Goal: Use online tool/utility: Utilize a website feature to perform a specific function

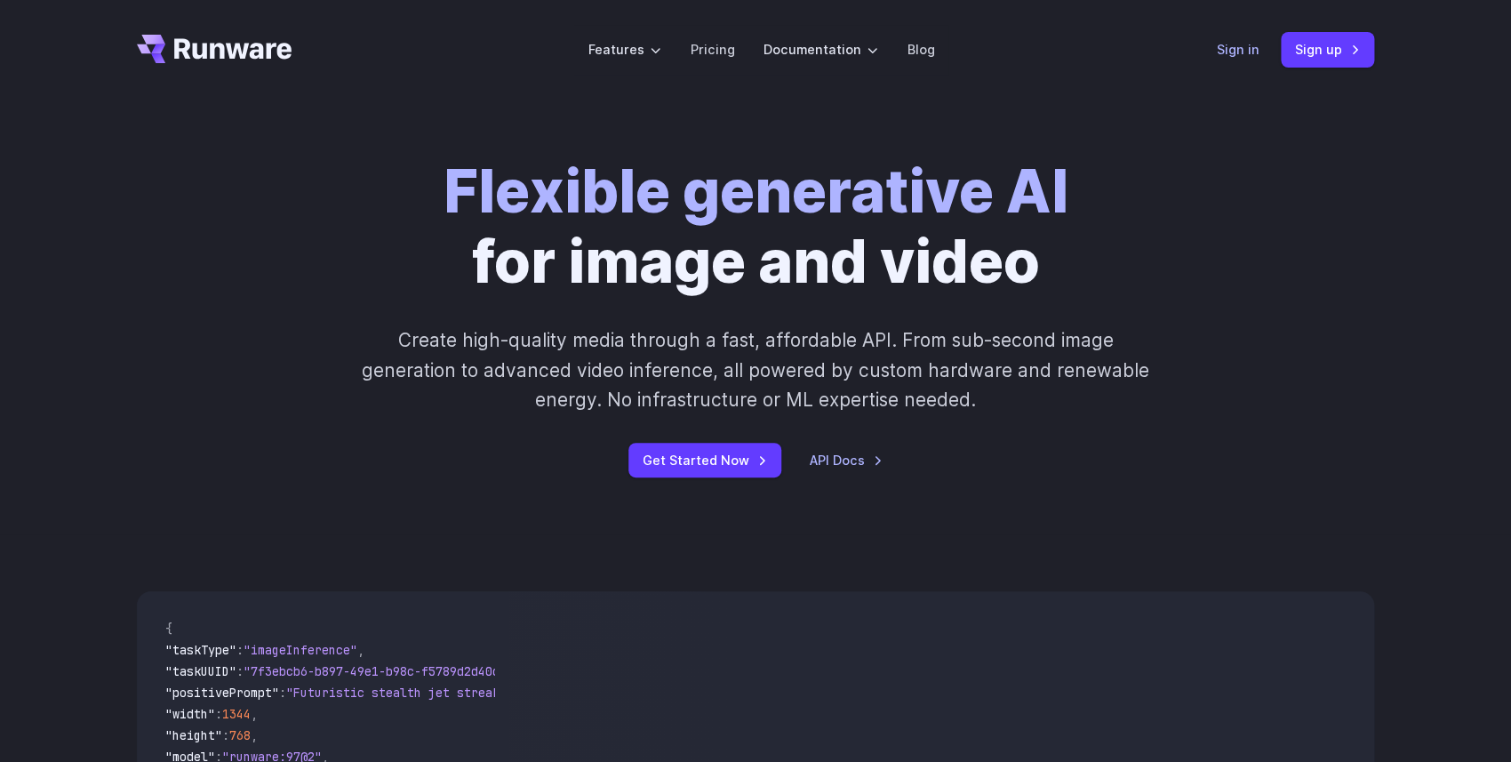
click at [1240, 47] on link "Sign in" at bounding box center [1238, 49] width 43 height 20
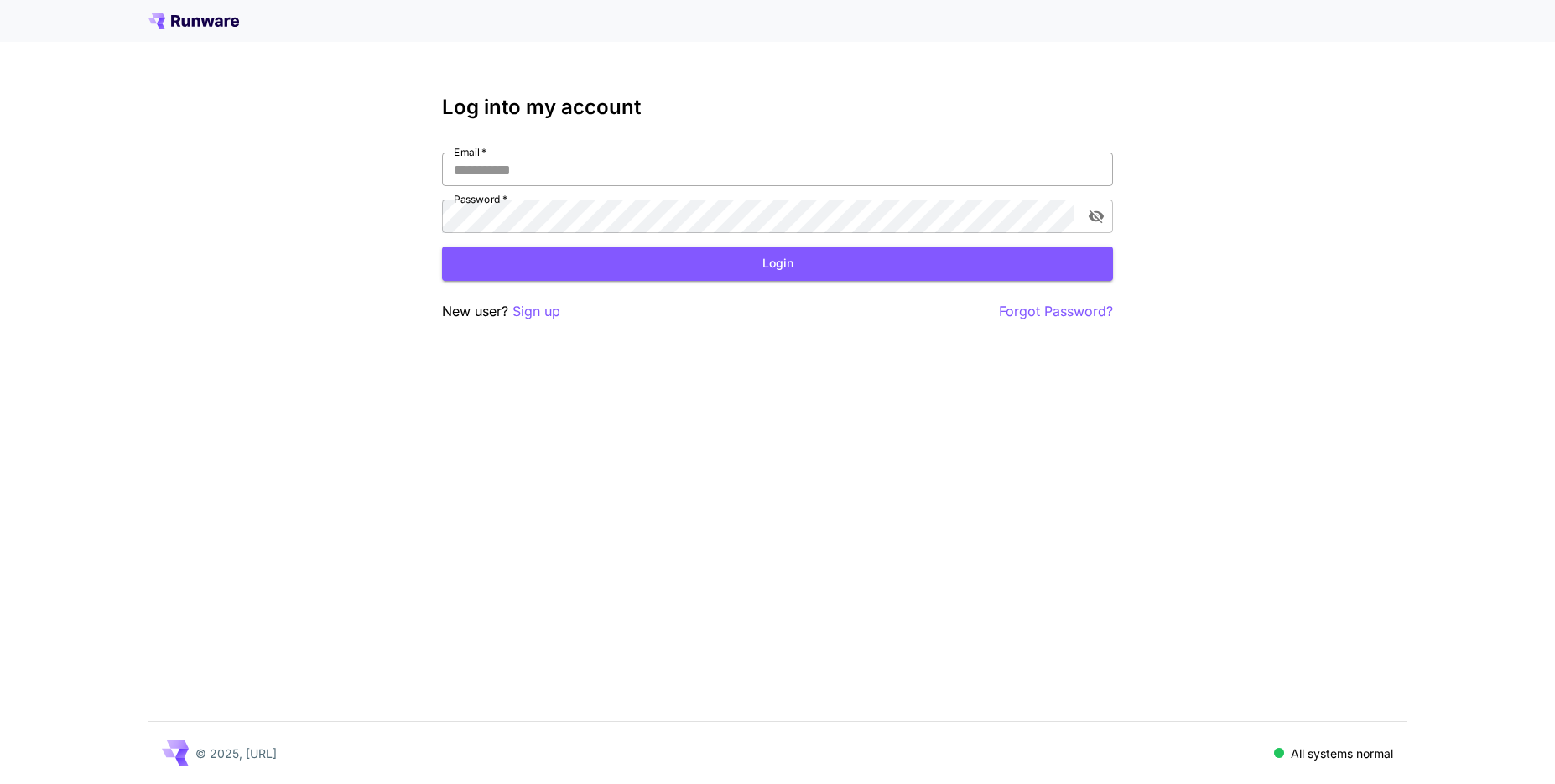
click at [796, 167] on input "Email   *" at bounding box center [778, 170] width 671 height 34
type input "**********"
click button "Login" at bounding box center [778, 263] width 671 height 34
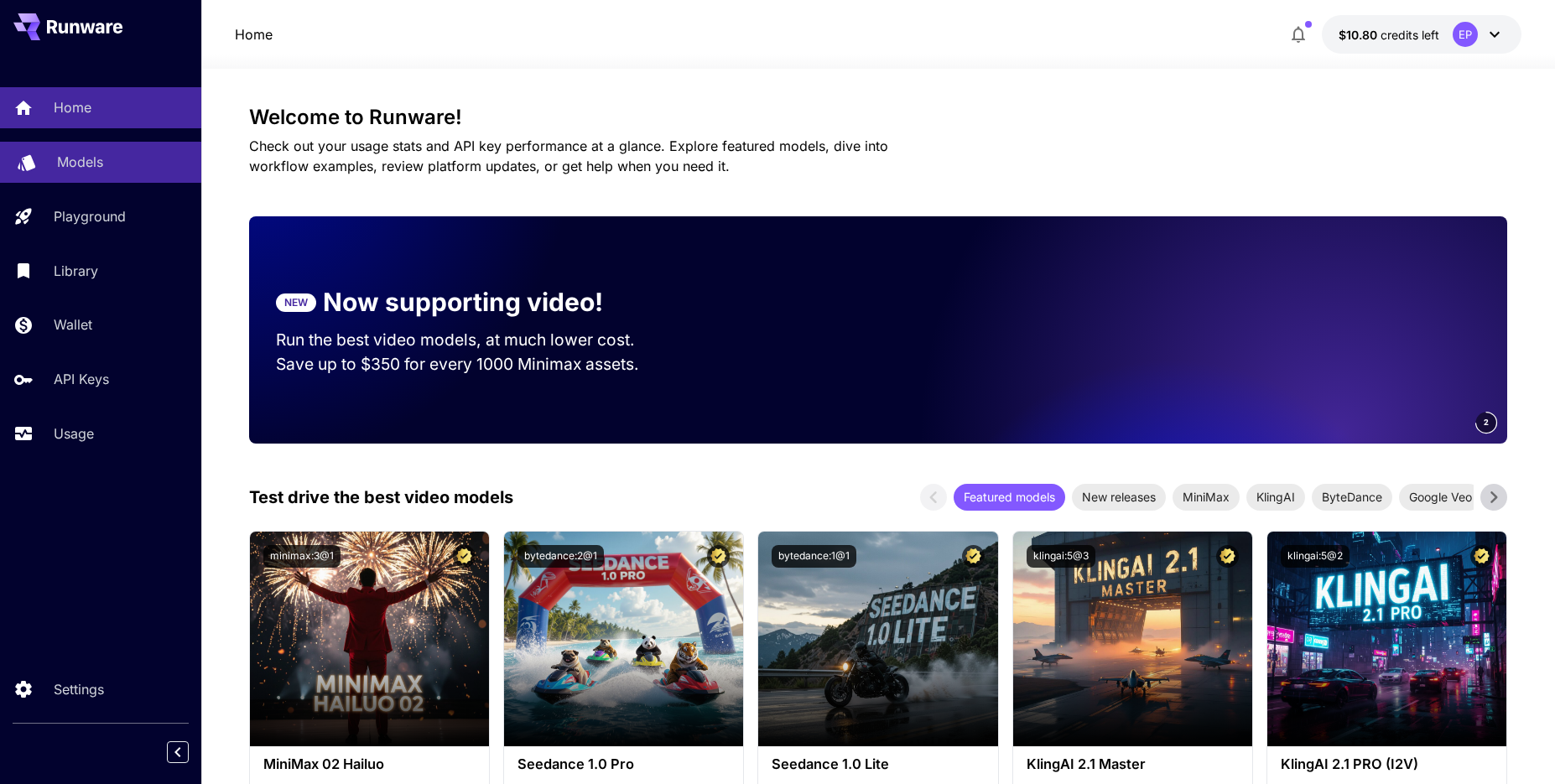
click at [90, 171] on p "Models" at bounding box center [79, 161] width 46 height 20
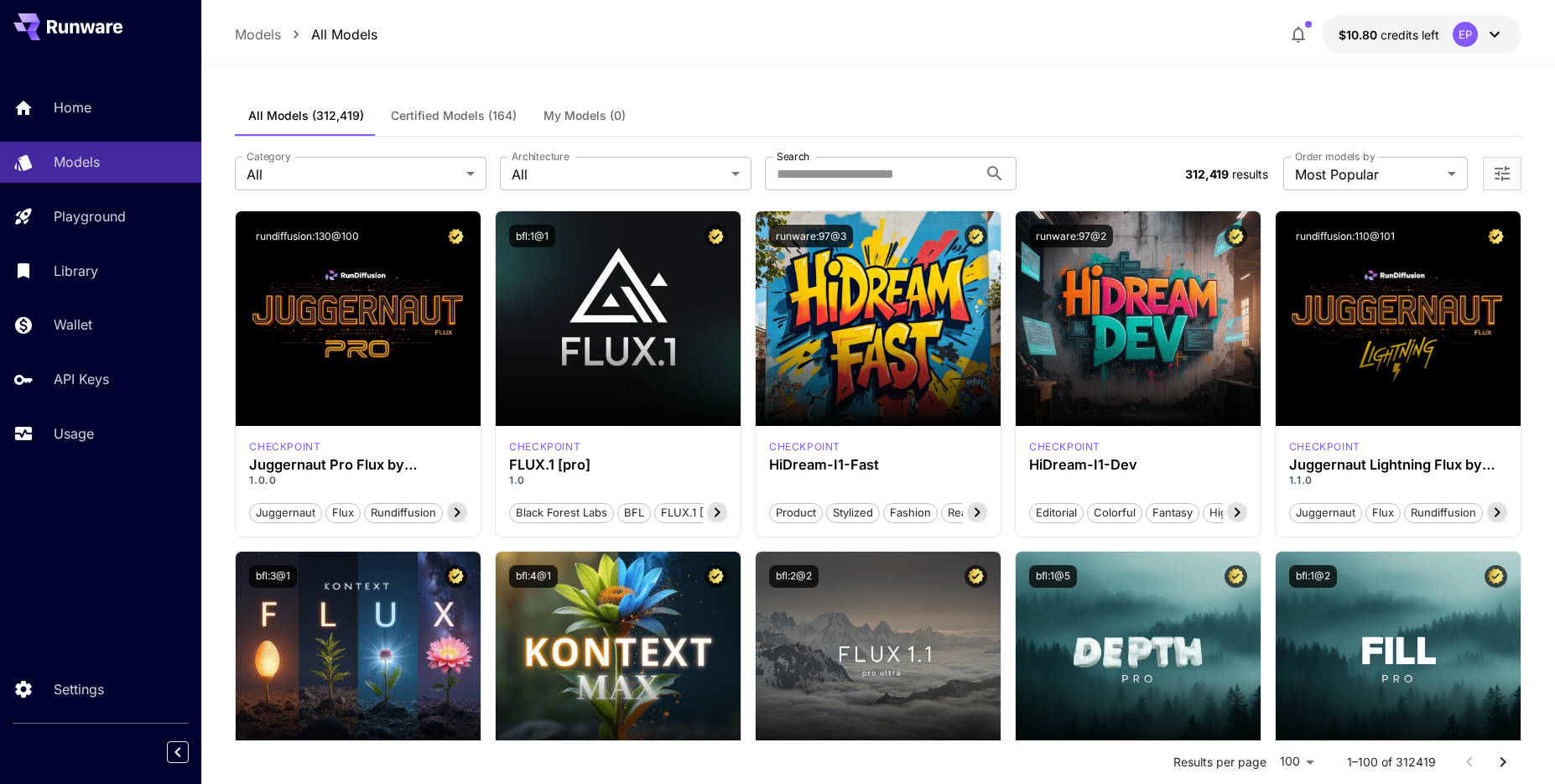
click at [471, 125] on button "Certified Models (164)" at bounding box center [454, 115] width 153 height 41
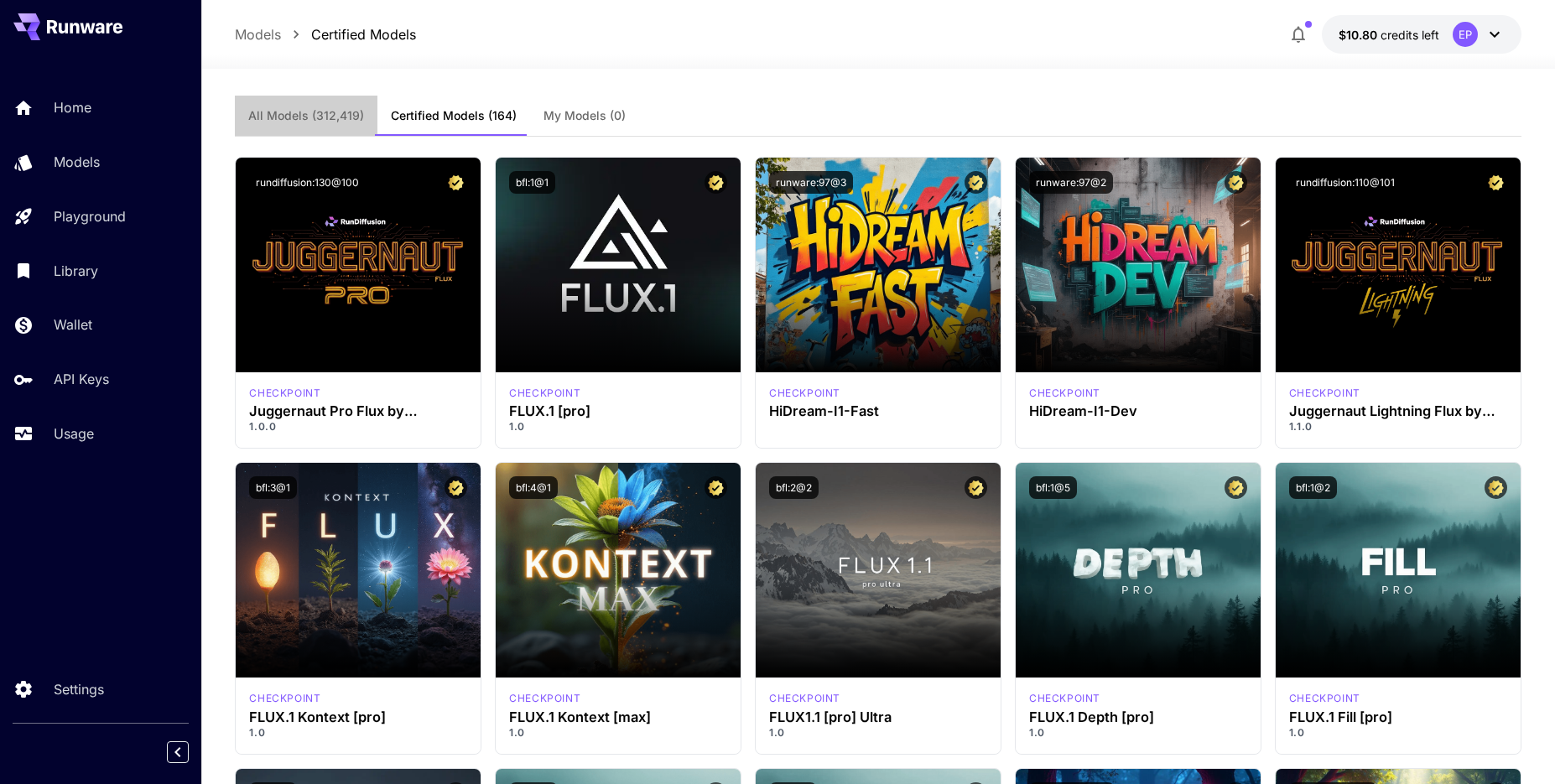
click at [329, 121] on span "All Models (312,419)" at bounding box center [306, 116] width 116 height 15
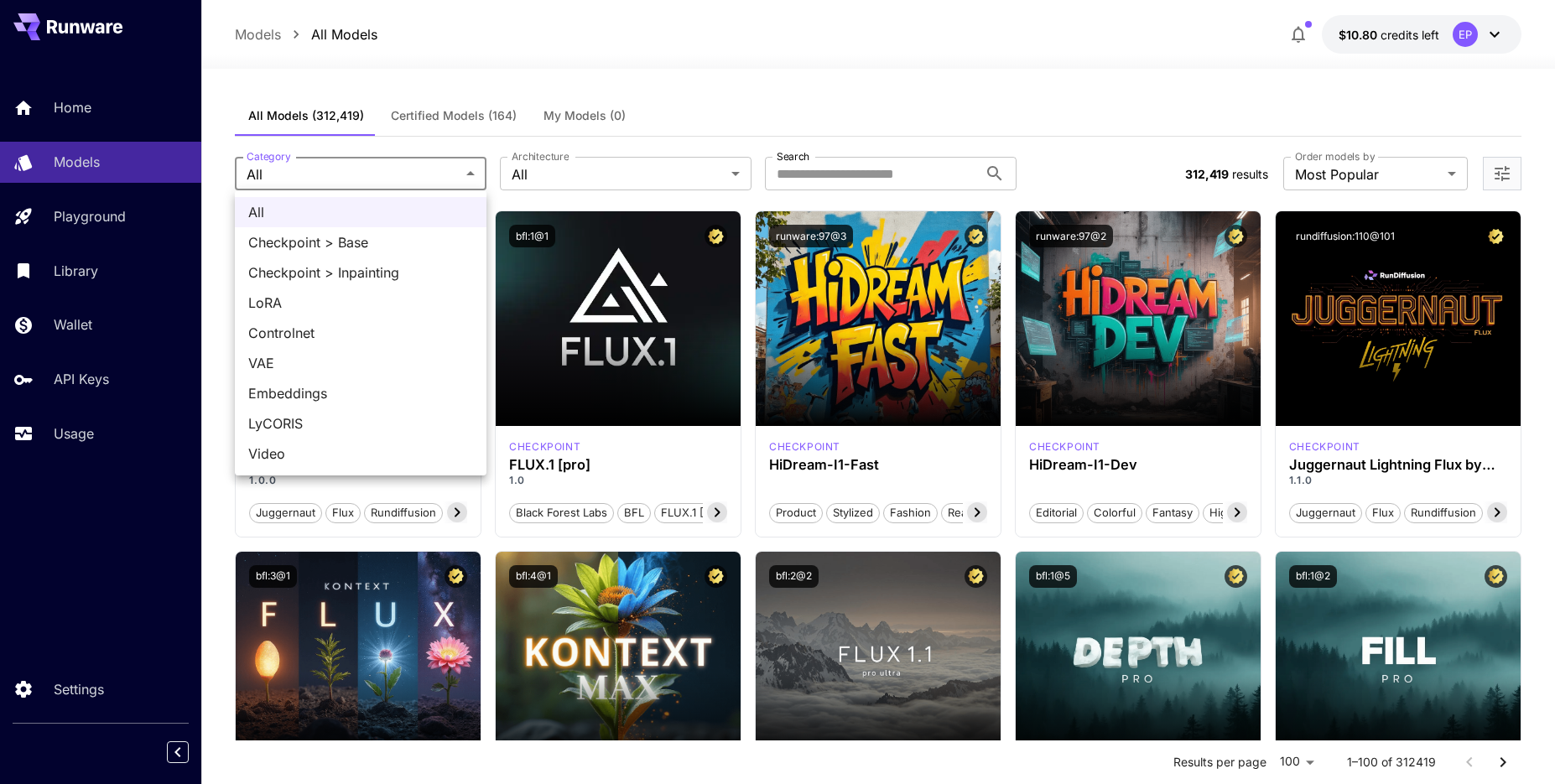
click at [326, 169] on div at bounding box center [778, 392] width 1555 height 784
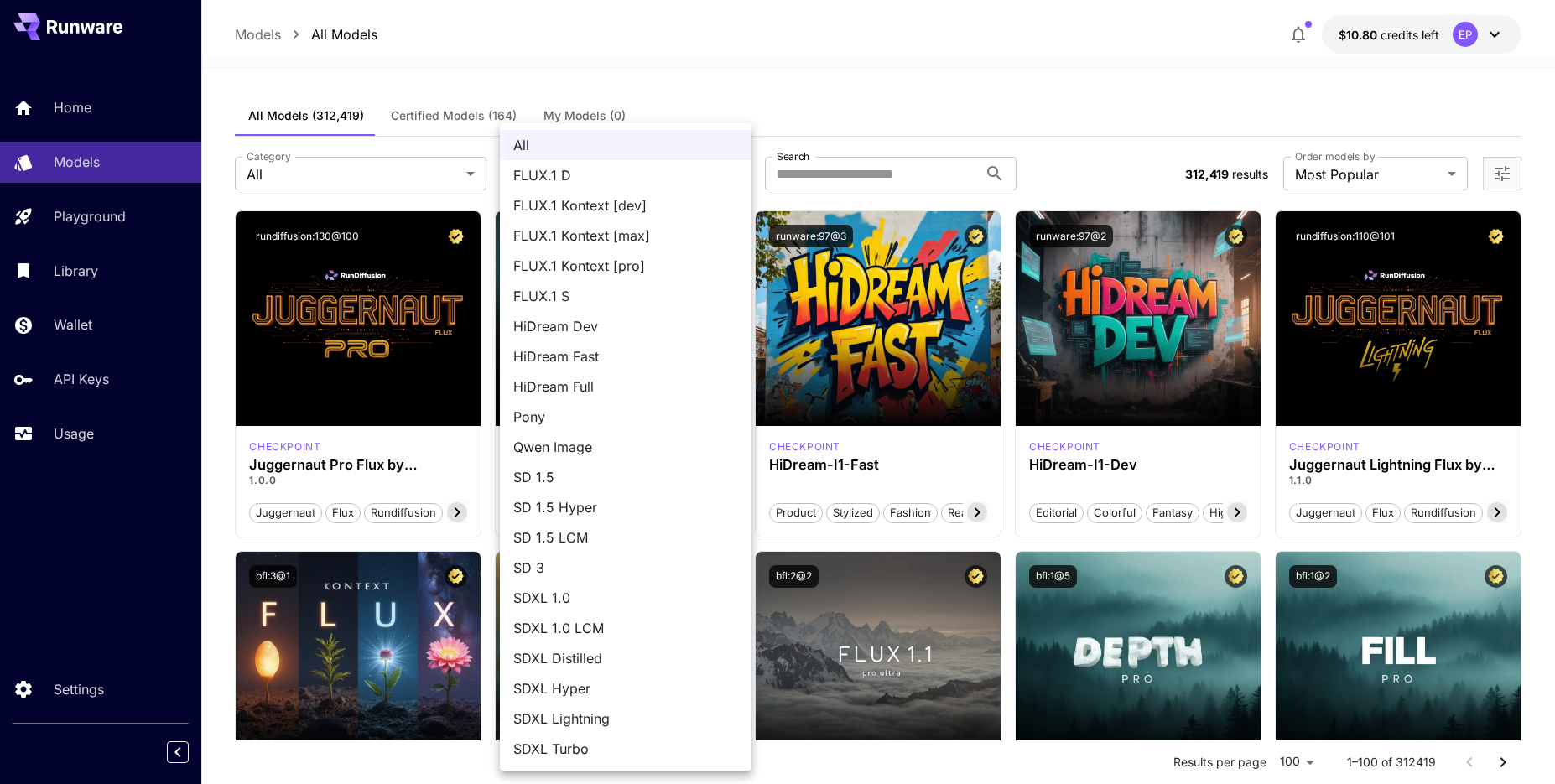
click at [589, 175] on span "FLUX.1 D" at bounding box center [626, 175] width 225 height 20
type input "******"
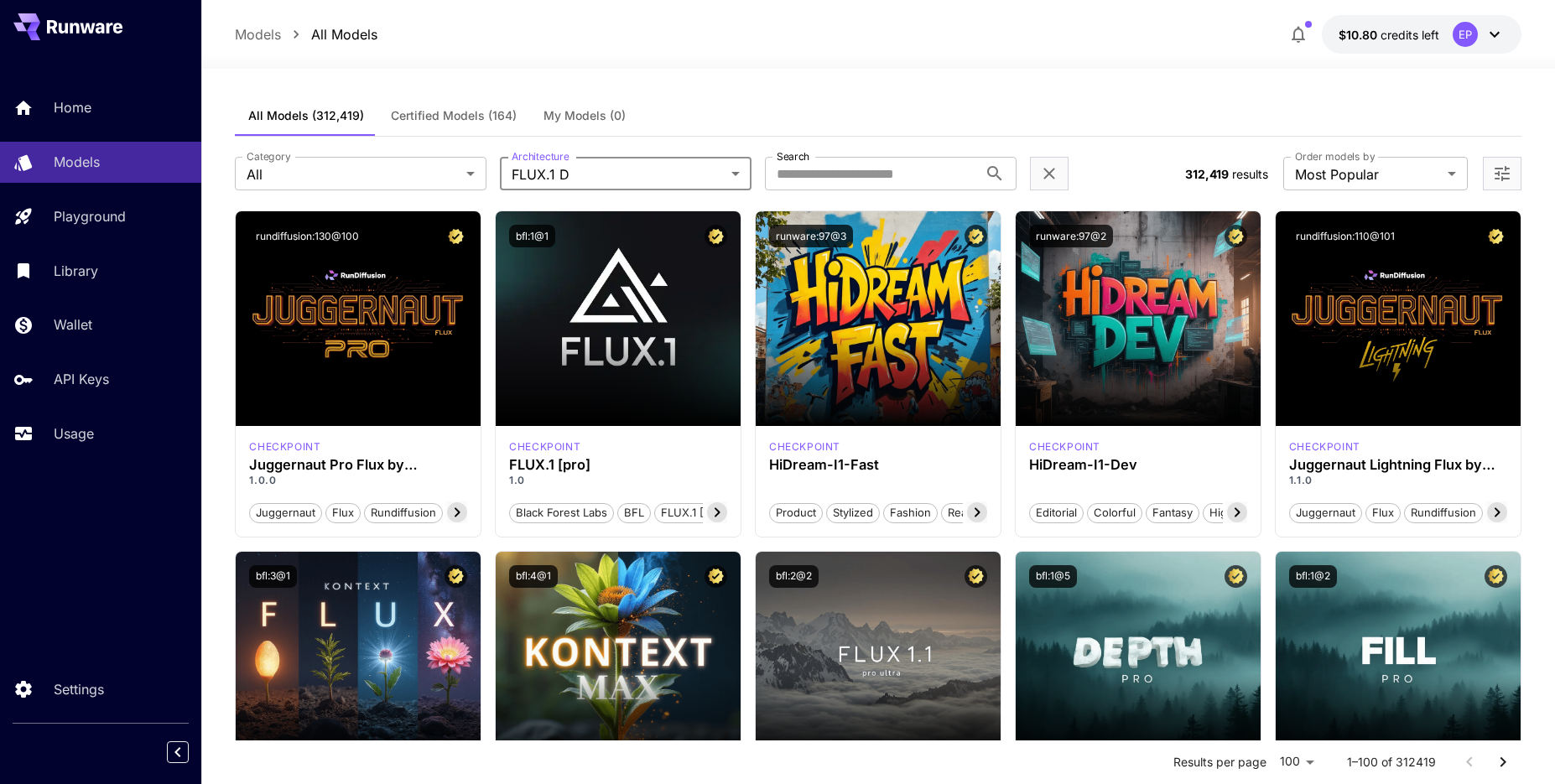
click at [843, 179] on div "All FLUX.1 D FLUX.1 Kontext [dev] FLUX.1 Kontext [max] FLUX.1 Kontext [pro] FLU…" at bounding box center [778, 392] width 1555 height 784
click at [843, 179] on input "Search" at bounding box center [872, 174] width 213 height 34
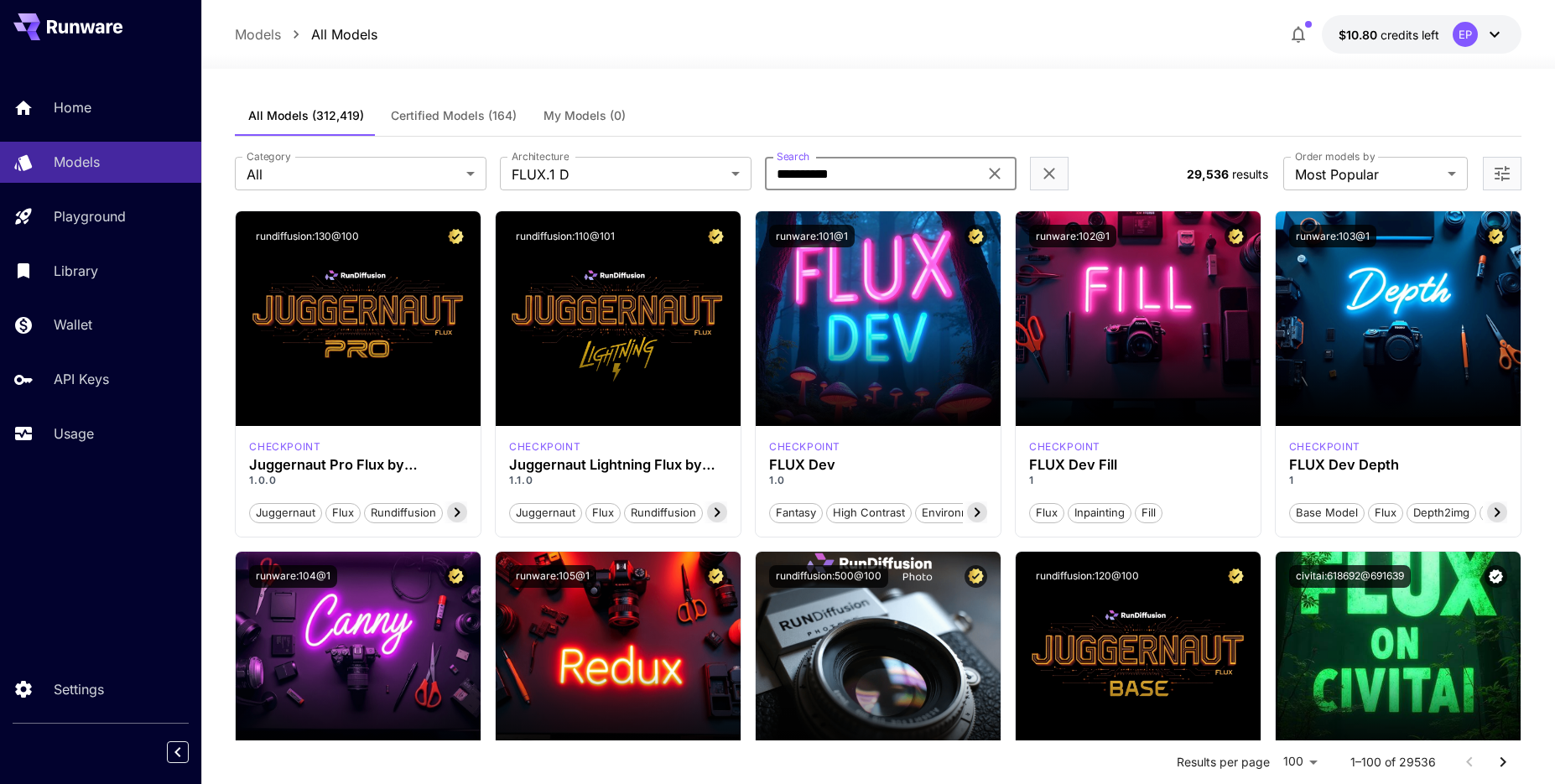
type input "**********"
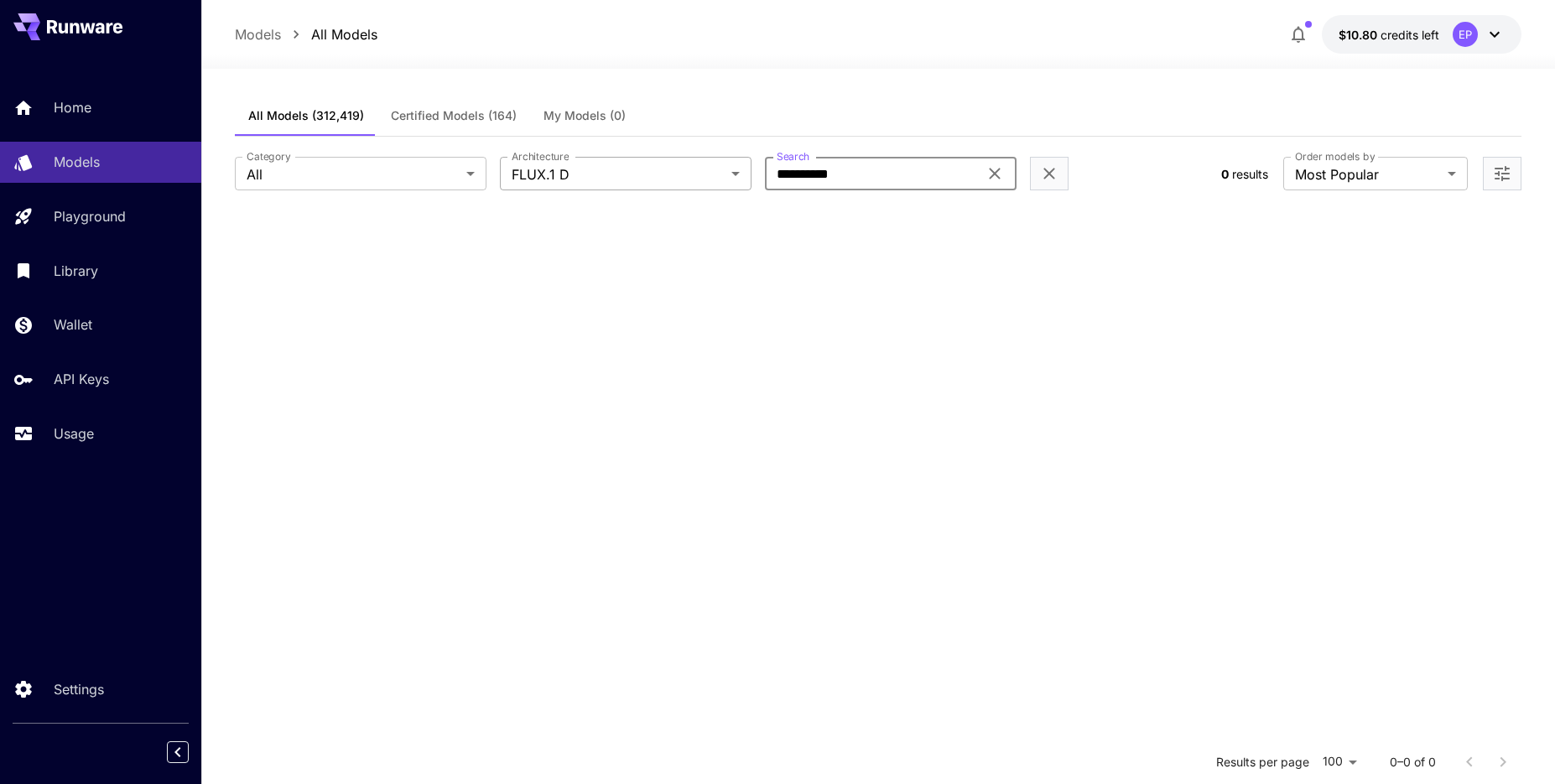
click at [720, 174] on body "**********" at bounding box center [778, 544] width 1555 height 1089
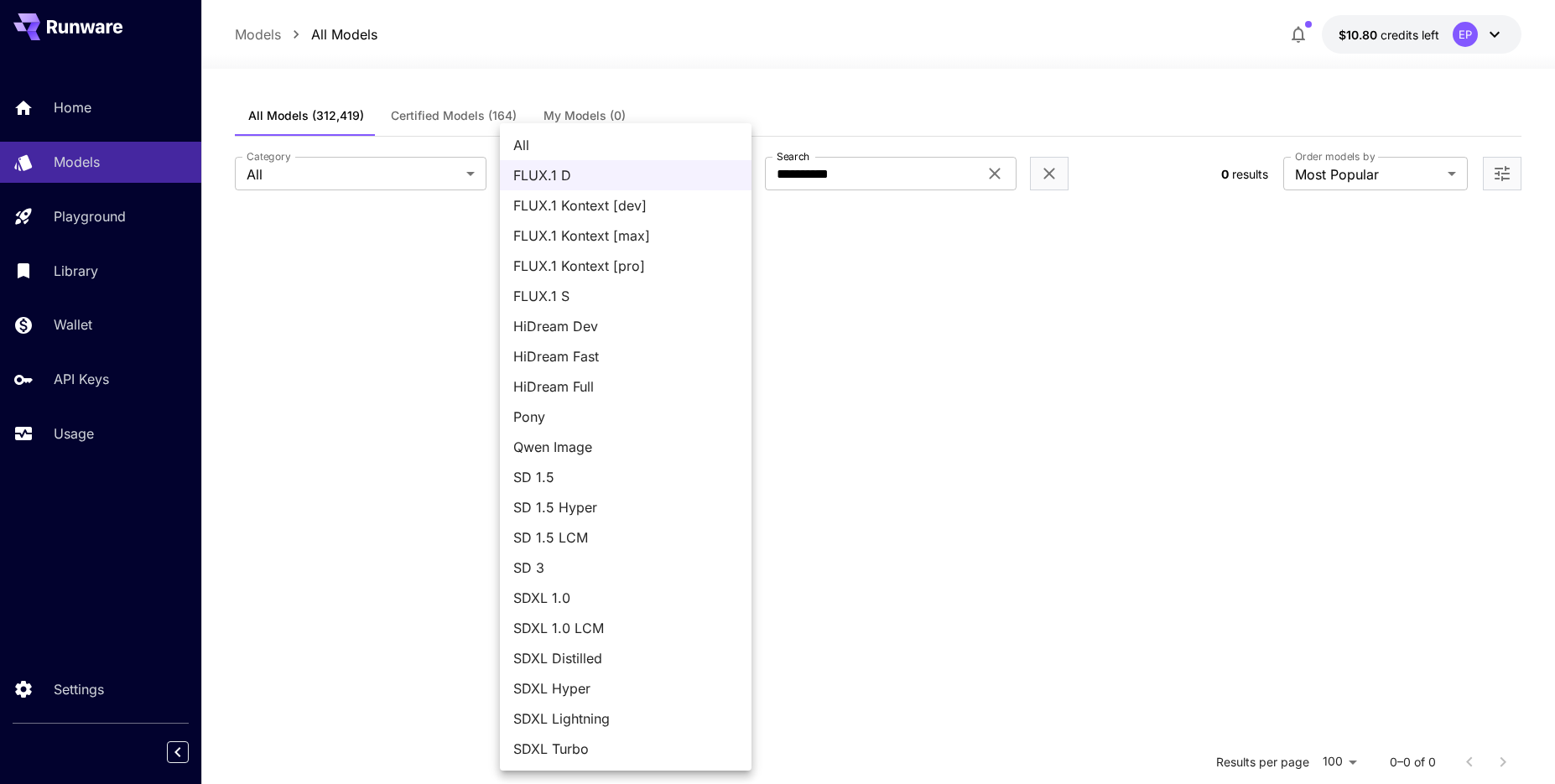
click at [578, 147] on span "All" at bounding box center [626, 144] width 225 height 20
type input "***"
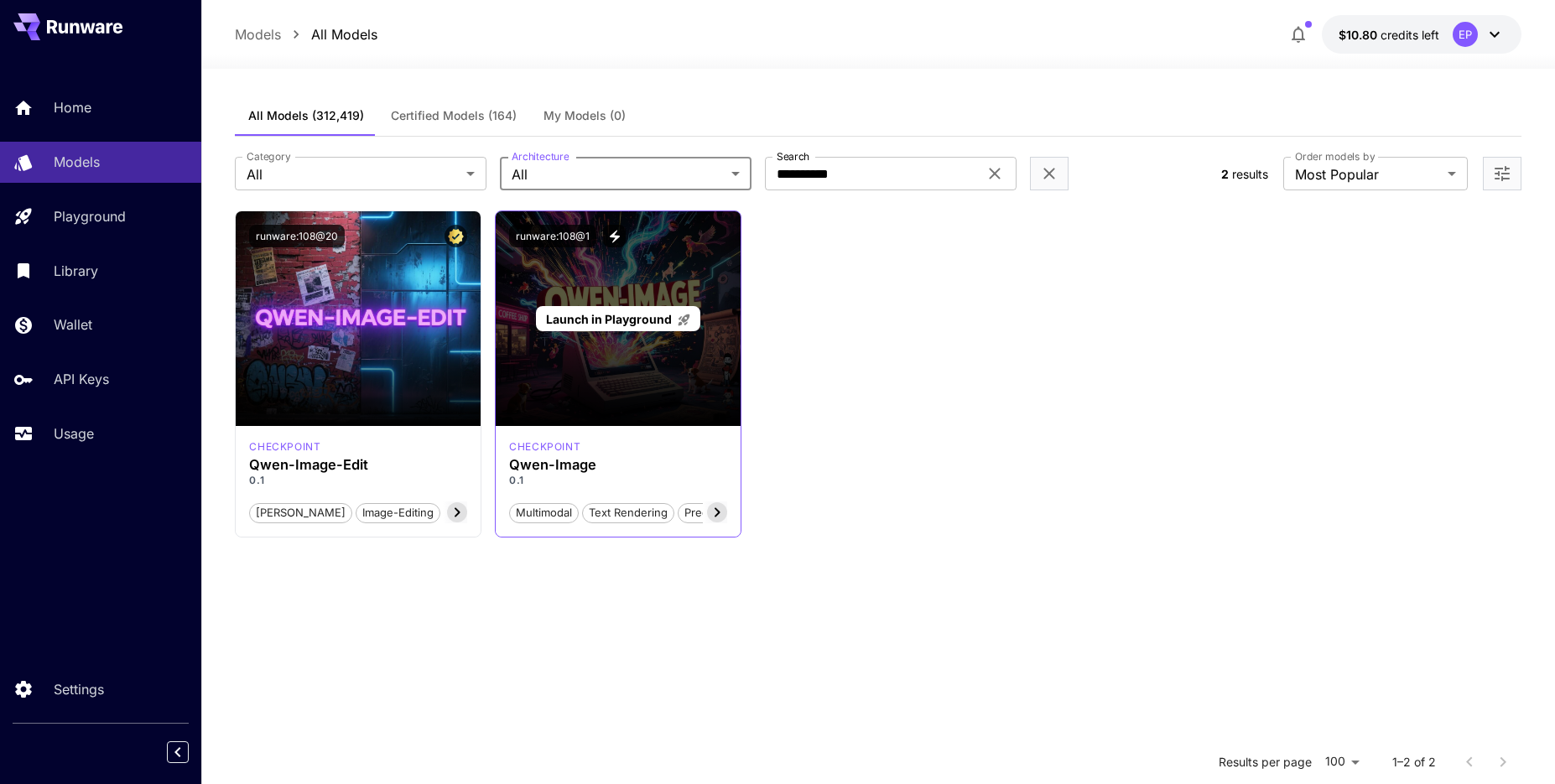
click at [586, 332] on div "Launch in Playground" at bounding box center [618, 319] width 245 height 215
click at [586, 320] on span "Launch in Playground" at bounding box center [609, 319] width 125 height 14
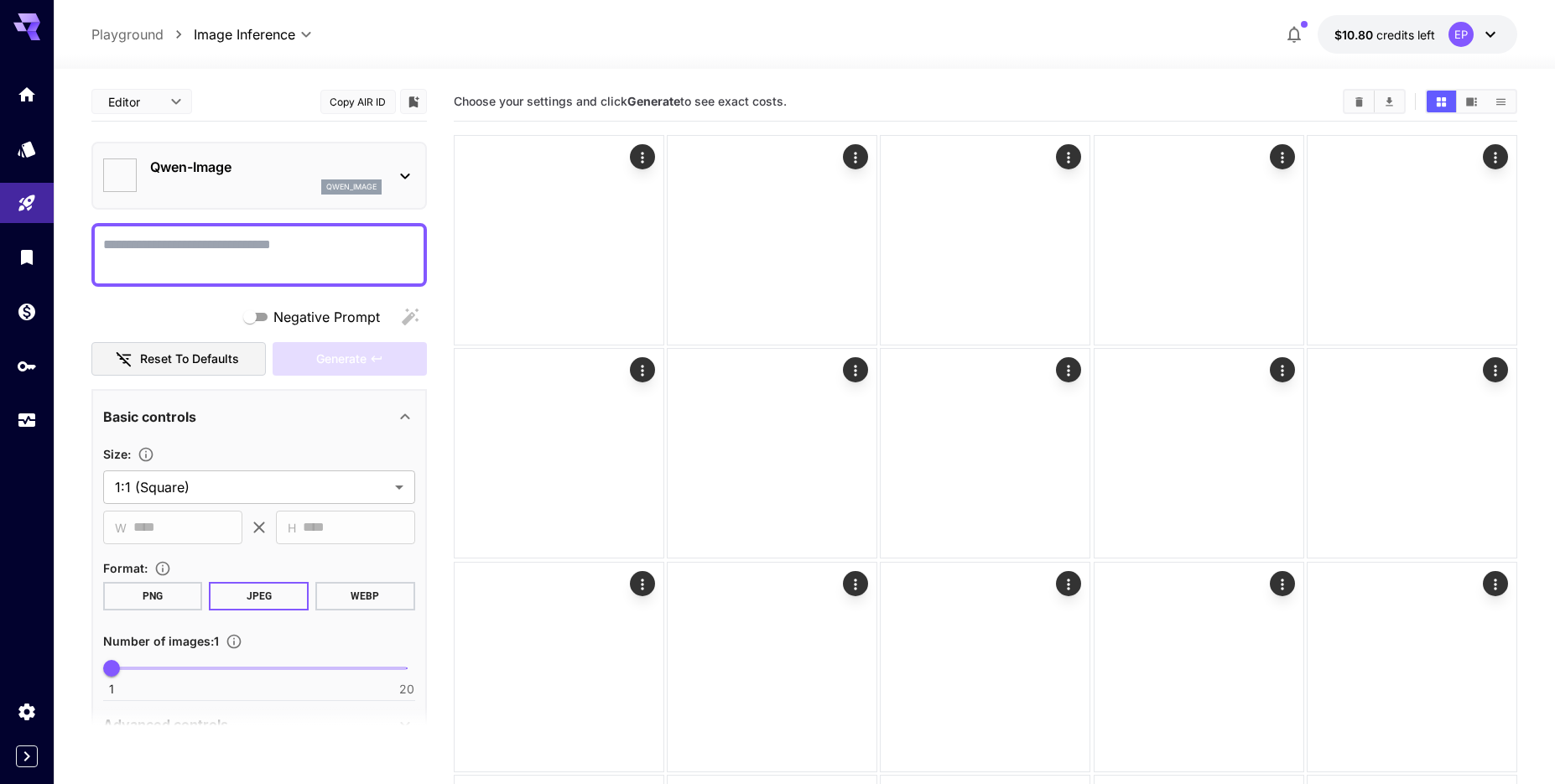
type input "**********"
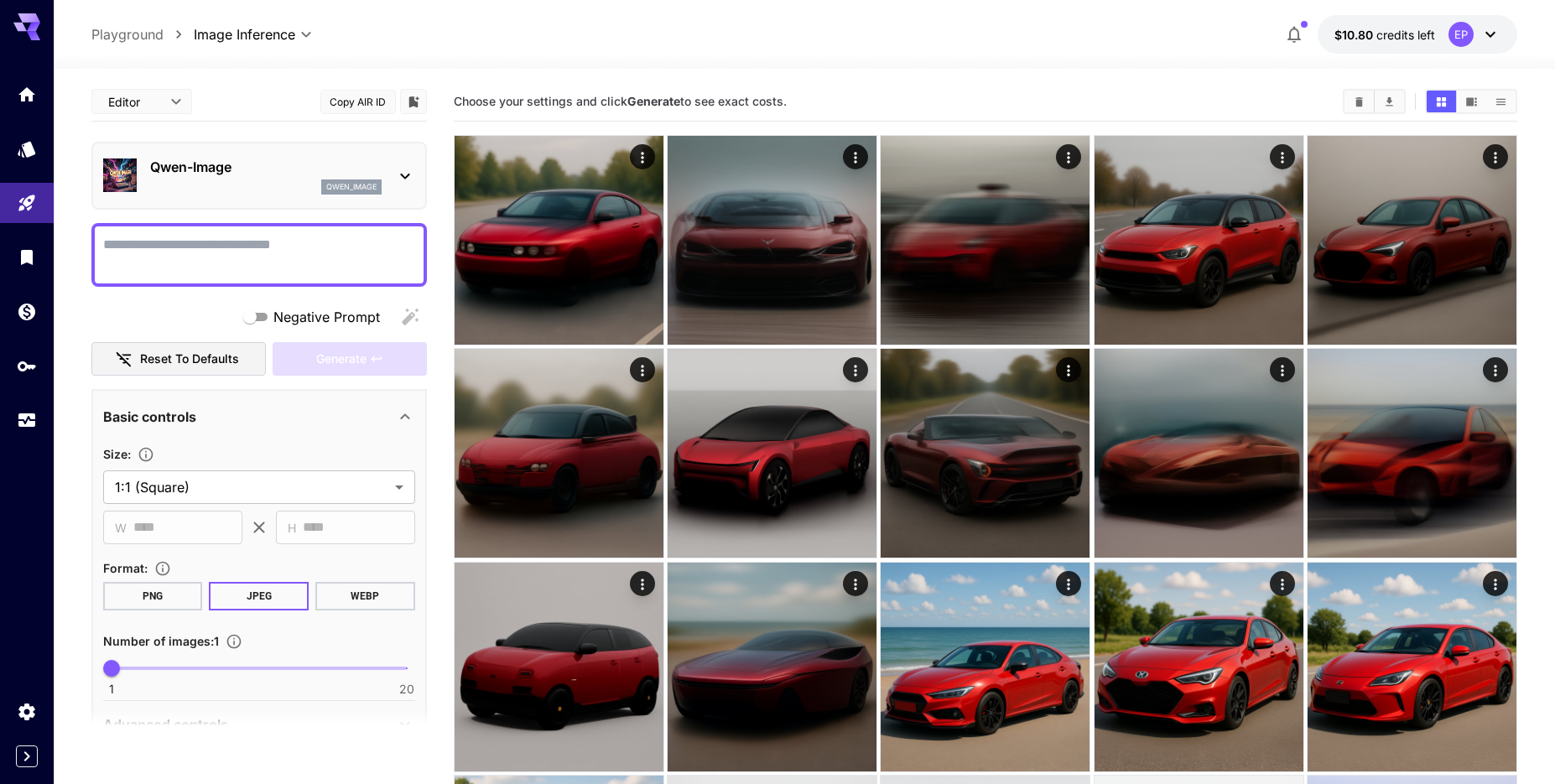
click at [359, 258] on textarea "Negative Prompt" at bounding box center [259, 255] width 312 height 41
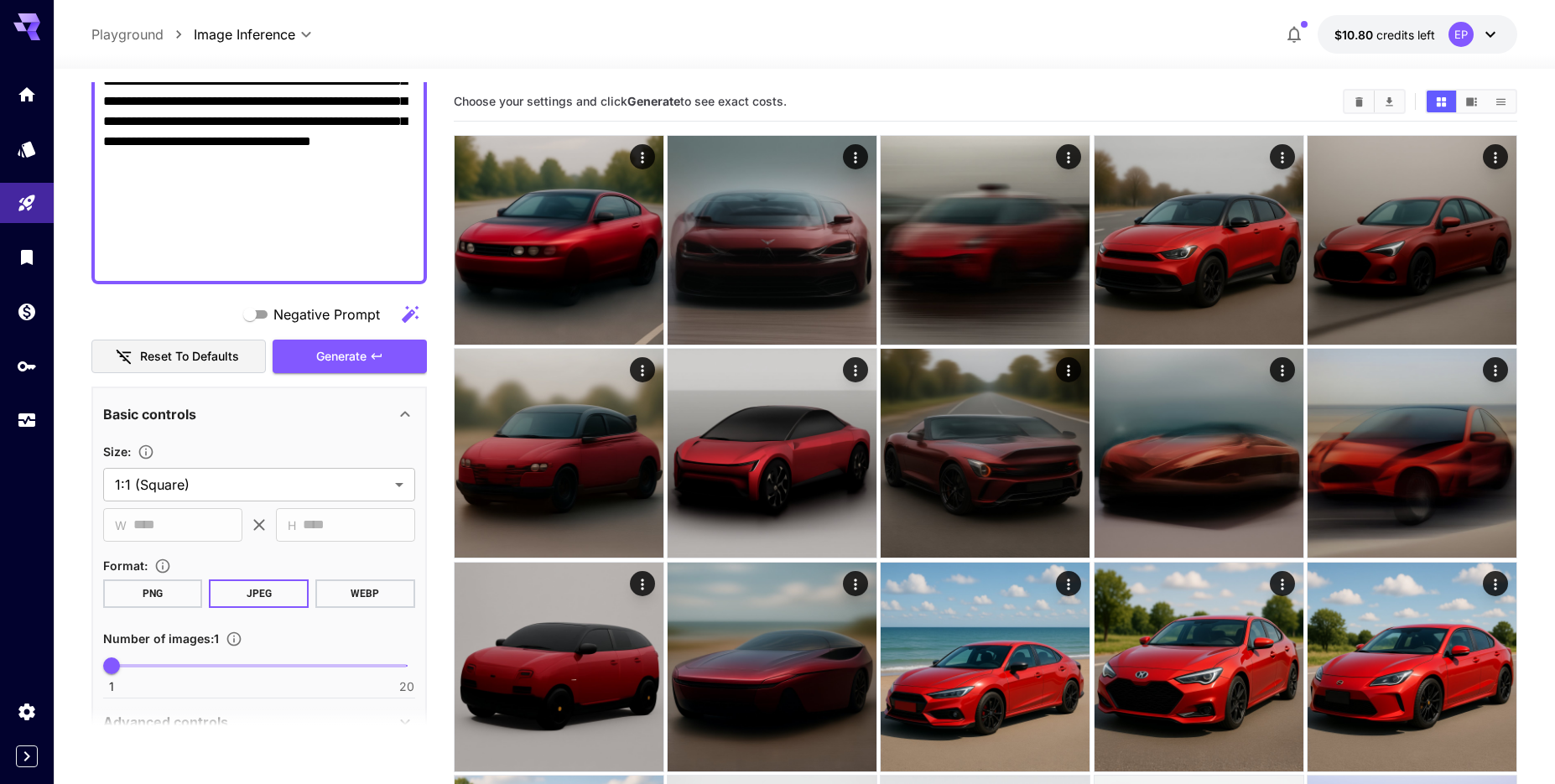
scroll to position [1387, 0]
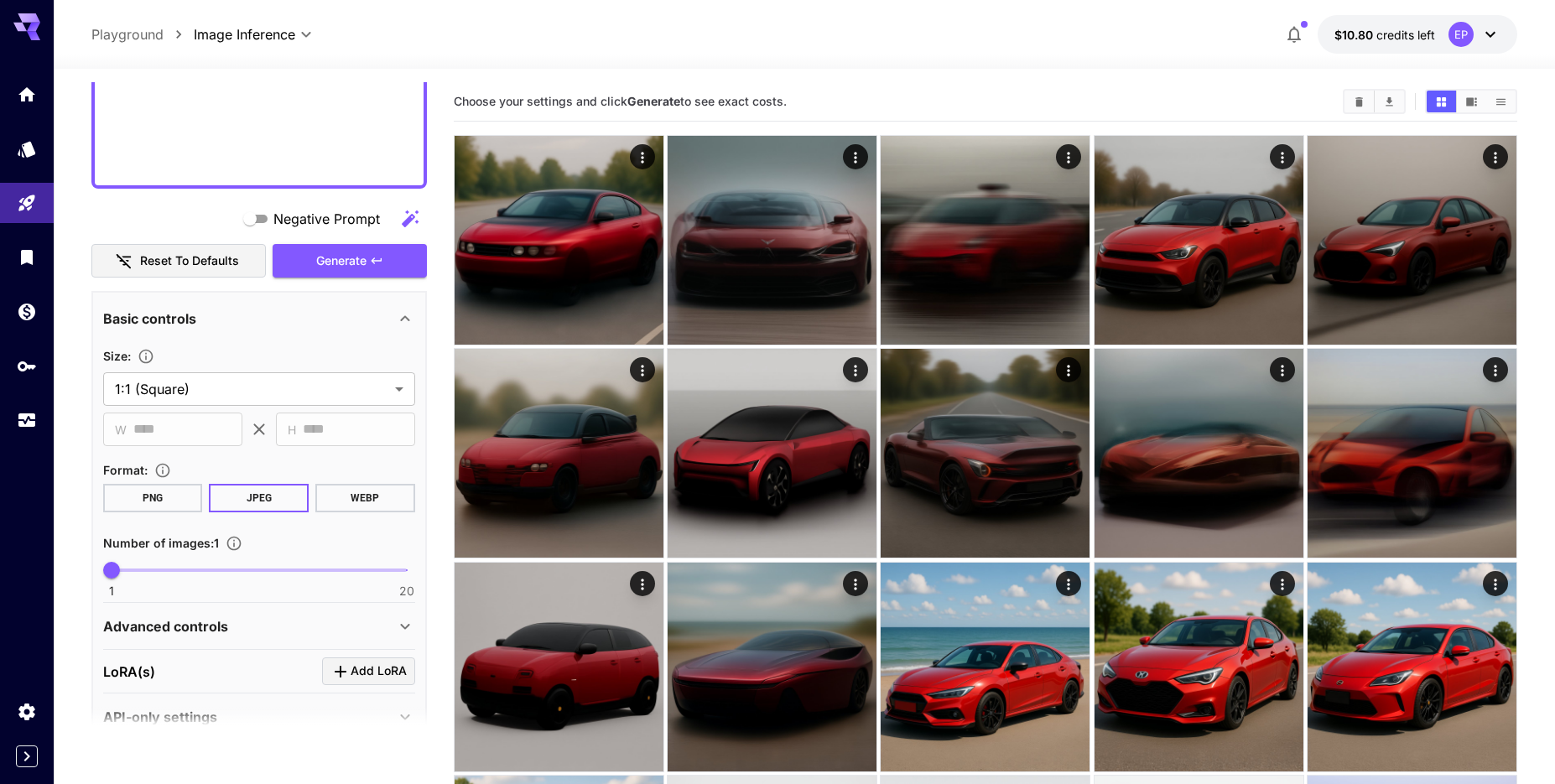
type textarea "**********"
click at [162, 574] on span "1 20 1" at bounding box center [259, 570] width 295 height 25
type input "*"
click at [384, 263] on button "Generate" at bounding box center [350, 261] width 155 height 34
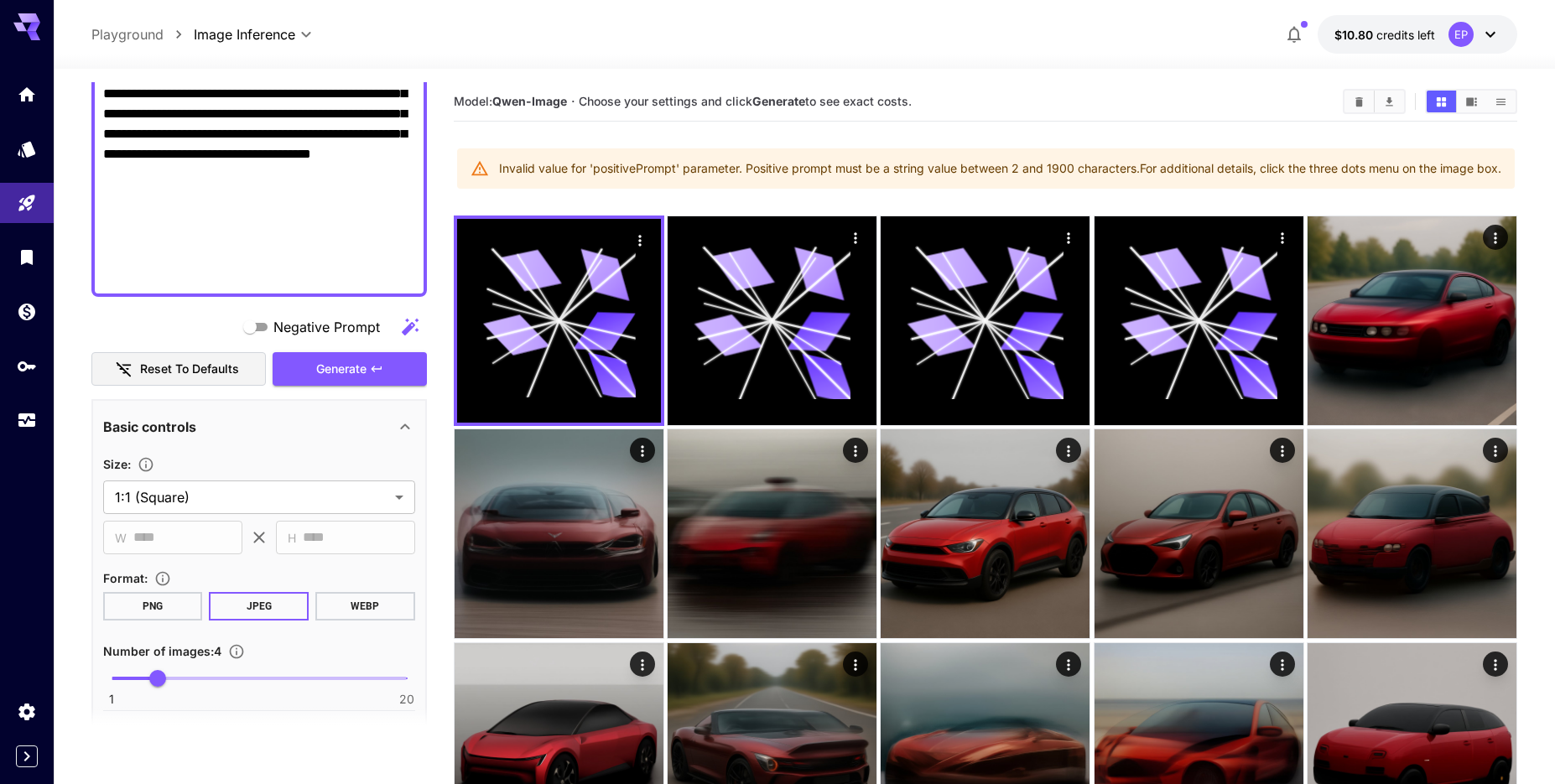
scroll to position [1195, 0]
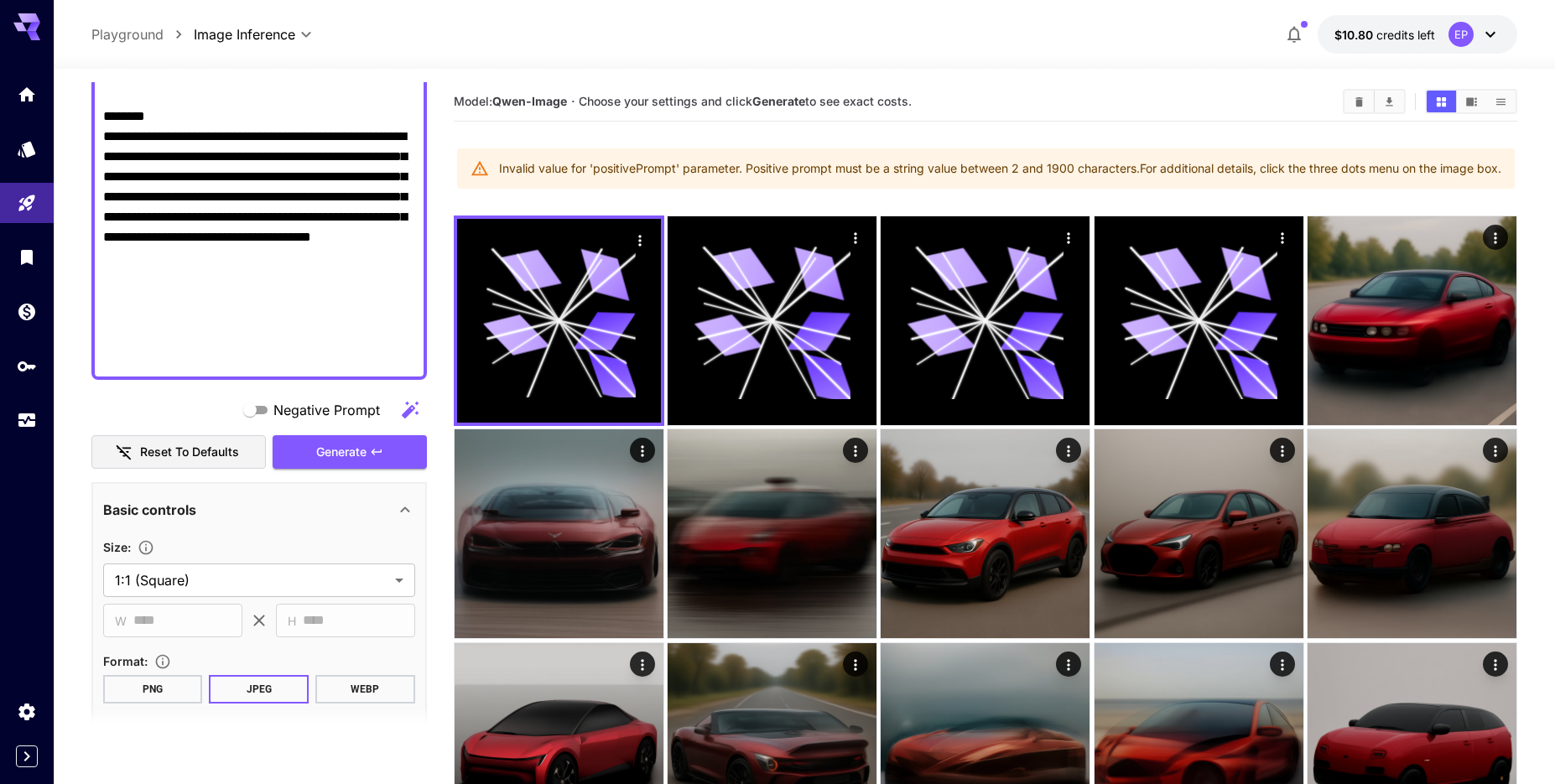
drag, startPoint x: 331, startPoint y: 369, endPoint x: 292, endPoint y: 348, distance: 44.3
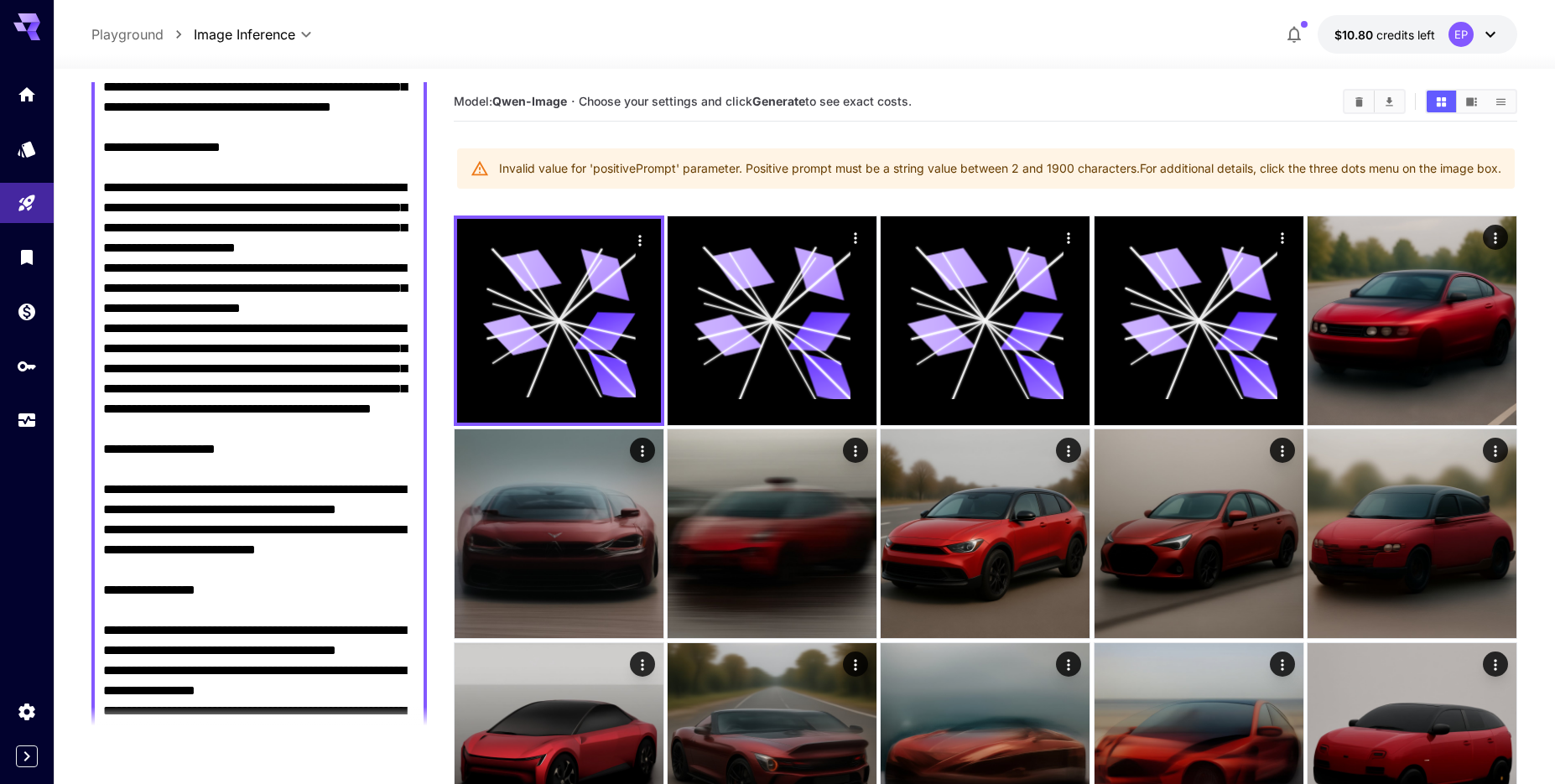
scroll to position [574, 0]
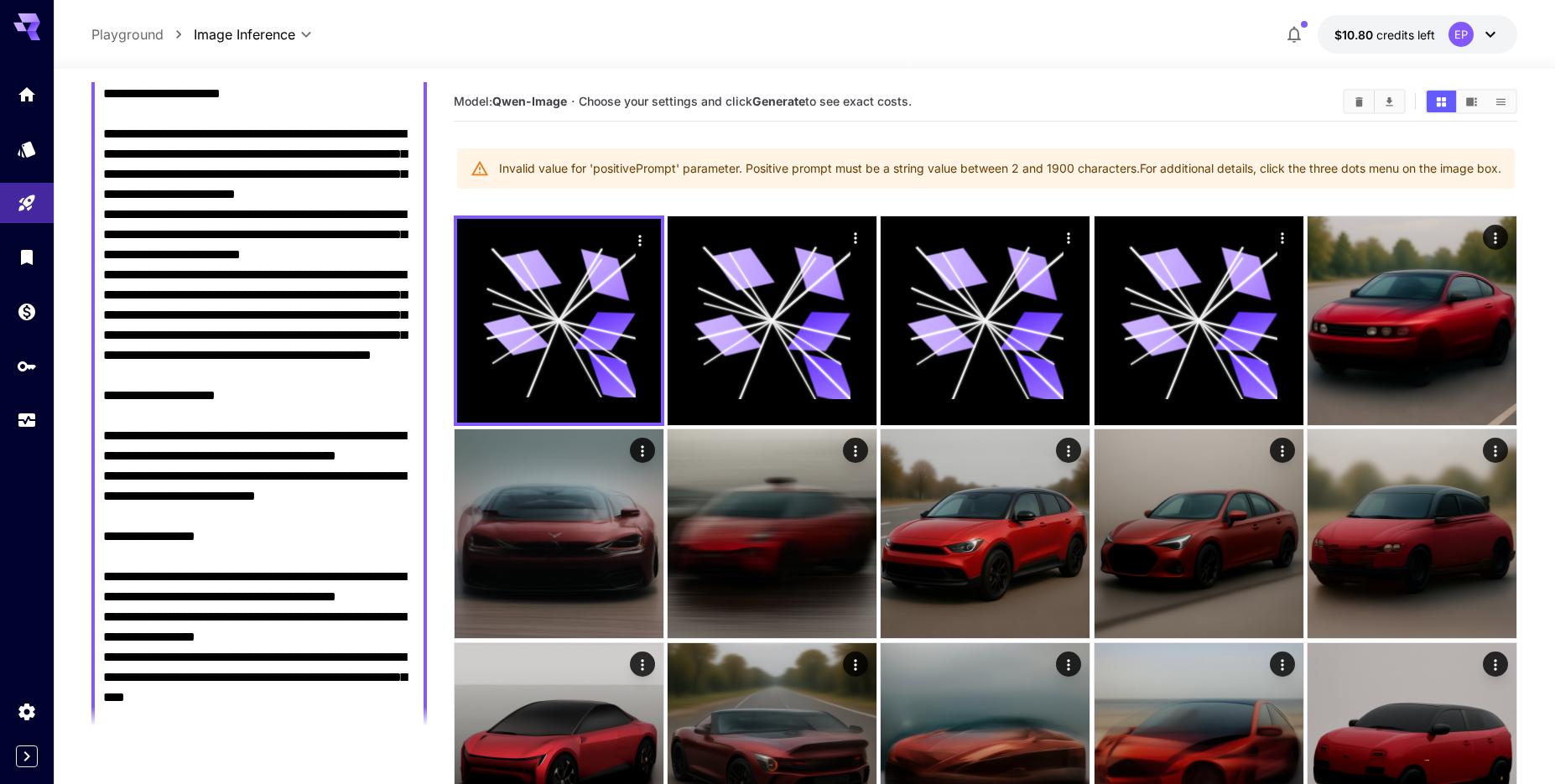
drag, startPoint x: 314, startPoint y: 359, endPoint x: 98, endPoint y: 460, distance: 238.4
click at [103, 460] on textarea "Negative Prompt" at bounding box center [259, 325] width 312 height 1328
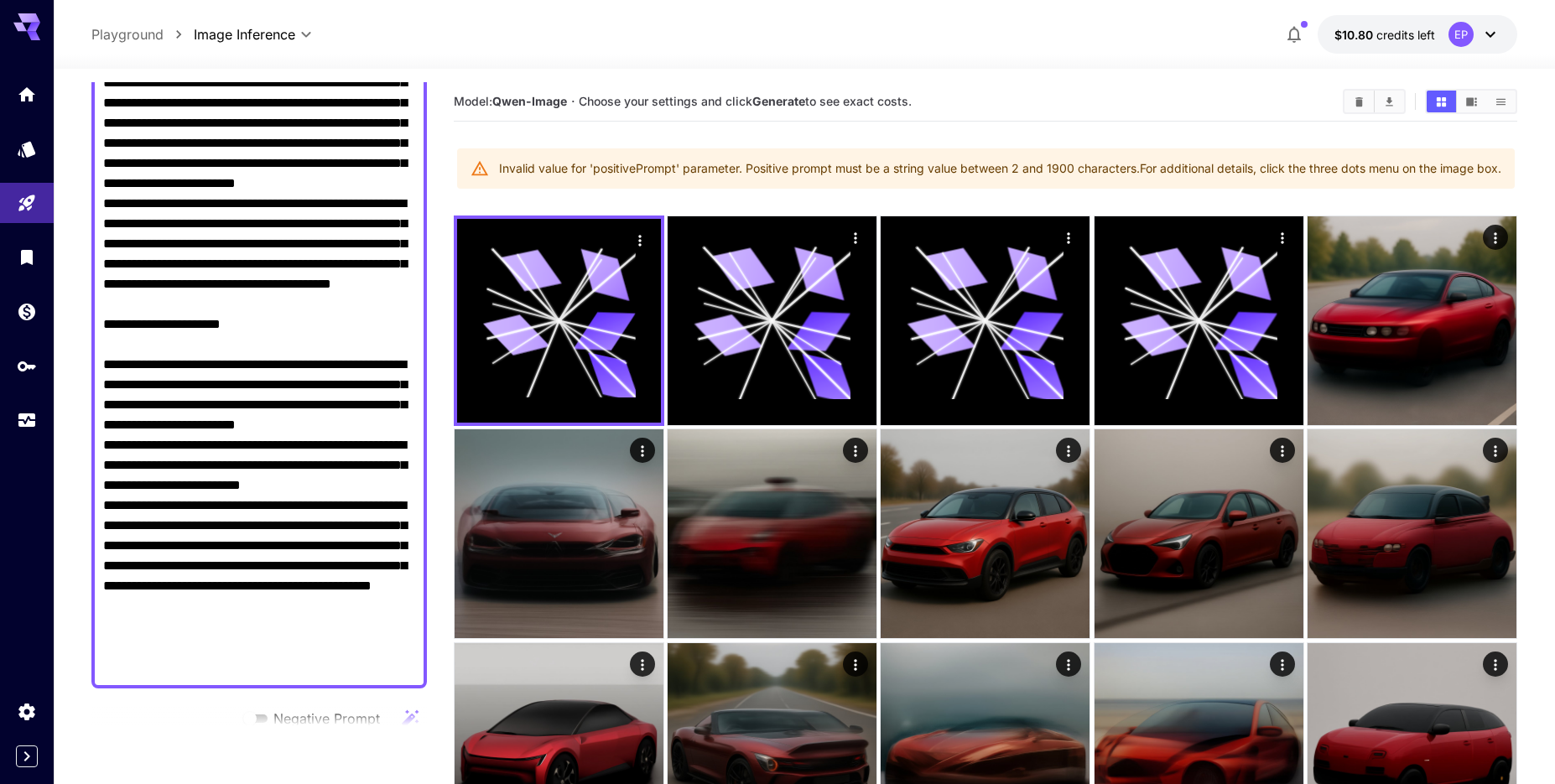
scroll to position [652, 0]
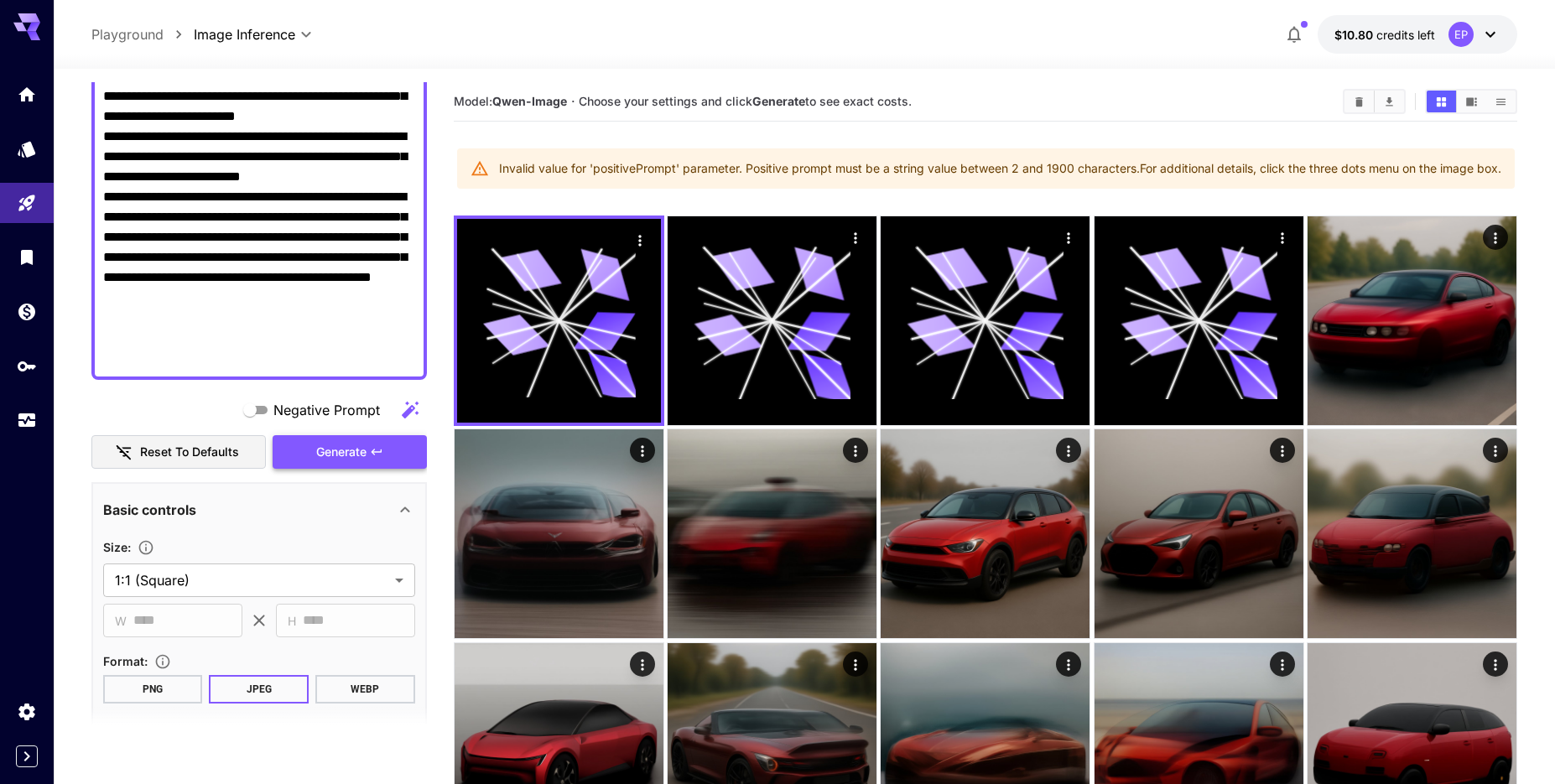
click at [377, 464] on button "Generate" at bounding box center [350, 452] width 155 height 34
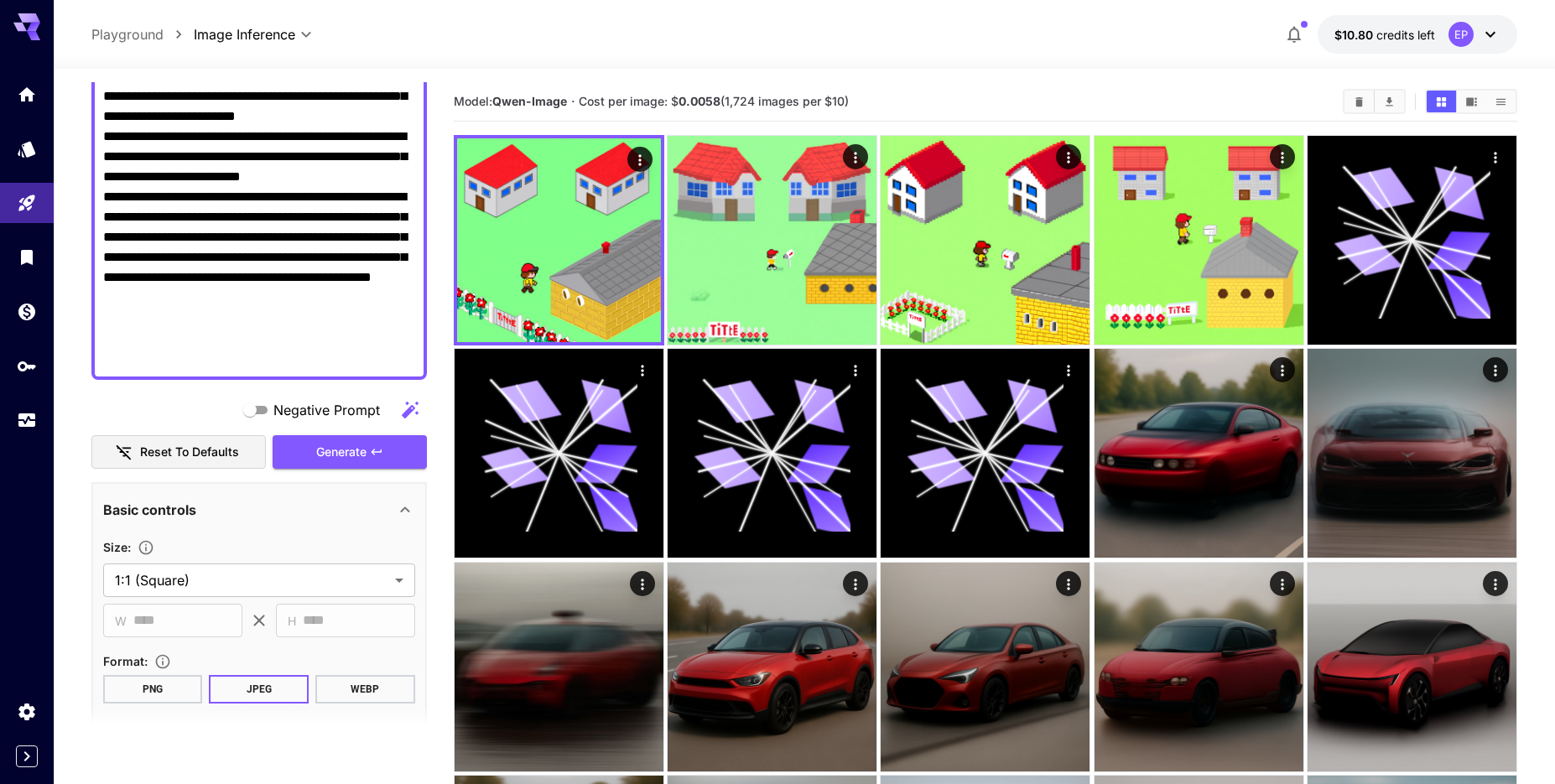
paste textarea "**********"
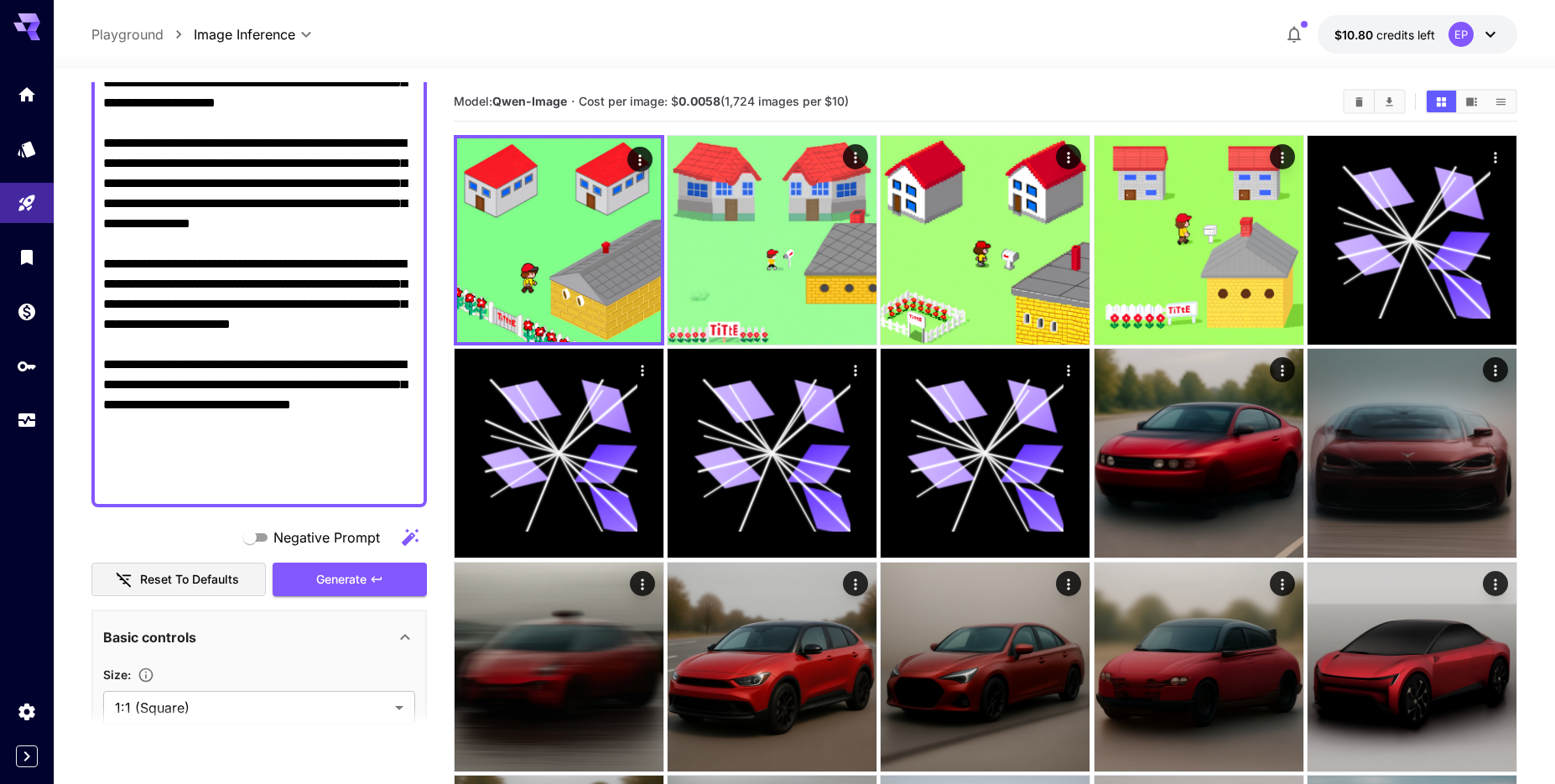
scroll to position [827, 0]
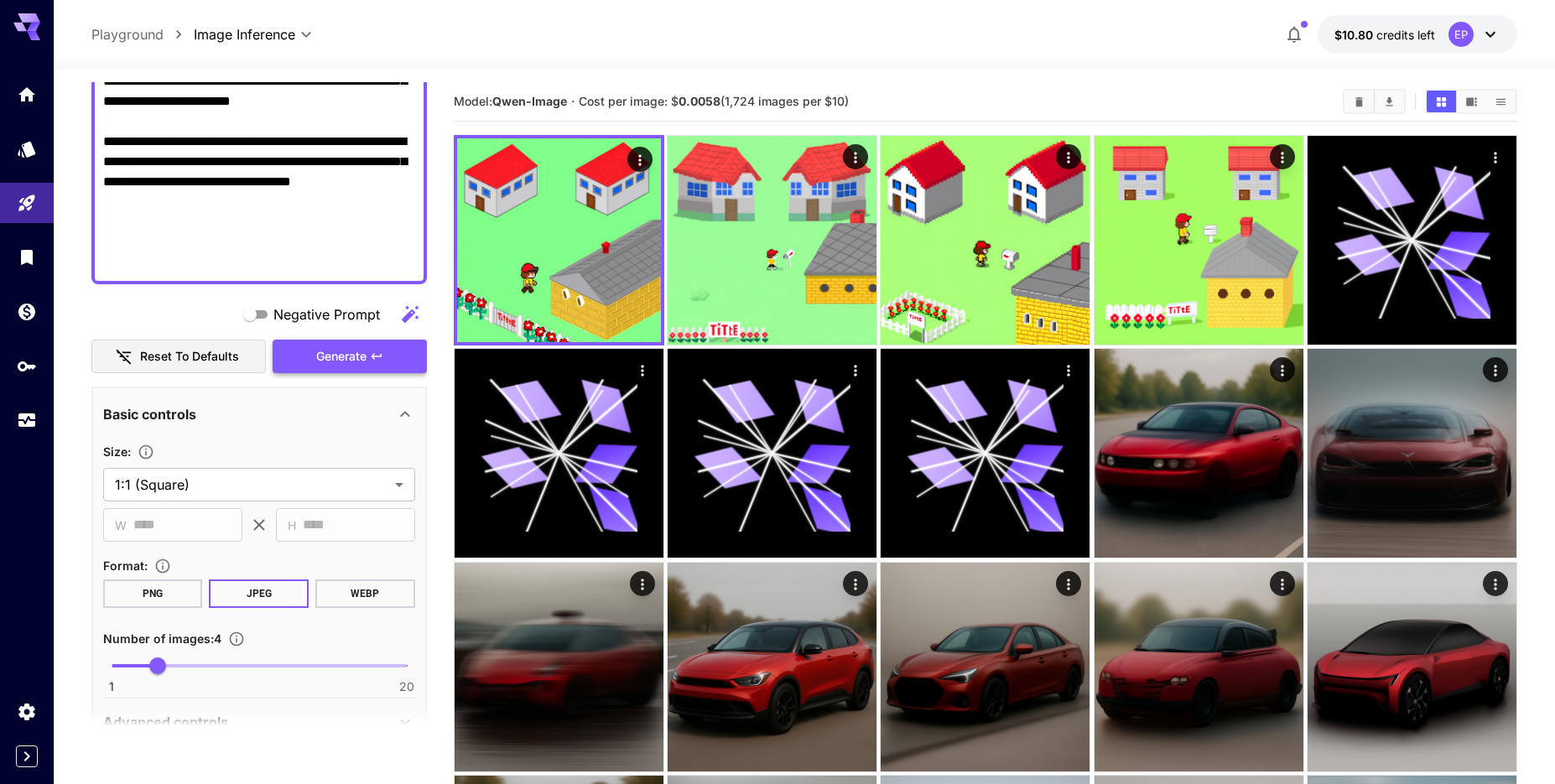
type textarea "**********"
click at [369, 355] on button "Generate" at bounding box center [350, 357] width 155 height 34
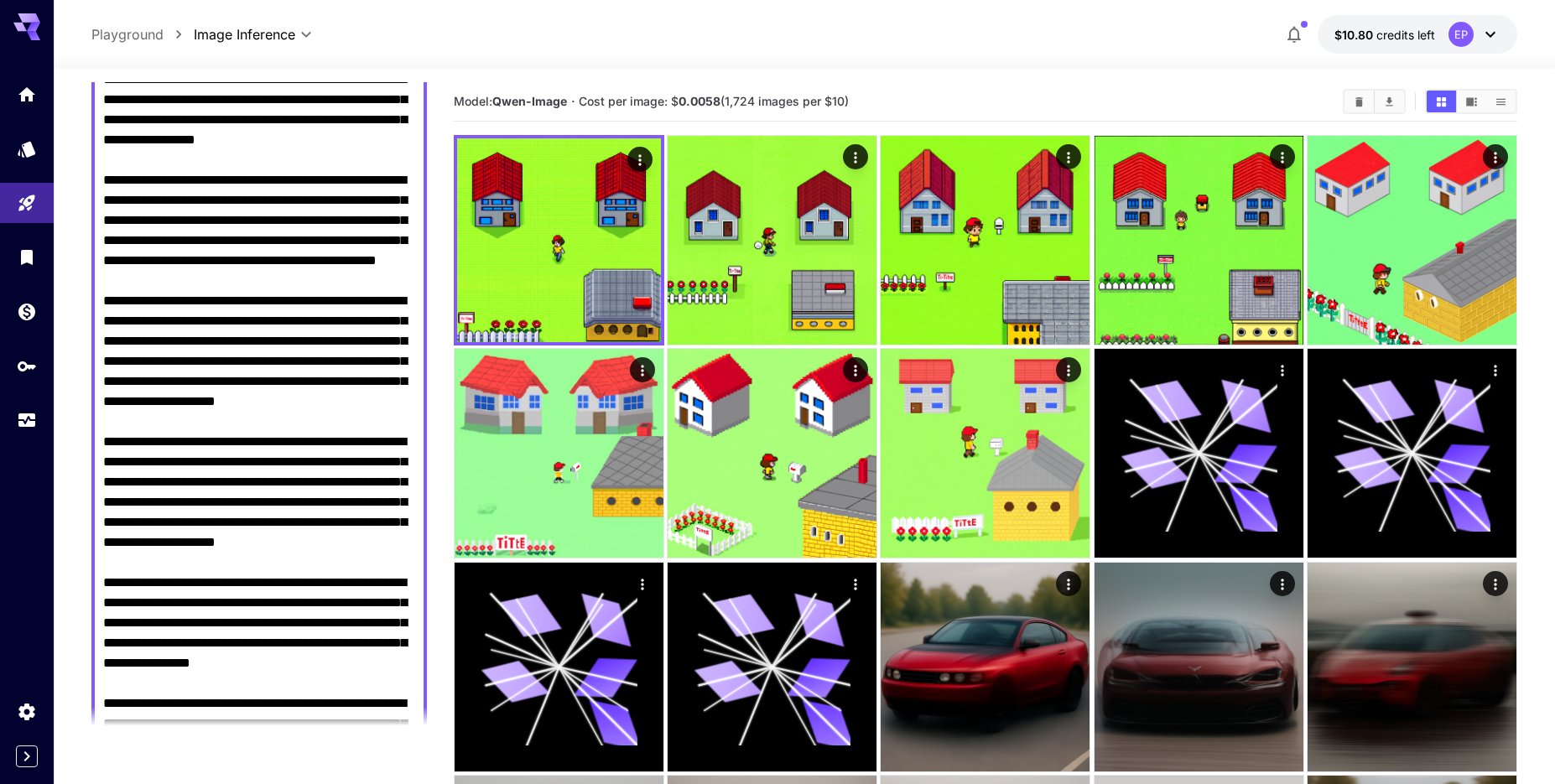
scroll to position [192, 0]
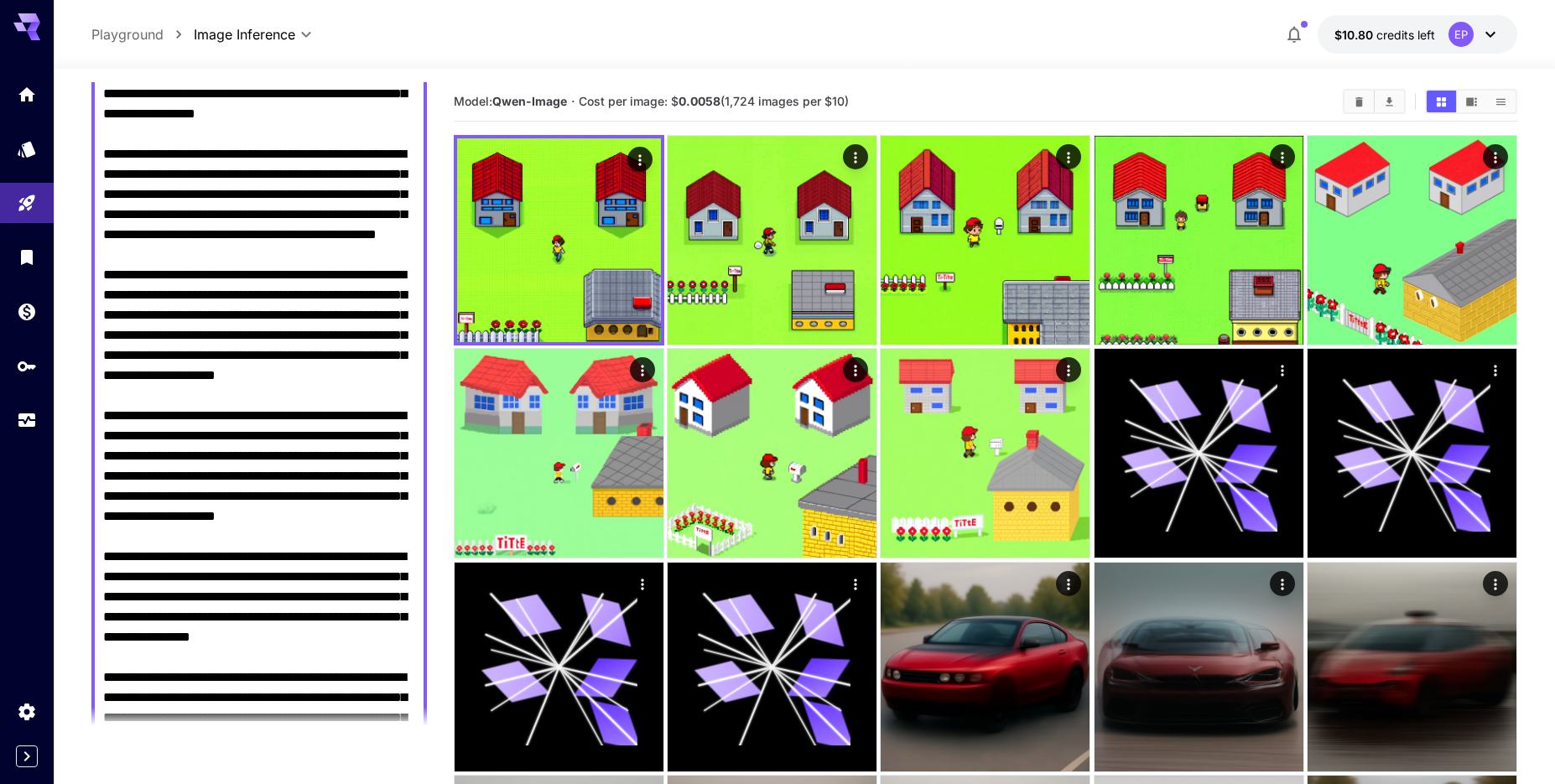
click at [313, 175] on textarea "Negative Prompt" at bounding box center [259, 475] width 312 height 865
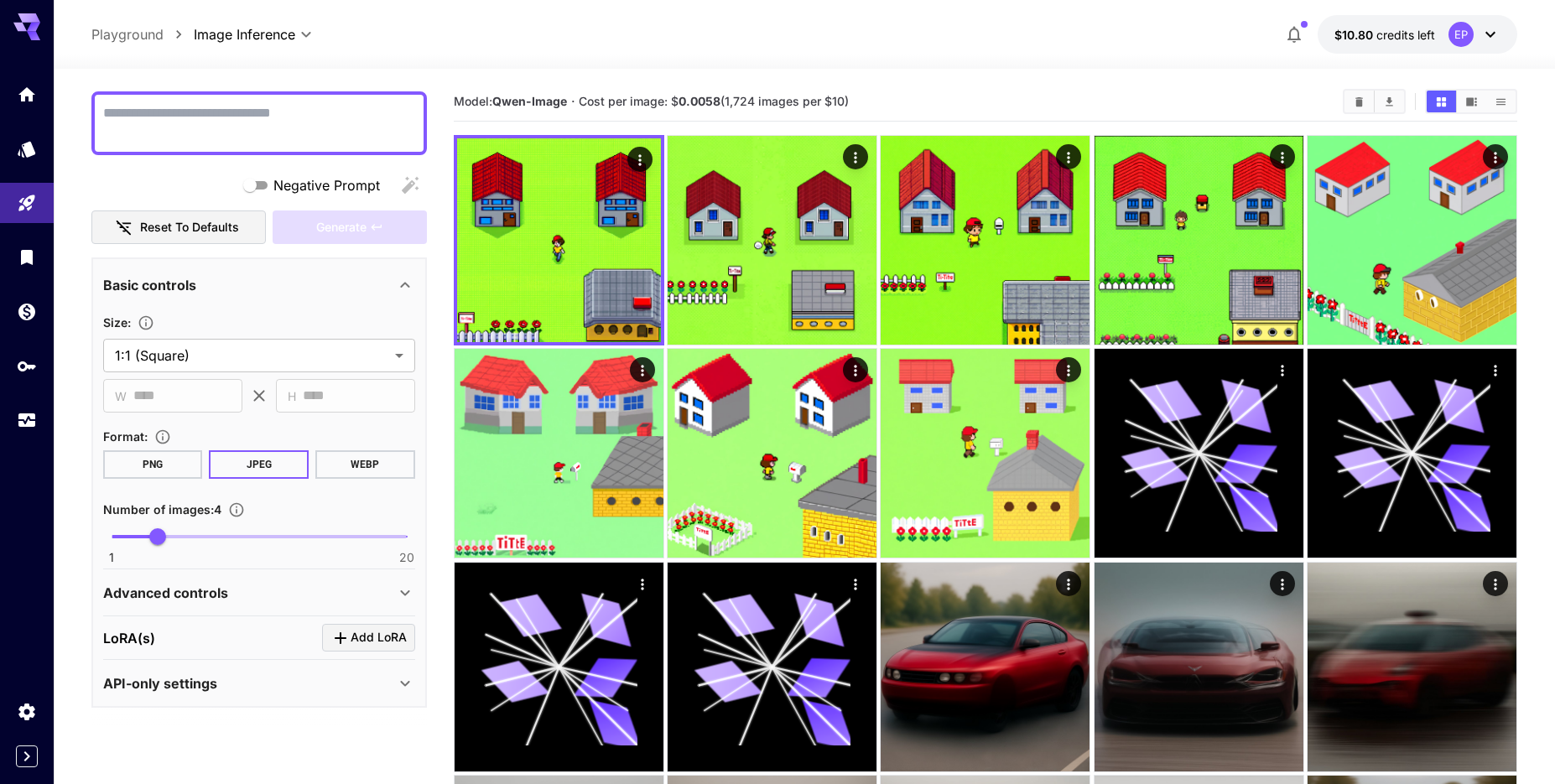
paste textarea "**********"
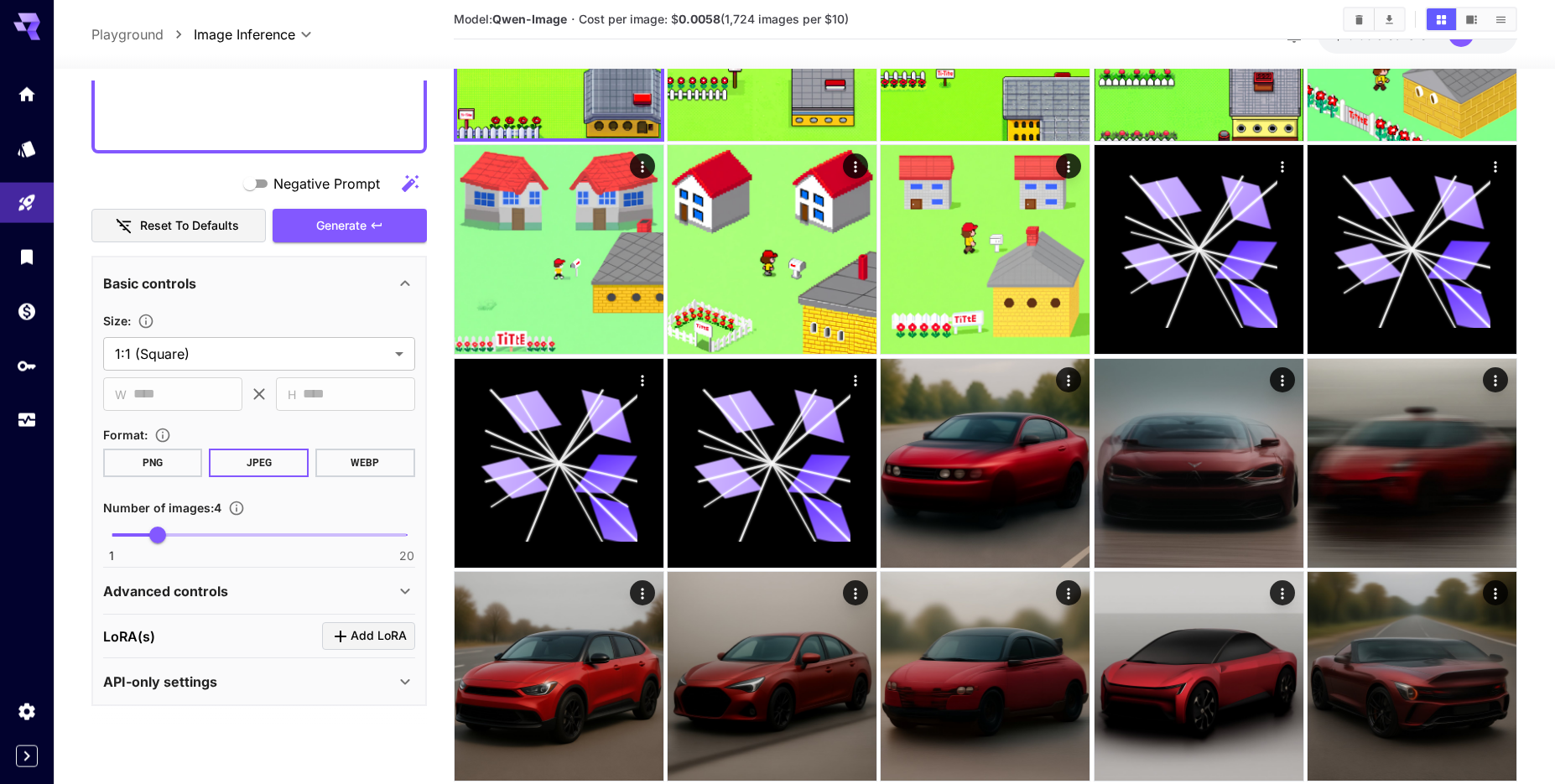
scroll to position [231, 0]
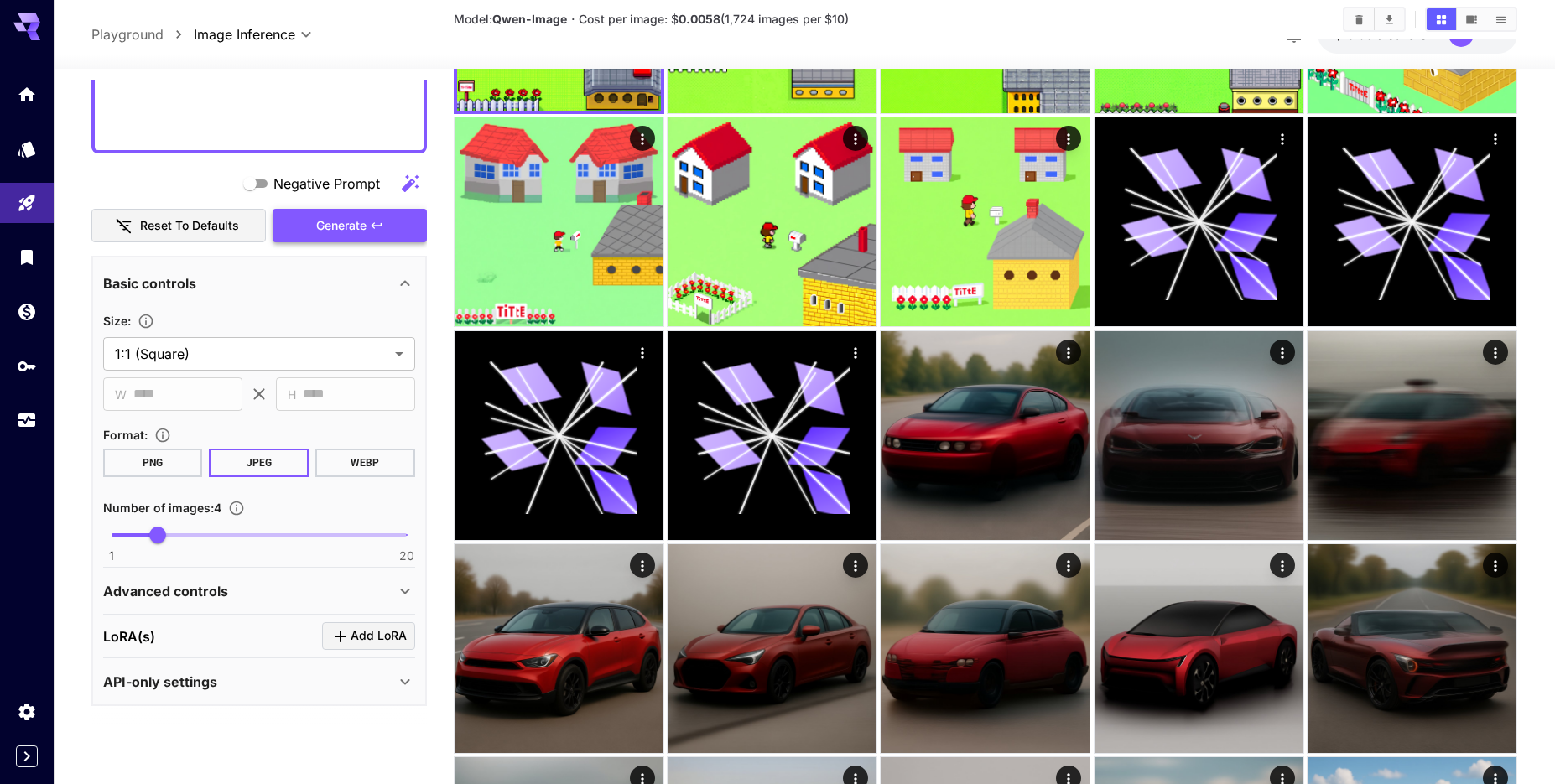
click at [338, 237] on button "Generate" at bounding box center [350, 225] width 155 height 34
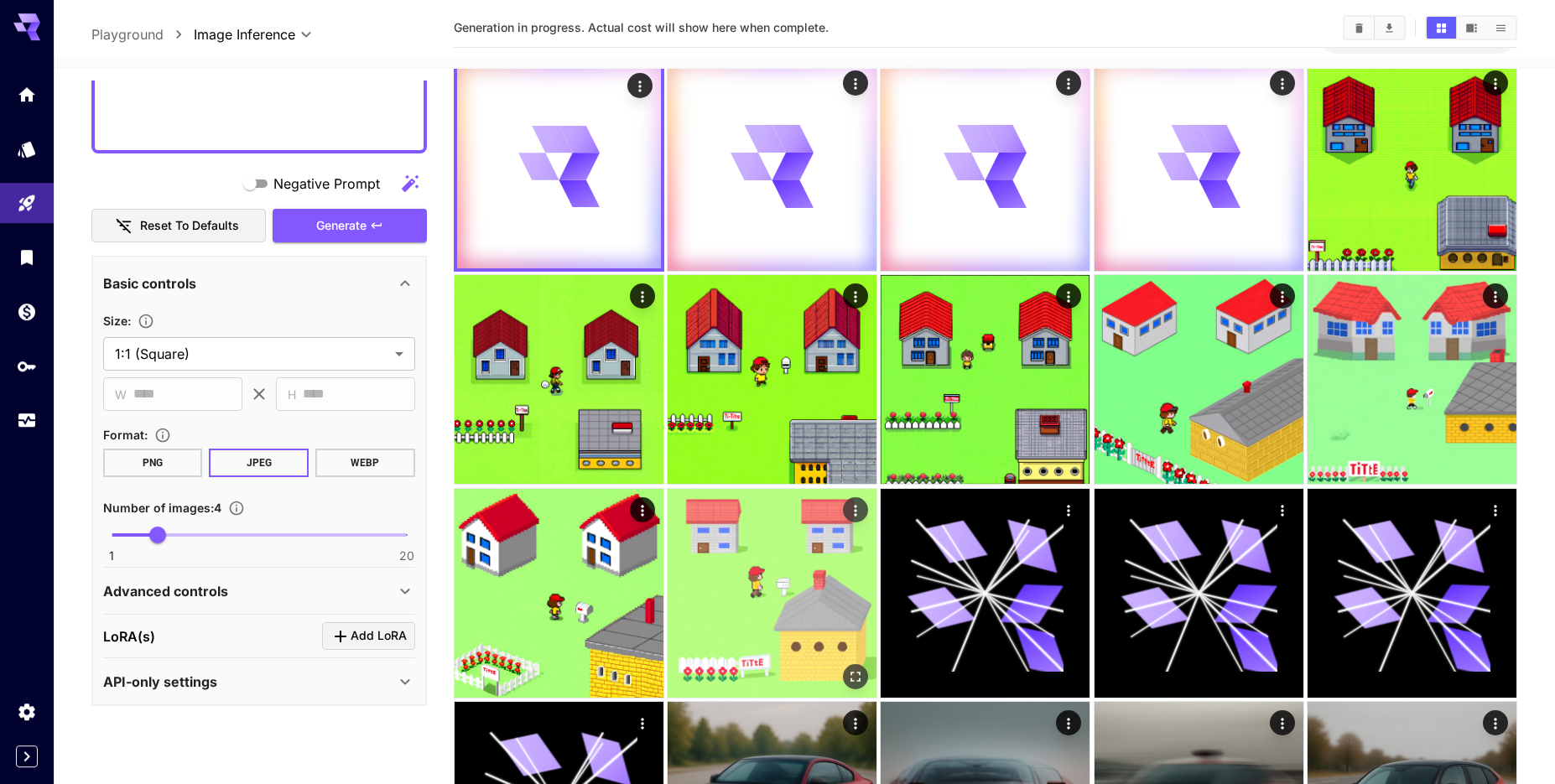
scroll to position [0, 0]
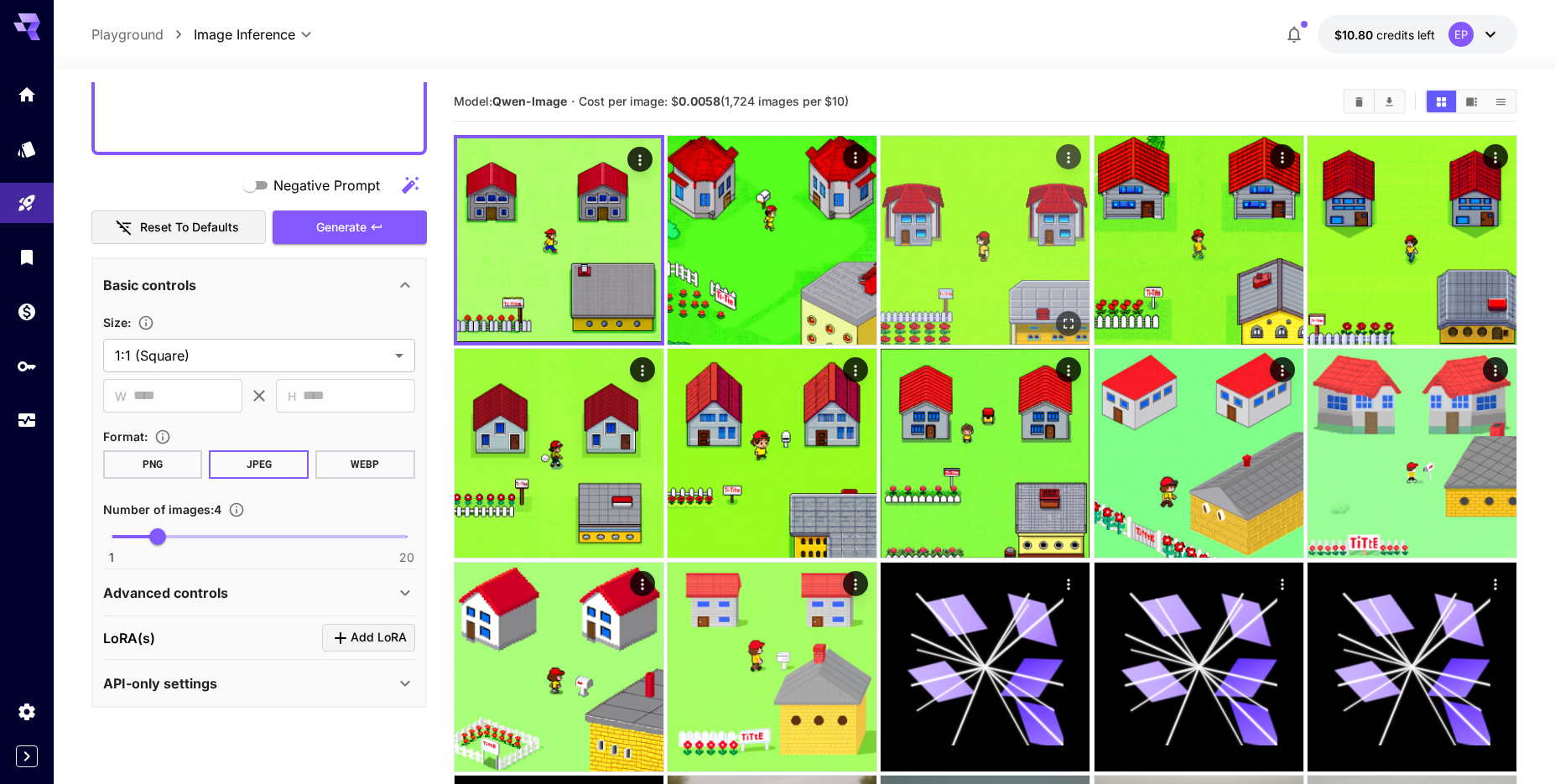
click at [978, 208] on img at bounding box center [984, 240] width 209 height 209
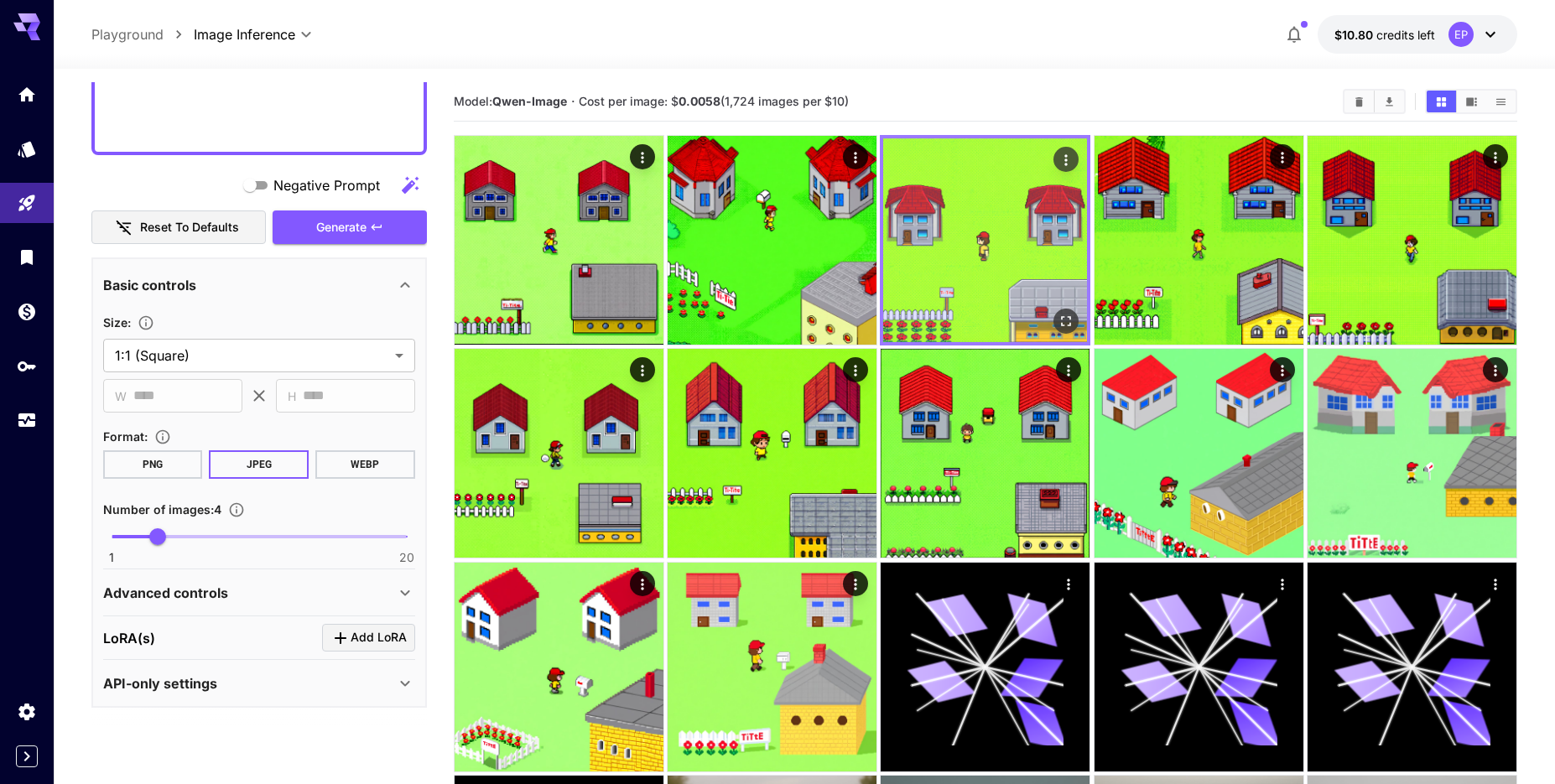
click at [994, 207] on img at bounding box center [985, 241] width 204 height 204
click at [995, 207] on img at bounding box center [985, 241] width 204 height 204
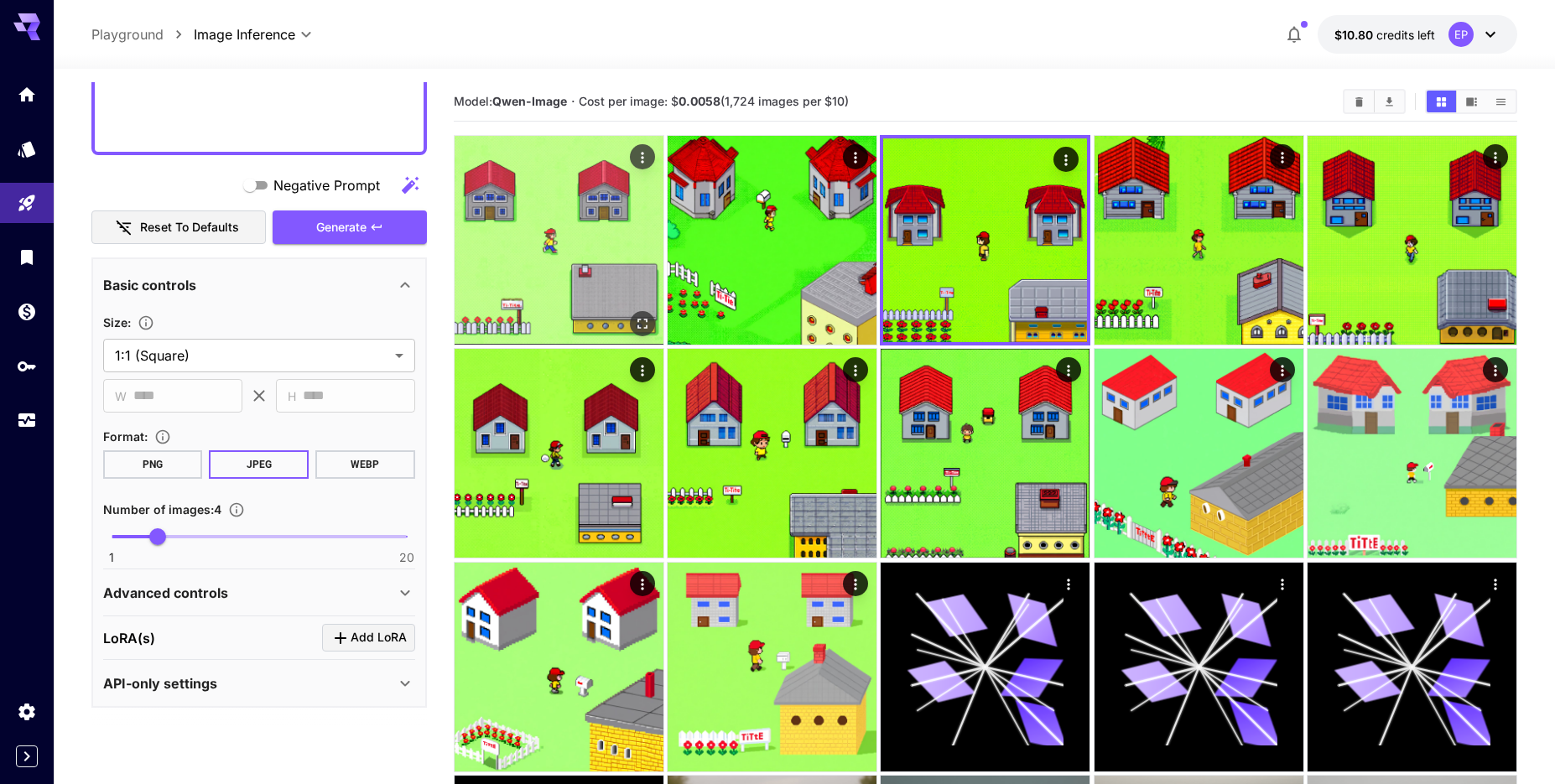
click at [626, 222] on img at bounding box center [559, 240] width 209 height 209
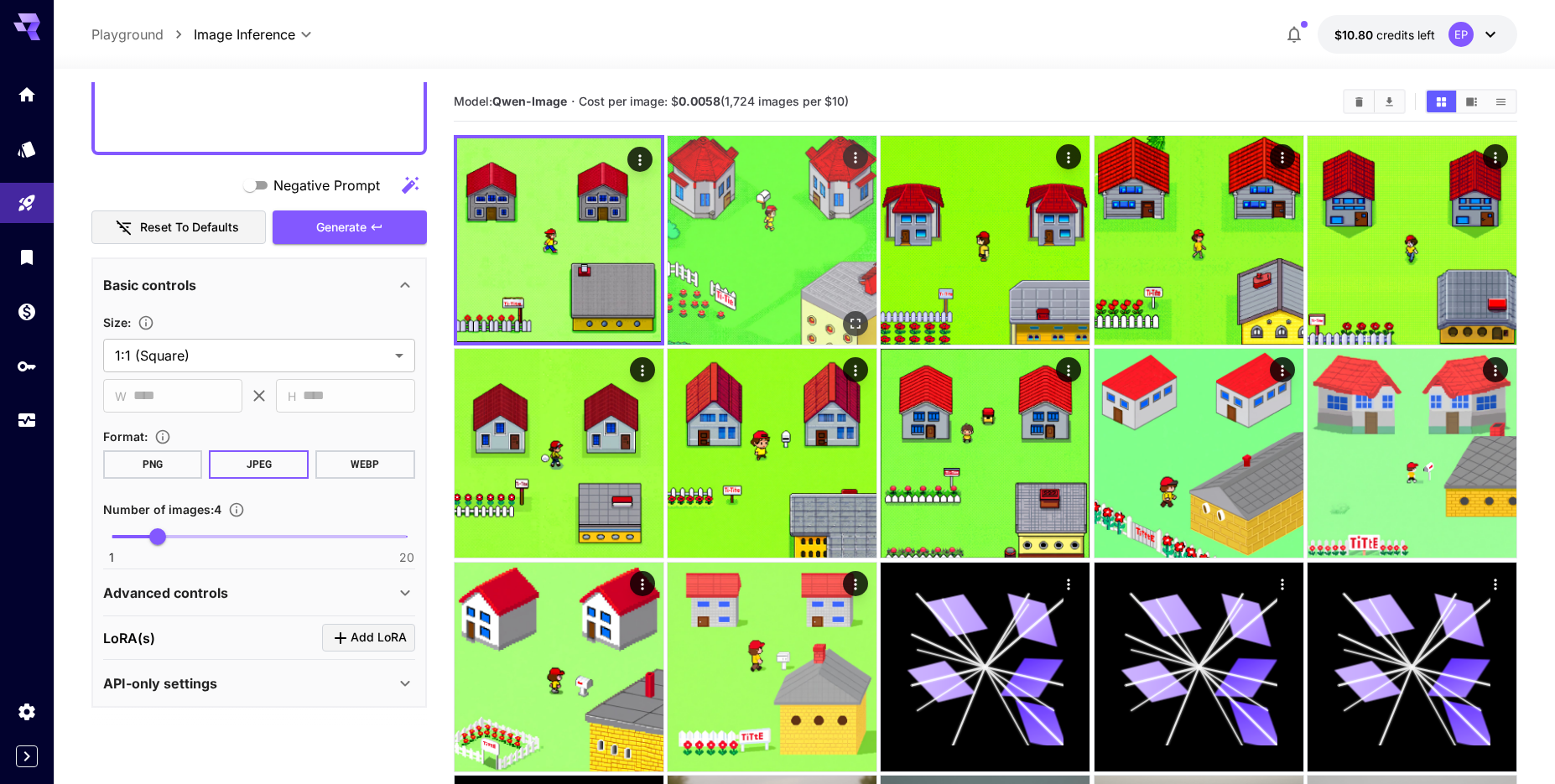
click at [789, 222] on img at bounding box center [772, 240] width 209 height 209
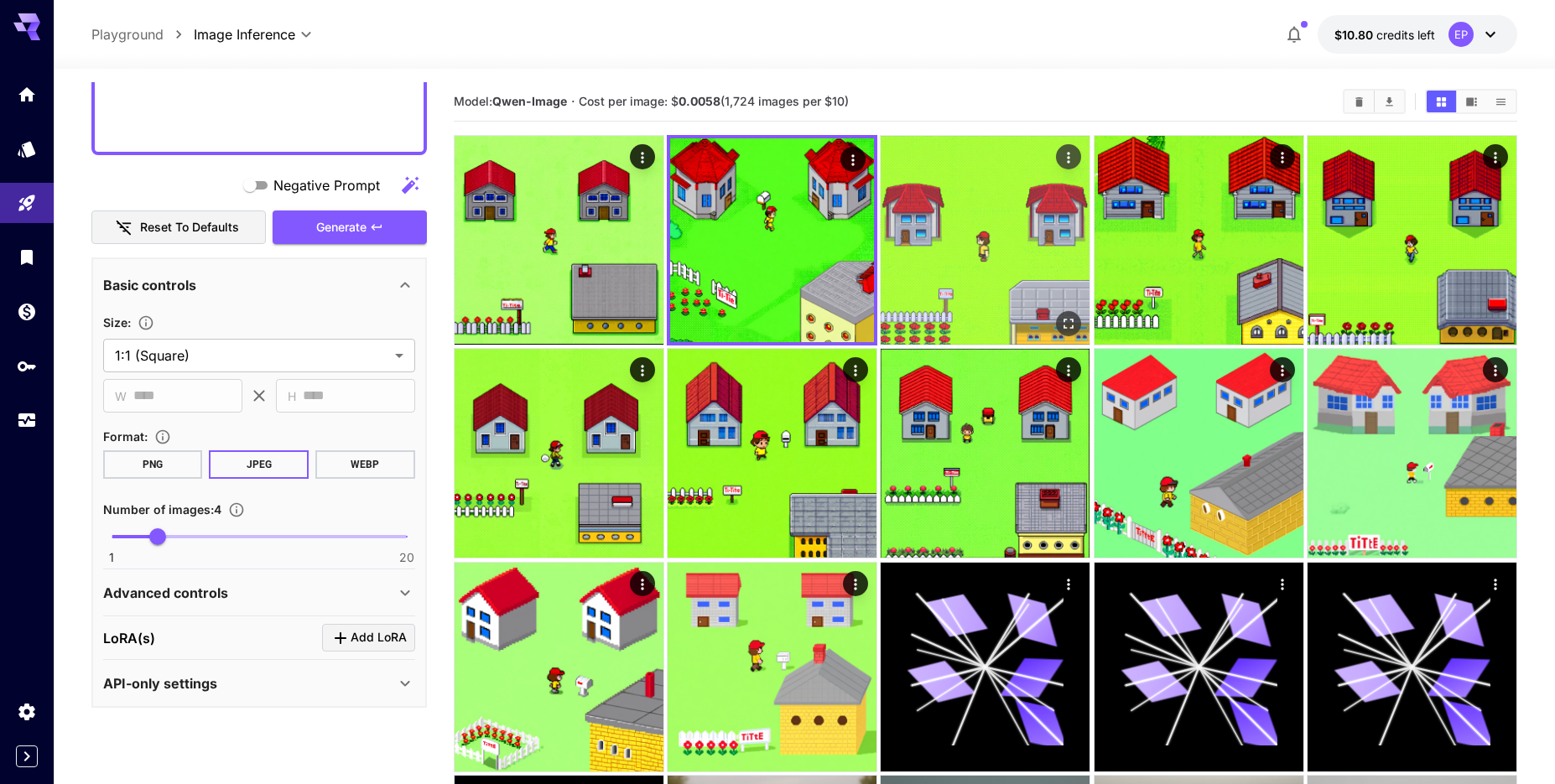
drag, startPoint x: 1039, startPoint y: 218, endPoint x: 1028, endPoint y: 224, distance: 12.5
click at [1040, 220] on img at bounding box center [984, 240] width 209 height 209
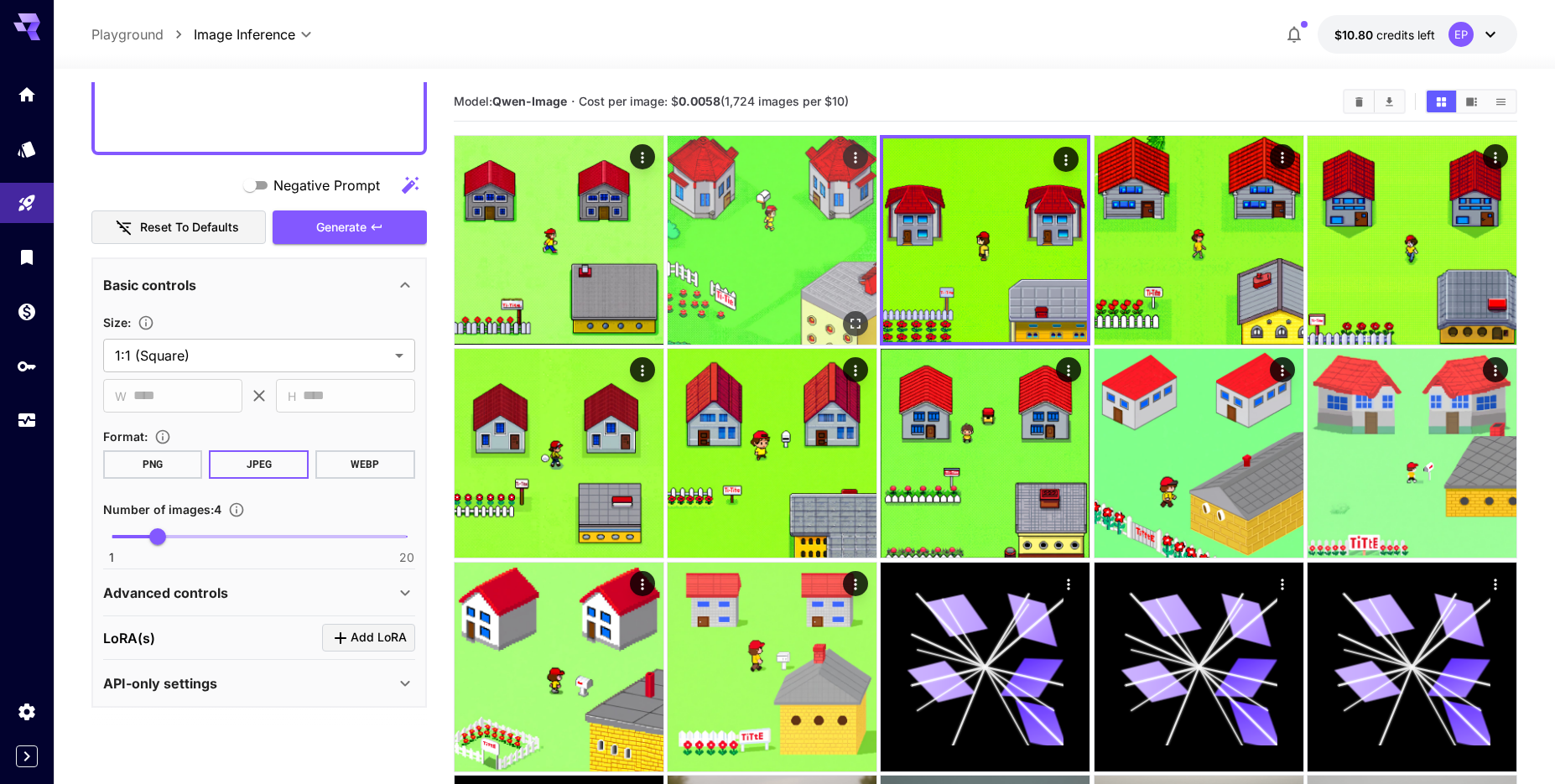
click at [781, 227] on img at bounding box center [772, 240] width 209 height 209
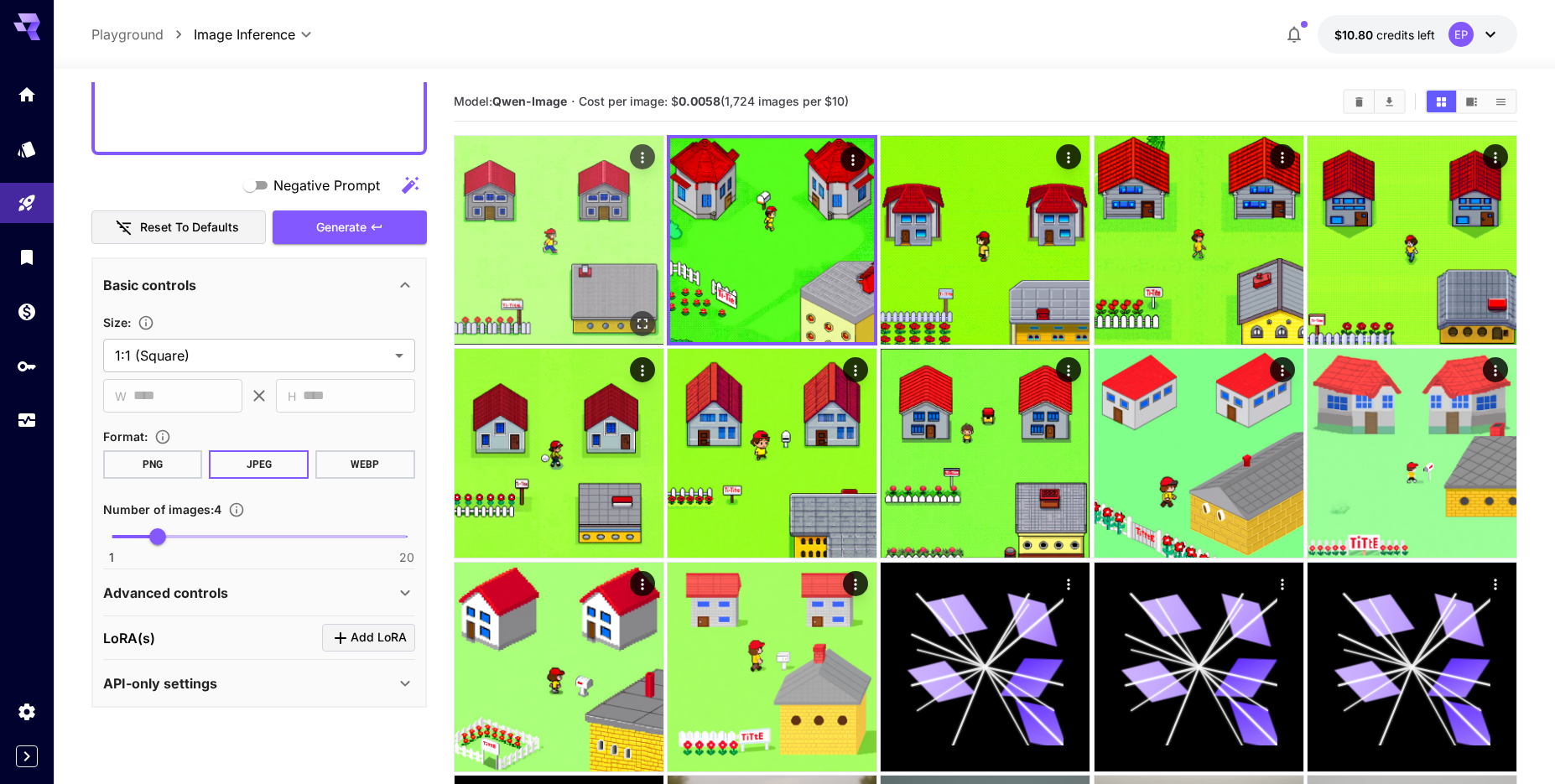
click at [555, 248] on img at bounding box center [559, 240] width 209 height 209
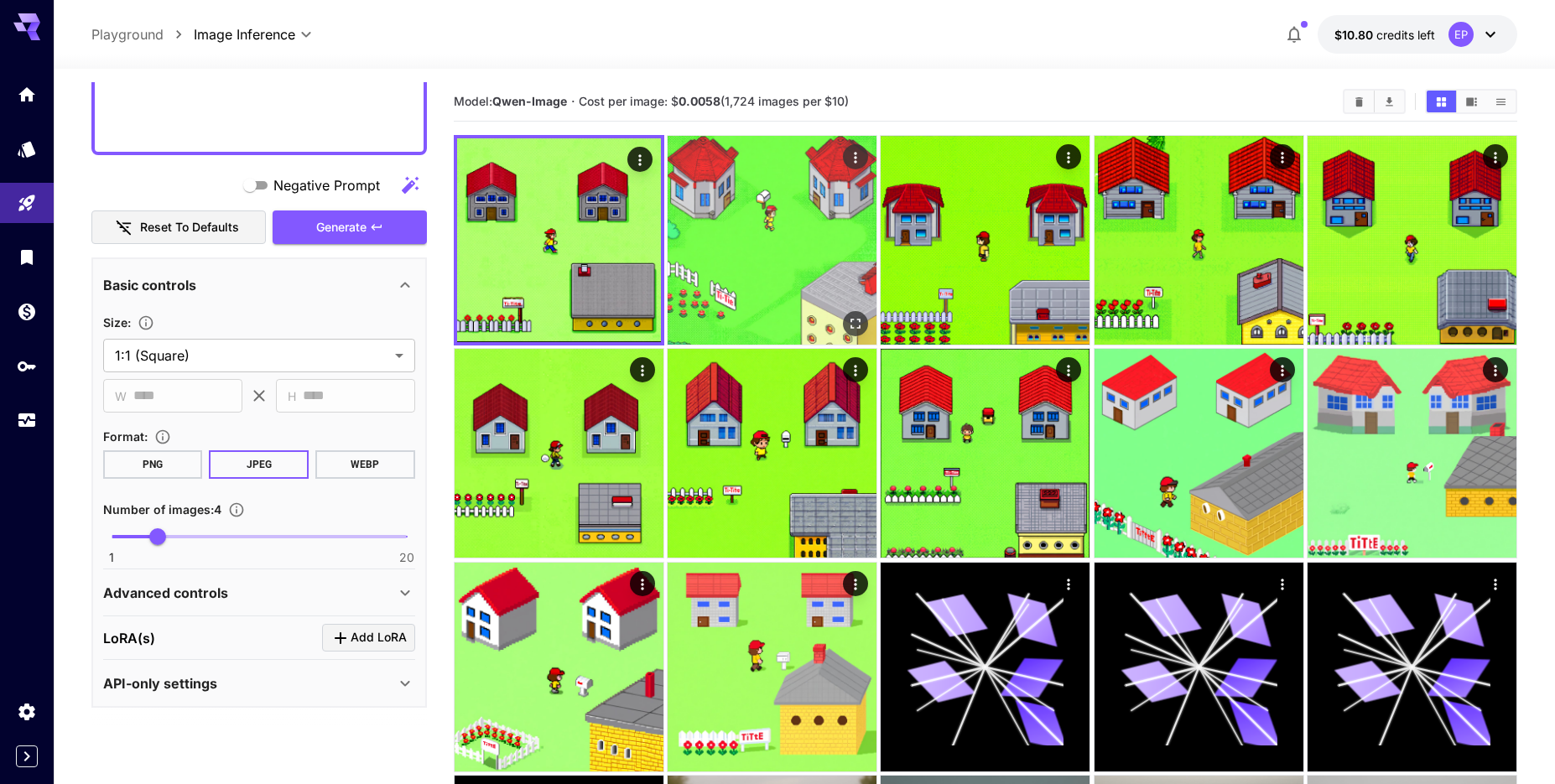
click at [816, 229] on img at bounding box center [772, 240] width 209 height 209
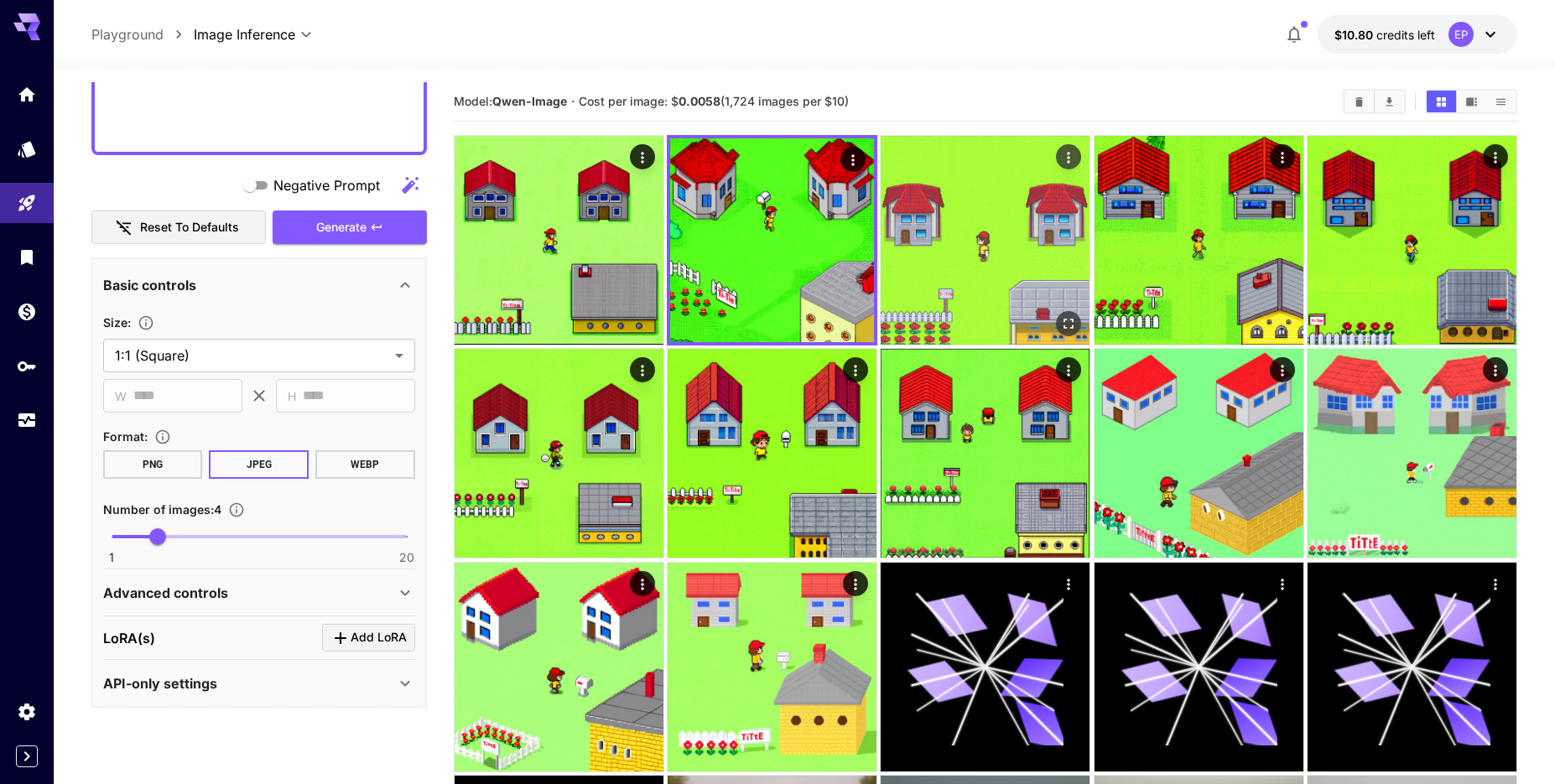
click at [977, 214] on img at bounding box center [984, 240] width 209 height 209
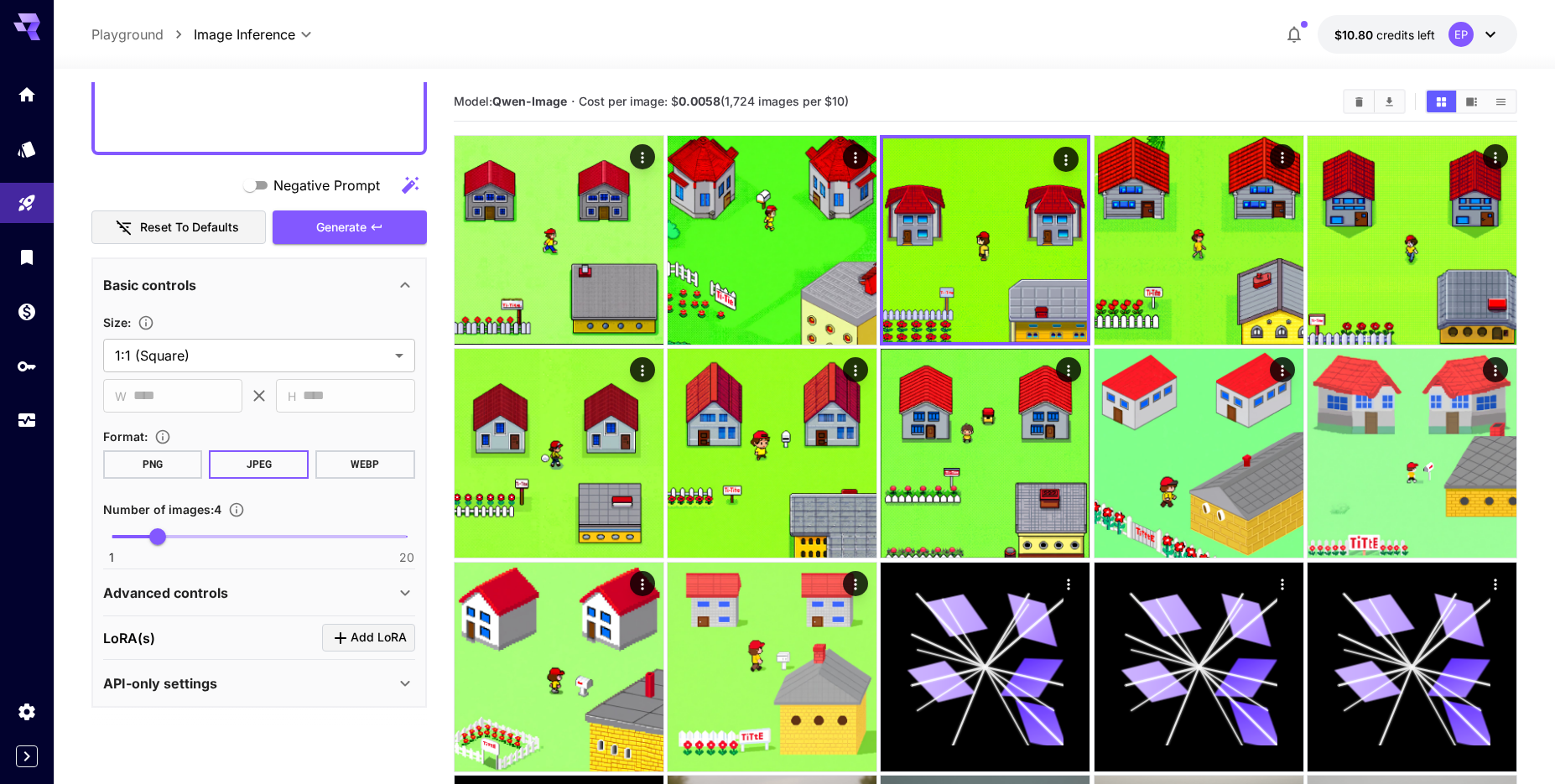
paste textarea "**********"
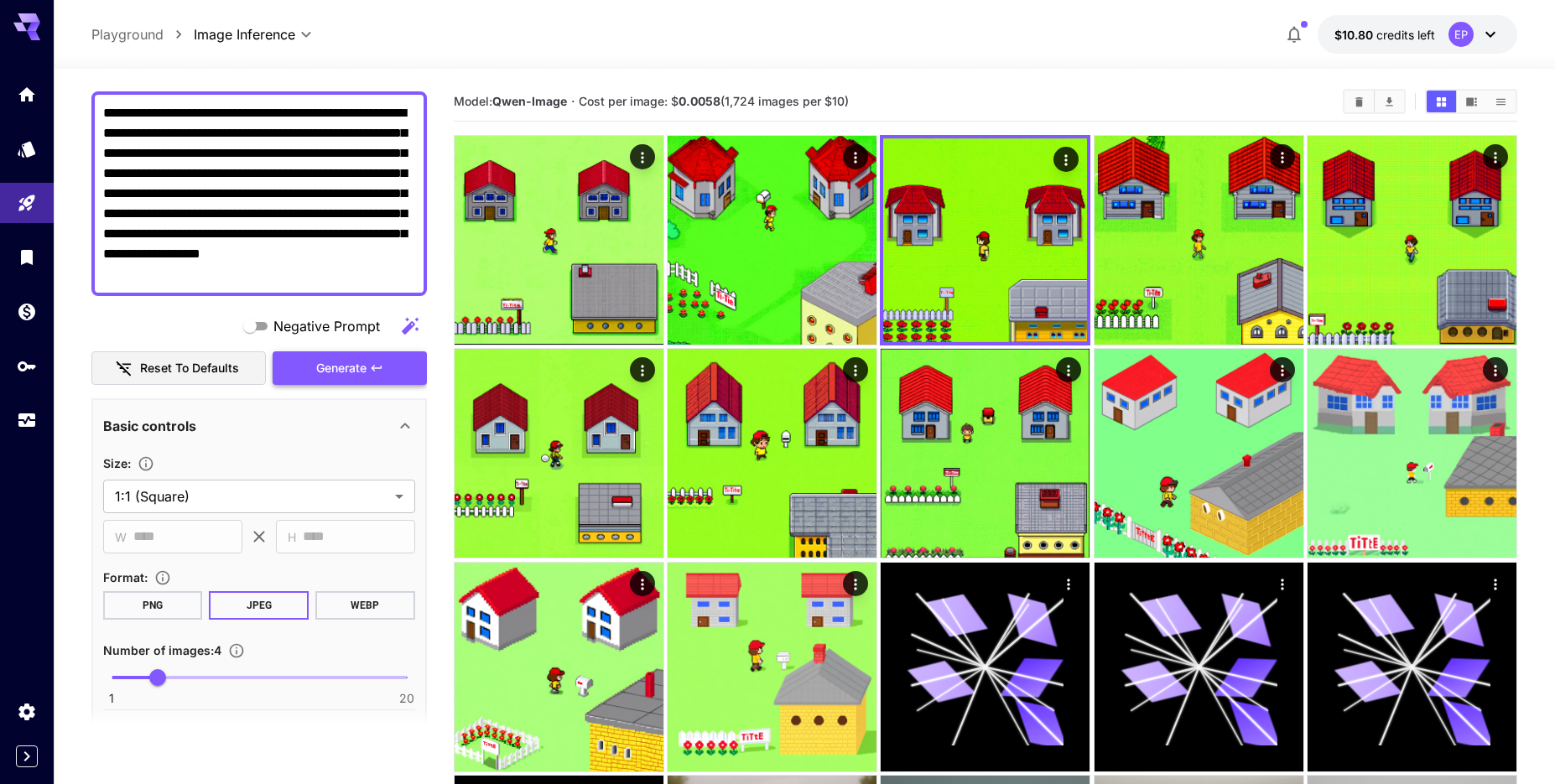
click at [345, 366] on span "Generate" at bounding box center [341, 369] width 50 height 21
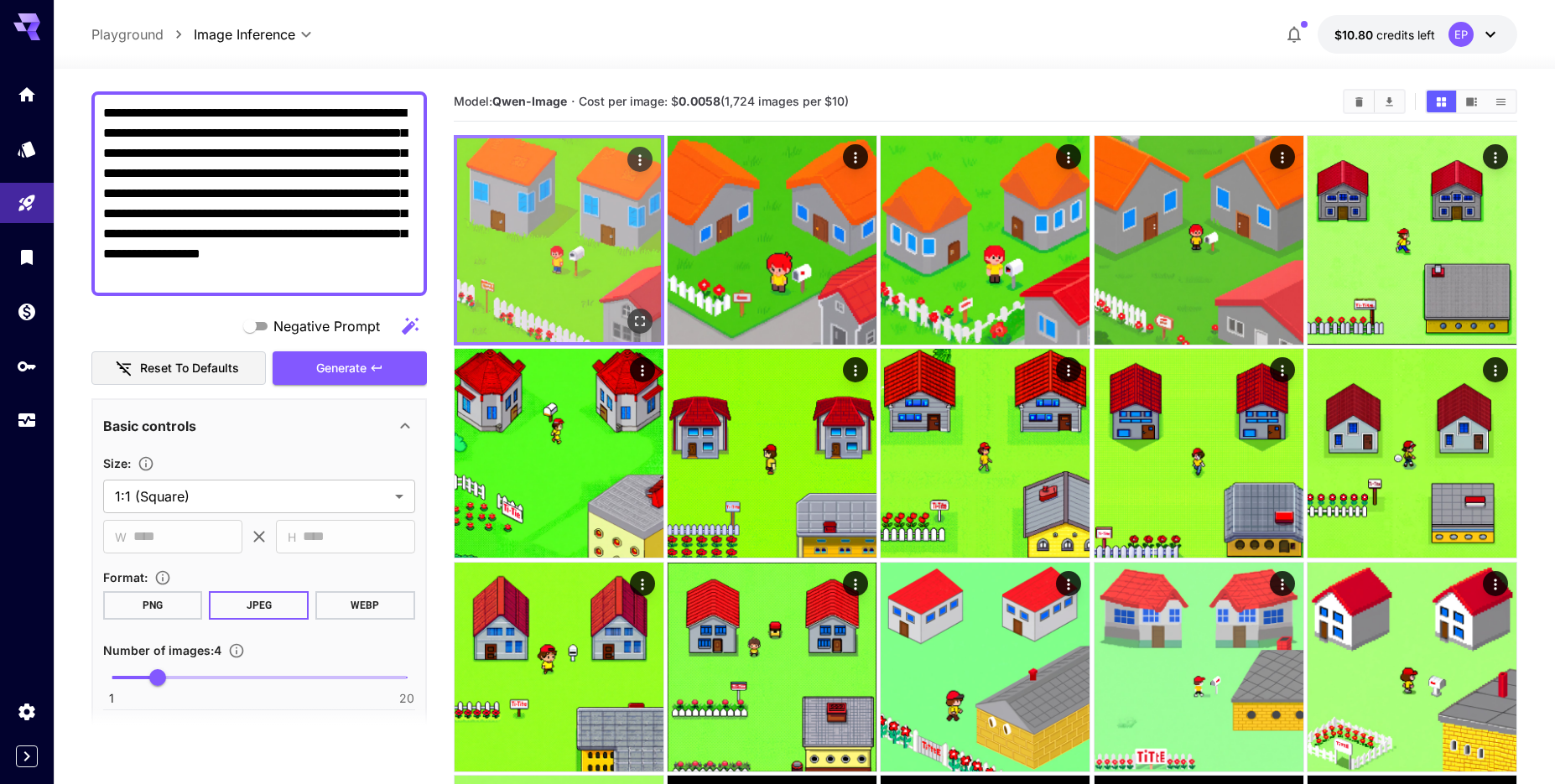
click at [603, 242] on img at bounding box center [560, 241] width 204 height 204
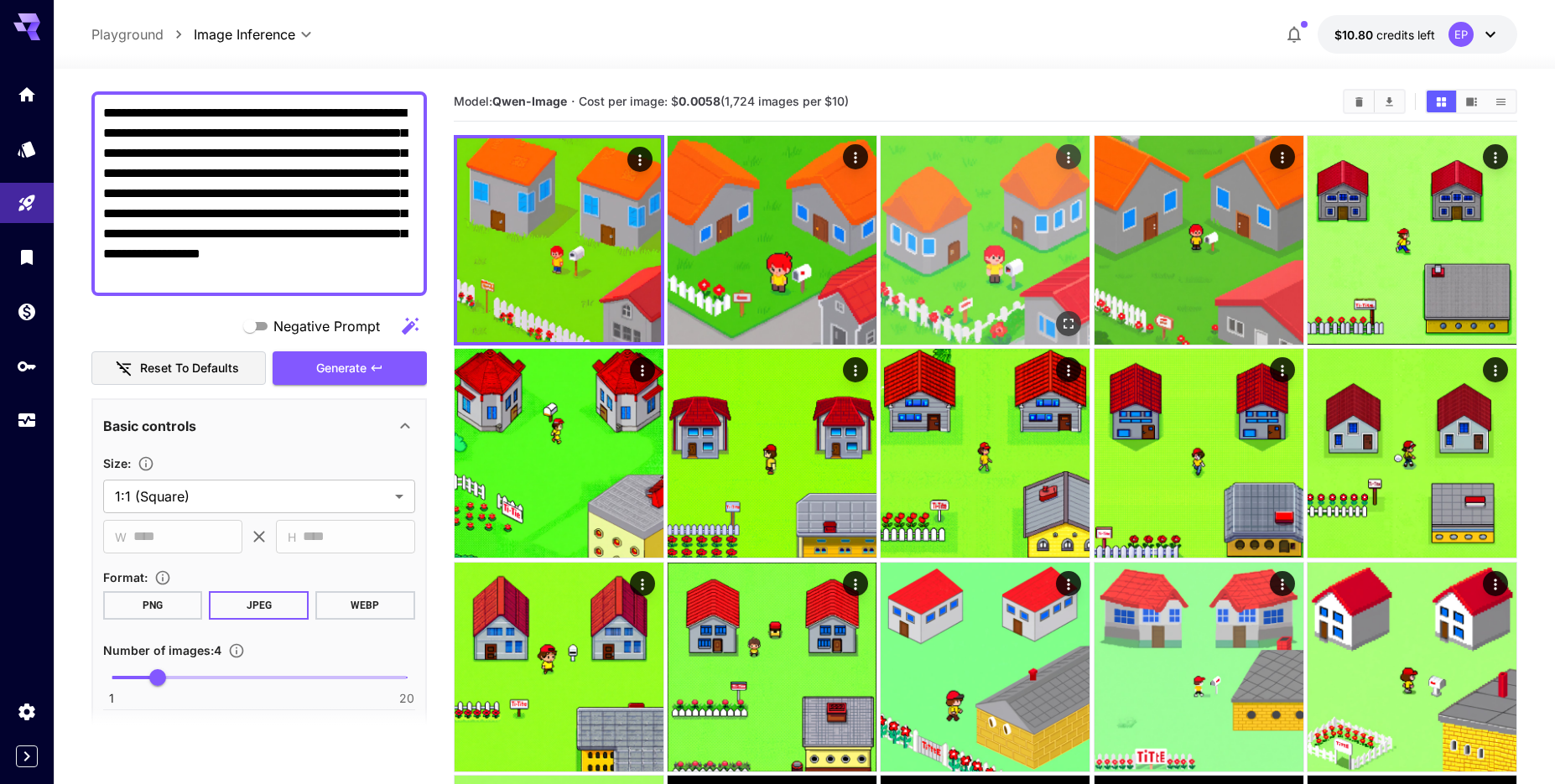
click at [957, 225] on img at bounding box center [984, 240] width 209 height 209
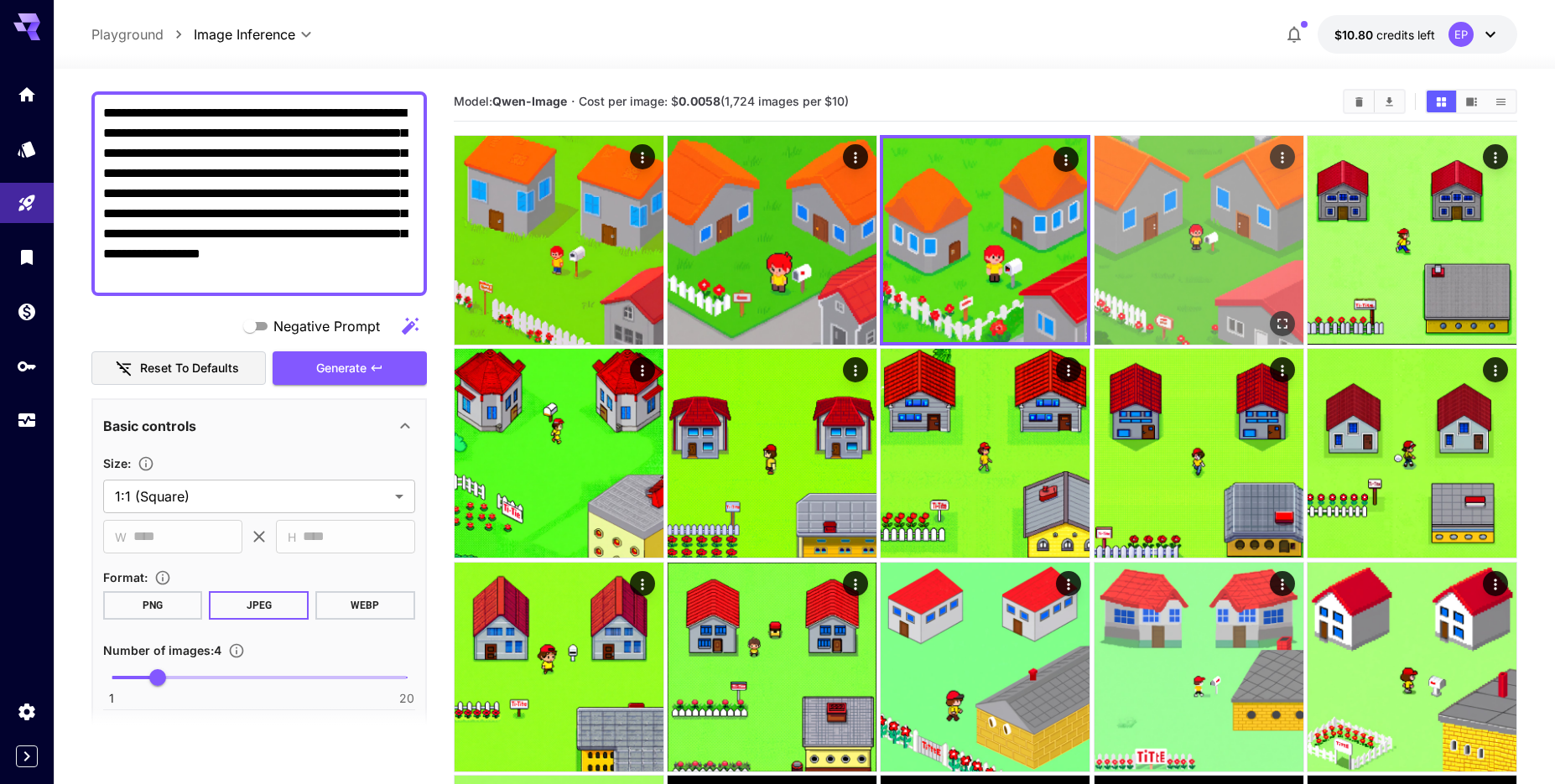
click at [1143, 216] on img at bounding box center [1198, 240] width 209 height 209
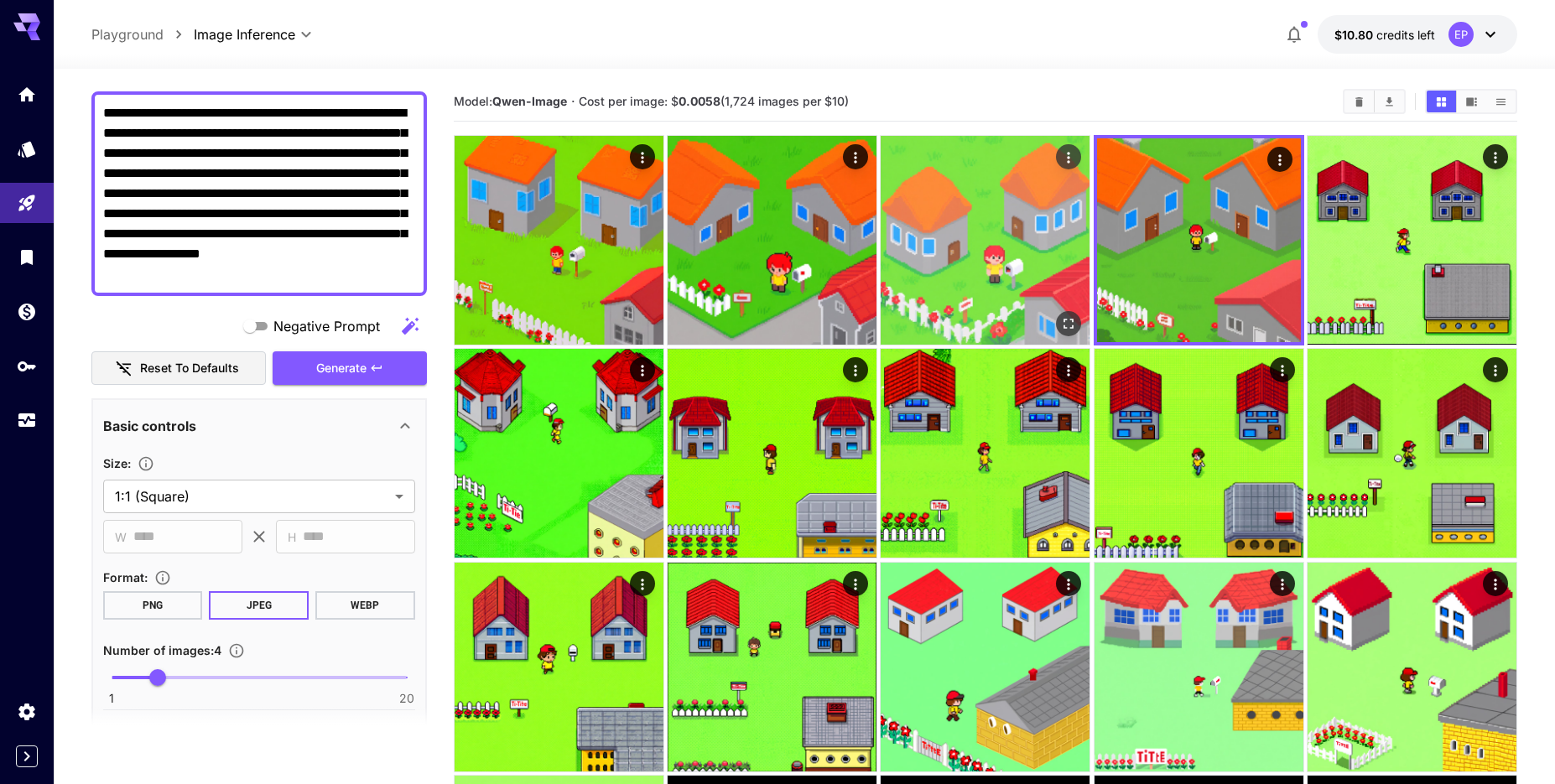
click at [1004, 234] on img at bounding box center [984, 240] width 209 height 209
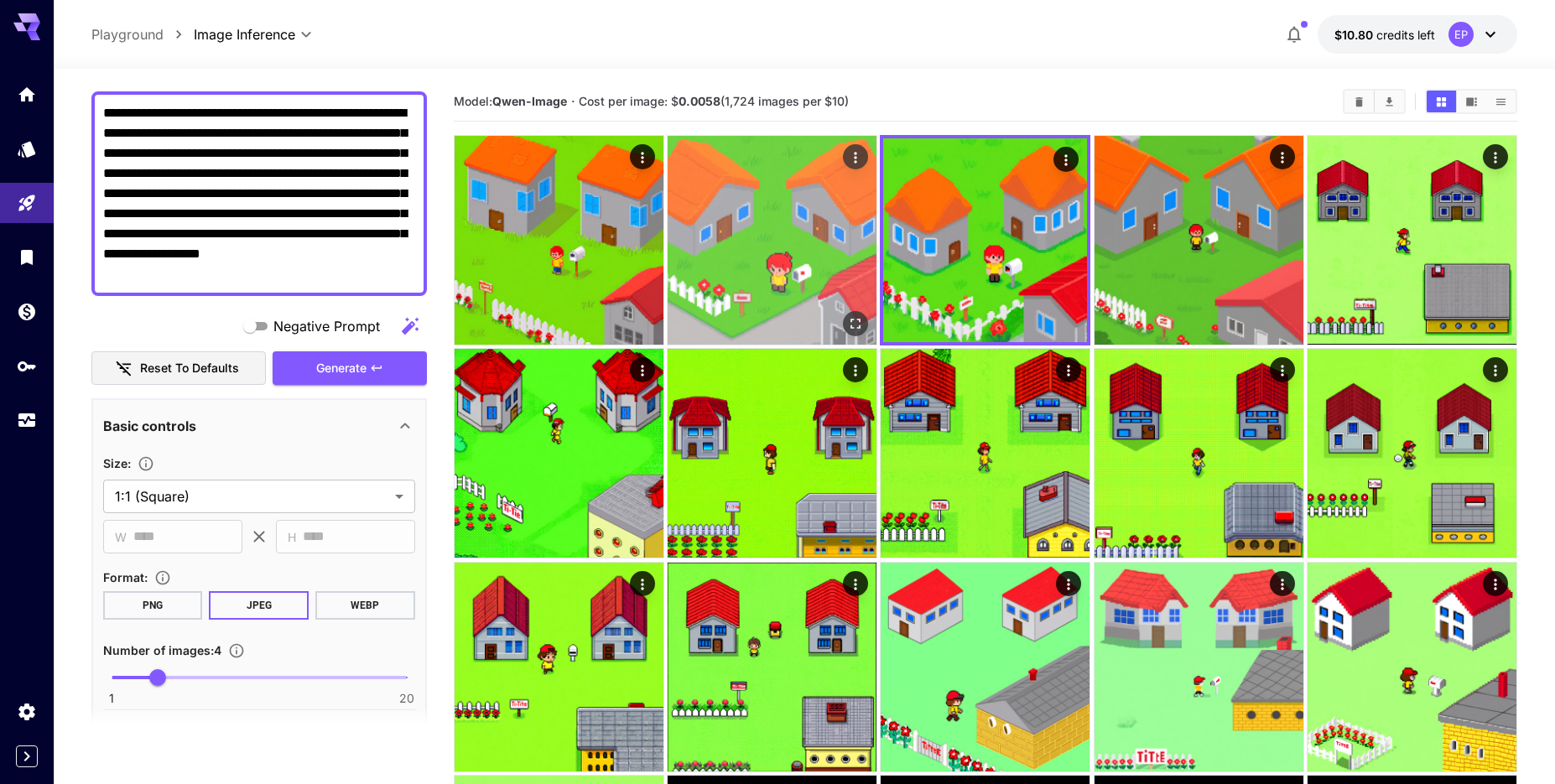
click at [799, 235] on img at bounding box center [772, 240] width 209 height 209
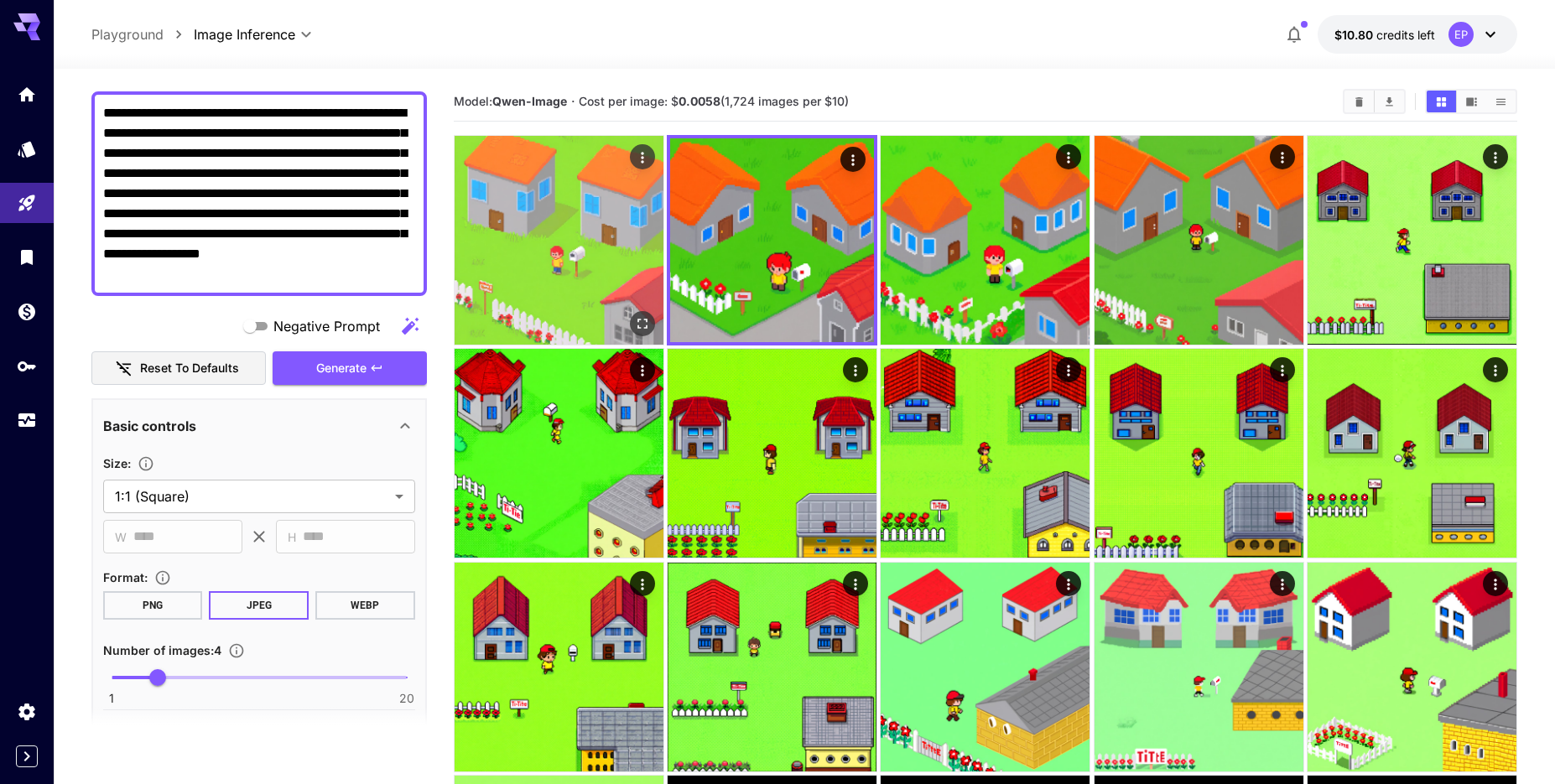
click at [613, 242] on img at bounding box center [559, 240] width 209 height 209
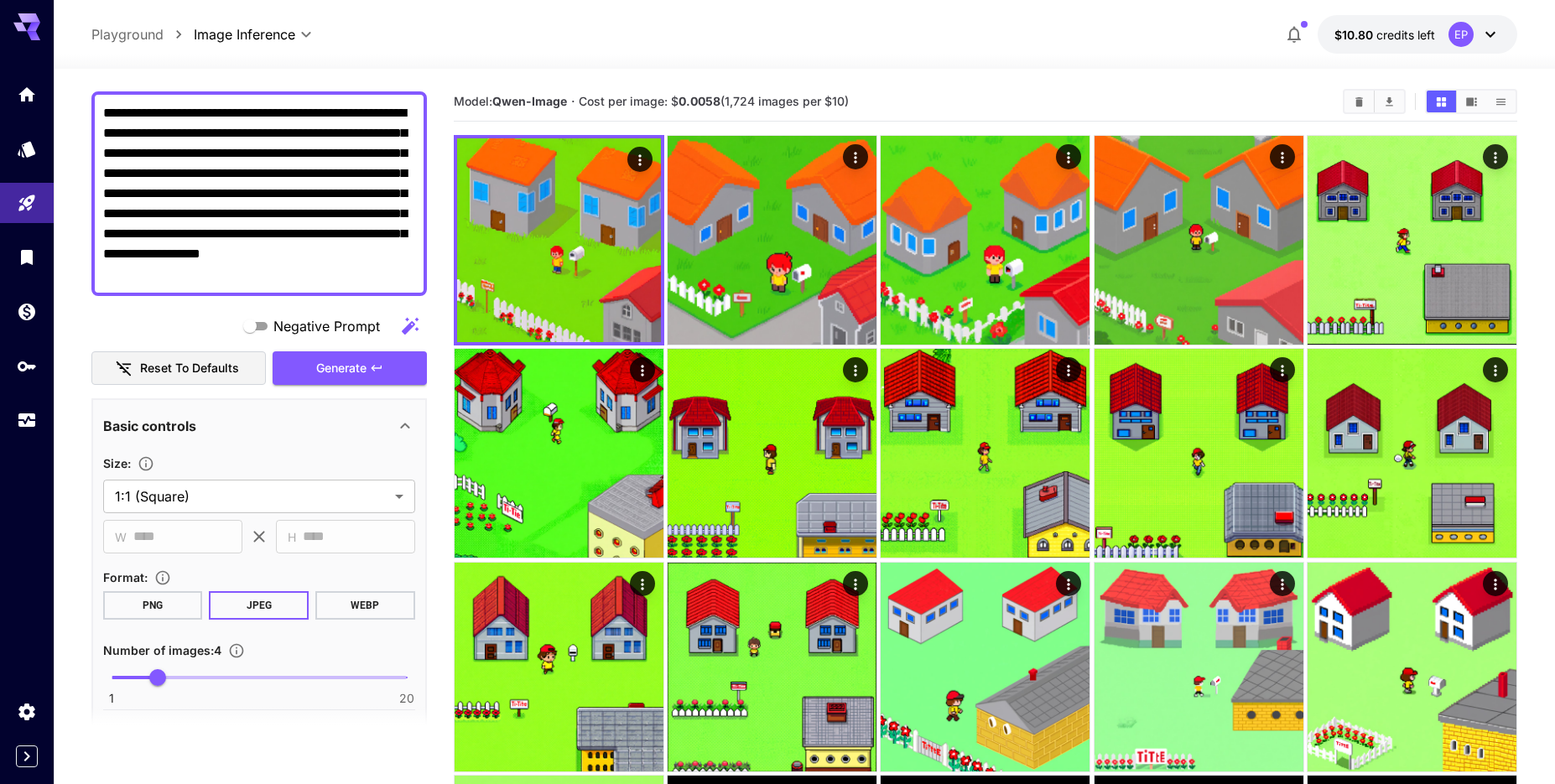
click at [359, 204] on textarea "**********" at bounding box center [259, 193] width 312 height 181
paste textarea "**********"
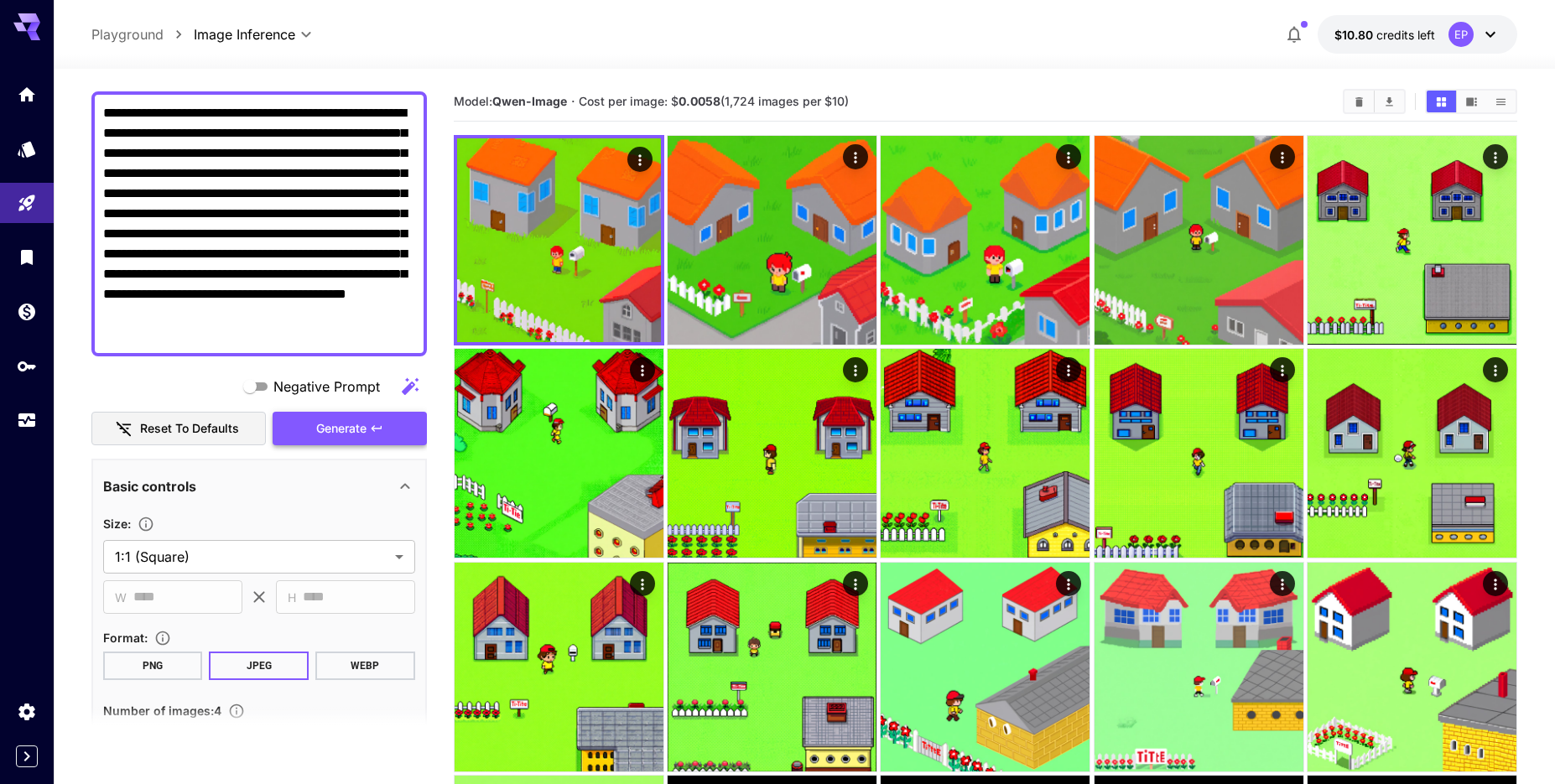
type textarea "**********"
click at [377, 425] on icon "button" at bounding box center [376, 428] width 13 height 13
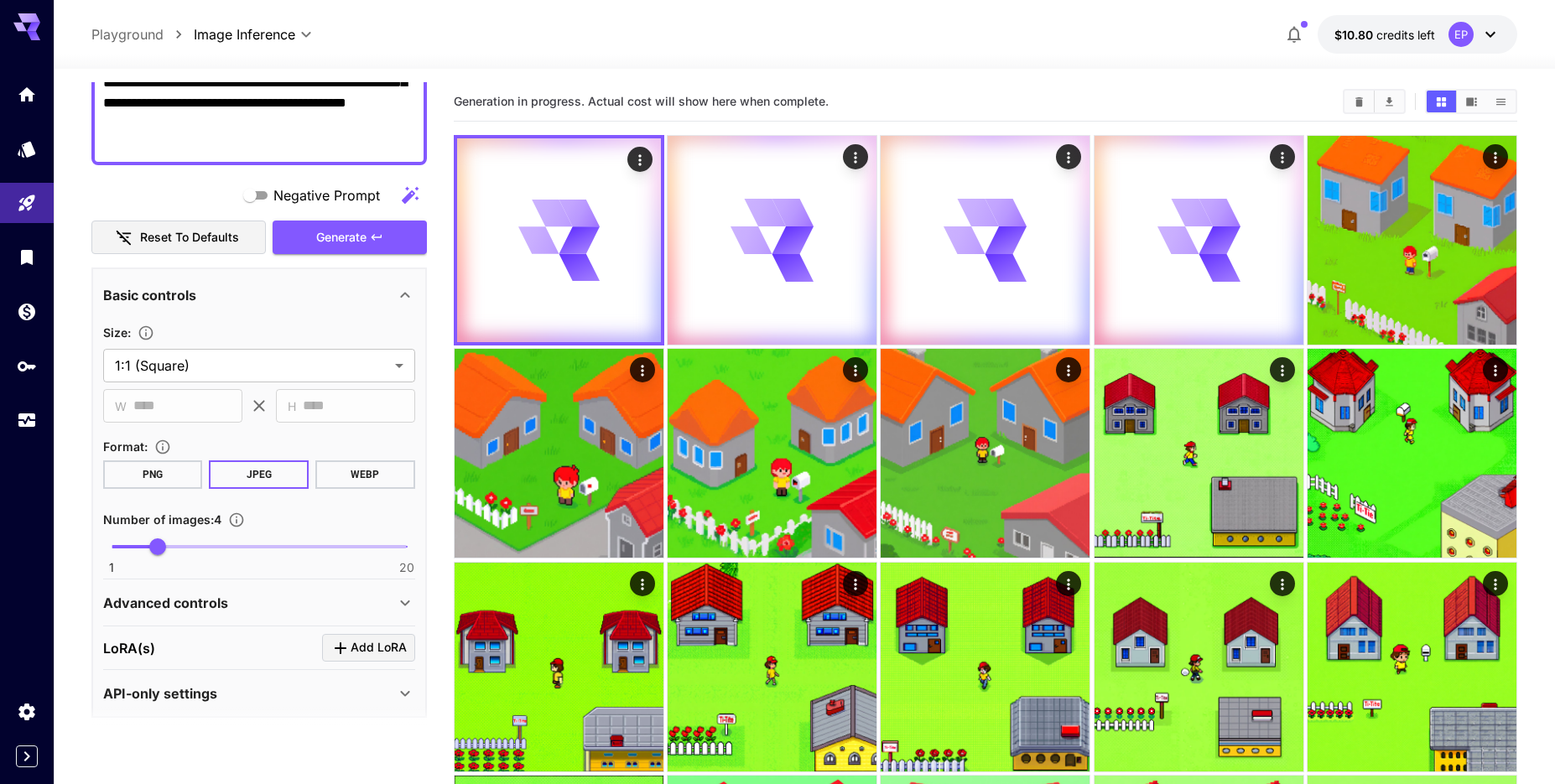
scroll to position [333, 0]
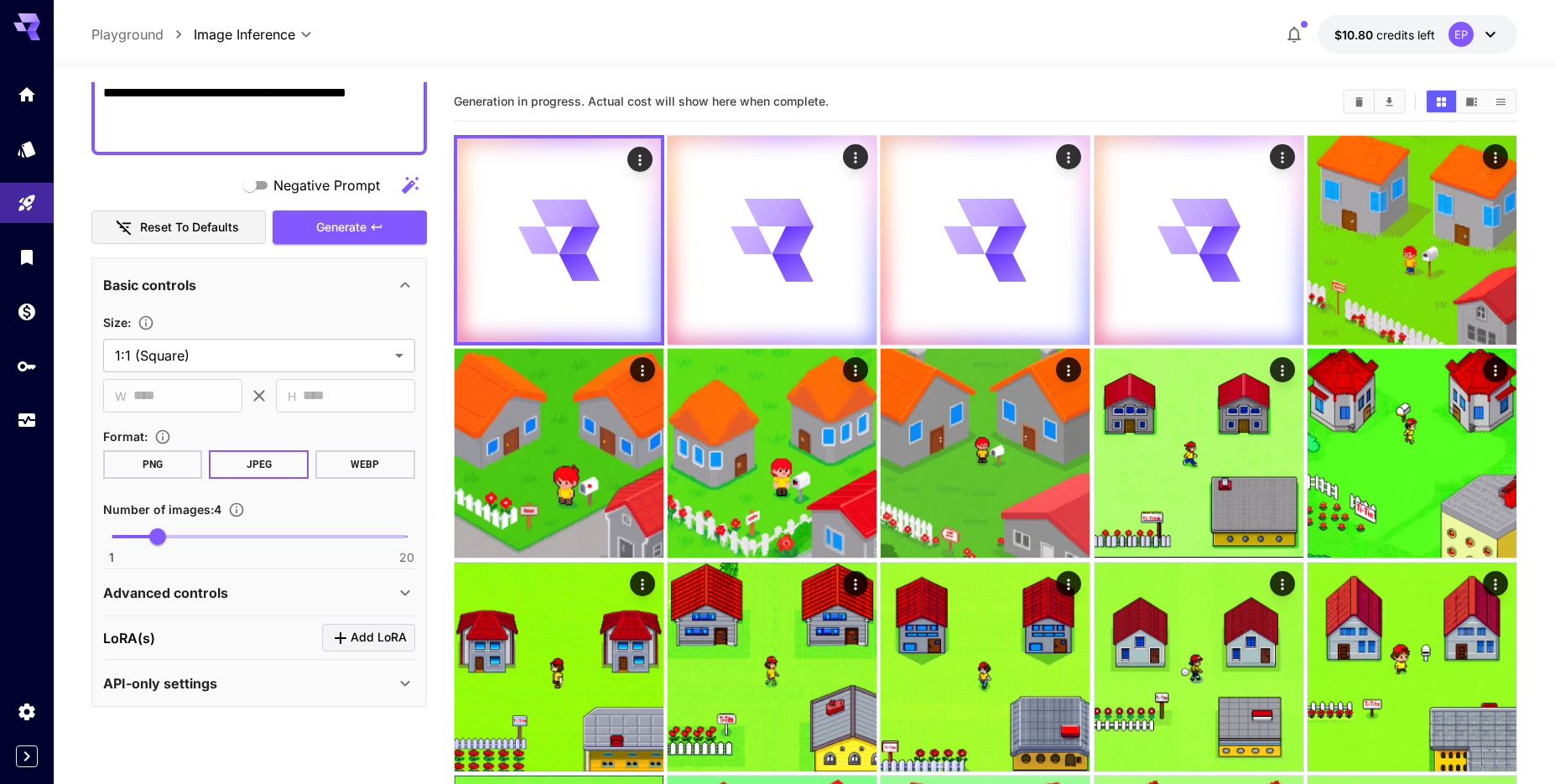
click at [214, 594] on p "Advanced controls" at bounding box center [165, 592] width 125 height 20
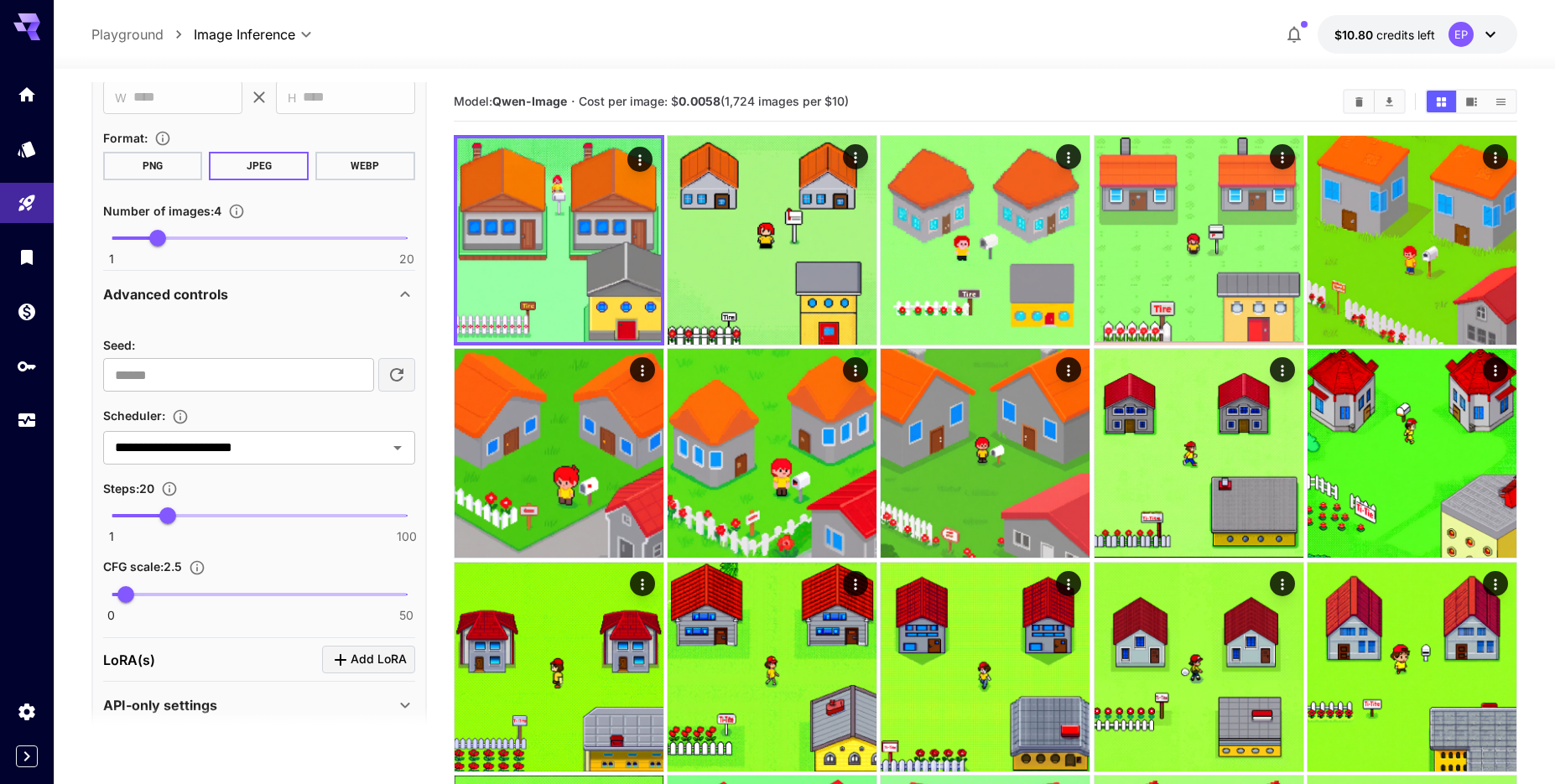
scroll to position [653, 0]
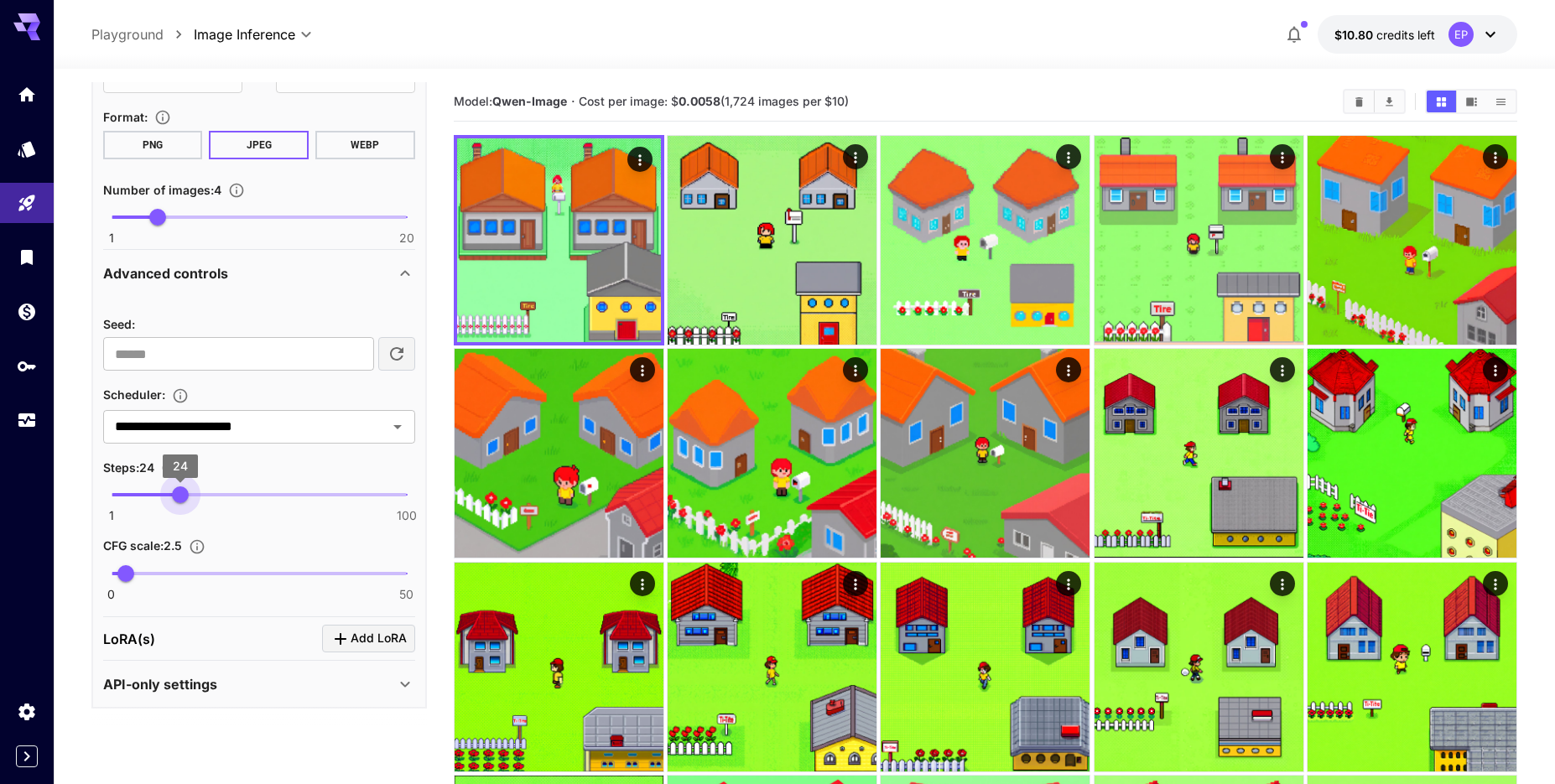
type input "**"
click at [176, 503] on span "23" at bounding box center [177, 495] width 17 height 17
click at [123, 567] on span "1.9" at bounding box center [123, 574] width 17 height 17
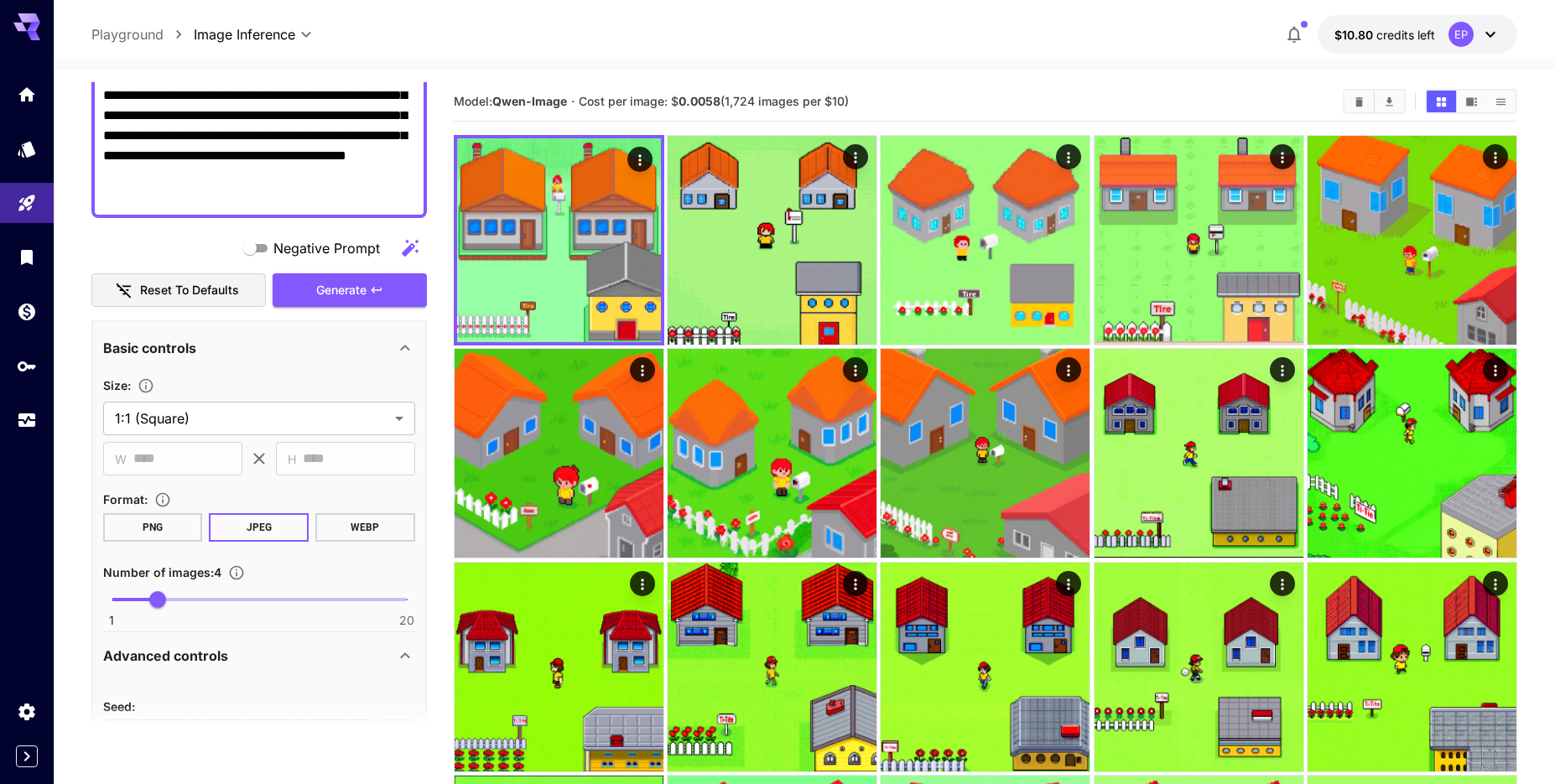
scroll to position [0, 0]
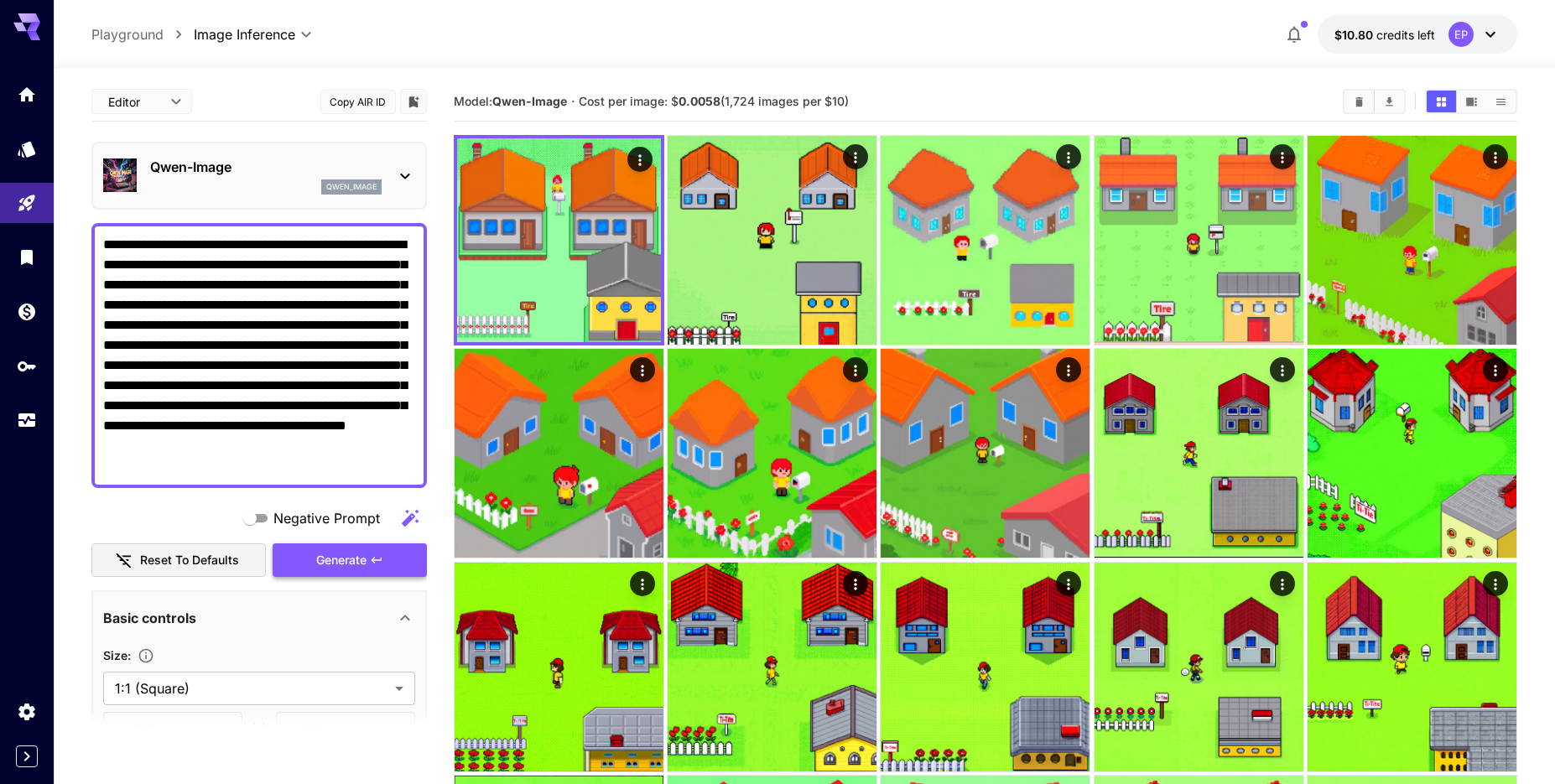
click at [351, 563] on span "Generate" at bounding box center [341, 560] width 50 height 21
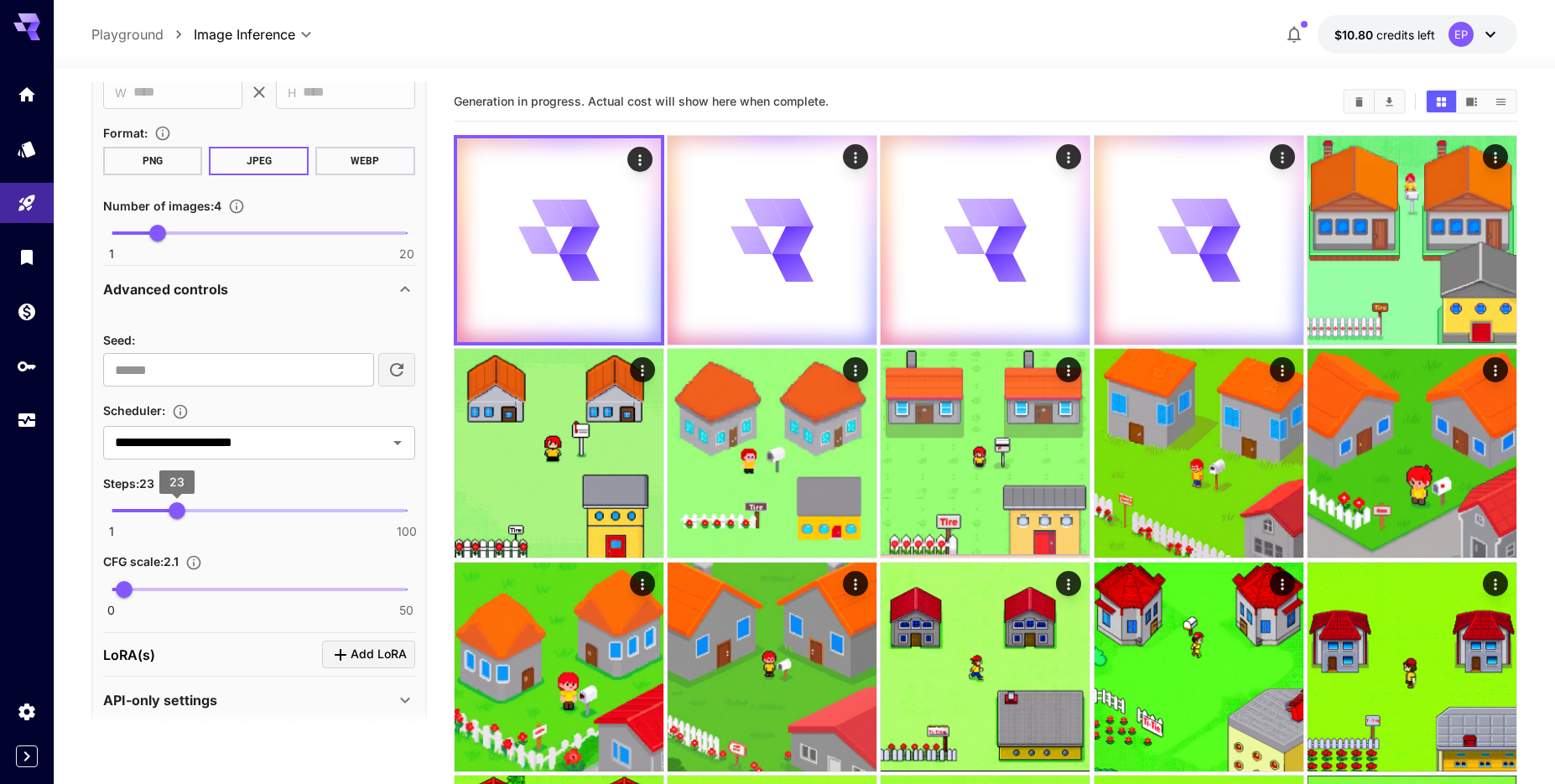
scroll to position [653, 0]
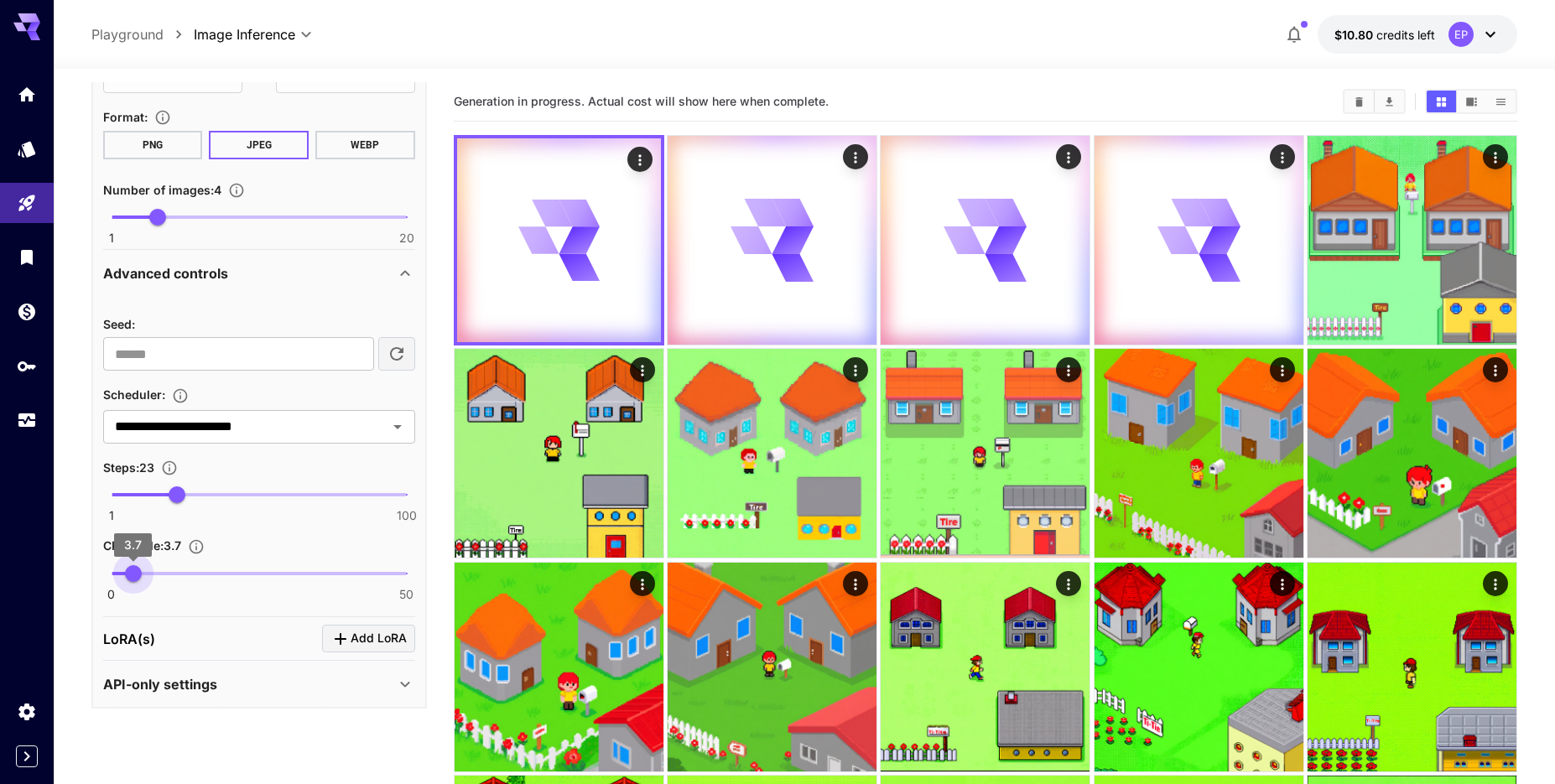
type input "***"
click at [131, 575] on span "3.3" at bounding box center [131, 574] width 17 height 17
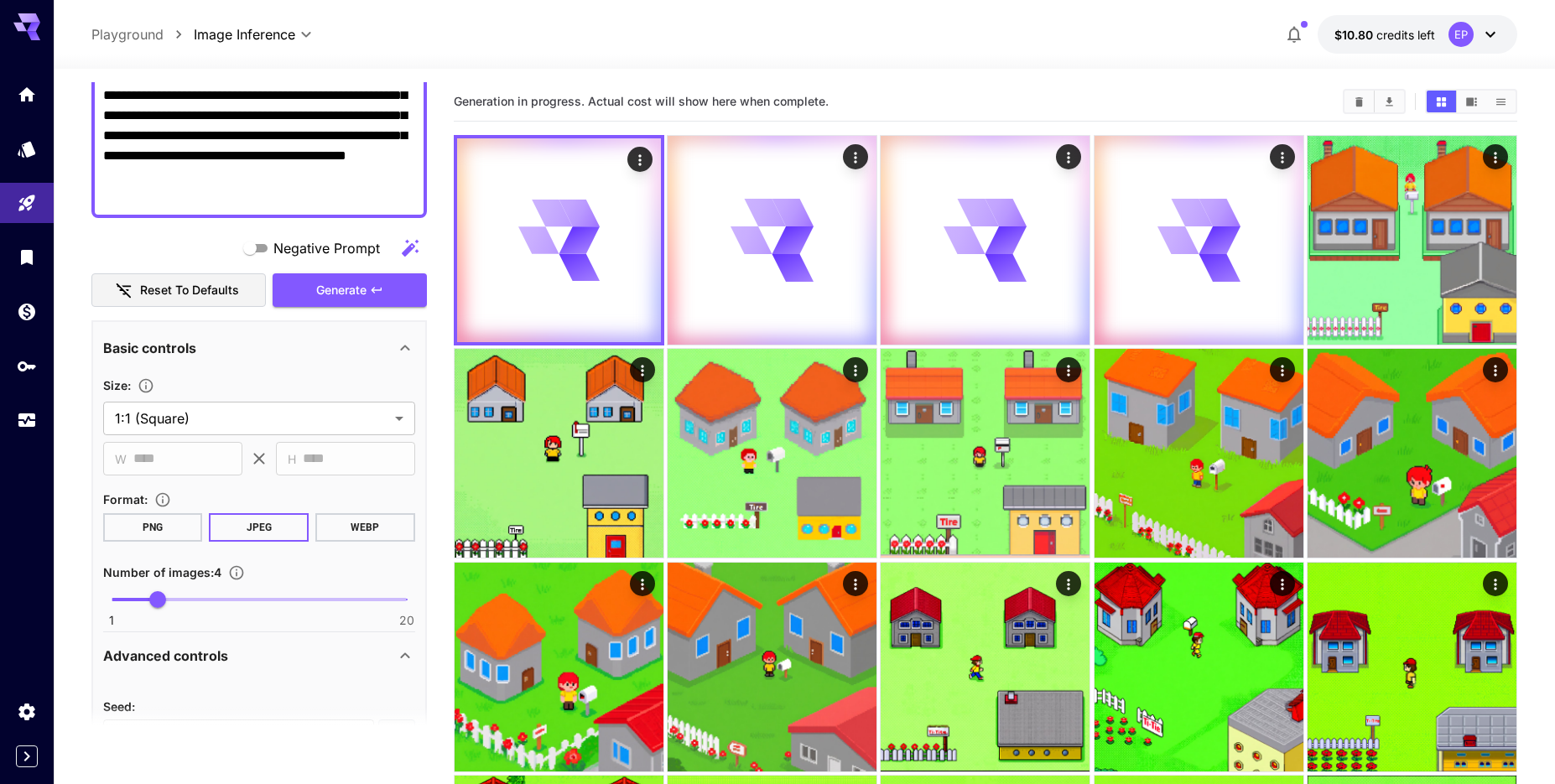
scroll to position [0, 0]
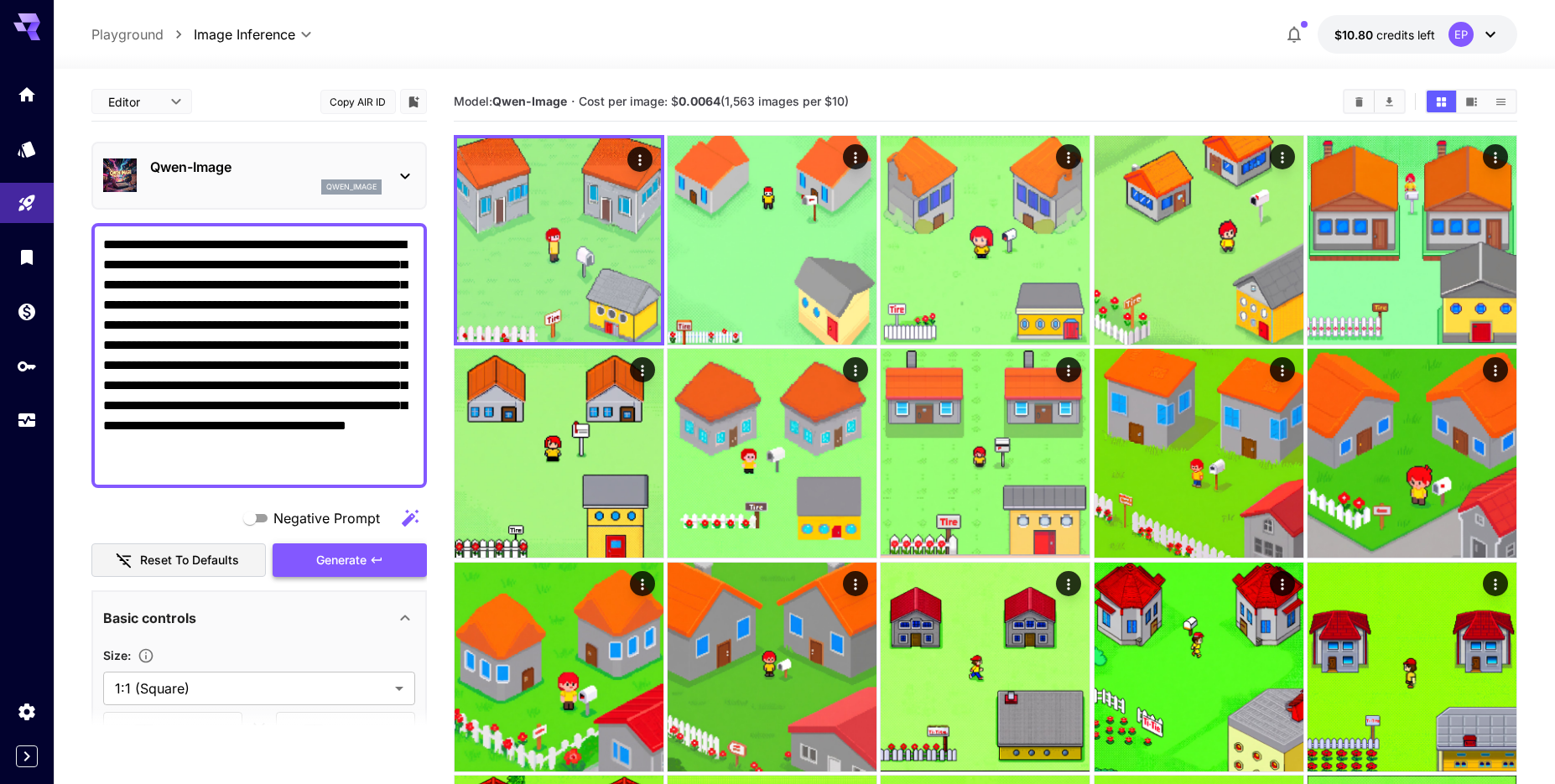
click at [375, 559] on icon "button" at bounding box center [376, 560] width 13 height 13
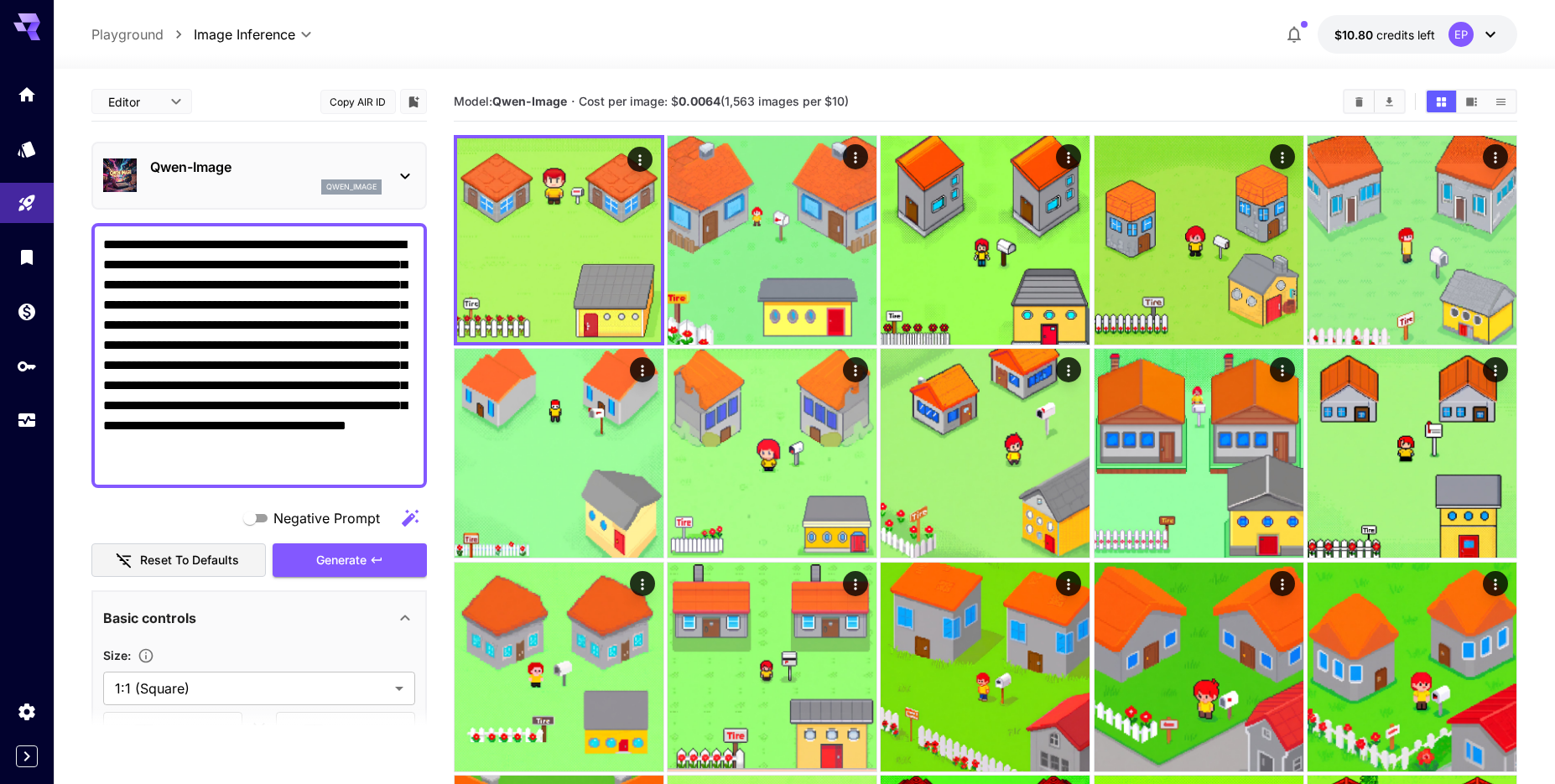
click at [314, 313] on textarea "**********" at bounding box center [259, 356] width 312 height 242
paste textarea "**********"
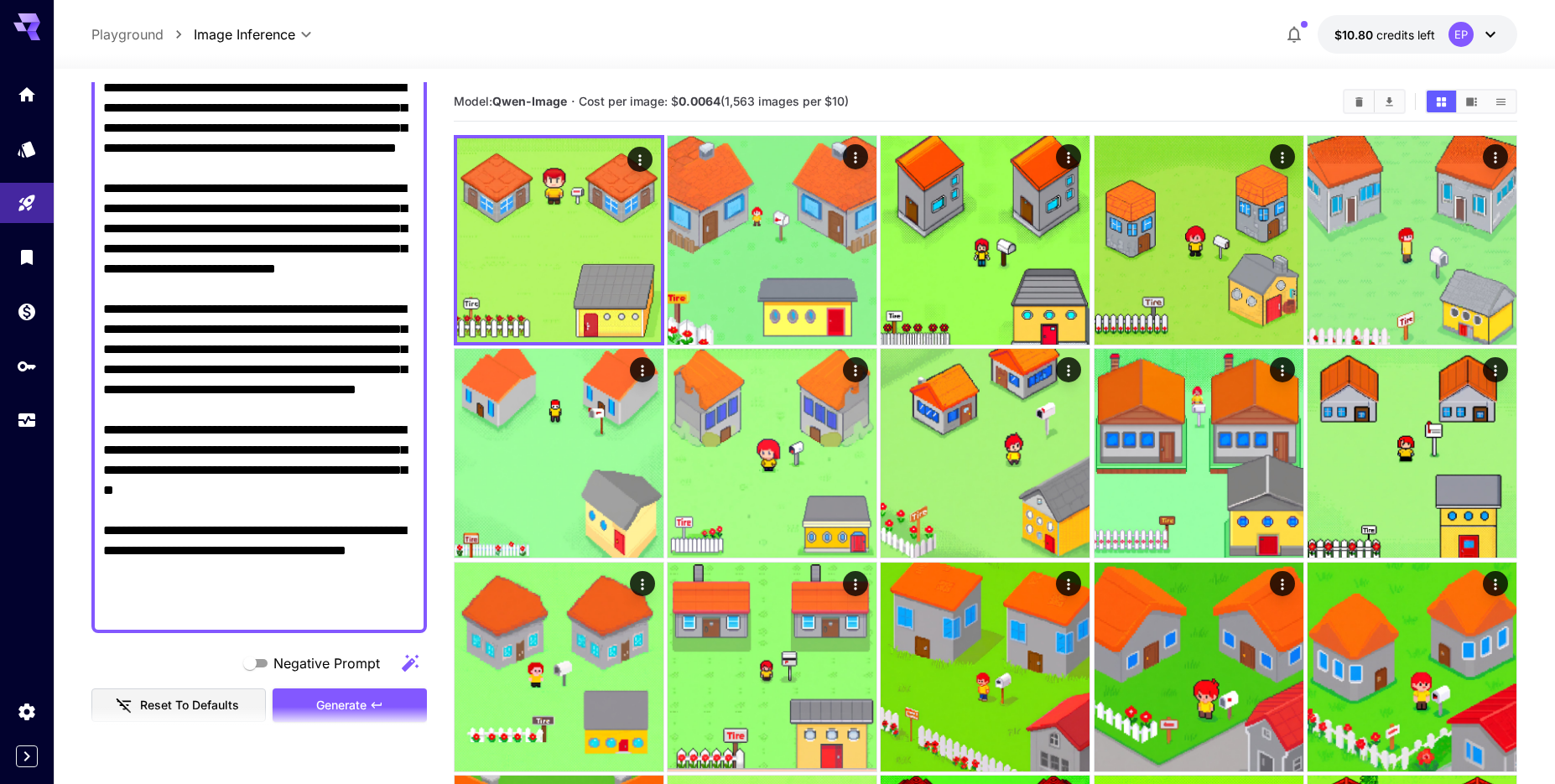
scroll to position [395, 0]
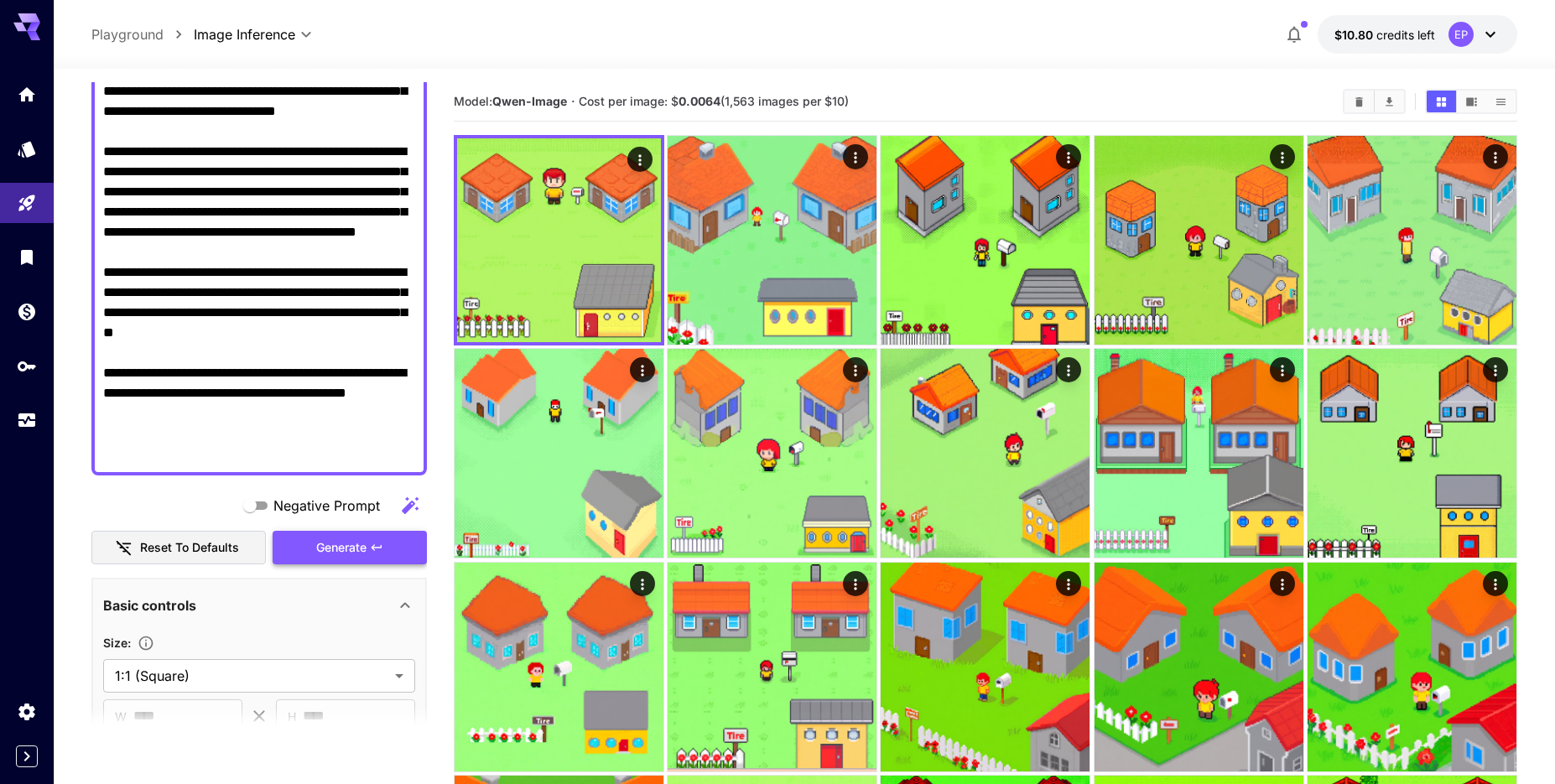
type textarea "**********"
click at [366, 549] on span "Generate" at bounding box center [341, 548] width 50 height 21
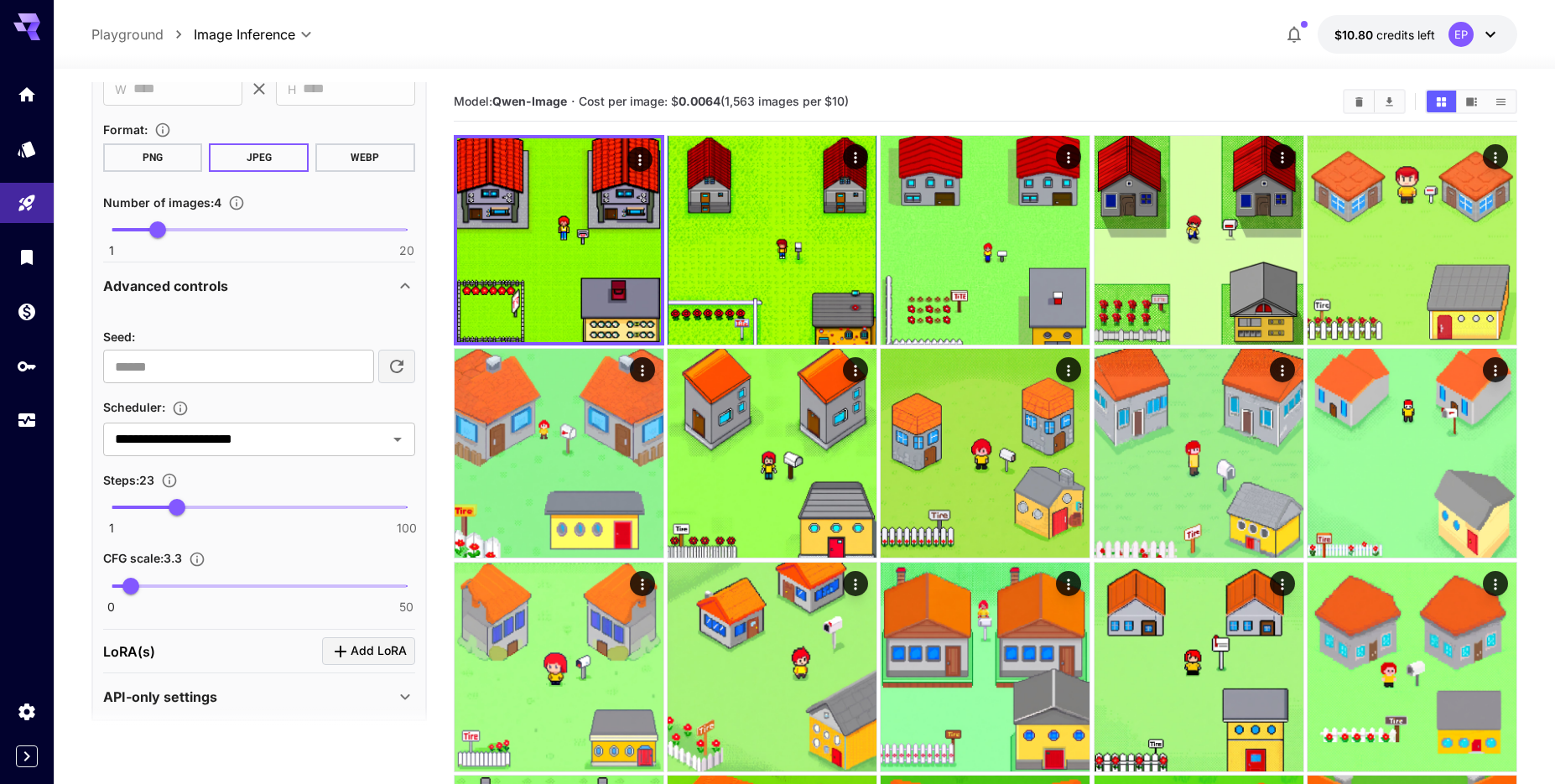
scroll to position [1035, 0]
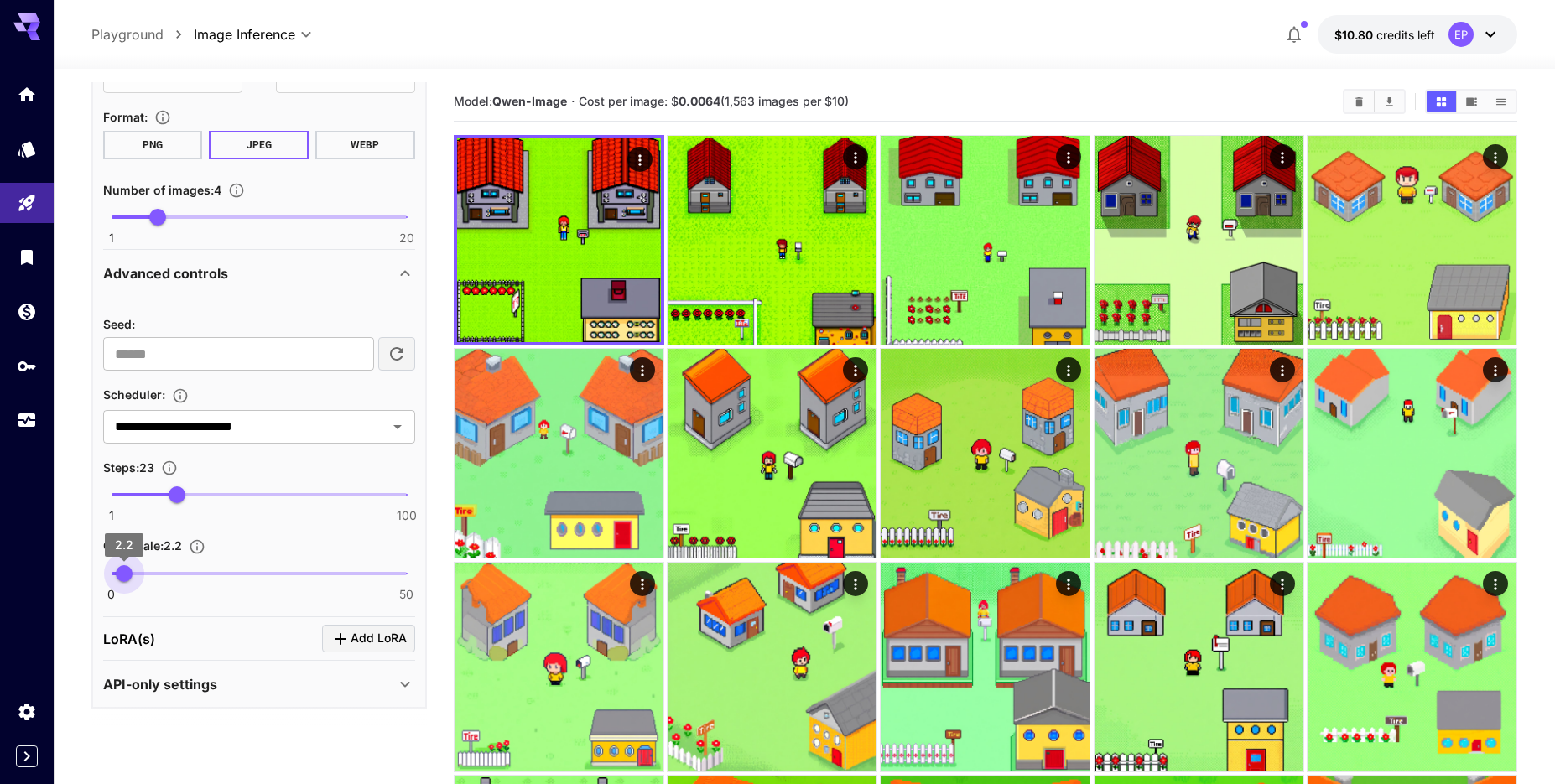
click at [125, 575] on span "2.2" at bounding box center [125, 574] width 17 height 17
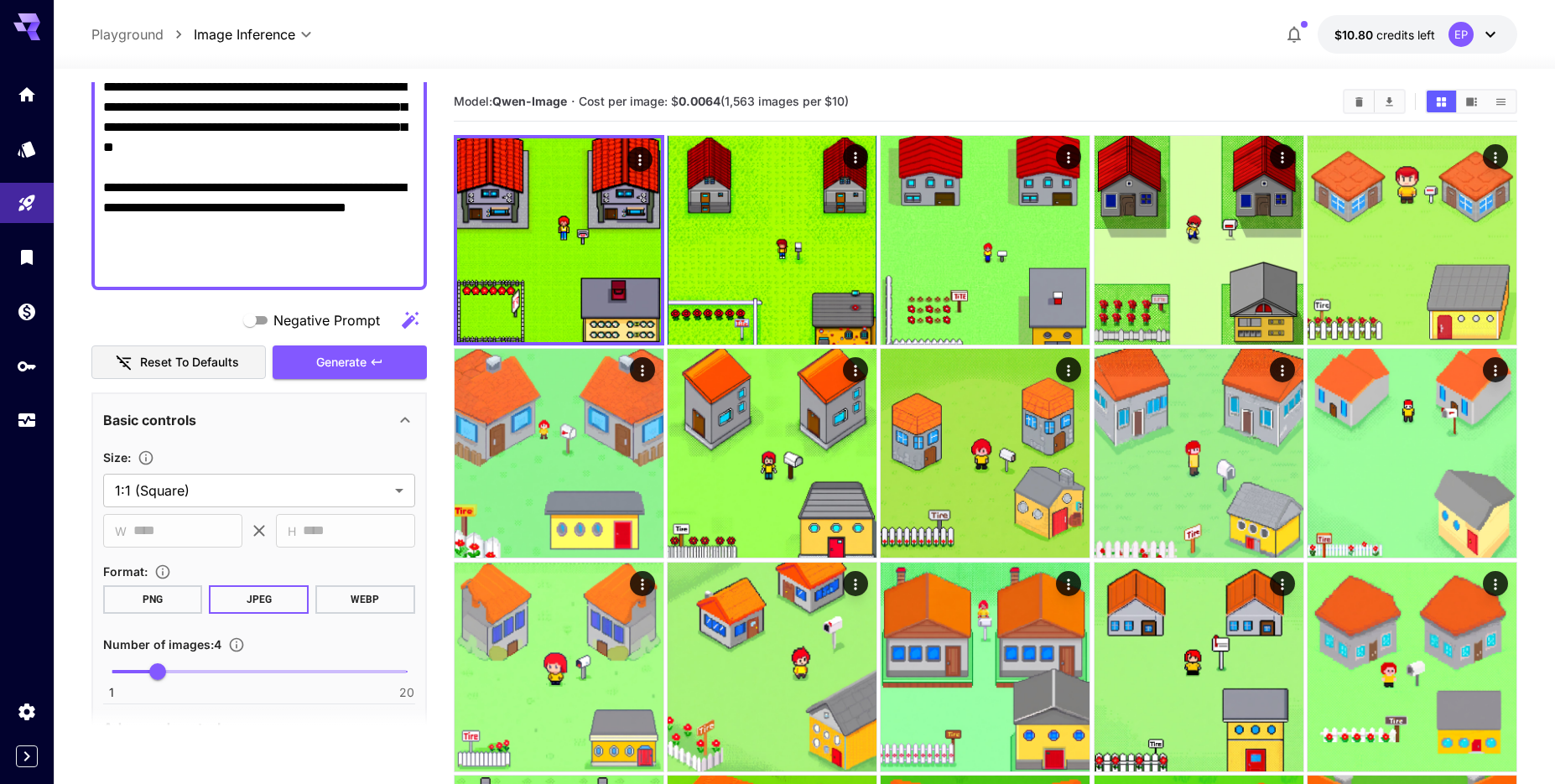
scroll to position [461, 0]
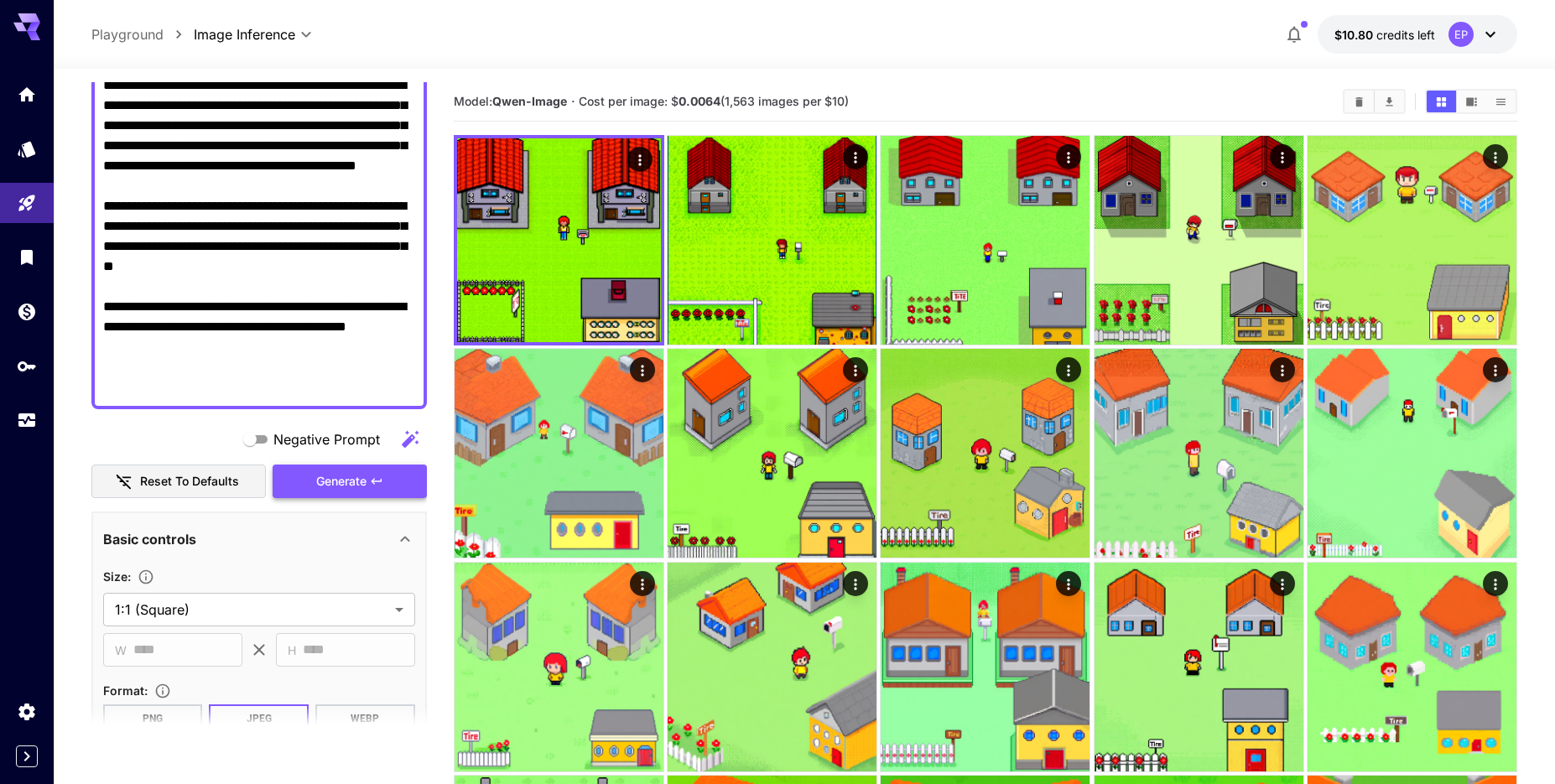
click at [369, 482] on button "Generate" at bounding box center [350, 482] width 155 height 34
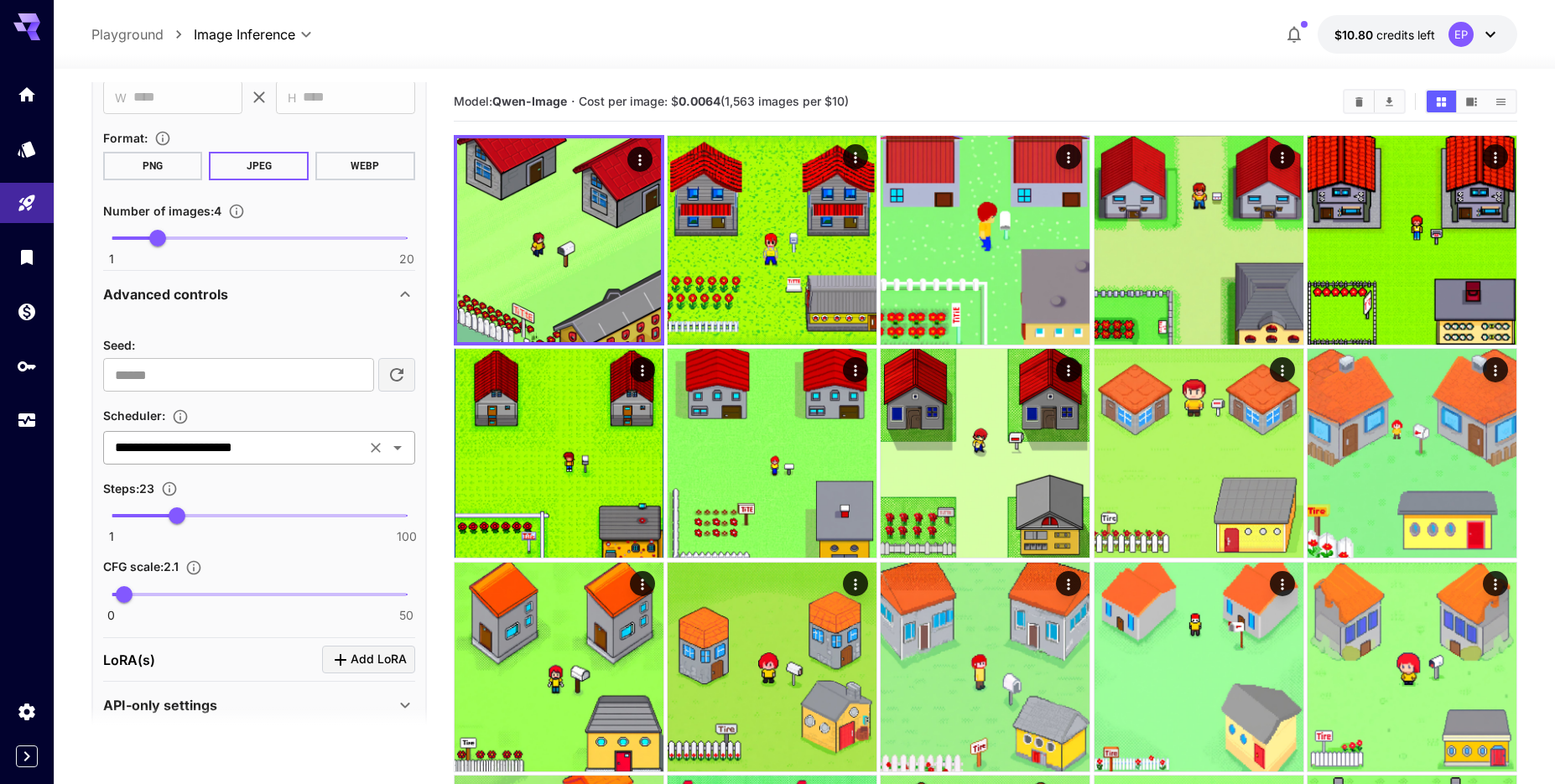
scroll to position [1035, 0]
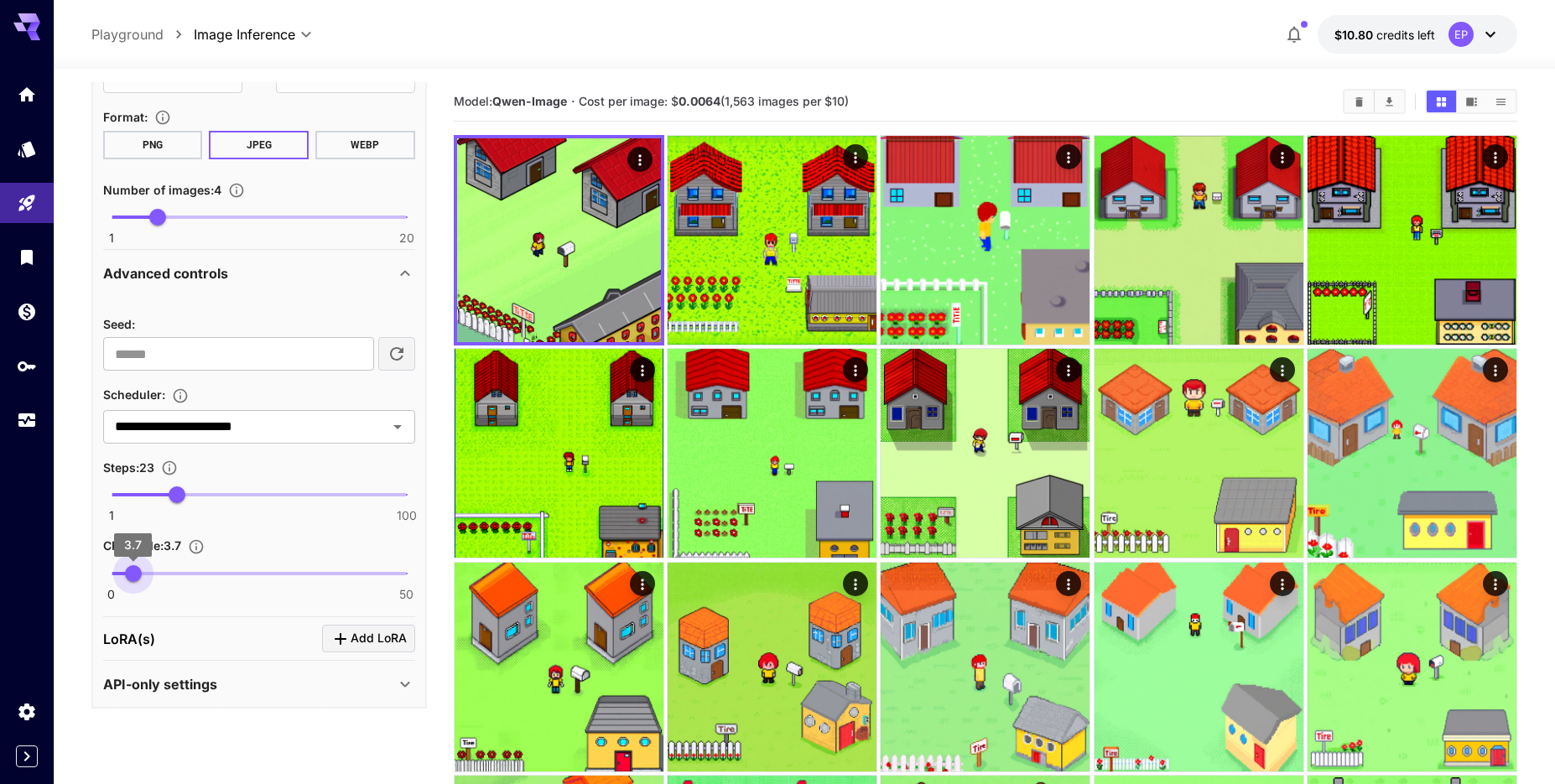
drag, startPoint x: 124, startPoint y: 568, endPoint x: 133, endPoint y: 572, distance: 9.8
click at [133, 572] on span "3.7" at bounding box center [133, 574] width 17 height 17
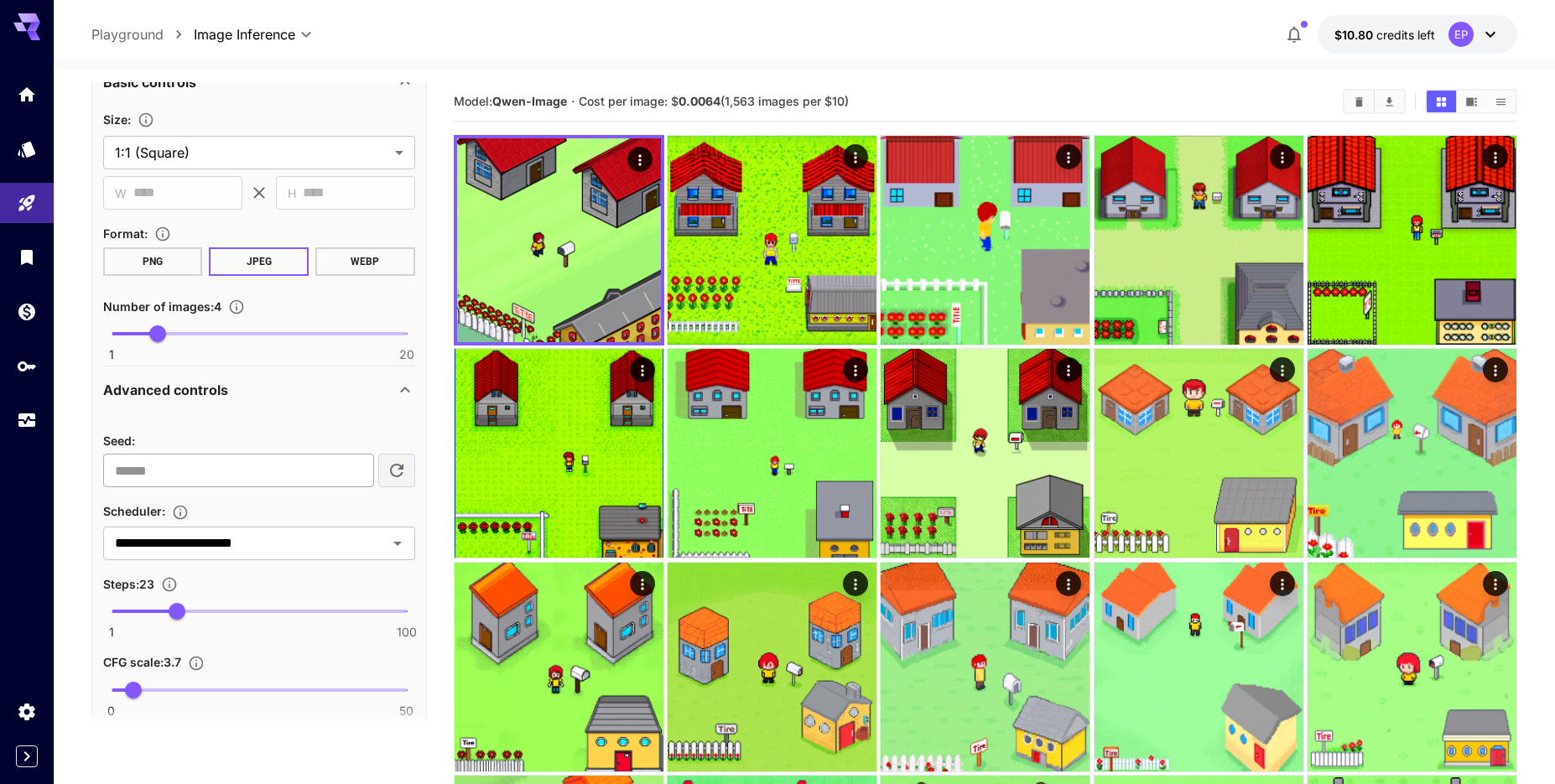
scroll to position [940, 0]
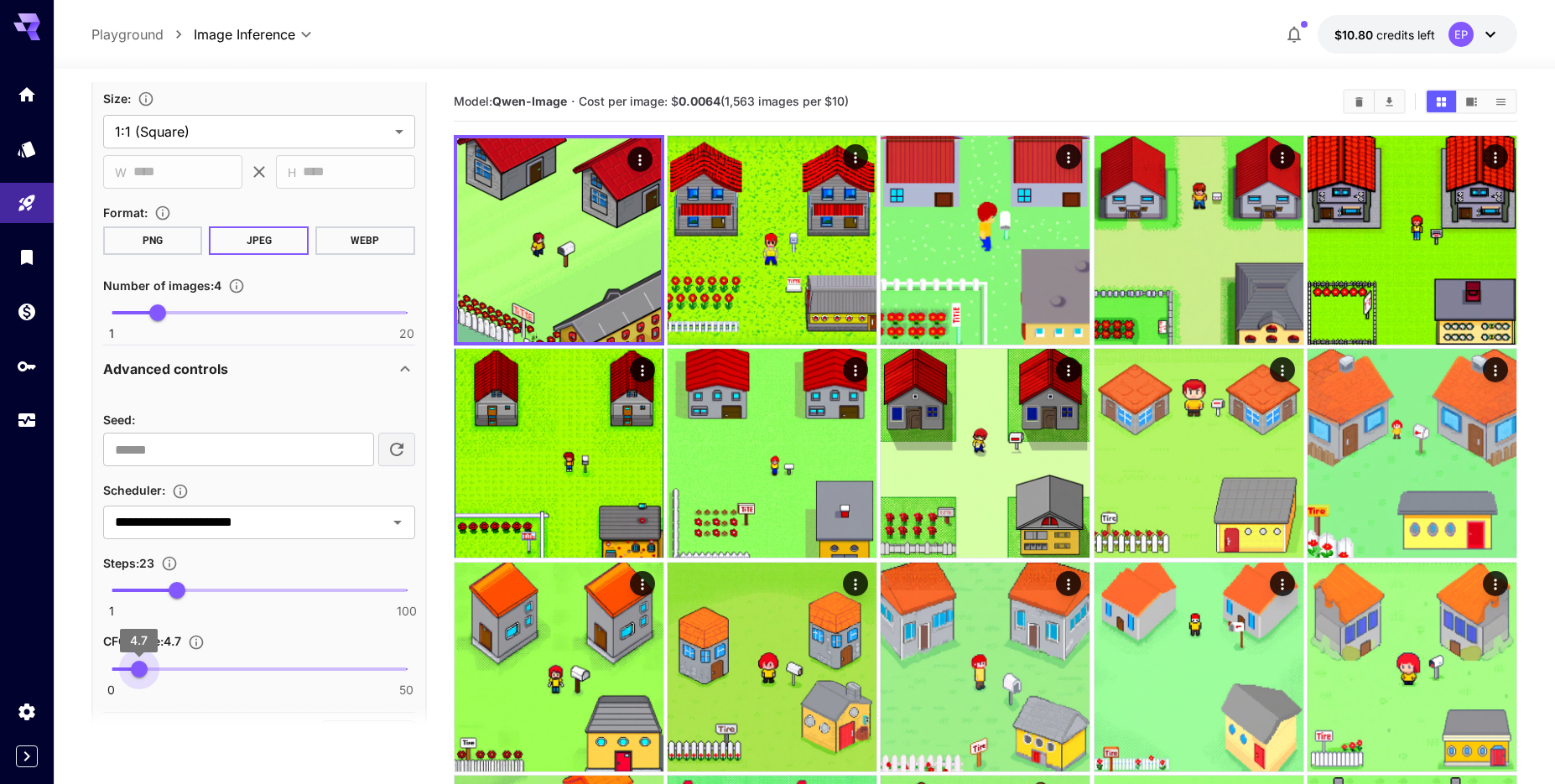
type input "***"
drag, startPoint x: 136, startPoint y: 669, endPoint x: 143, endPoint y: 665, distance: 8.1
click at [143, 665] on span "5.4" at bounding box center [143, 670] width 17 height 17
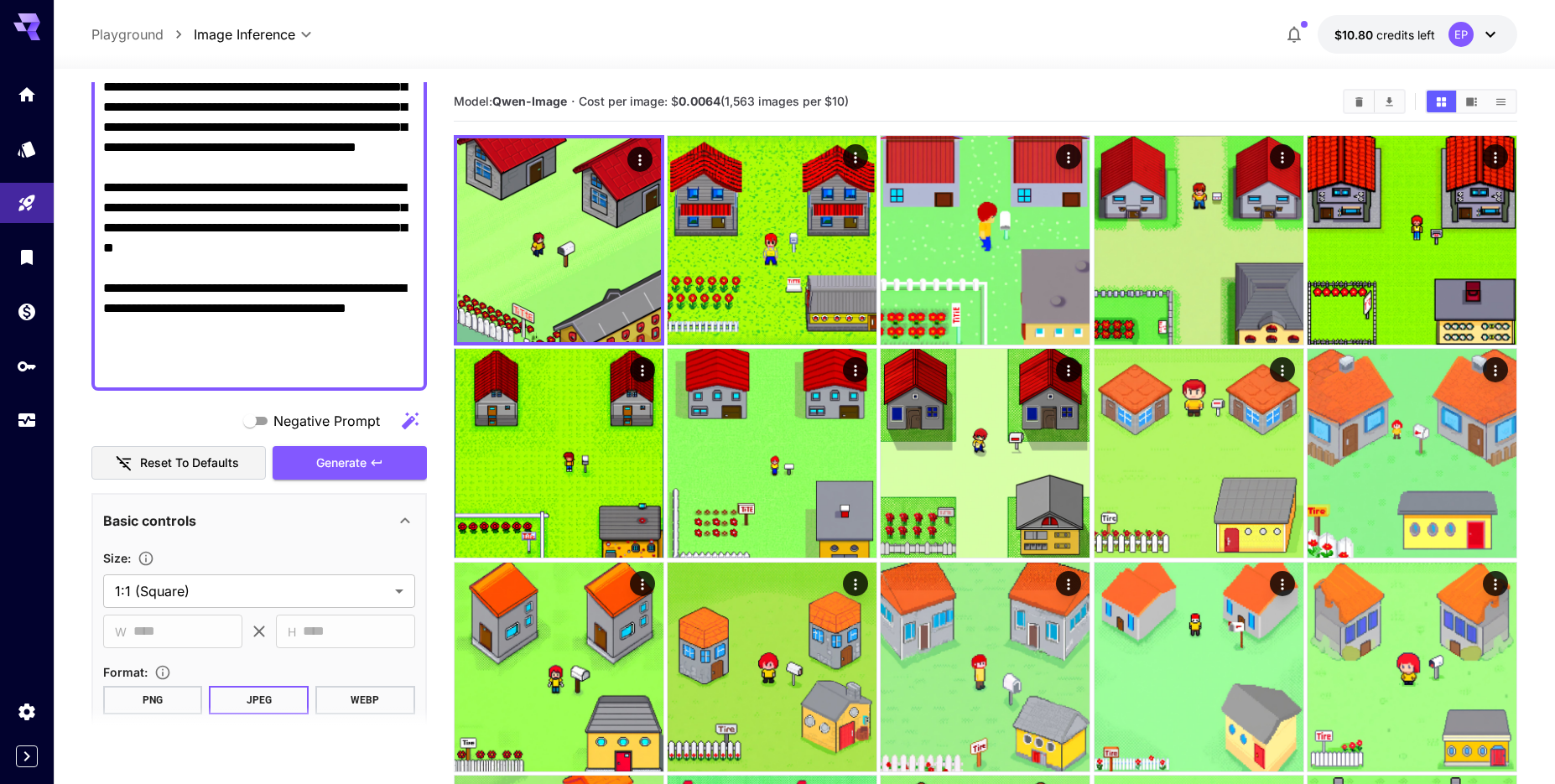
scroll to position [461, 0]
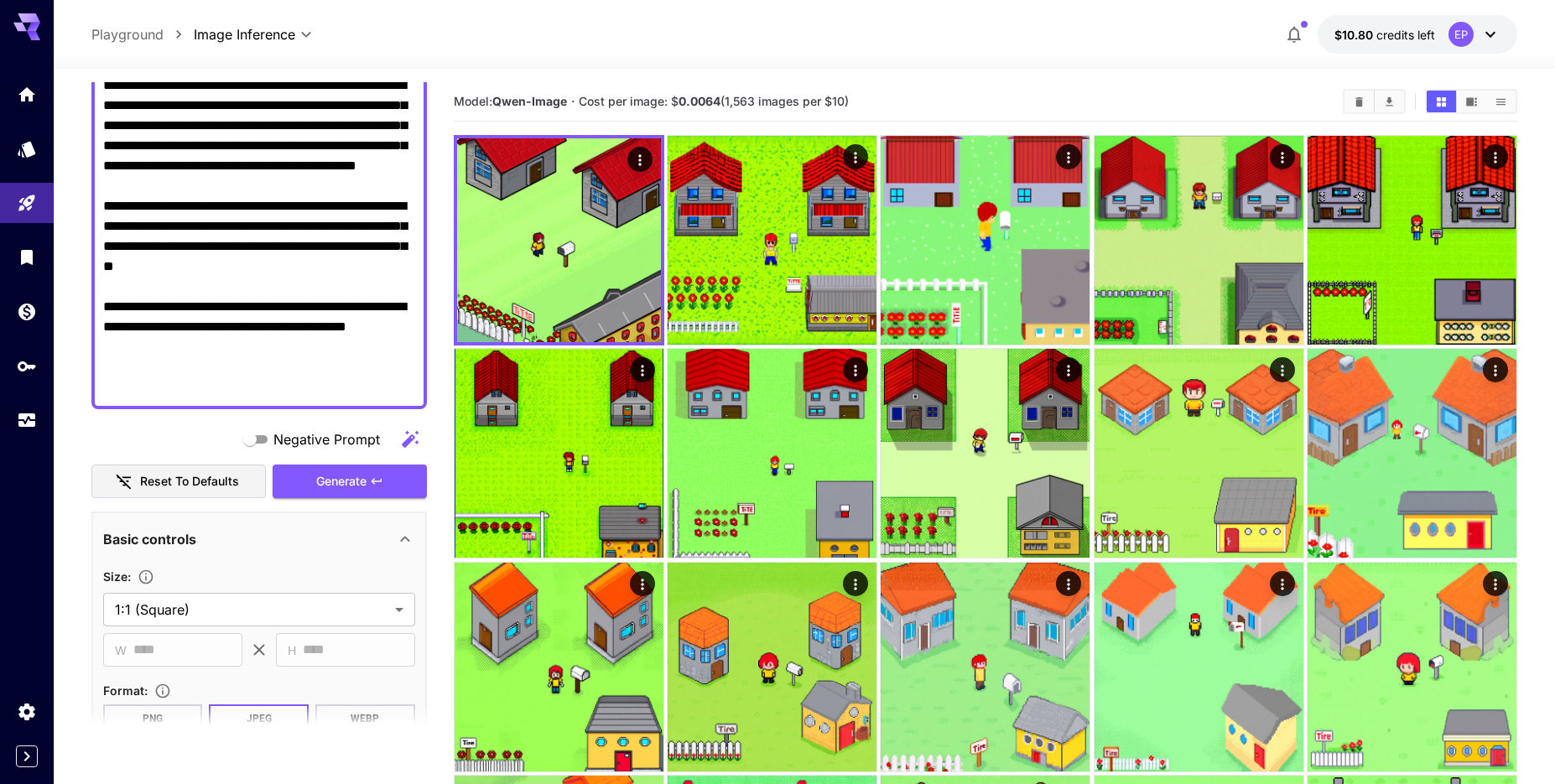
click at [350, 505] on div "**********" at bounding box center [259, 451] width 336 height 1661
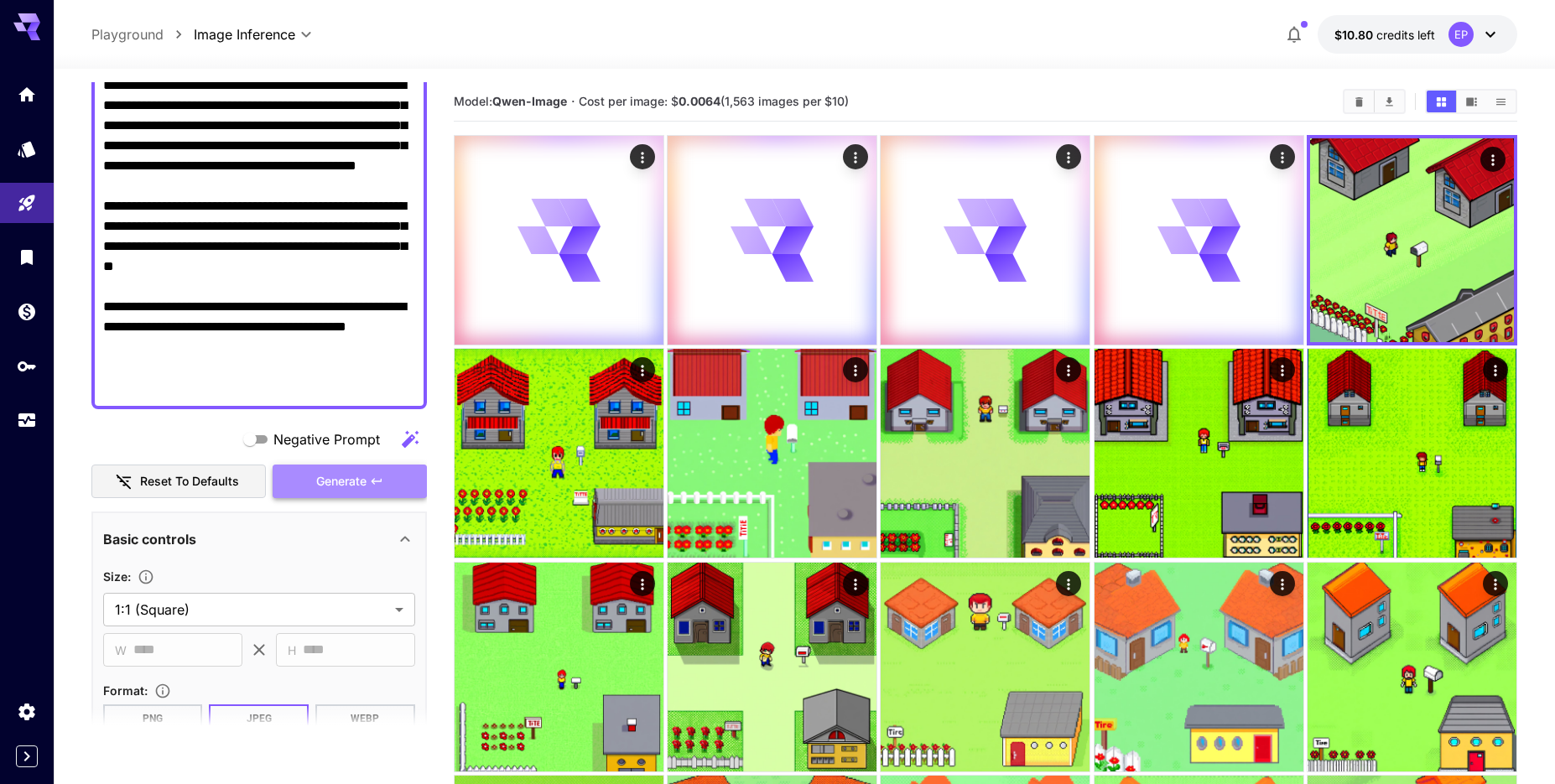
click at [350, 495] on button "Generate" at bounding box center [350, 482] width 155 height 34
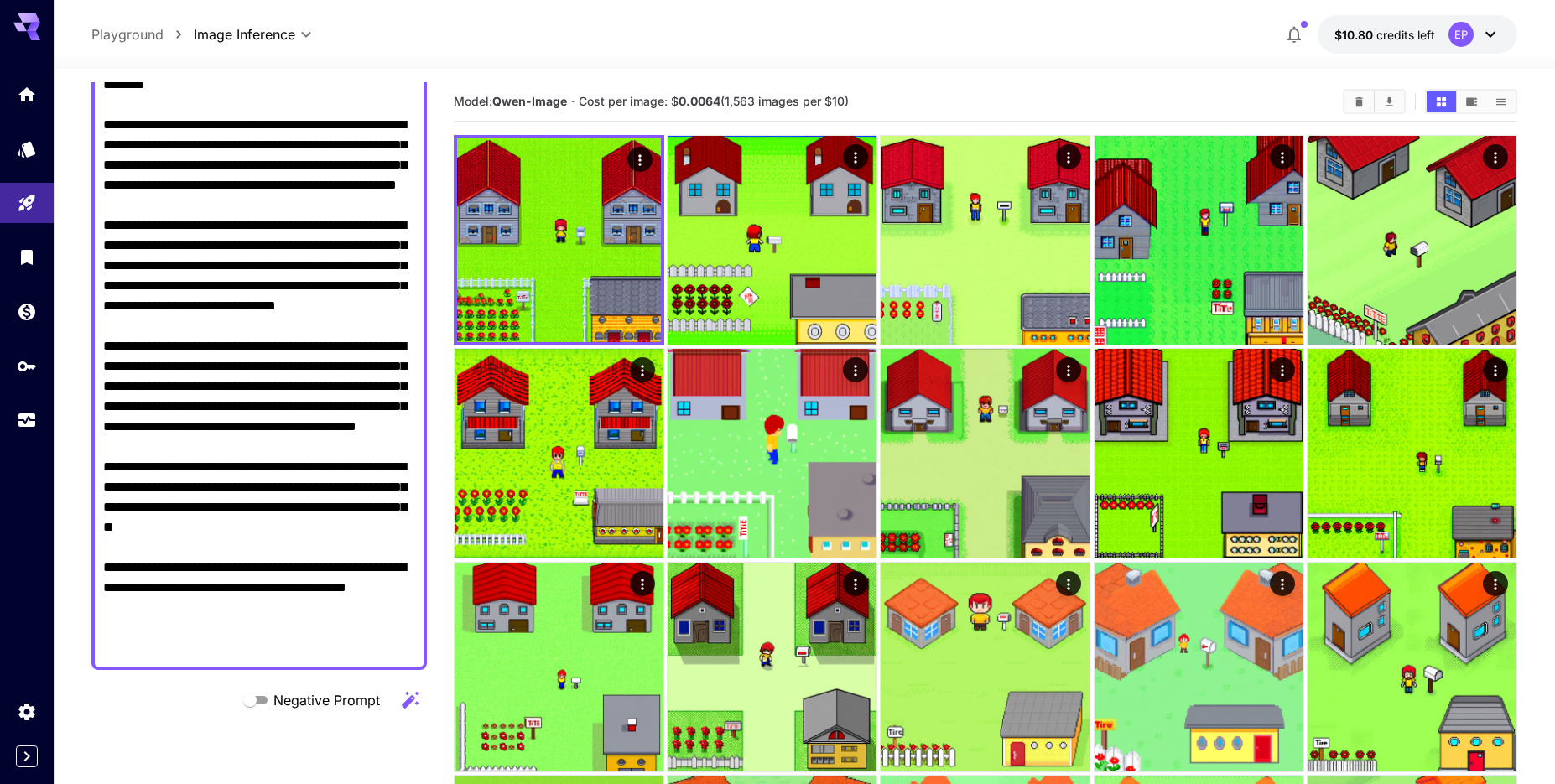
scroll to position [270, 0]
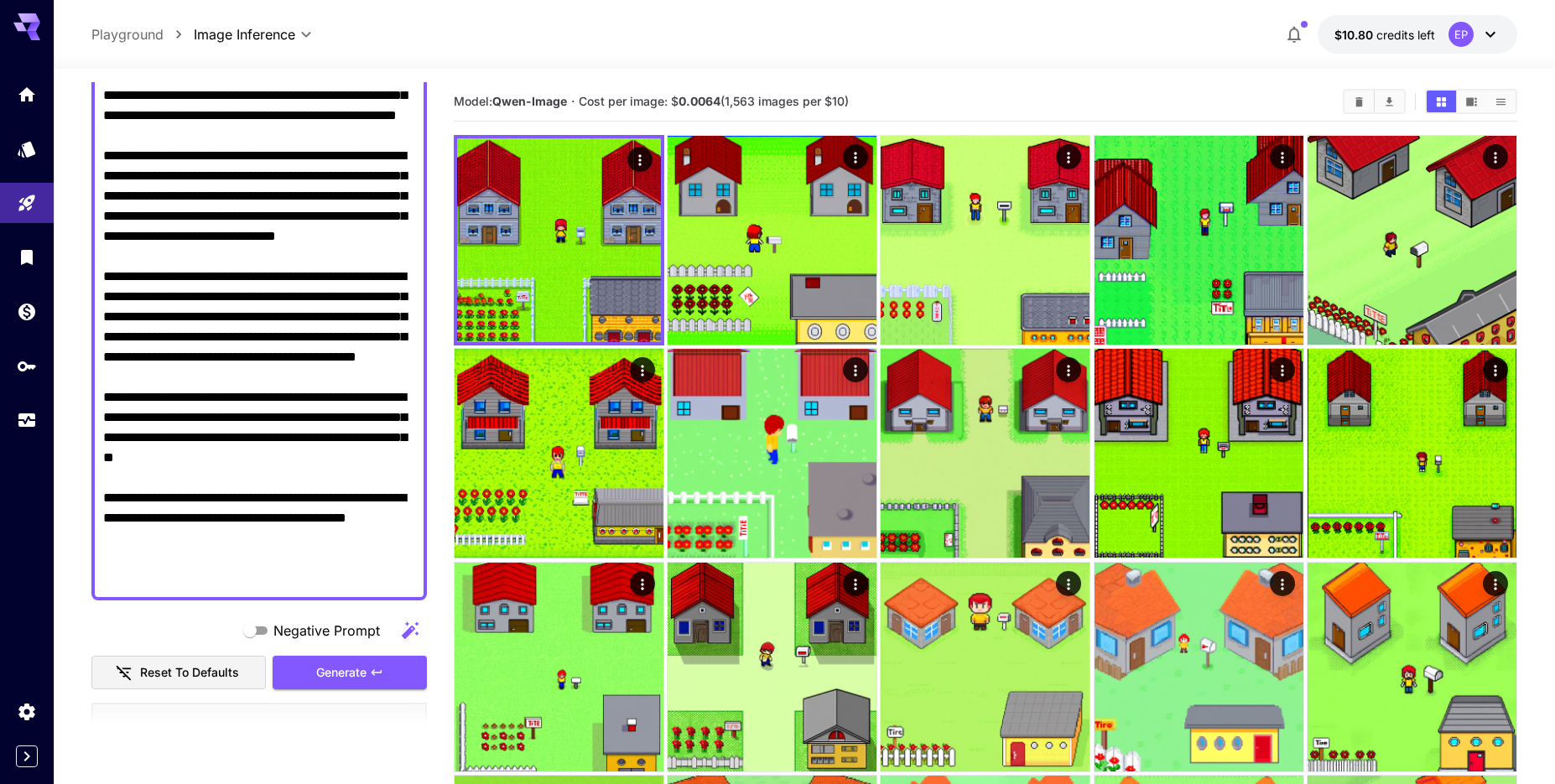
click at [378, 226] on textarea "Negative Prompt" at bounding box center [259, 276] width 312 height 624
paste textarea "**********"
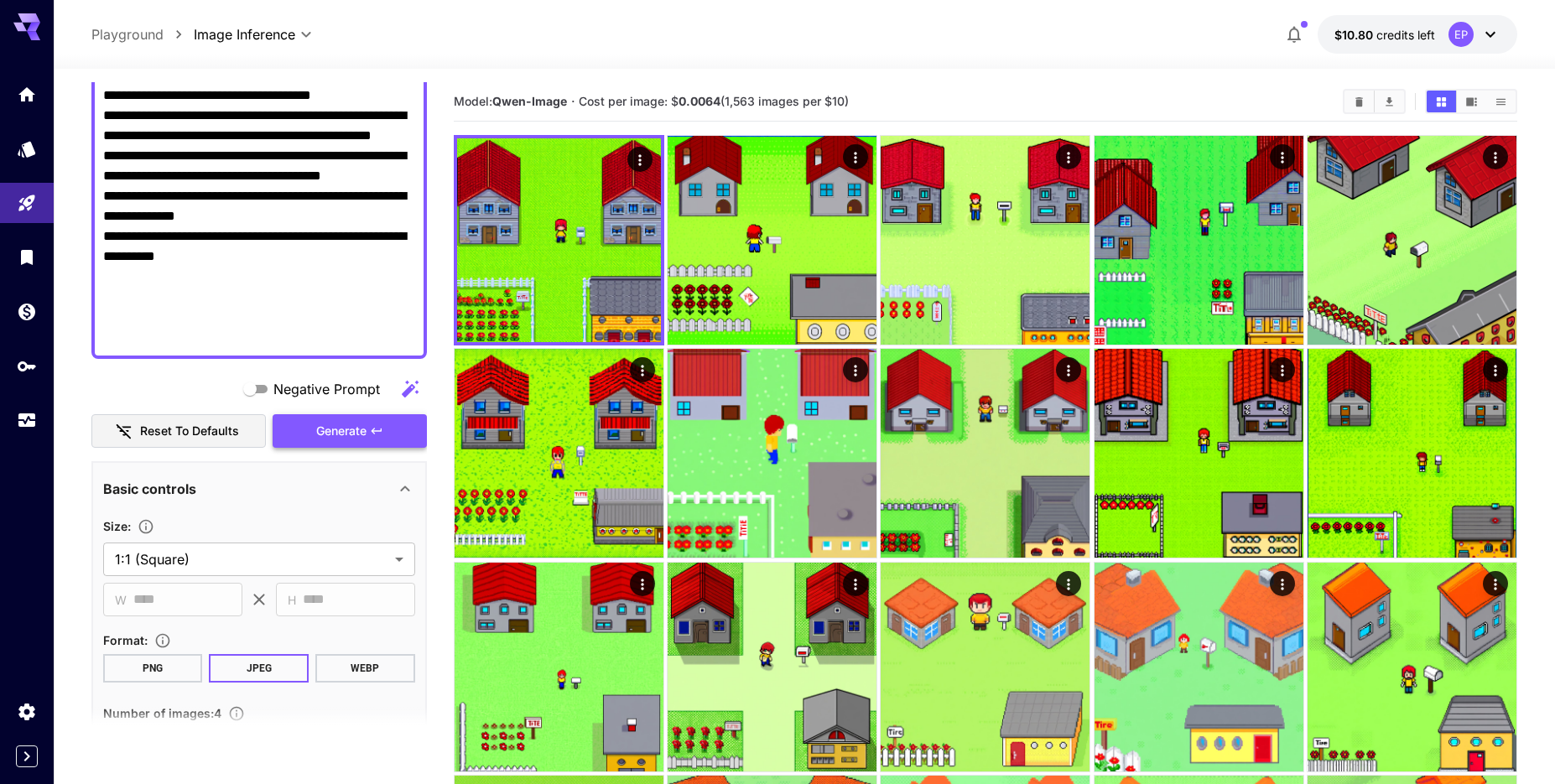
click at [375, 441] on button "Generate" at bounding box center [350, 431] width 155 height 34
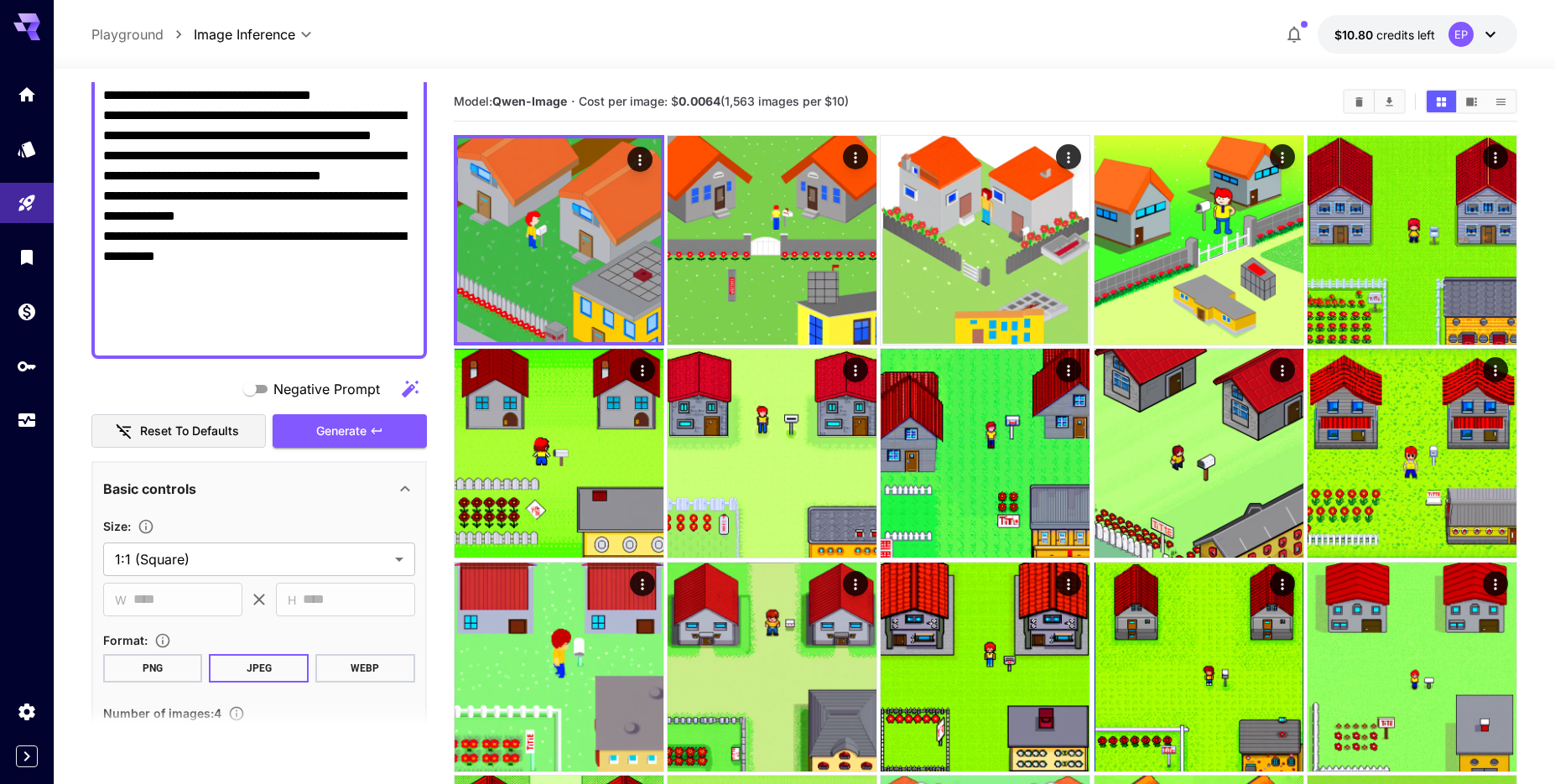
click at [285, 187] on textarea "**********" at bounding box center [259, 156] width 312 height 382
paste textarea "**********"
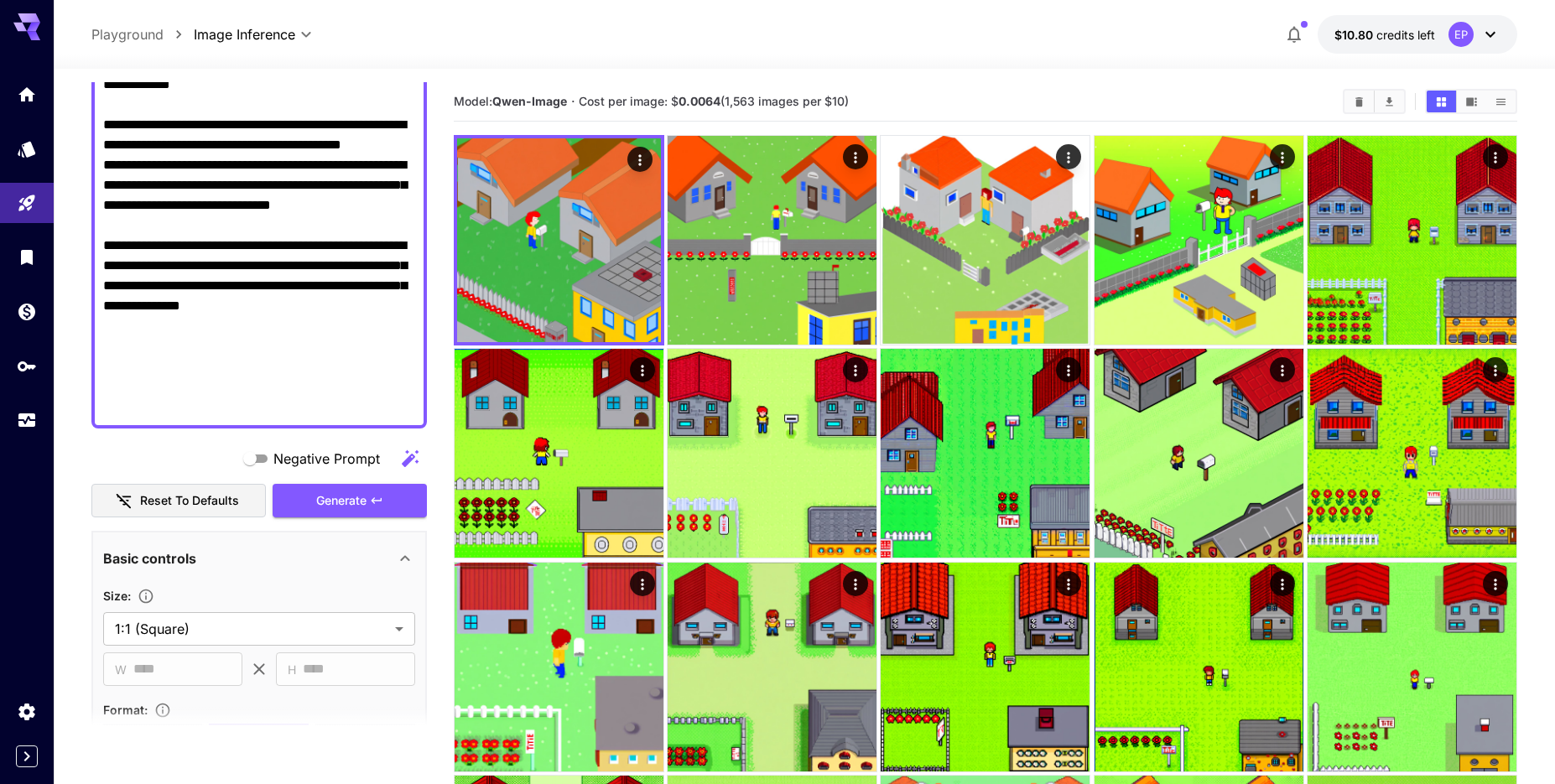
scroll to position [1588, 0]
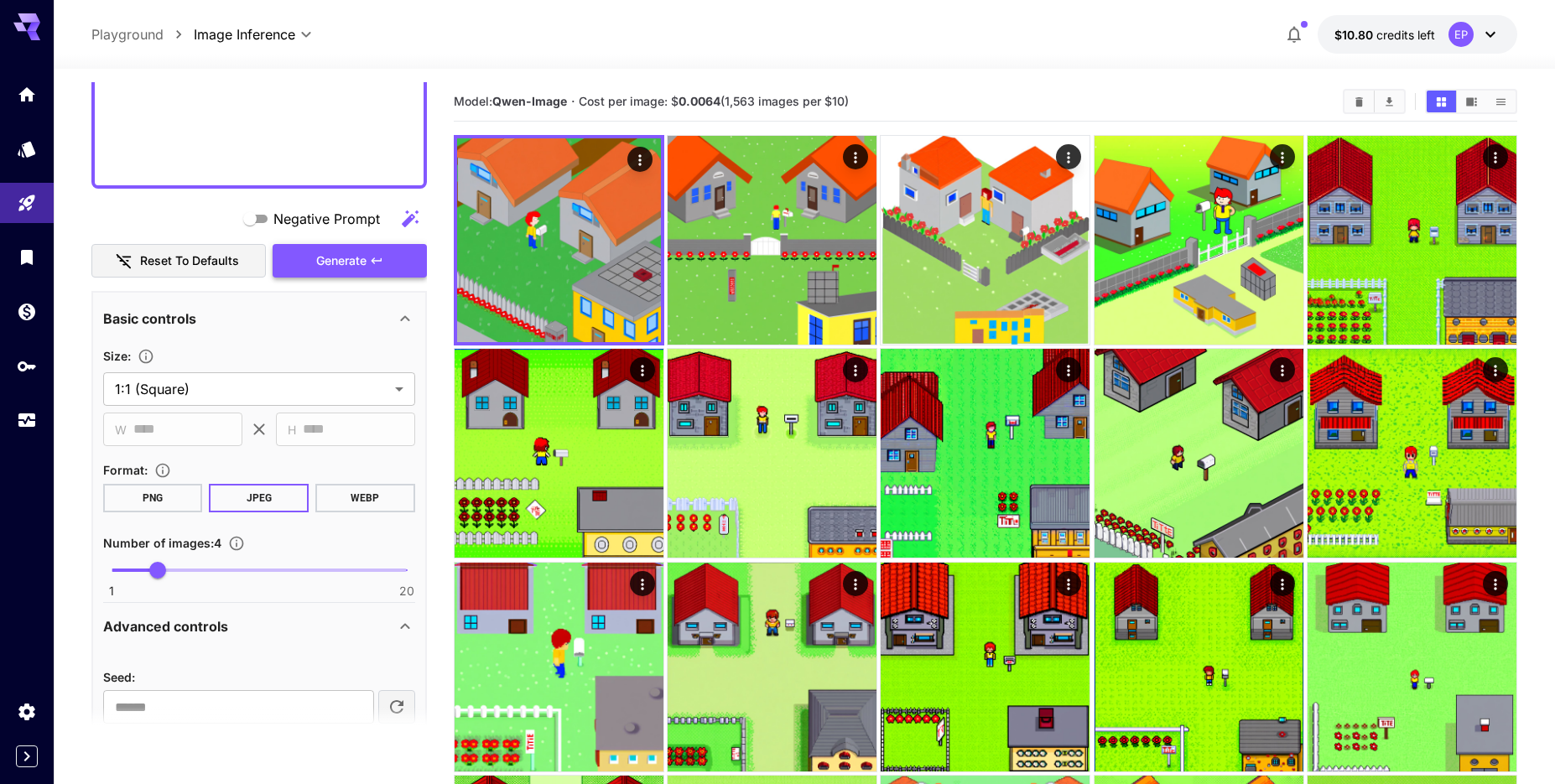
click at [396, 268] on button "Generate" at bounding box center [350, 261] width 155 height 34
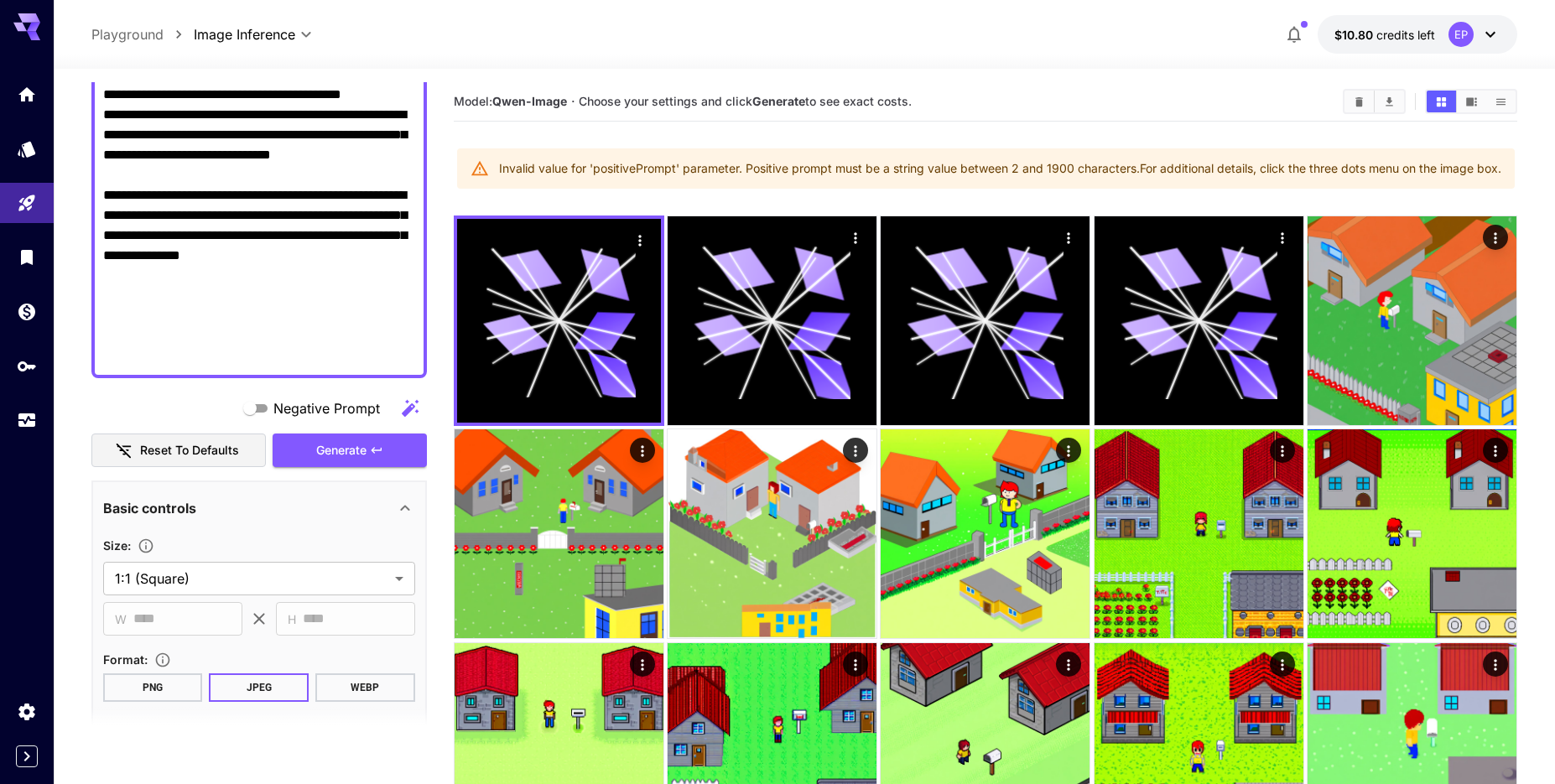
scroll to position [1396, 0]
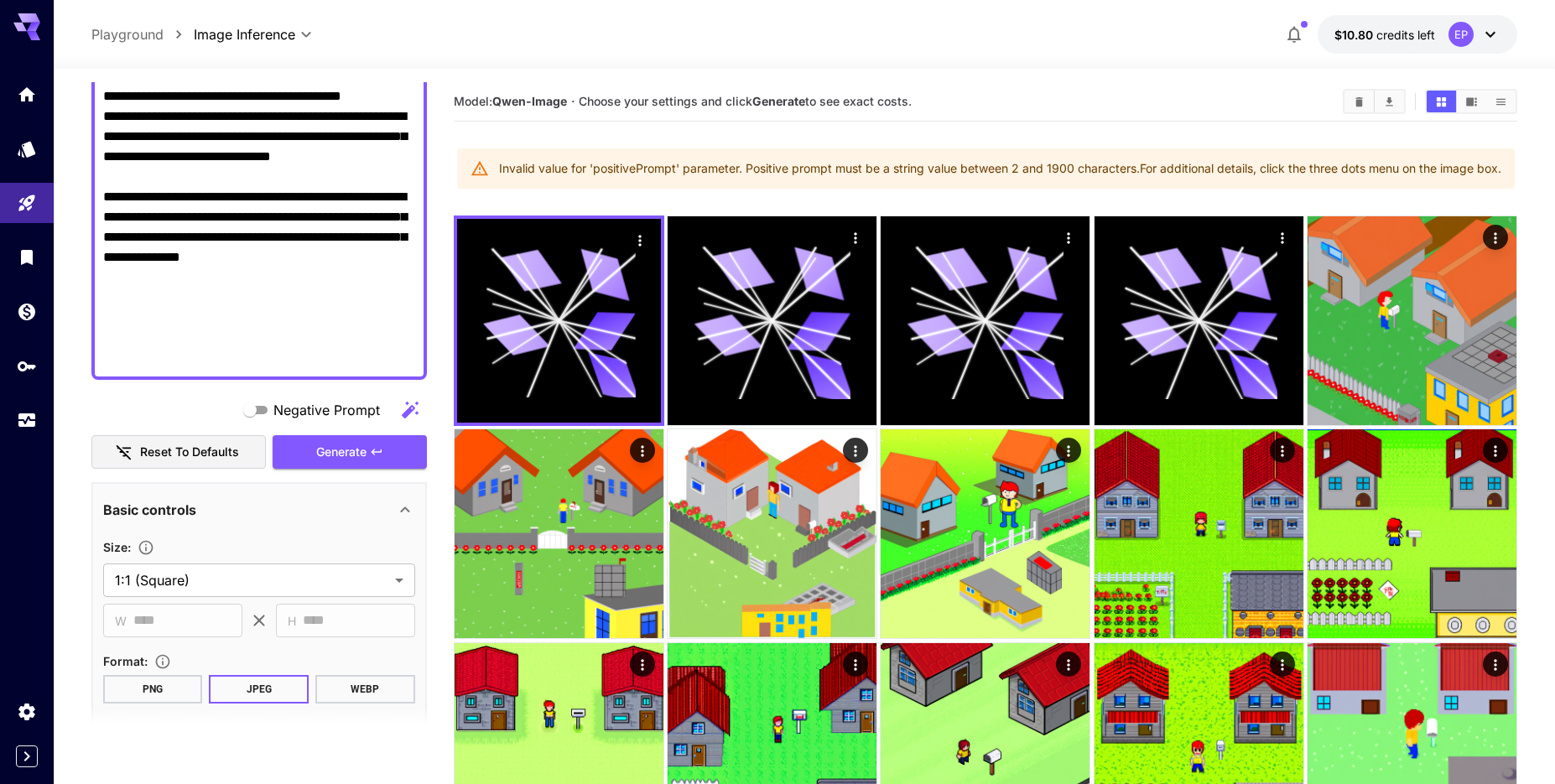
drag, startPoint x: 271, startPoint y: 375, endPoint x: 127, endPoint y: 291, distance: 166.7
drag, startPoint x: 188, startPoint y: 360, endPoint x: 104, endPoint y: 272, distance: 121.7
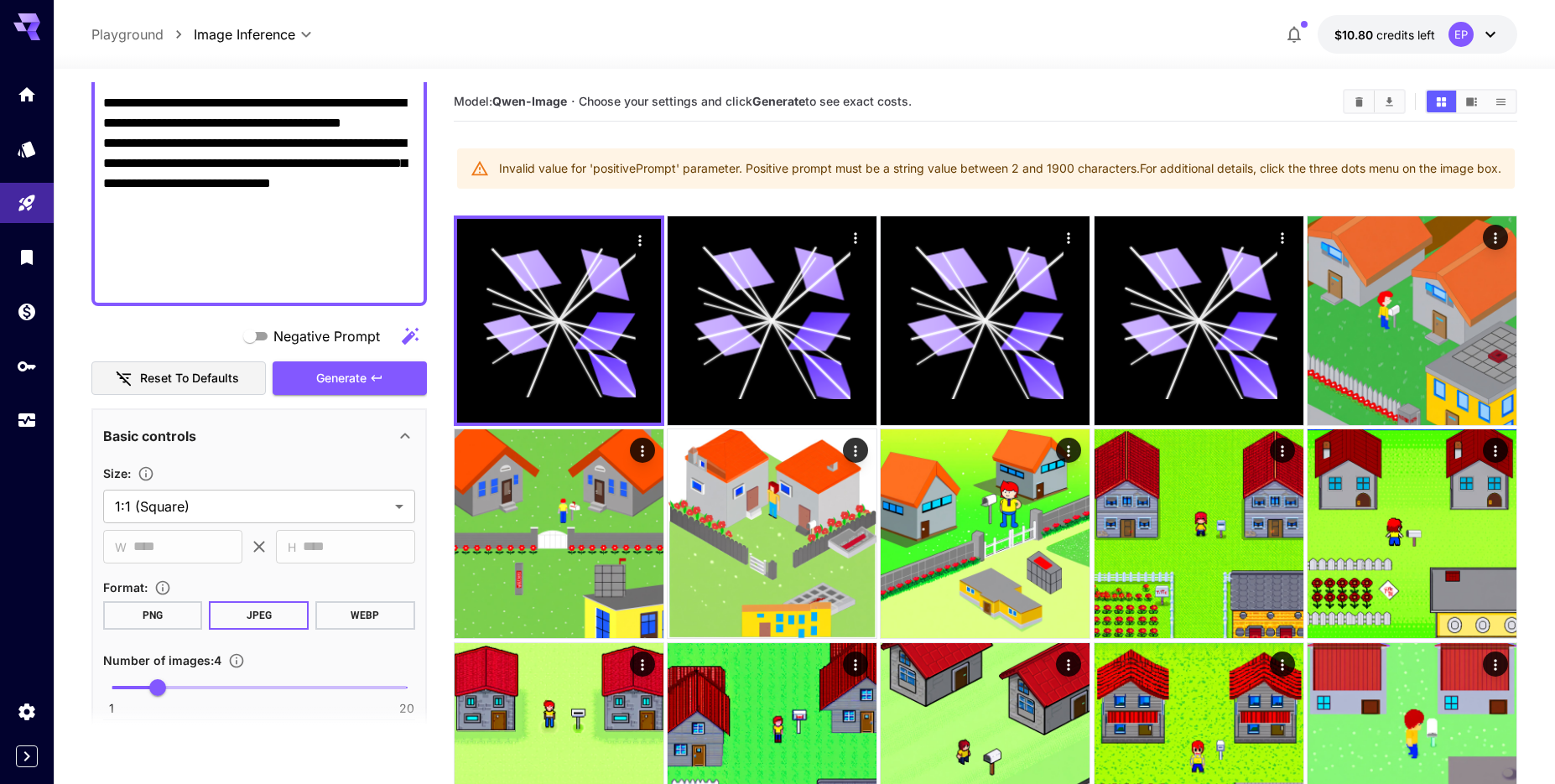
scroll to position [1543, 0]
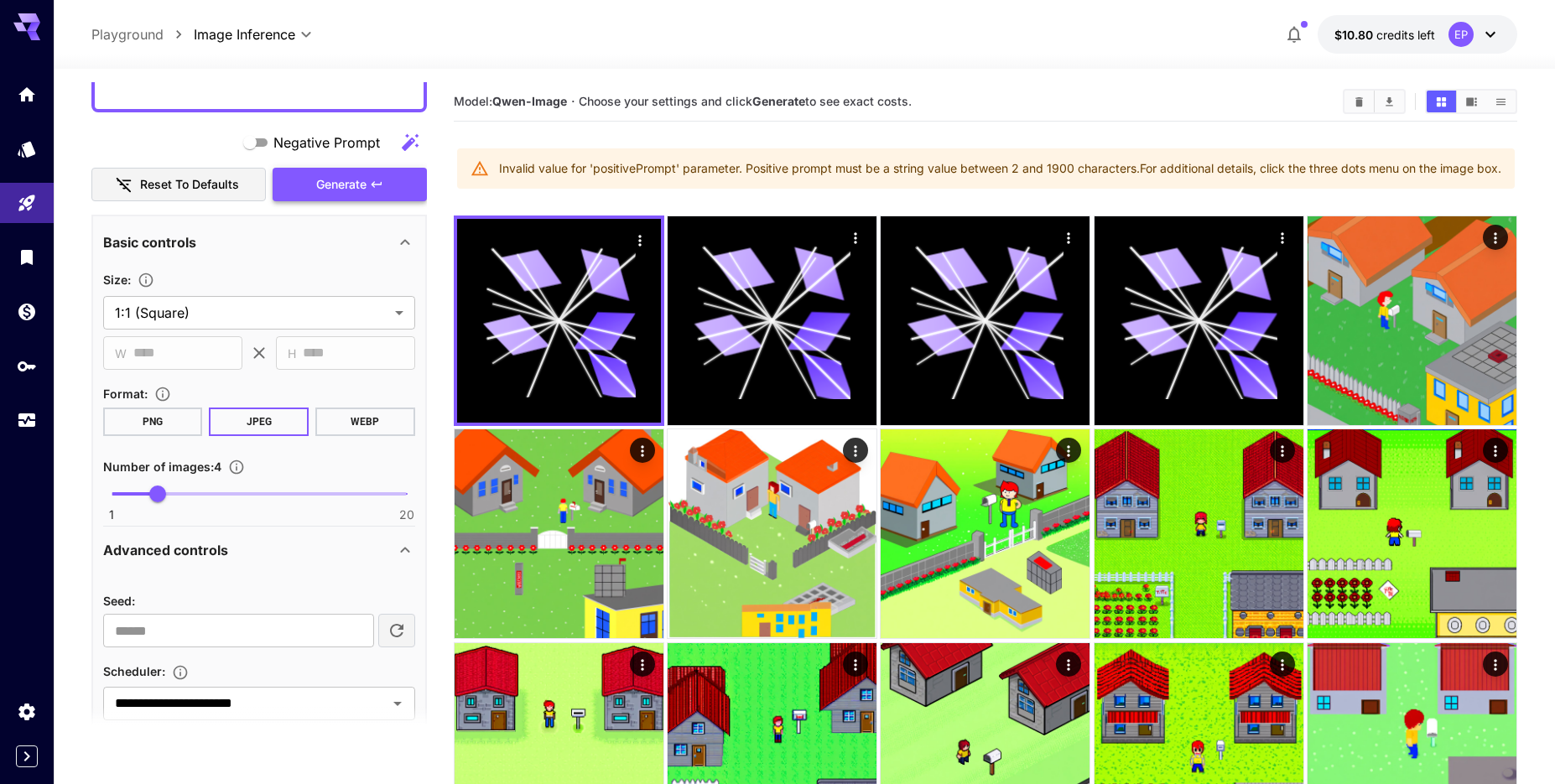
click at [340, 183] on span "Generate" at bounding box center [341, 185] width 50 height 21
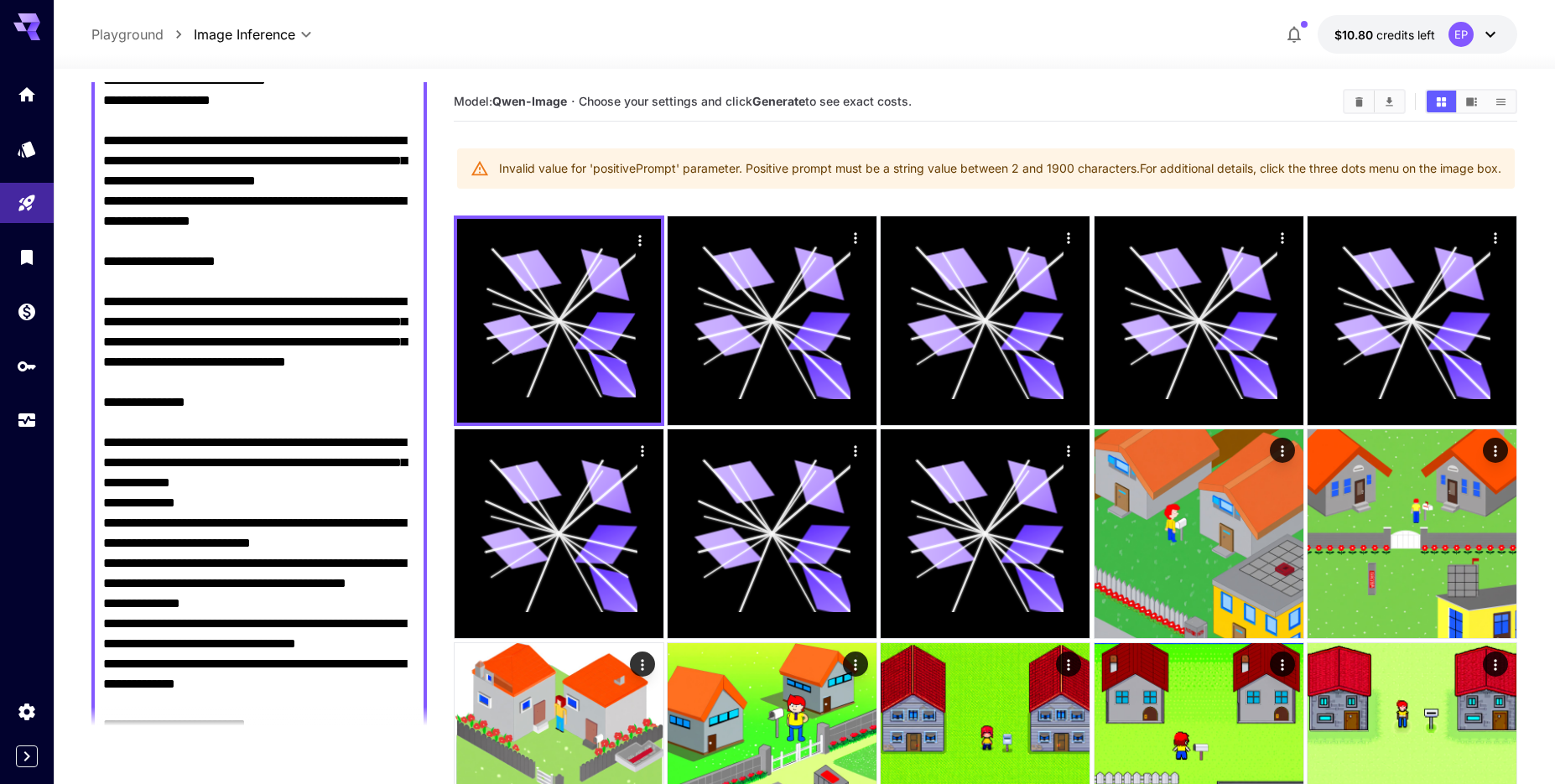
scroll to position [0, 0]
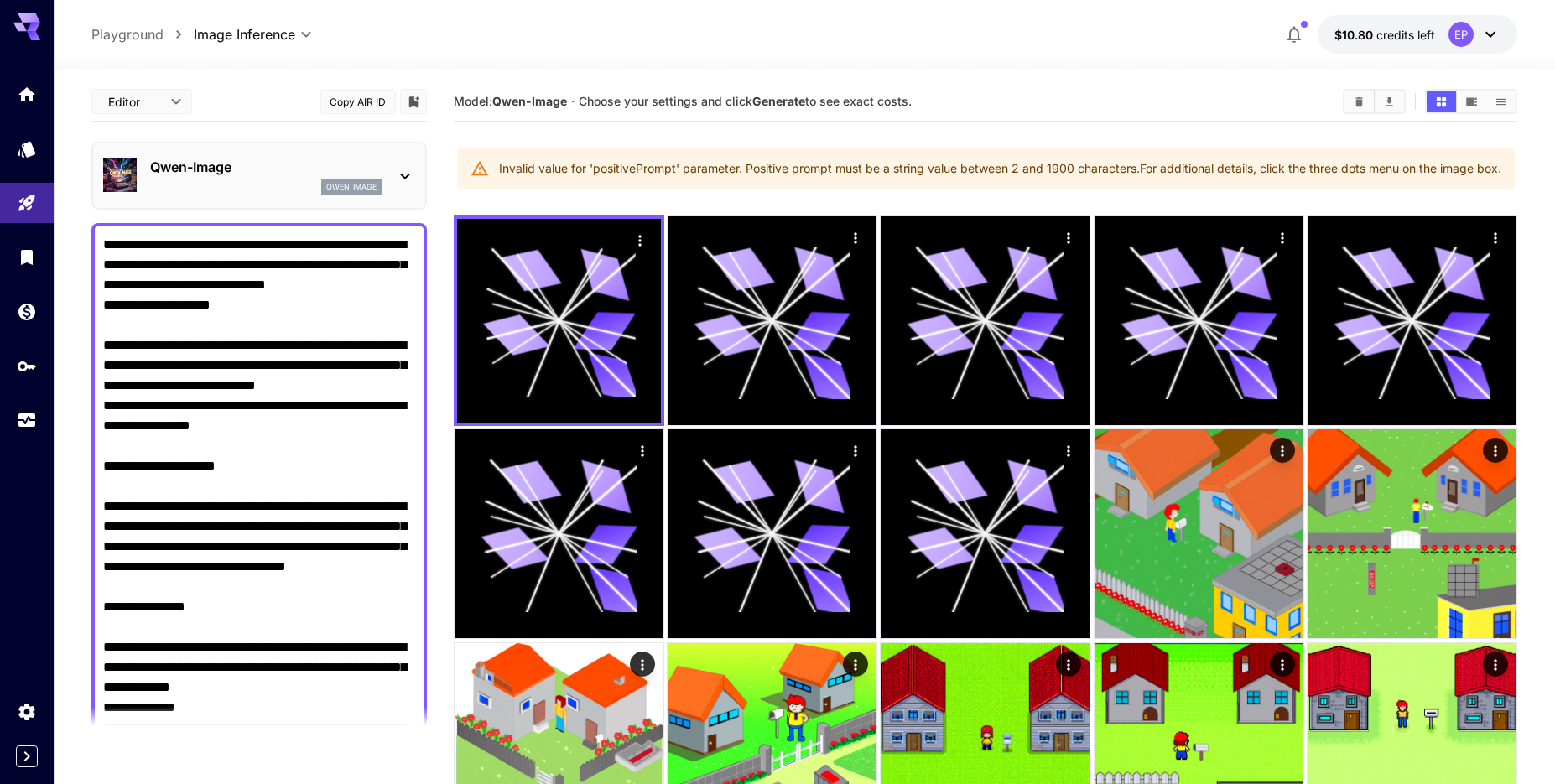
drag, startPoint x: 252, startPoint y: 313, endPoint x: 80, endPoint y: 242, distance: 186.1
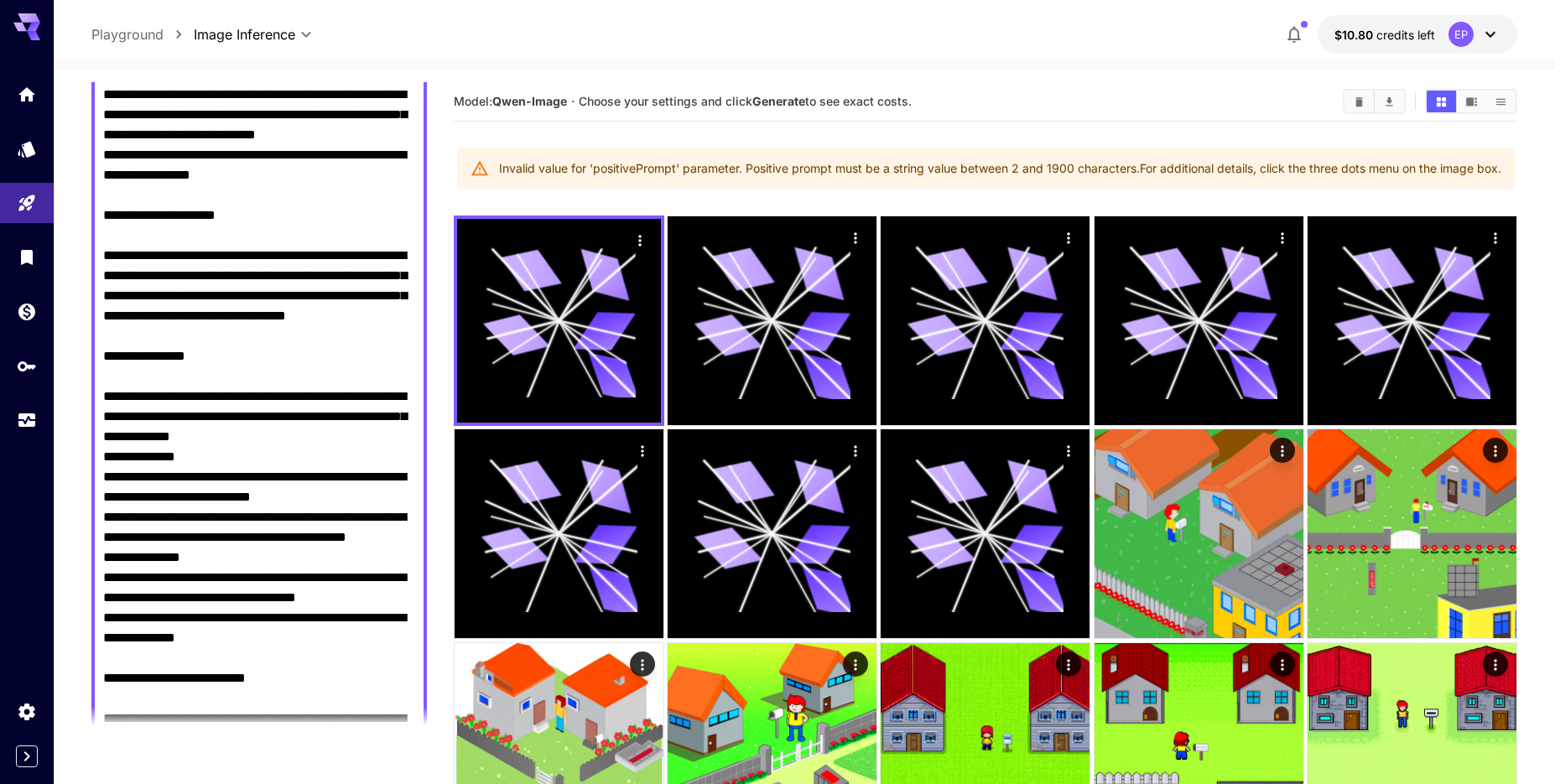
scroll to position [287, 0]
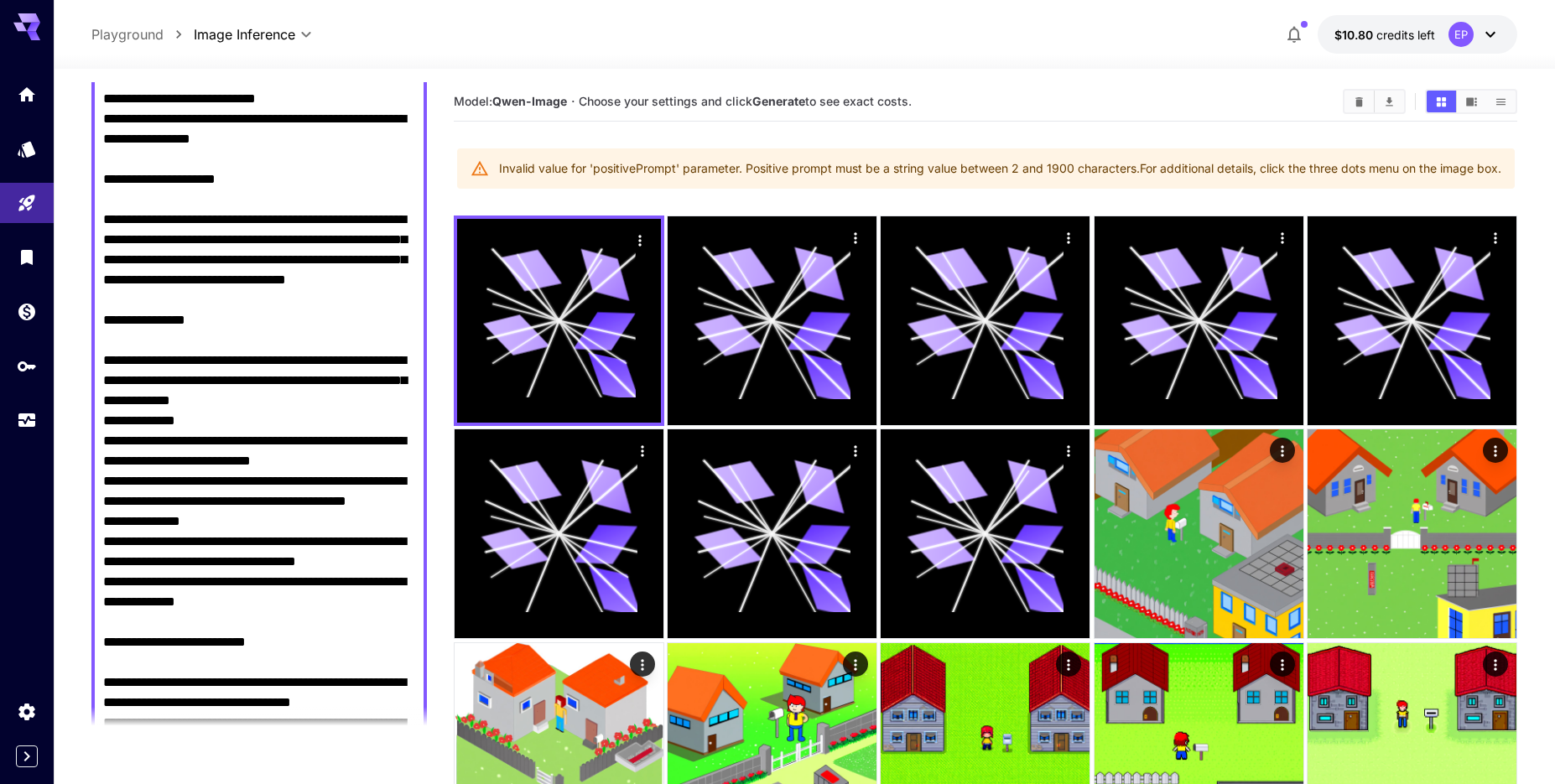
drag, startPoint x: 214, startPoint y: 351, endPoint x: 72, endPoint y: 330, distance: 143.5
click at [103, 330] on textarea "Negative Prompt" at bounding box center [259, 653] width 312 height 1410
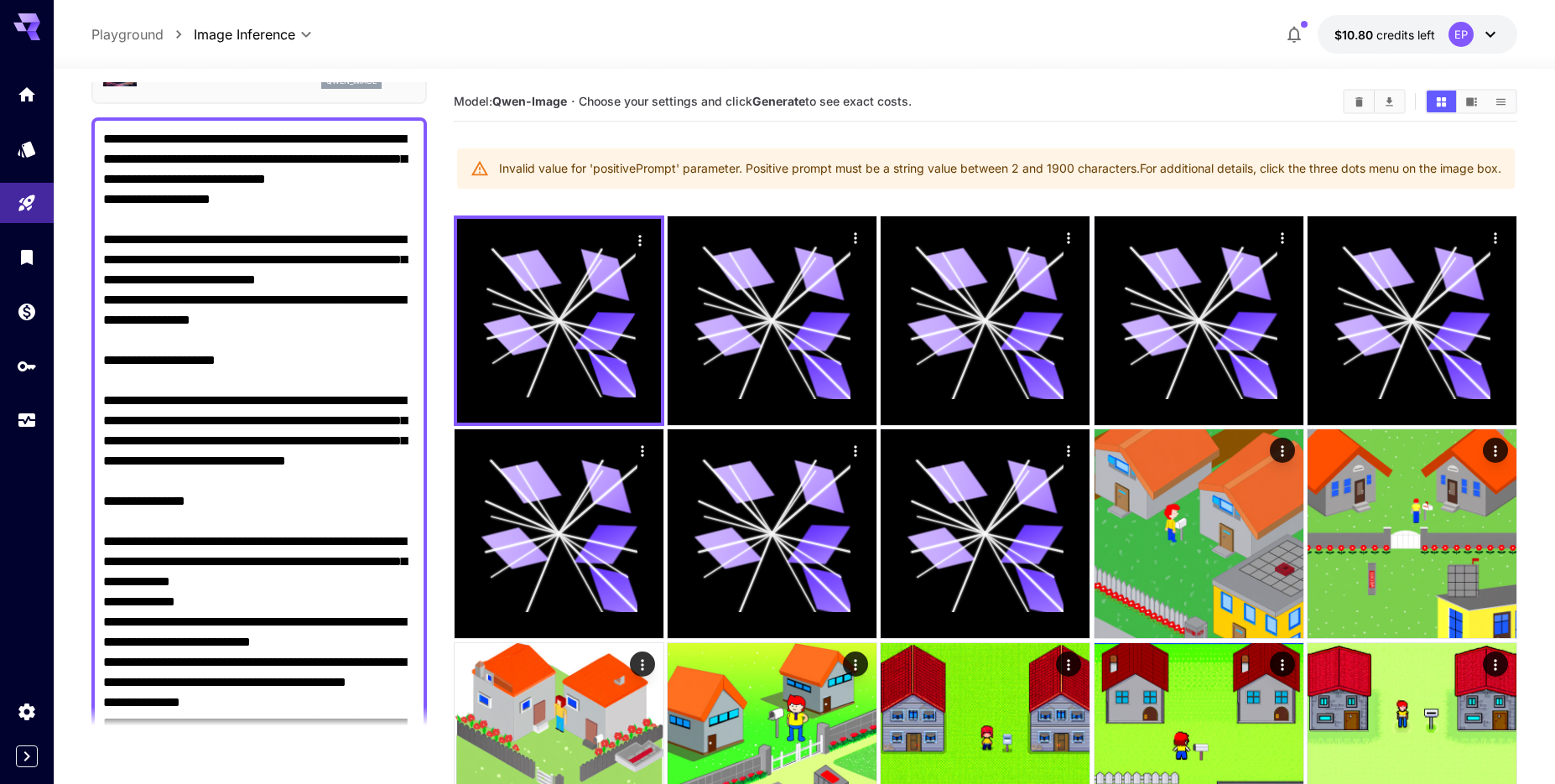
scroll to position [0, 0]
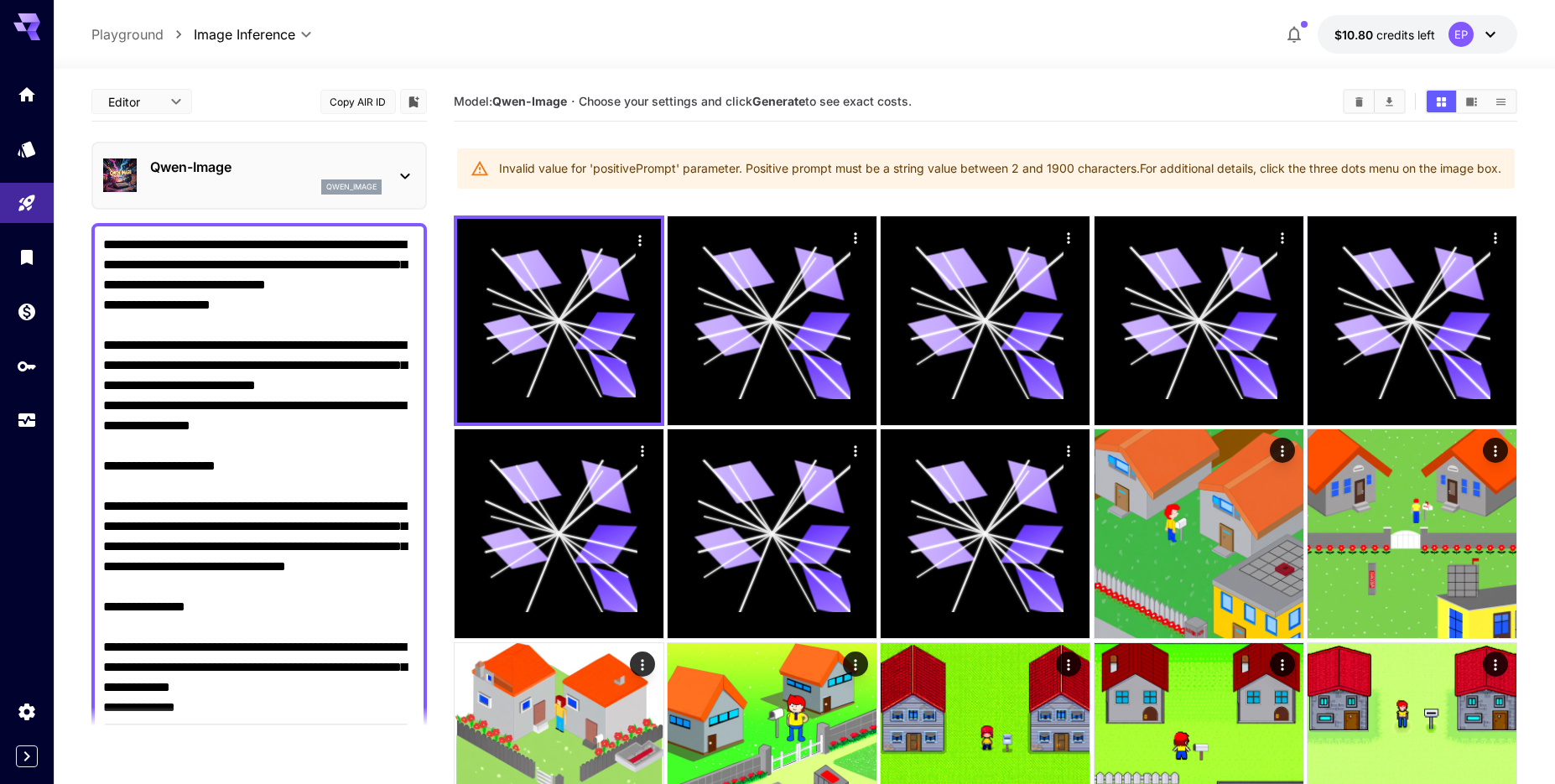
drag, startPoint x: 253, startPoint y: 321, endPoint x: 12, endPoint y: 213, distance: 264.1
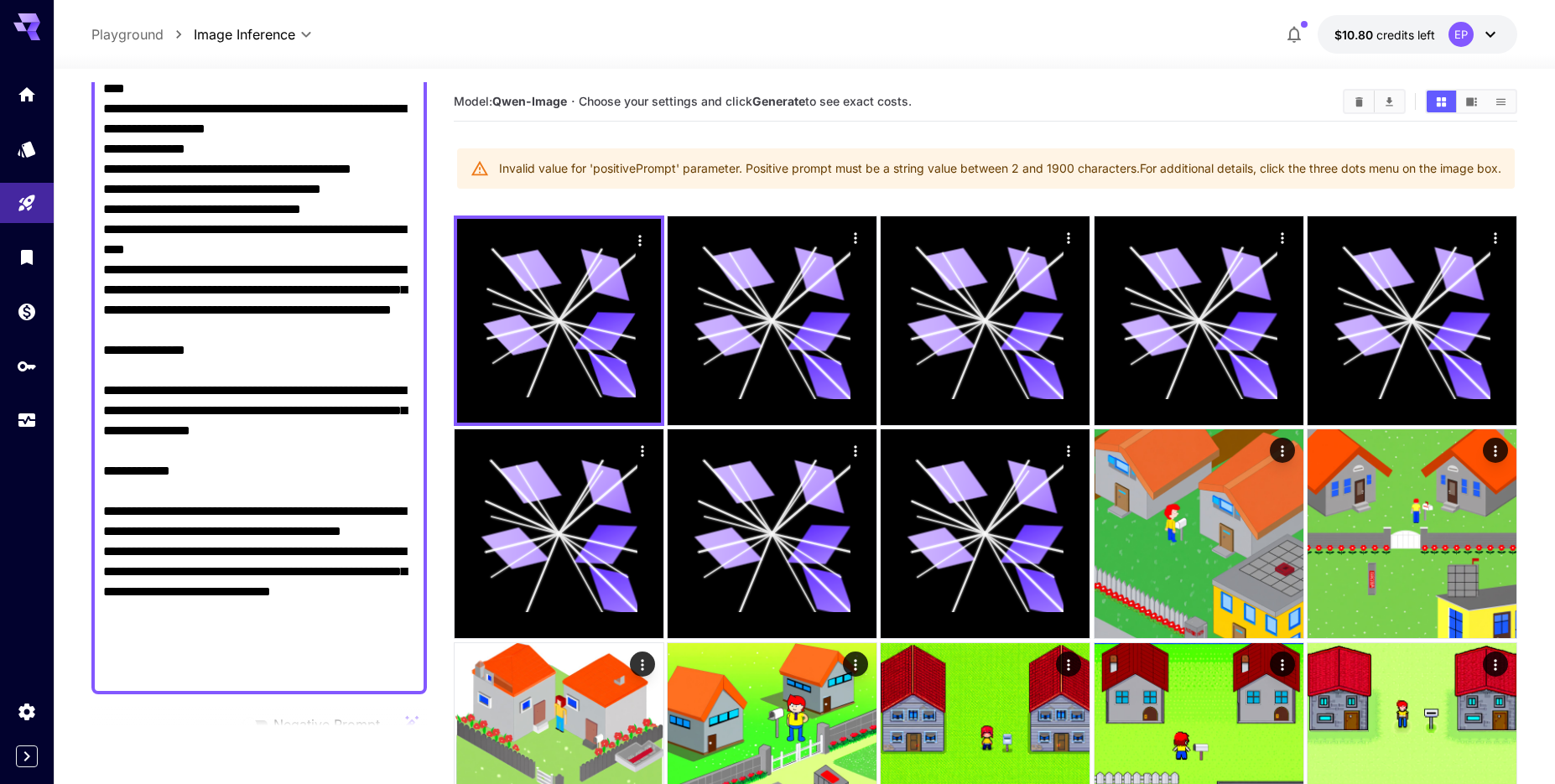
scroll to position [1052, 0]
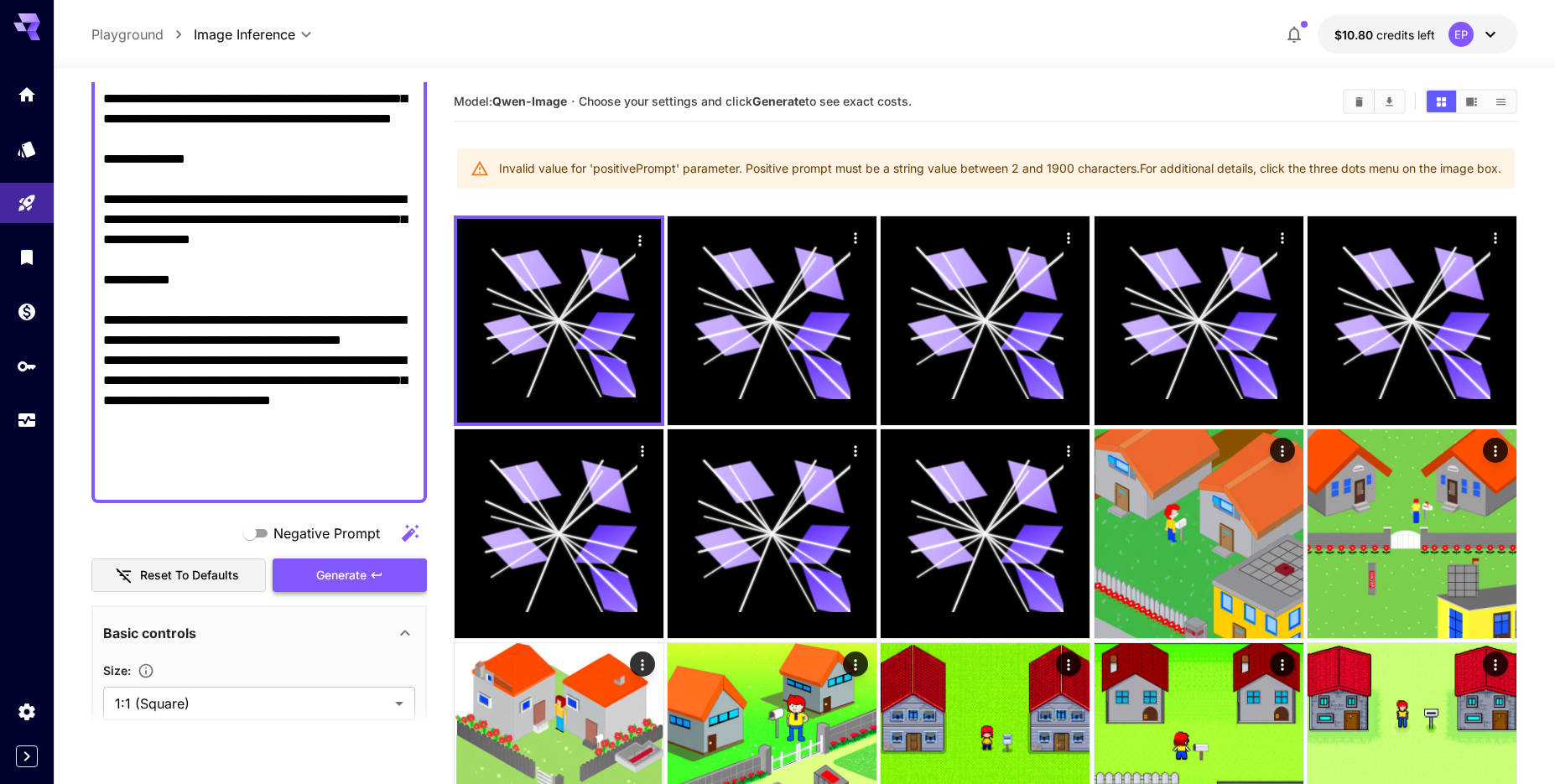
click at [380, 561] on button "Generate" at bounding box center [350, 575] width 155 height 34
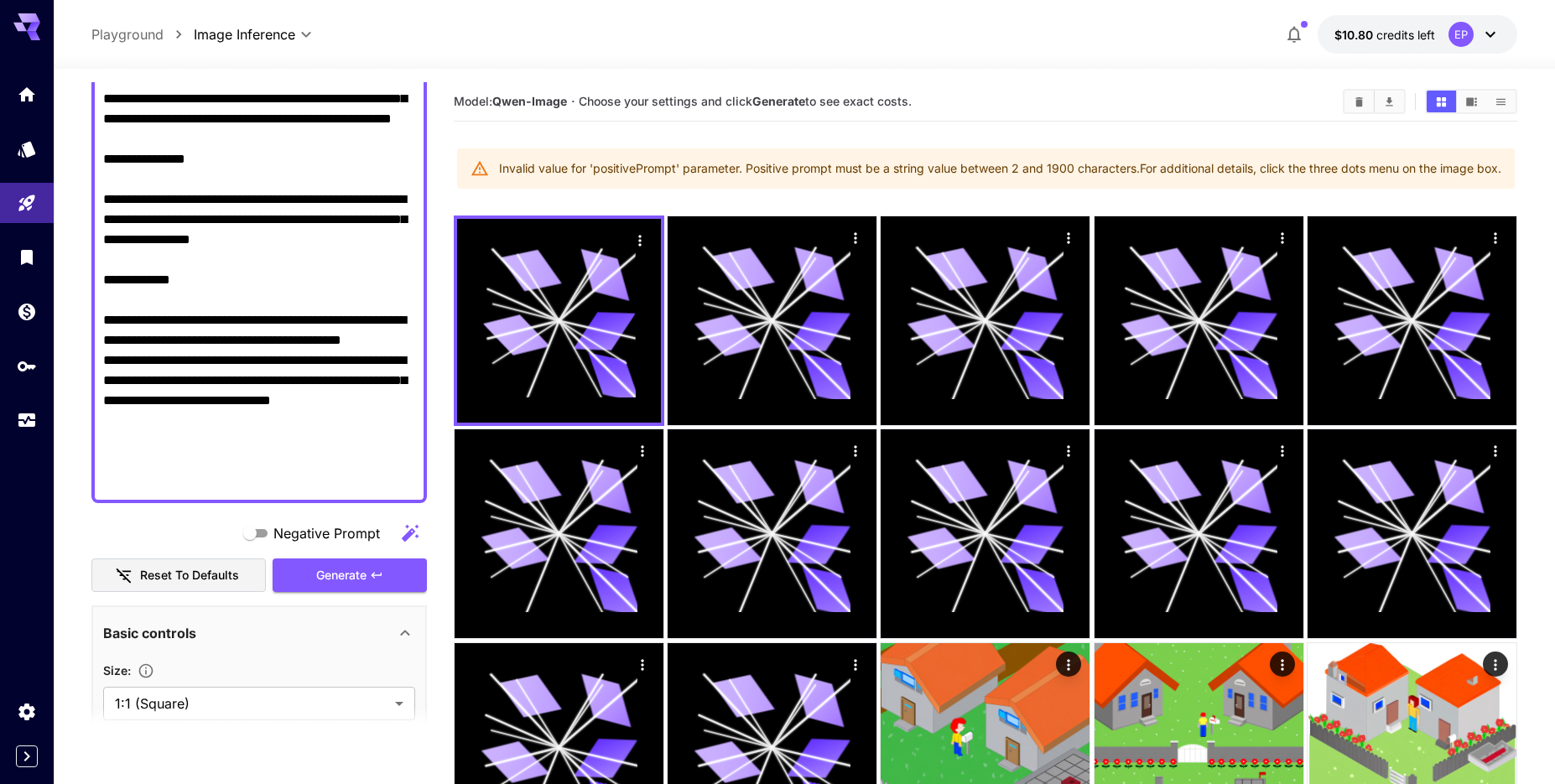
drag, startPoint x: 192, startPoint y: 483, endPoint x: 76, endPoint y: 316, distance: 203.3
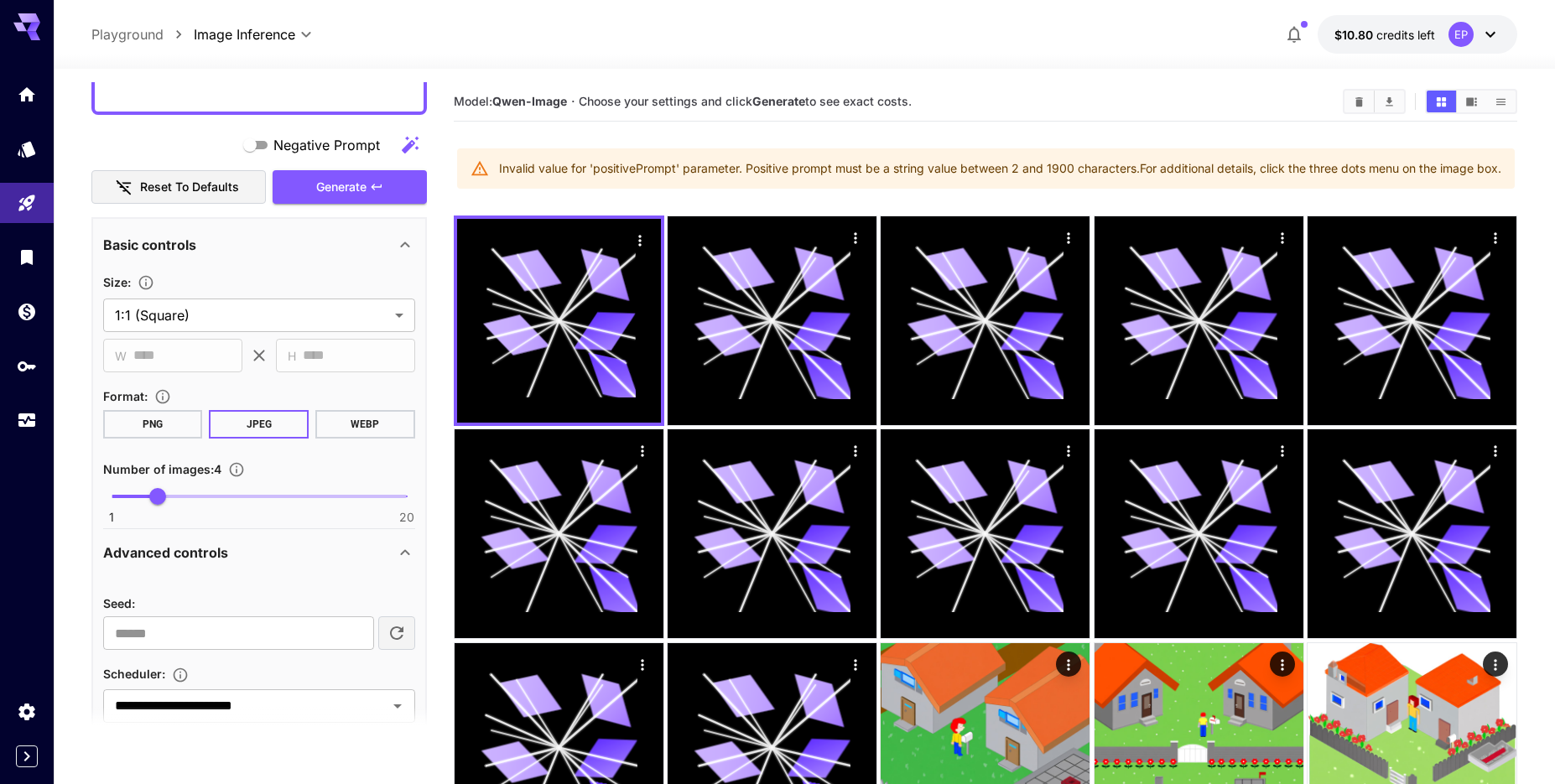
scroll to position [1068, 0]
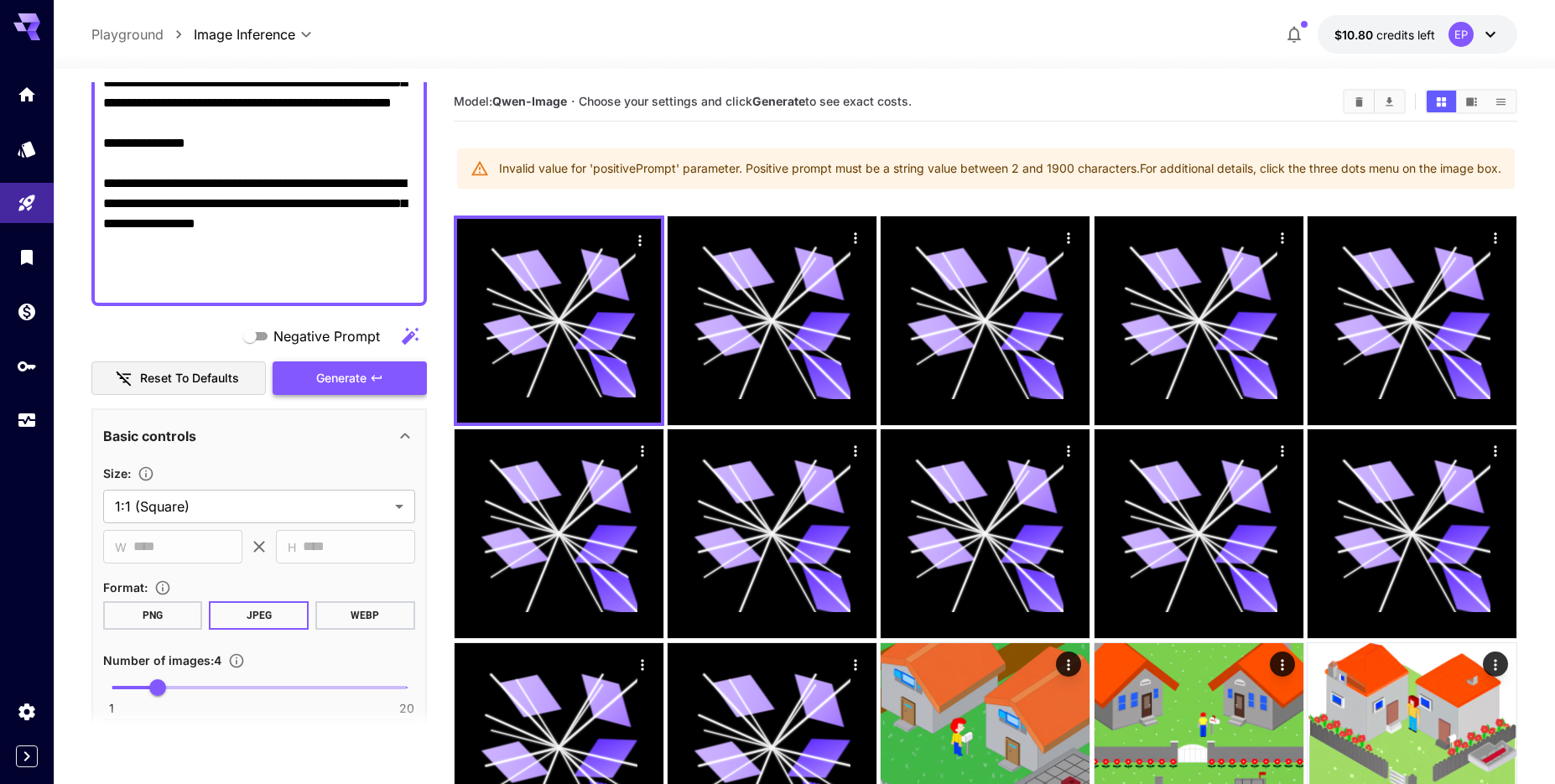
click at [308, 363] on button "Generate" at bounding box center [350, 378] width 155 height 34
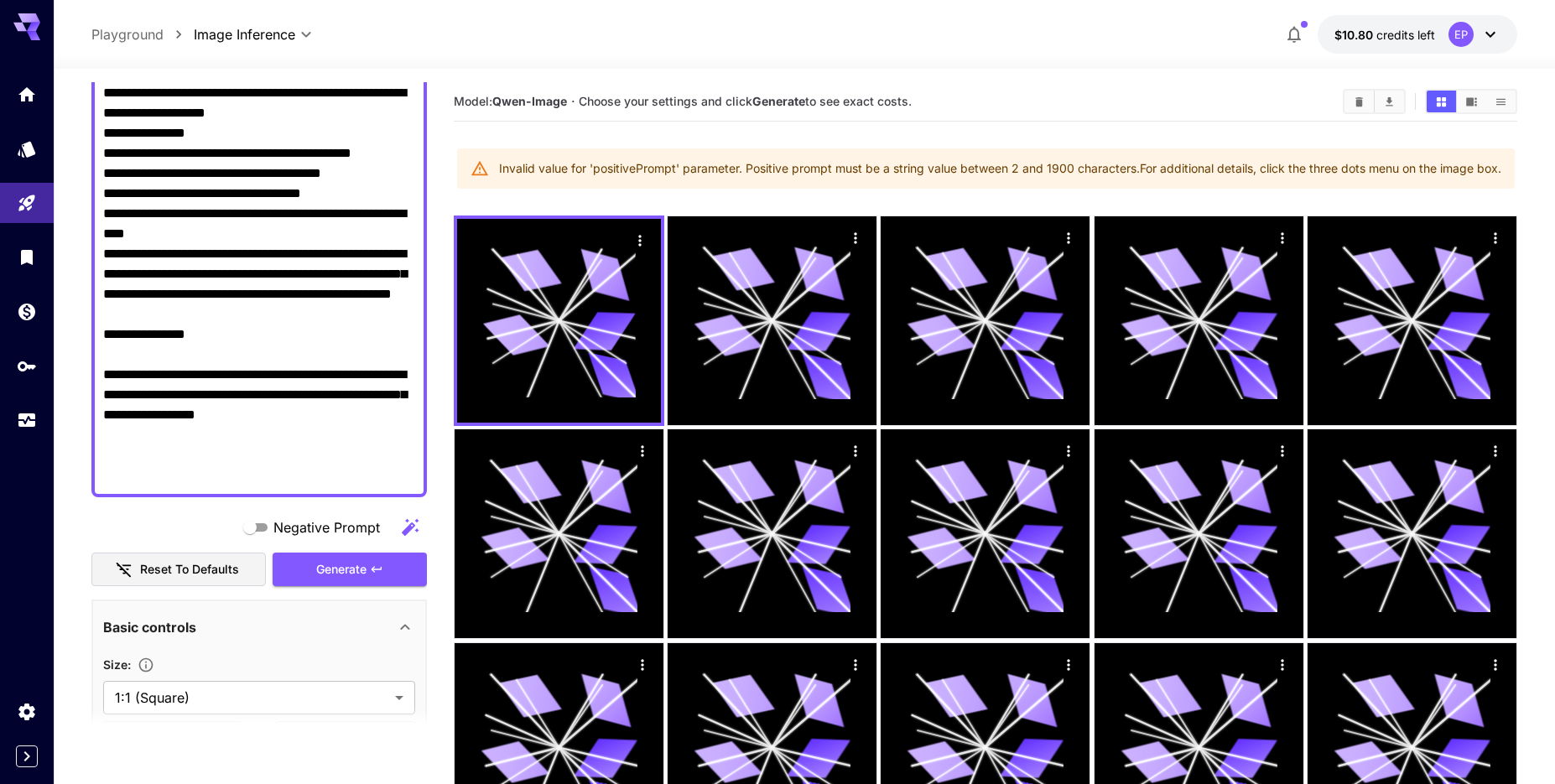
scroll to position [685, 0]
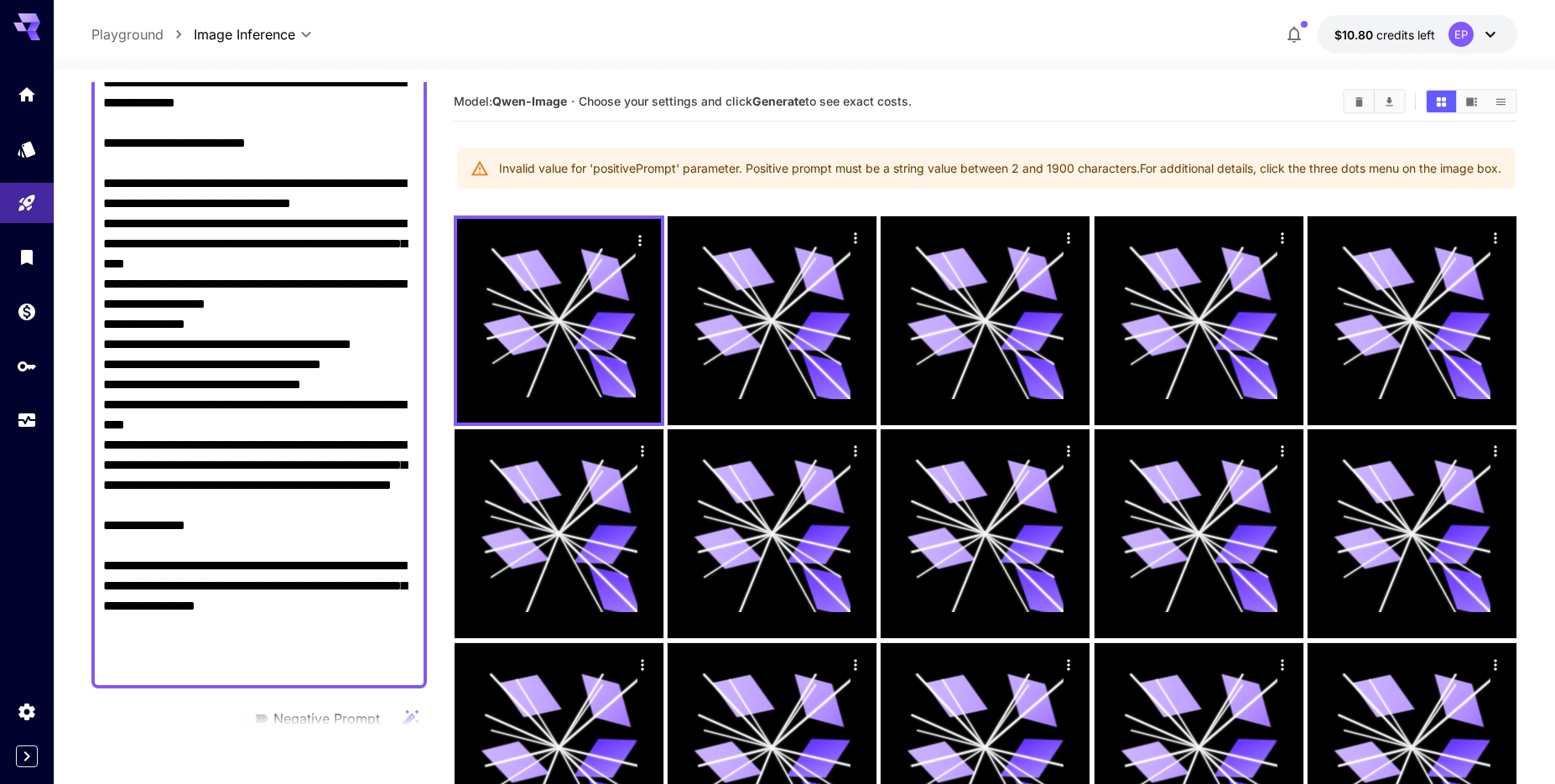
click at [205, 154] on textarea "Negative Prompt" at bounding box center [259, 113] width 312 height 1127
paste textarea "**********"
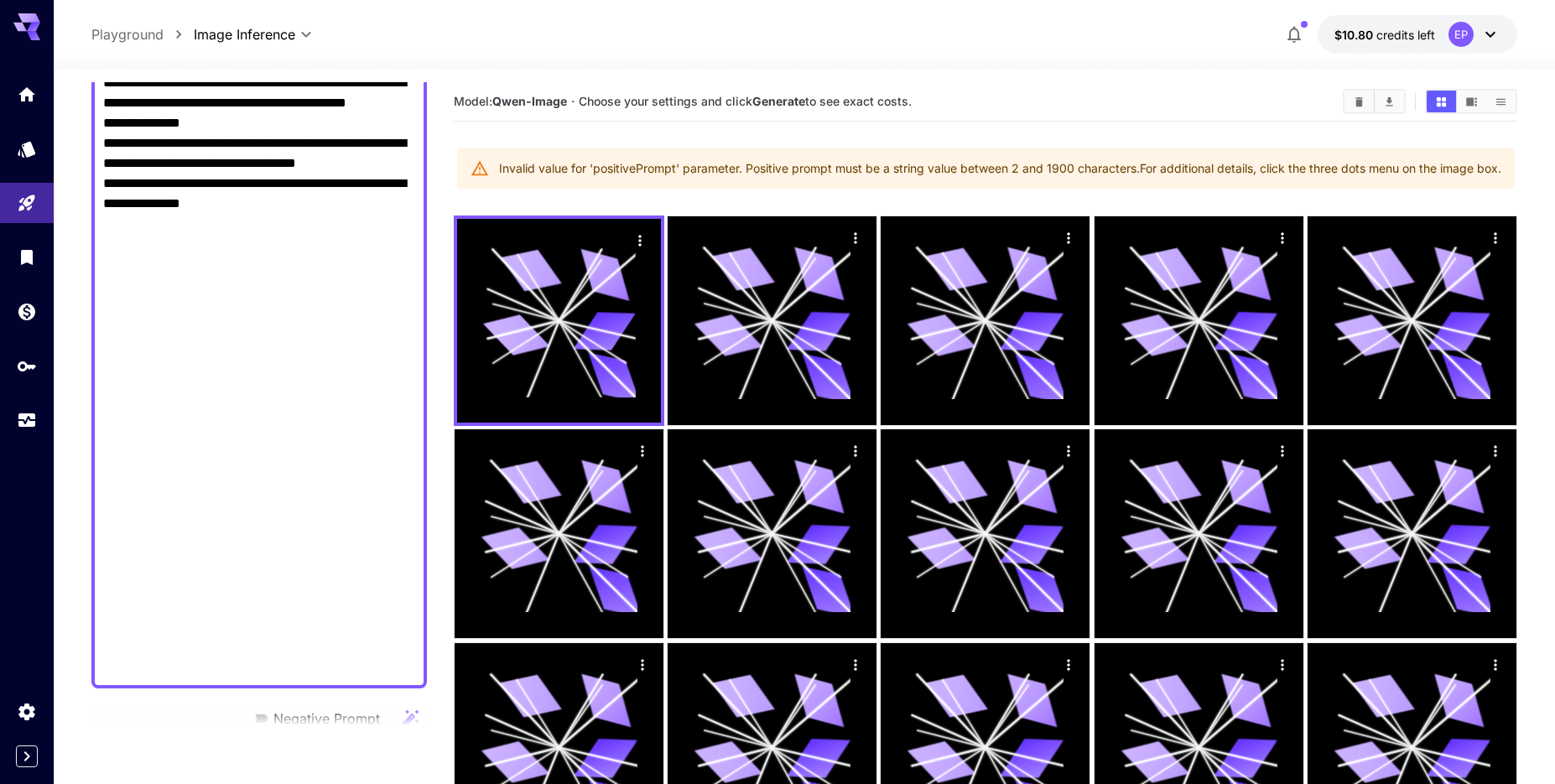
scroll to position [836, 0]
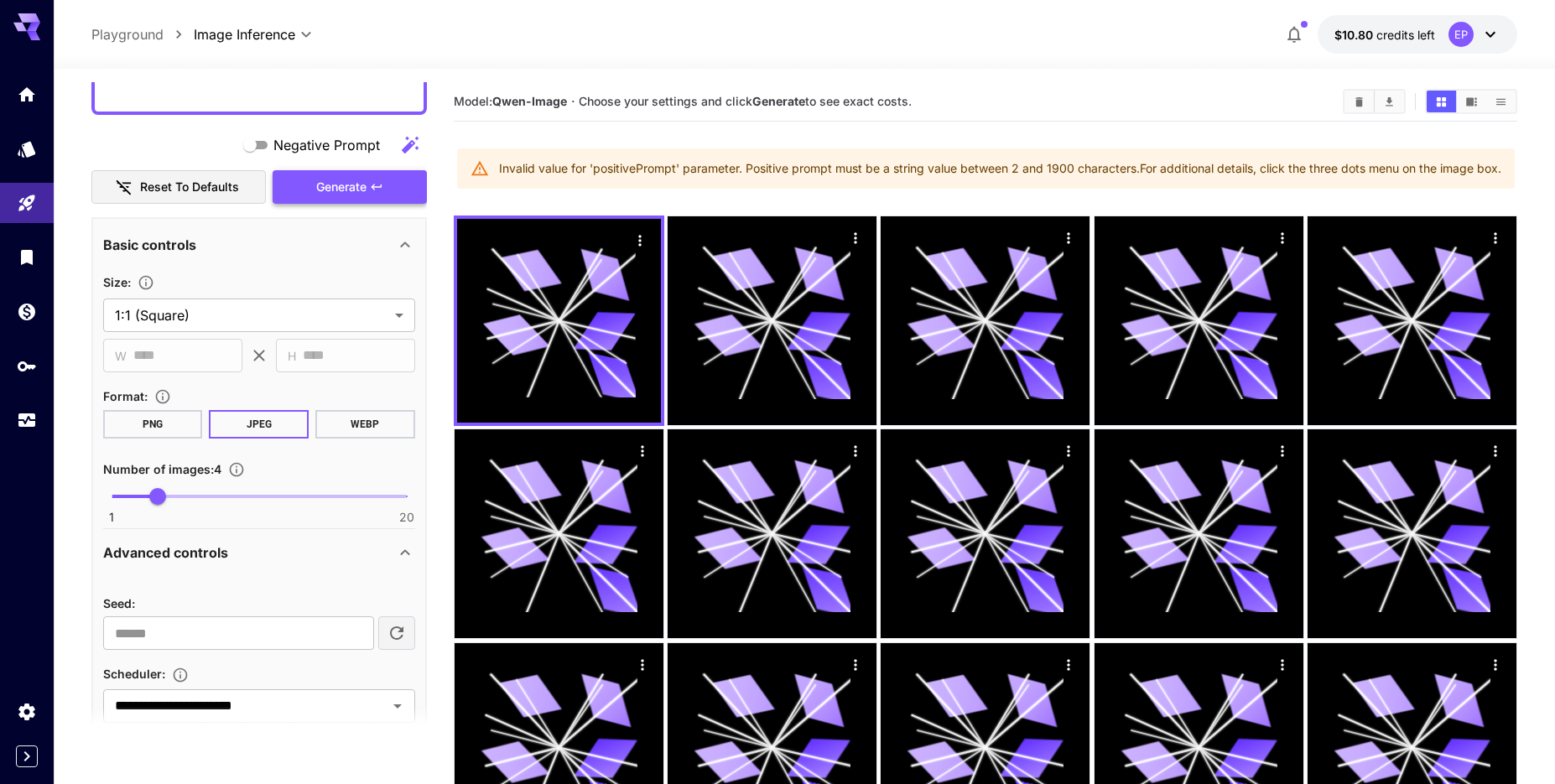
click at [397, 185] on button "Generate" at bounding box center [350, 187] width 155 height 34
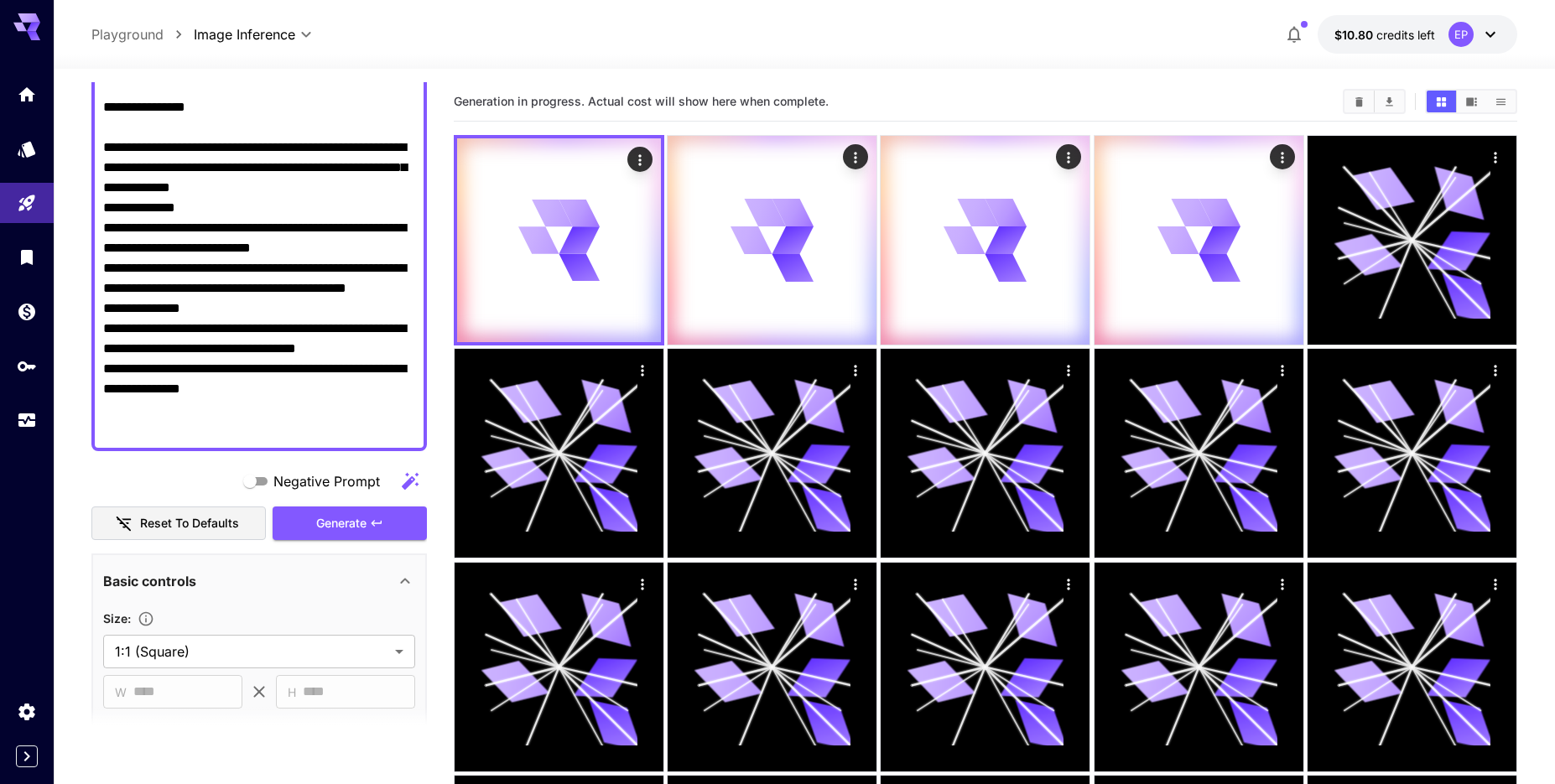
scroll to position [645, 0]
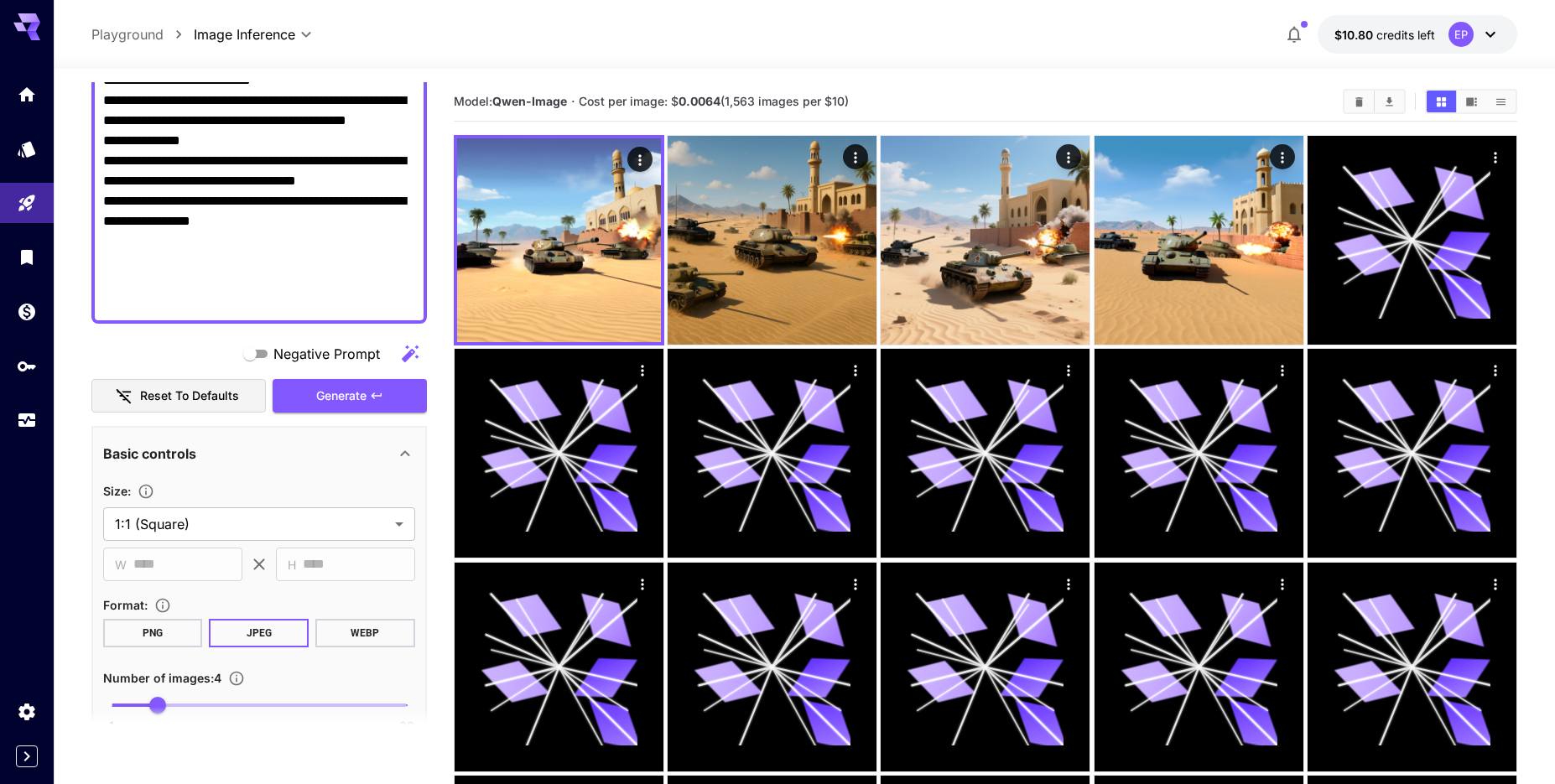
paste textarea "**********"
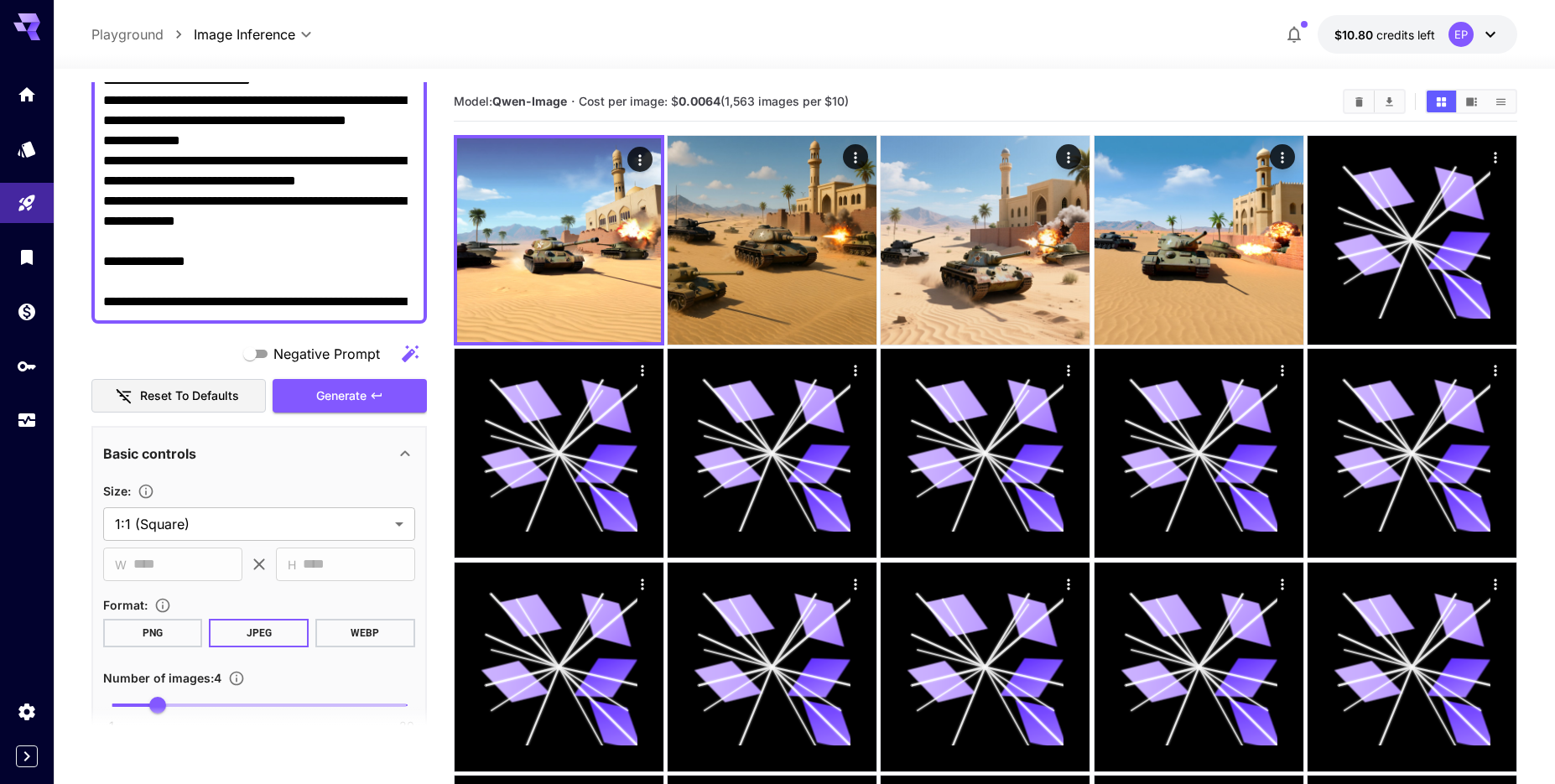
scroll to position [1261, 0]
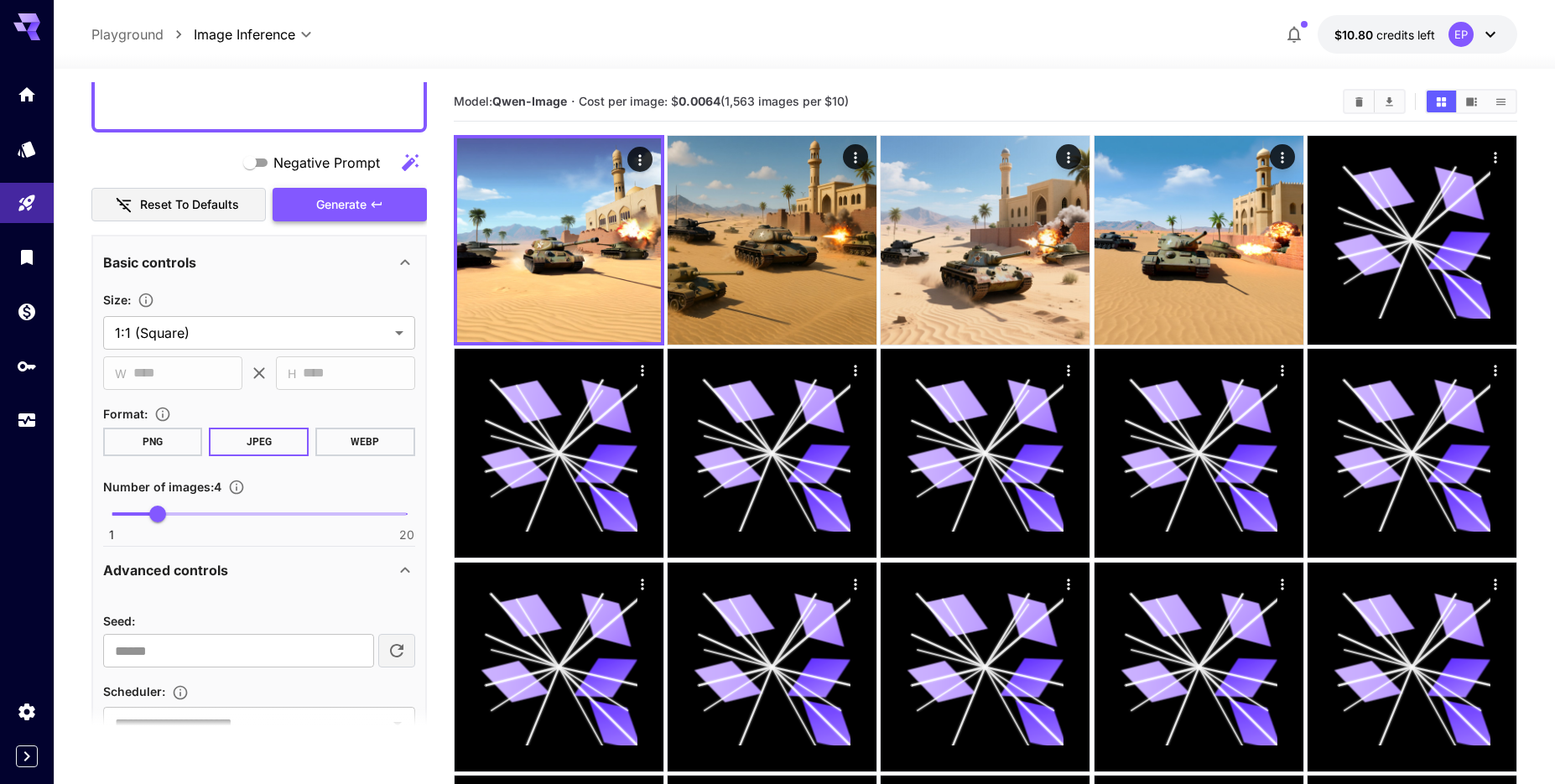
type textarea "**********"
click at [360, 214] on span "Generate" at bounding box center [341, 205] width 50 height 21
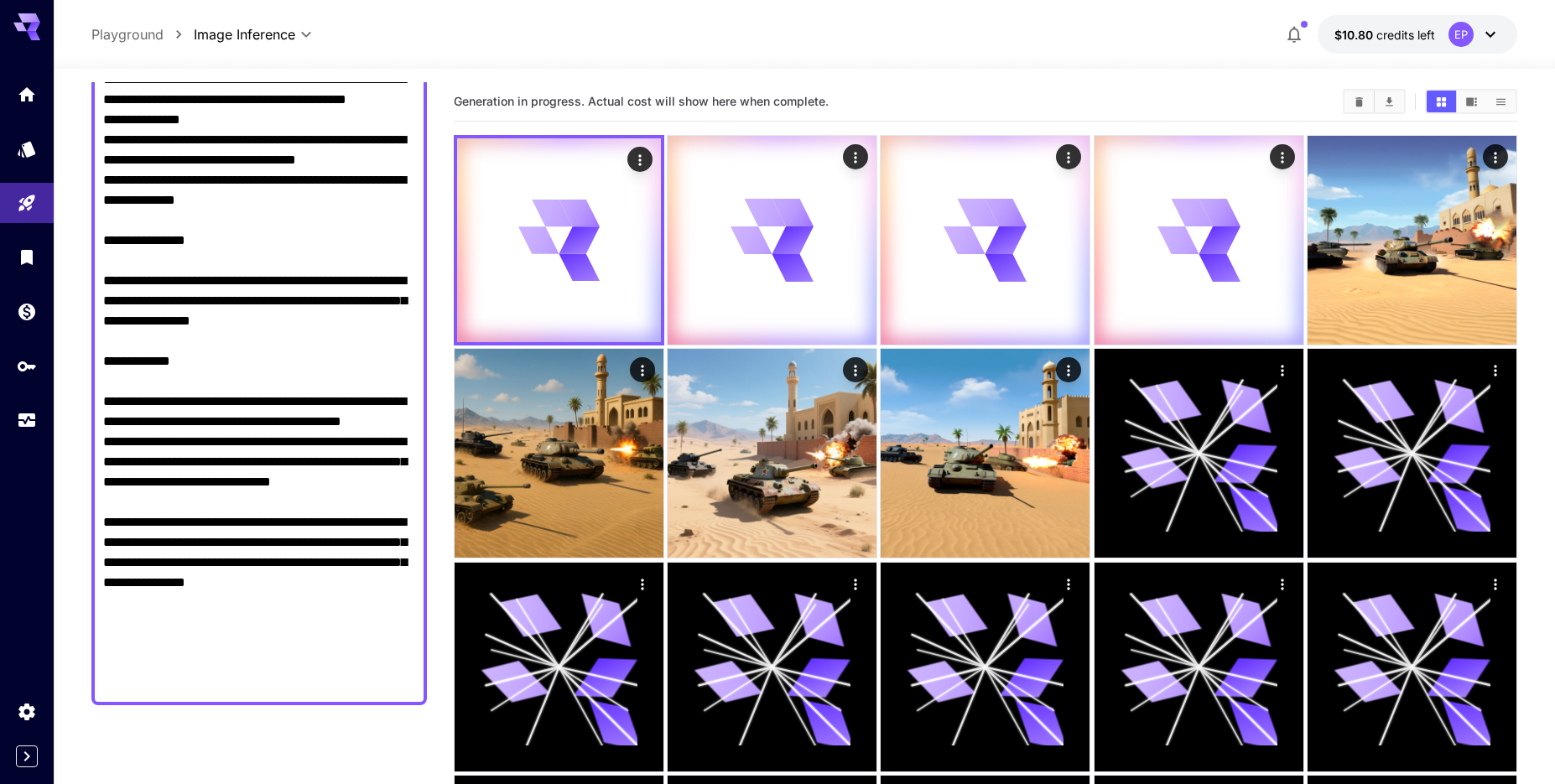
scroll to position [688, 0]
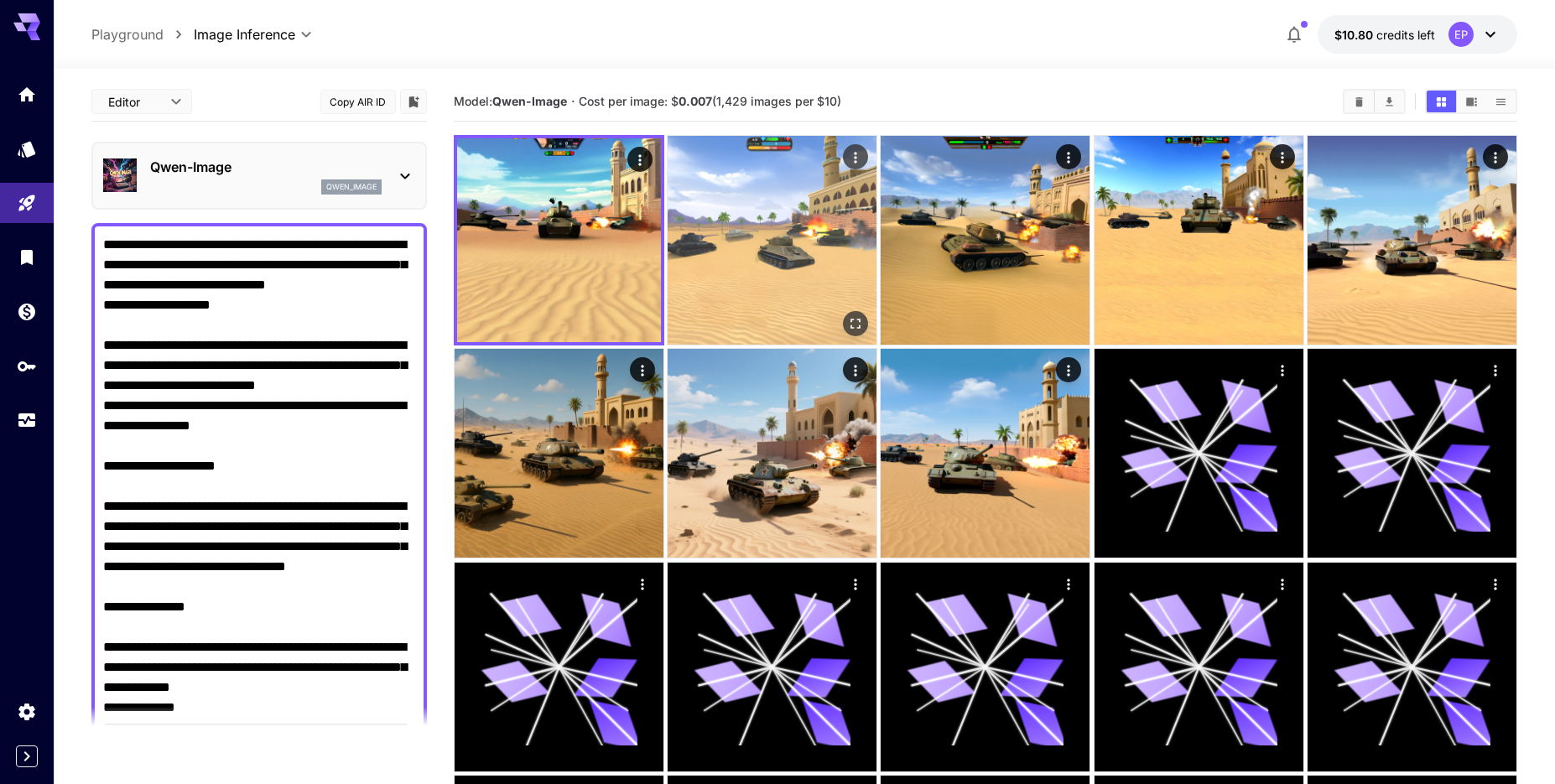
scroll to position [688, 0]
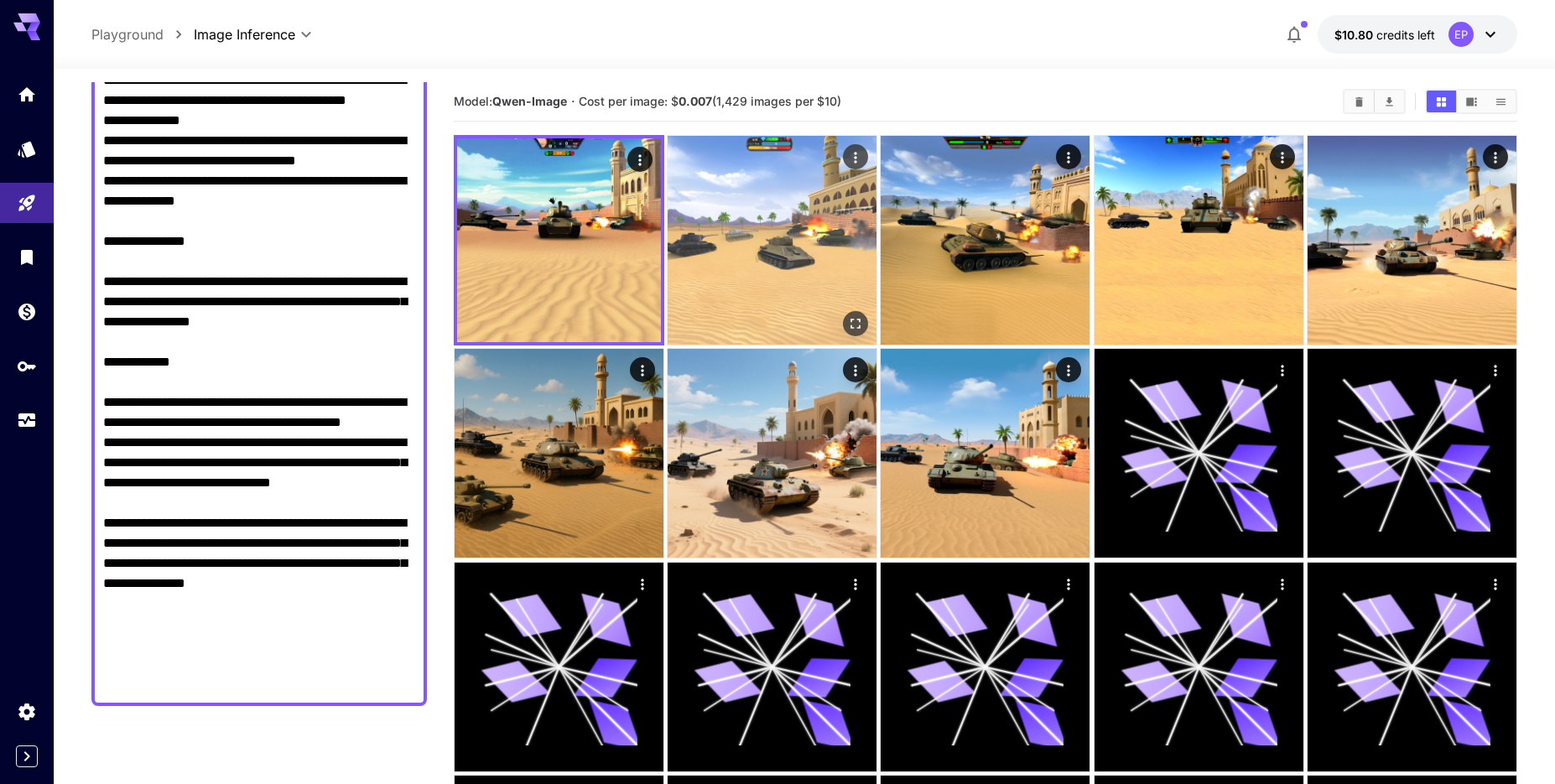
click at [802, 211] on img at bounding box center [772, 240] width 209 height 209
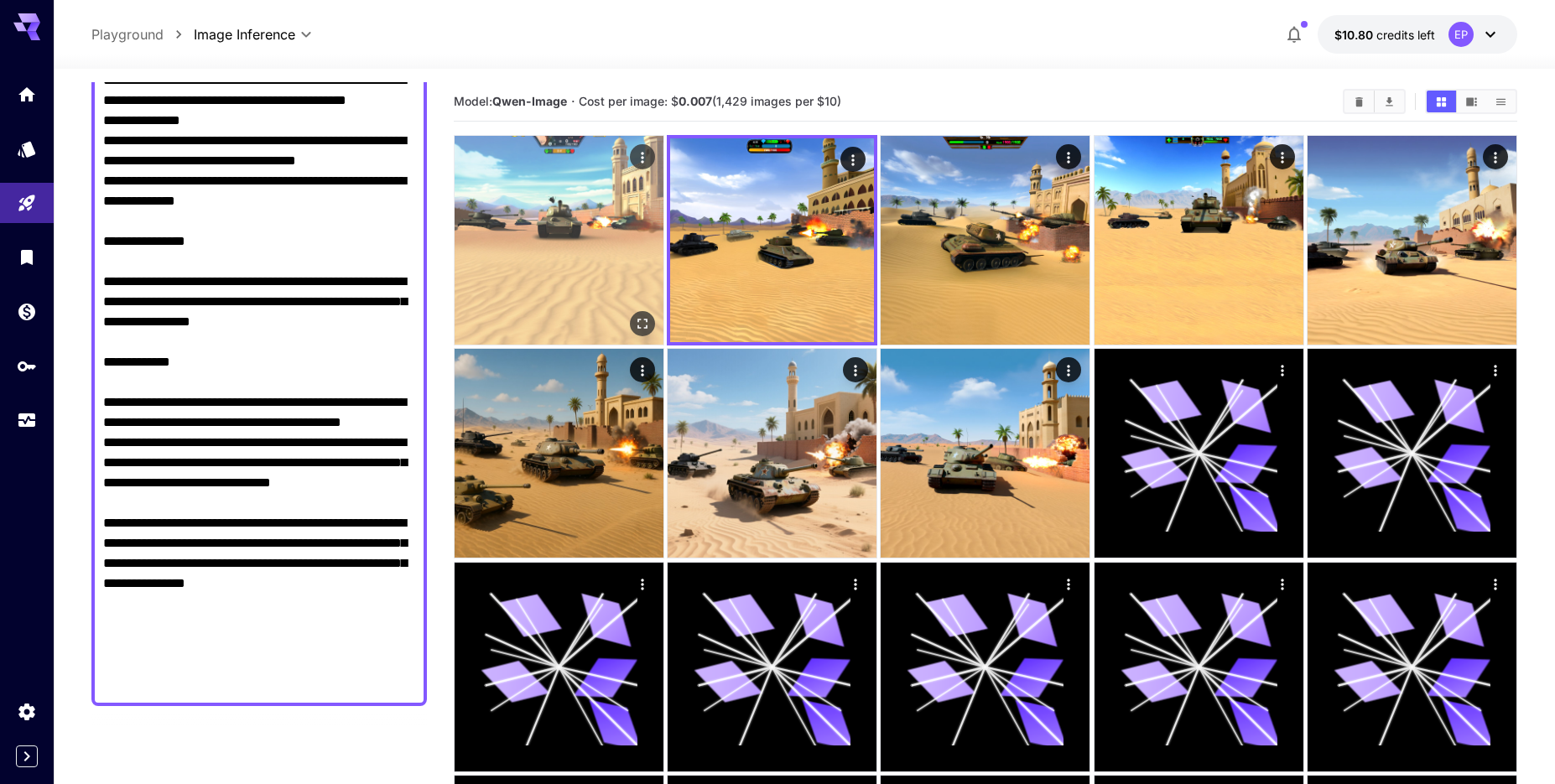
click at [634, 187] on img at bounding box center [559, 240] width 209 height 209
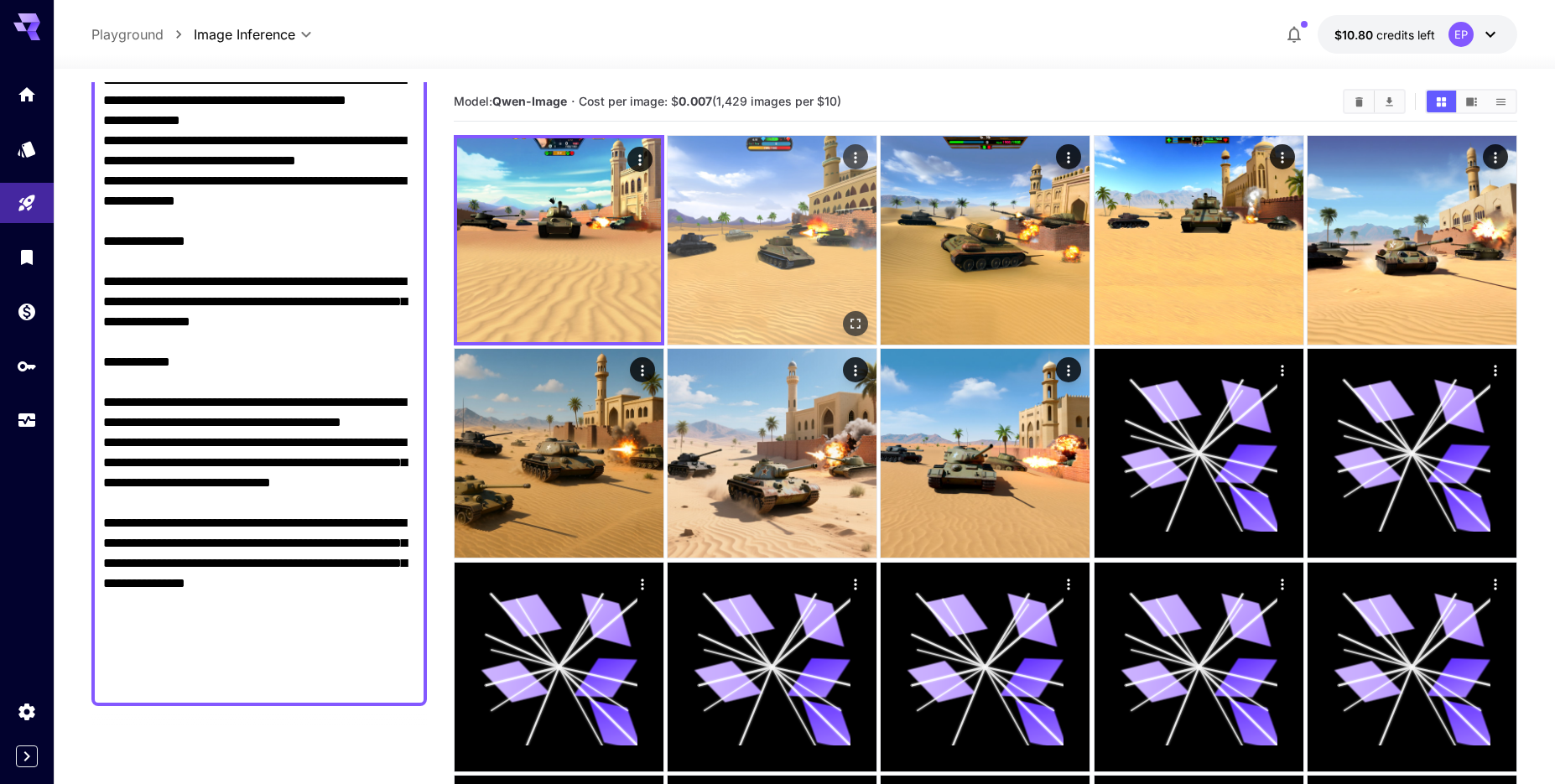
click at [768, 209] on img at bounding box center [772, 240] width 209 height 209
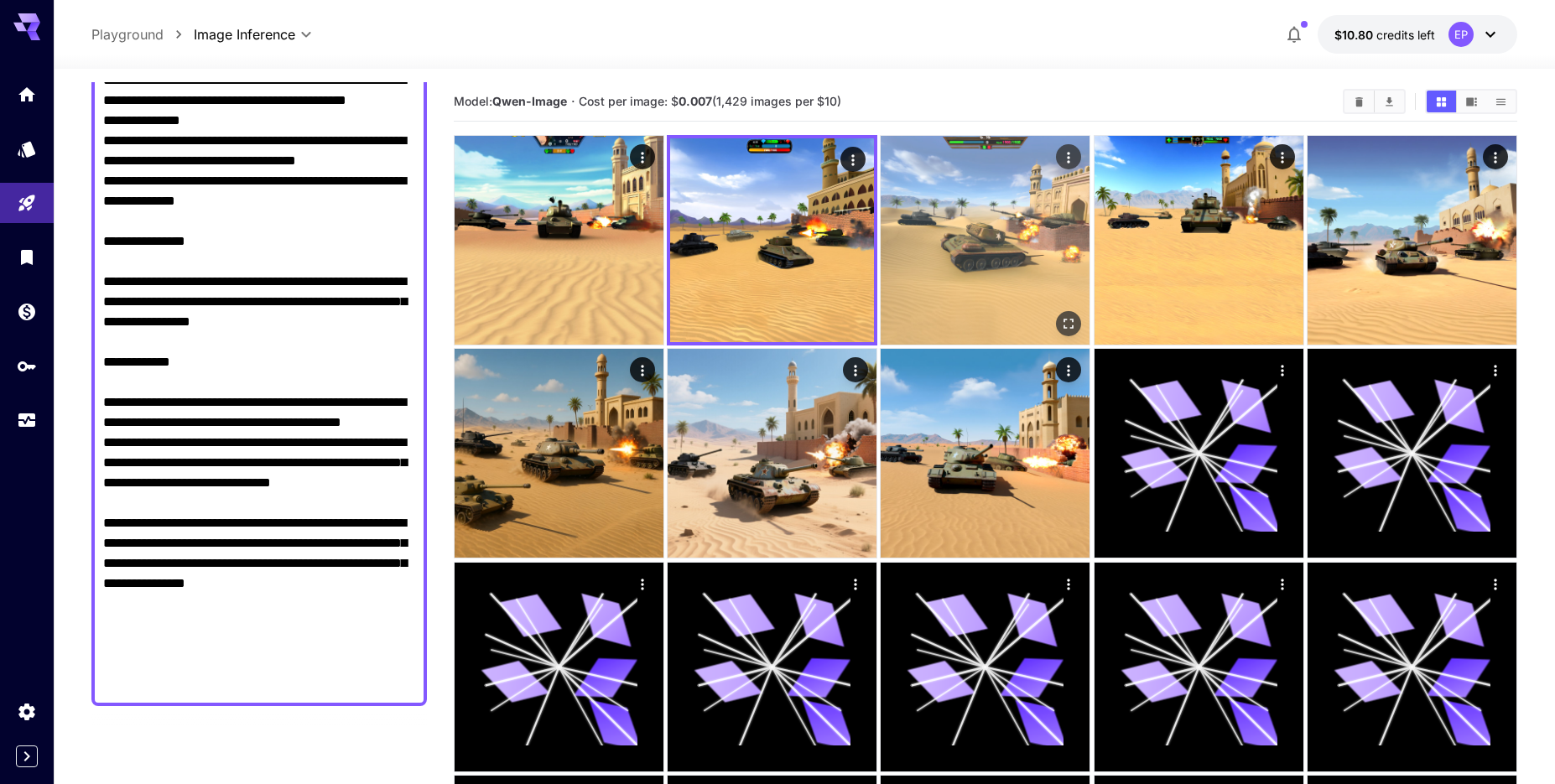
click at [971, 215] on img at bounding box center [984, 240] width 209 height 209
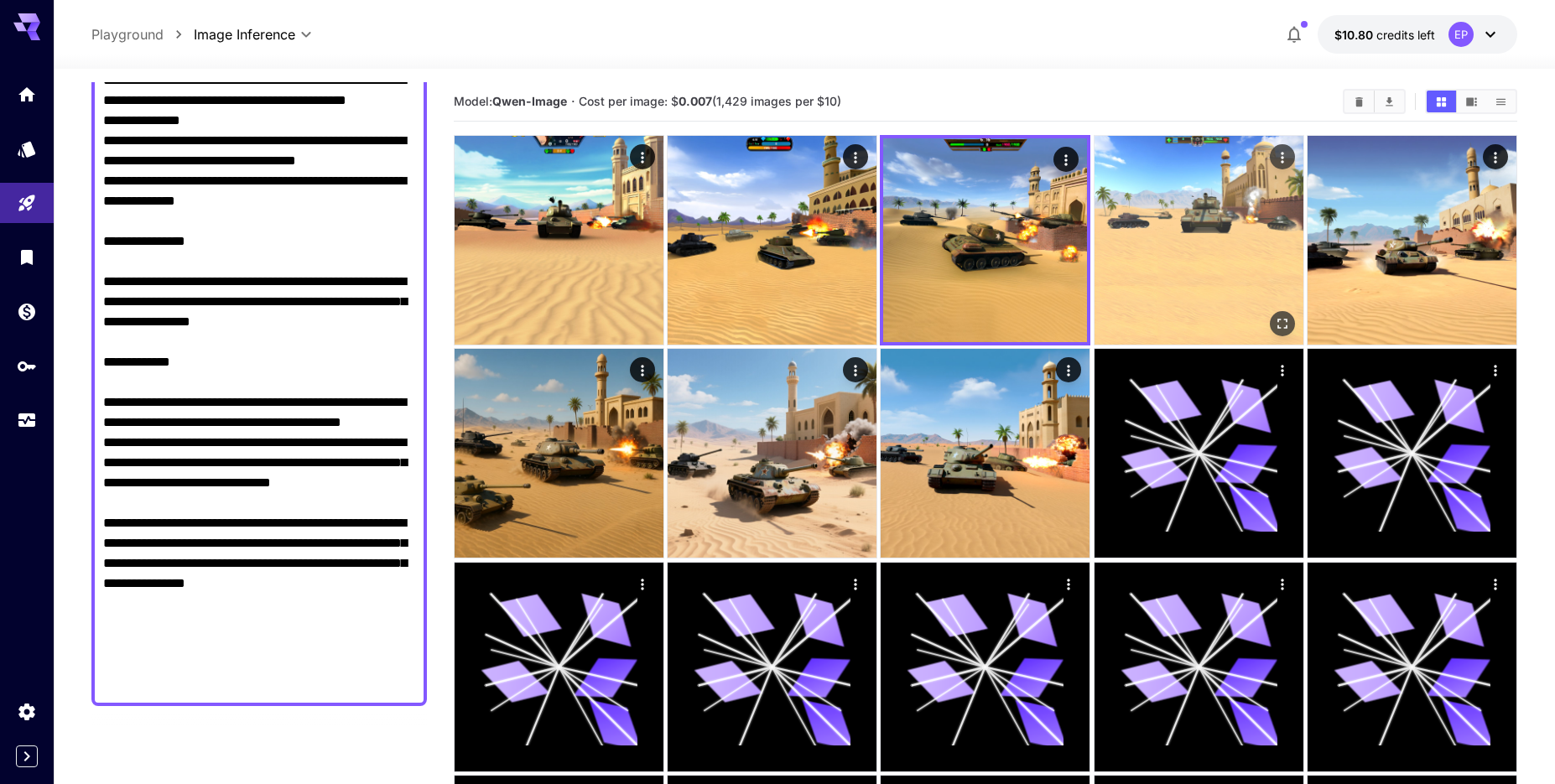
click at [1280, 234] on img at bounding box center [1198, 240] width 209 height 209
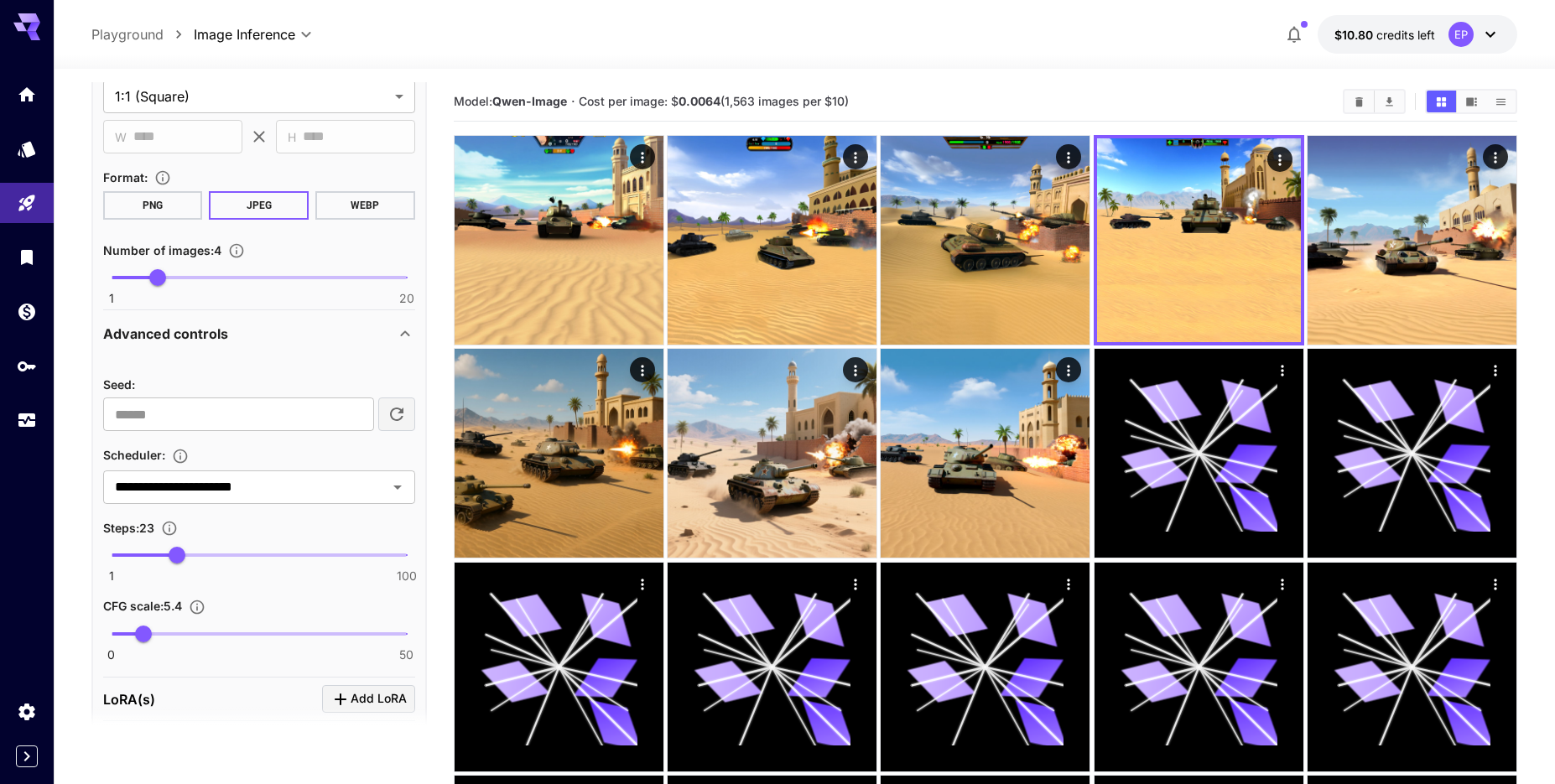
scroll to position [1530, 0]
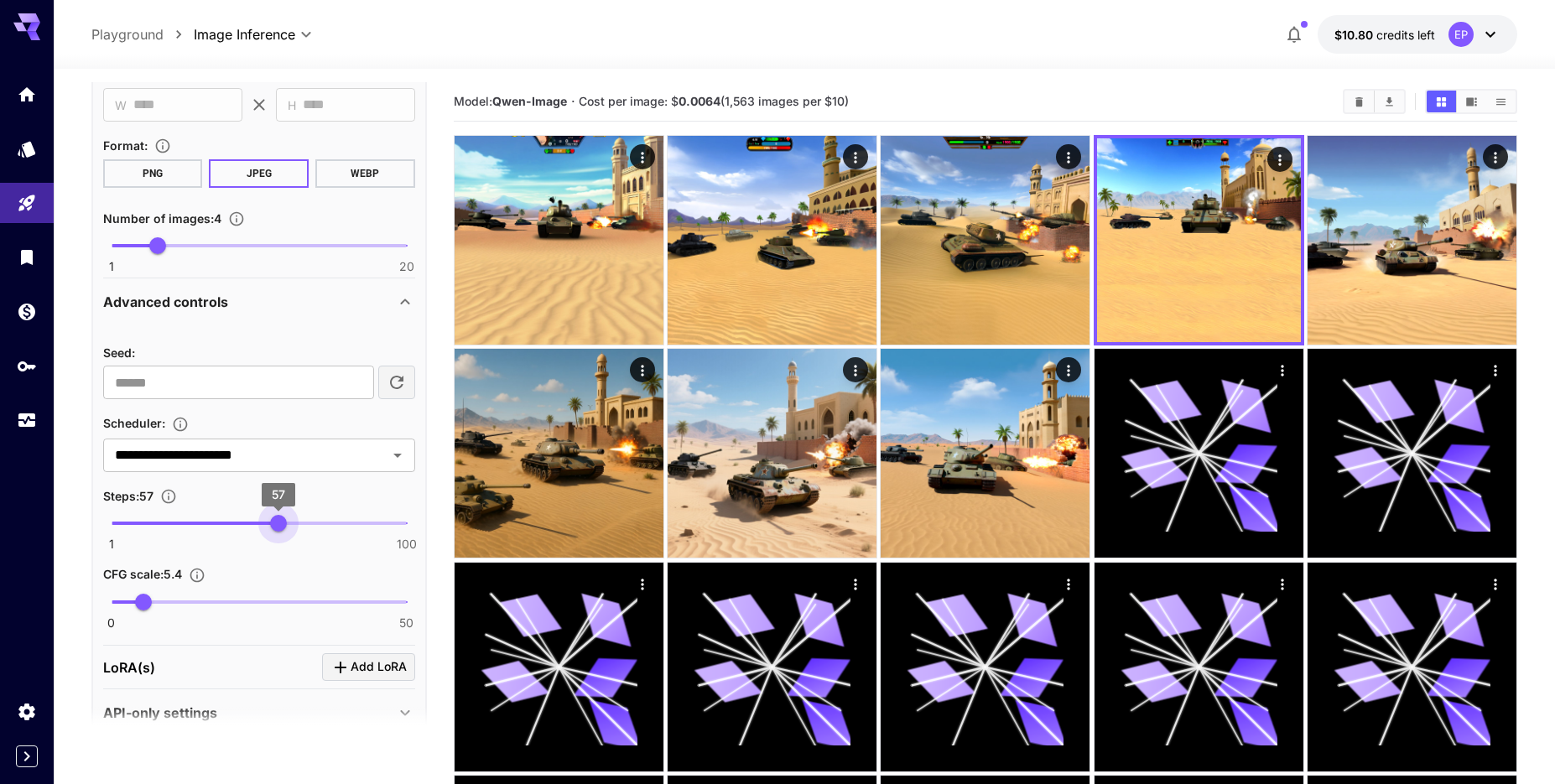
type input "**"
drag, startPoint x: 203, startPoint y: 524, endPoint x: 271, endPoint y: 529, distance: 68.2
click at [271, 529] on span "55" at bounding box center [273, 524] width 17 height 17
click at [140, 602] on span "5.4" at bounding box center [143, 602] width 17 height 17
click at [133, 599] on span "4.7" at bounding box center [140, 602] width 17 height 17
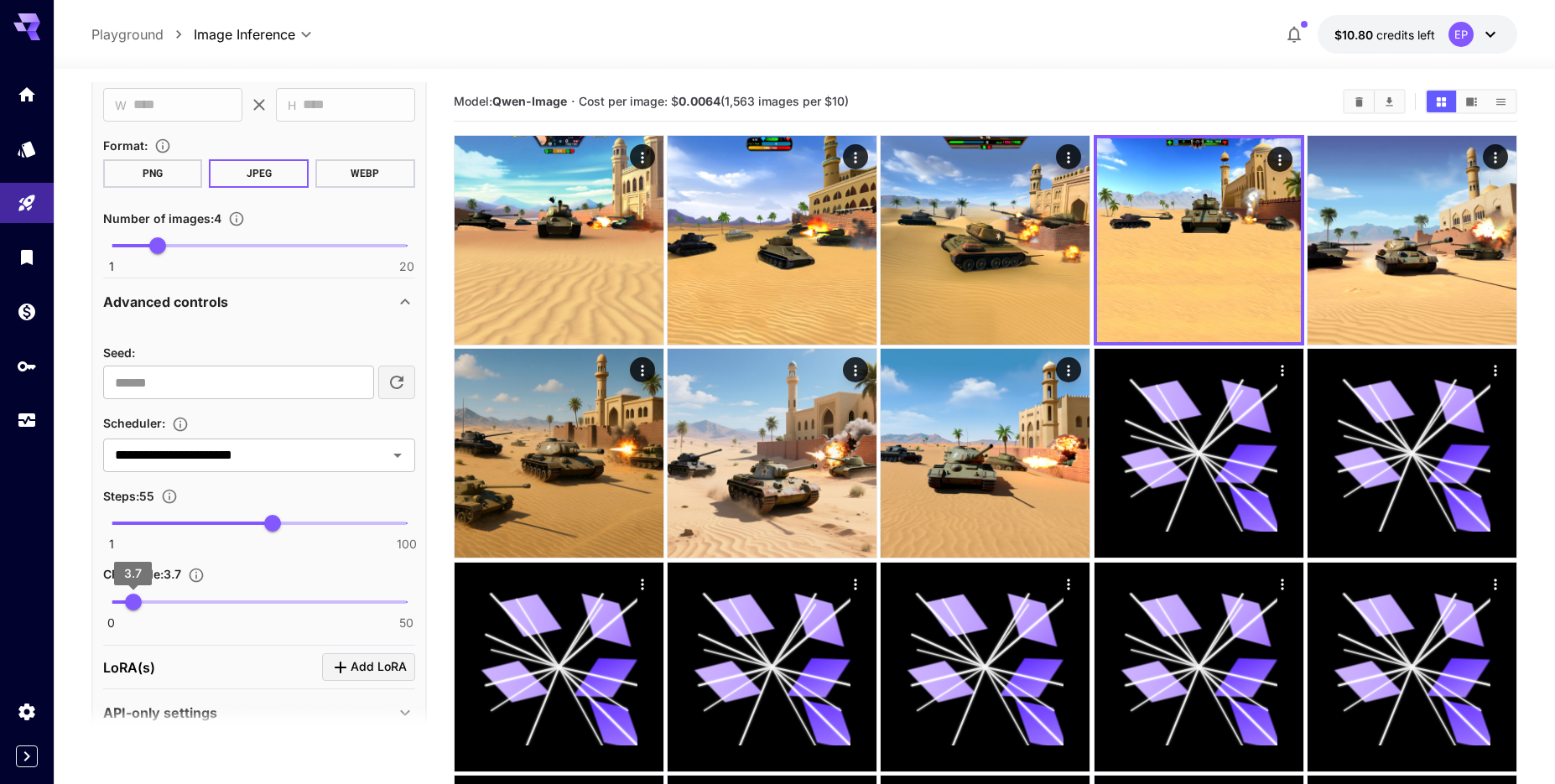
click at [128, 600] on span "3.7" at bounding box center [133, 602] width 17 height 17
type input "***"
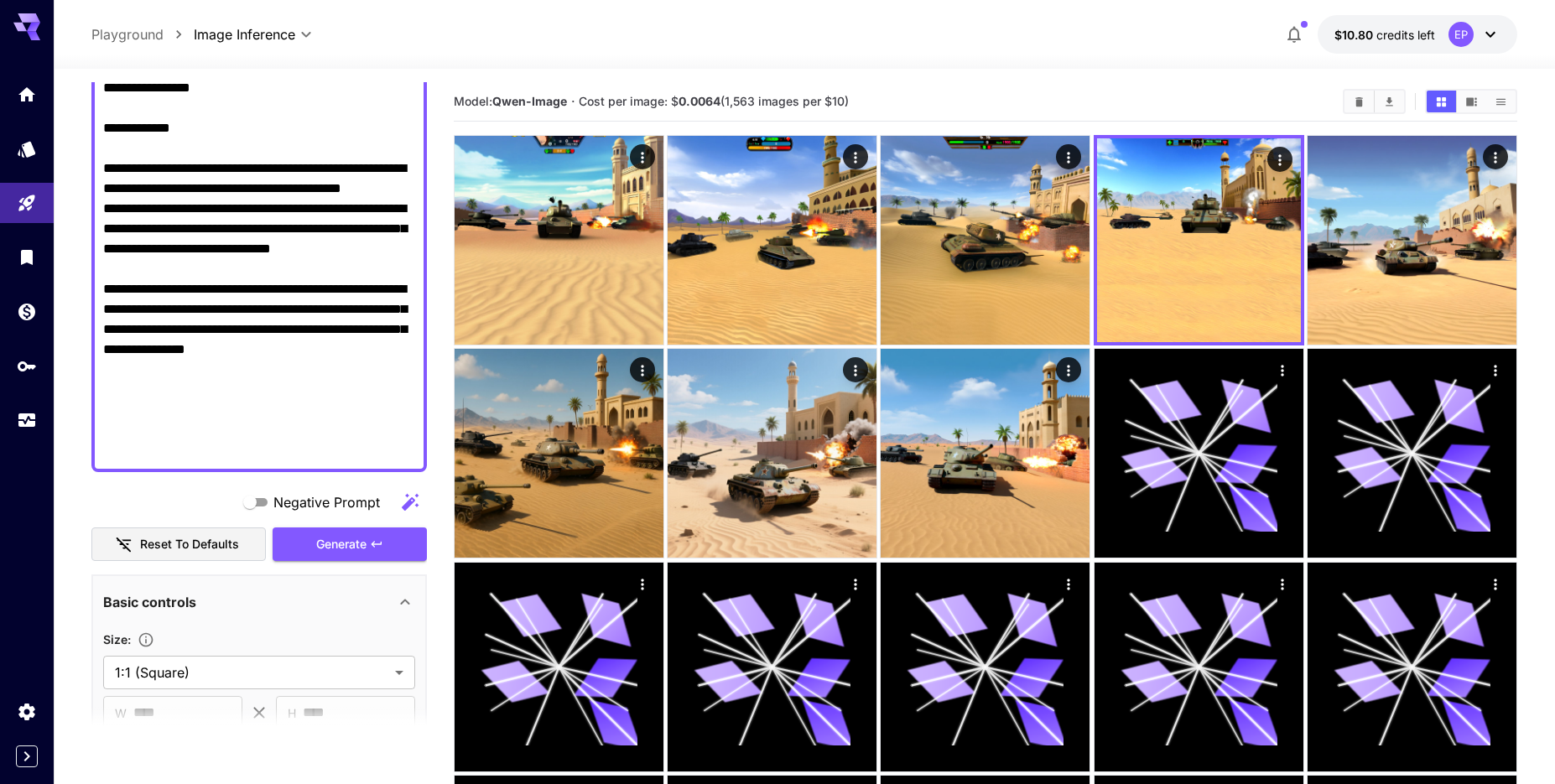
scroll to position [956, 0]
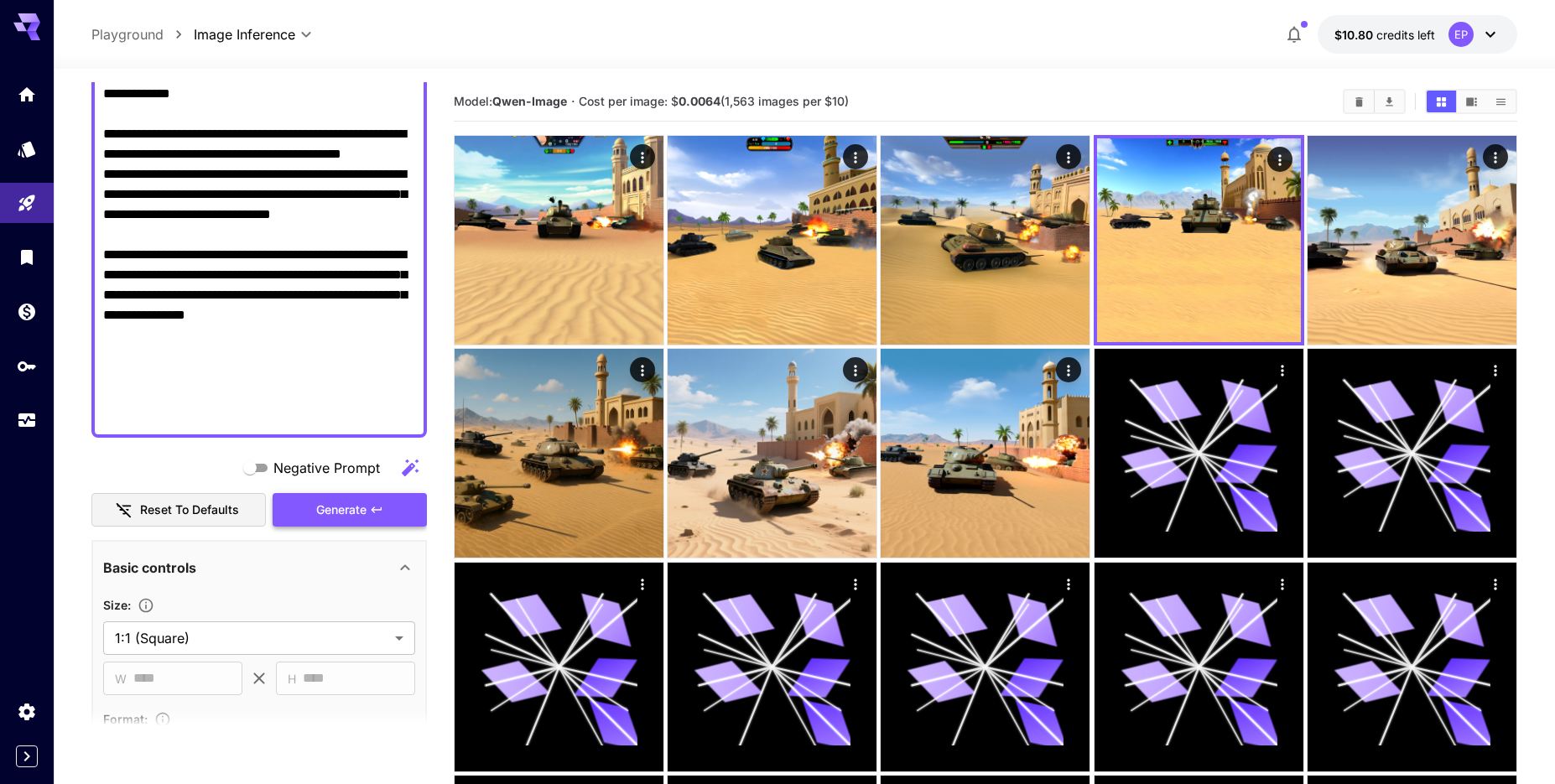
click at [339, 512] on span "Generate" at bounding box center [341, 510] width 50 height 21
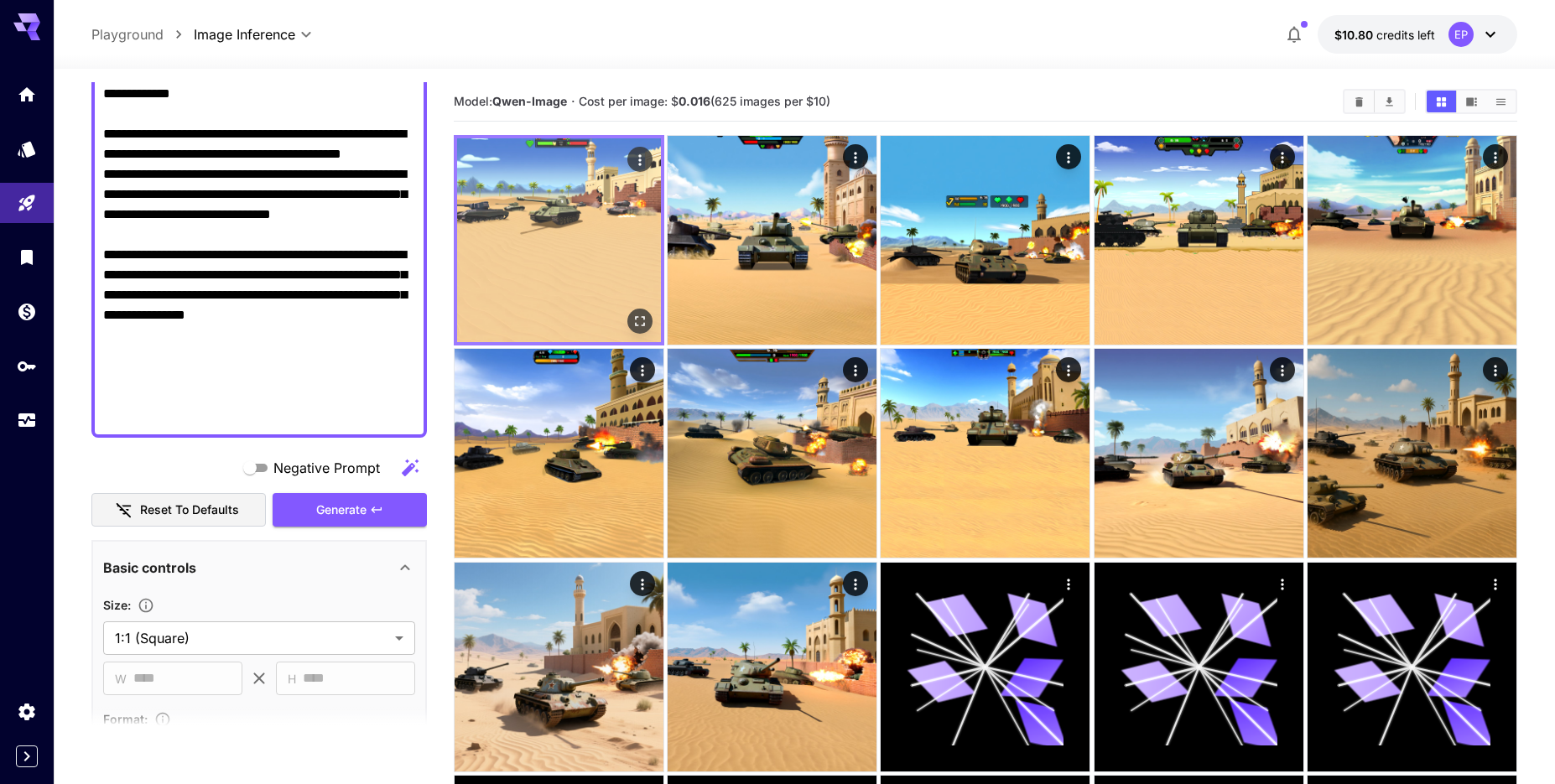
click at [574, 240] on img at bounding box center [560, 241] width 204 height 204
click at [576, 241] on img at bounding box center [560, 241] width 204 height 204
click at [648, 325] on button "Open in fullscreen" at bounding box center [640, 321] width 25 height 25
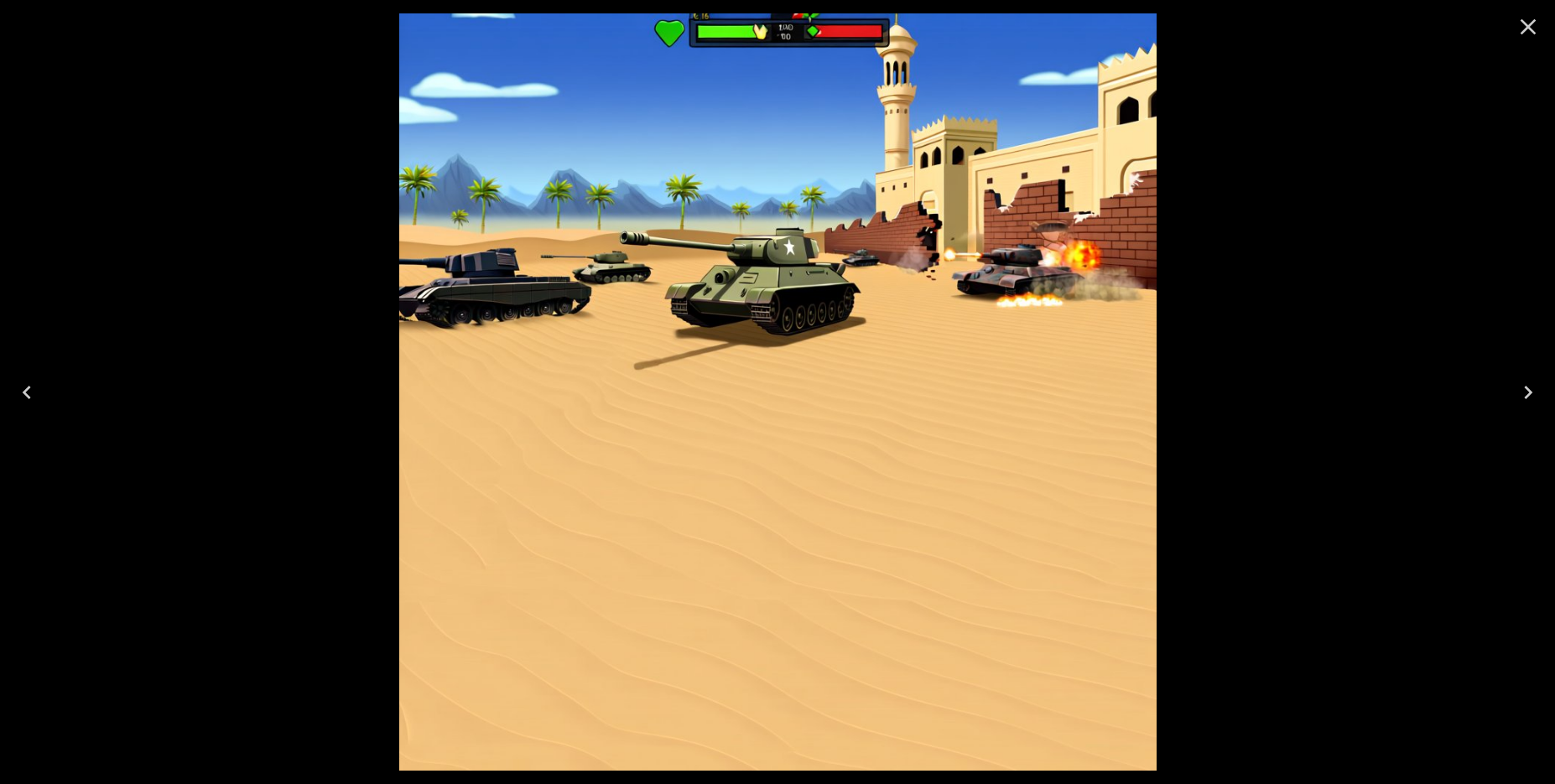
click at [1537, 403] on icon "Next" at bounding box center [1529, 392] width 26 height 26
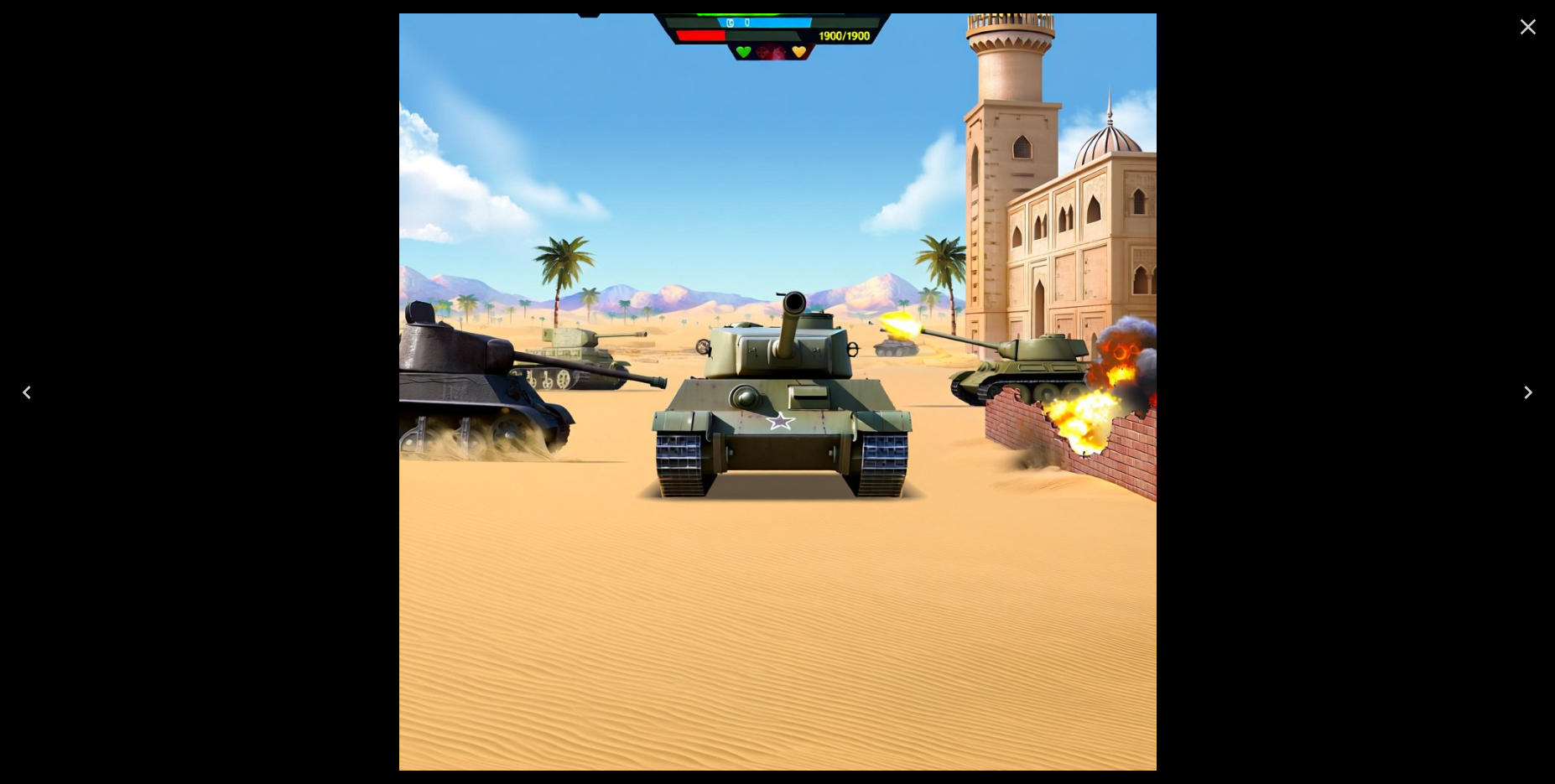
click at [1538, 405] on icon "Next" at bounding box center [1529, 392] width 26 height 26
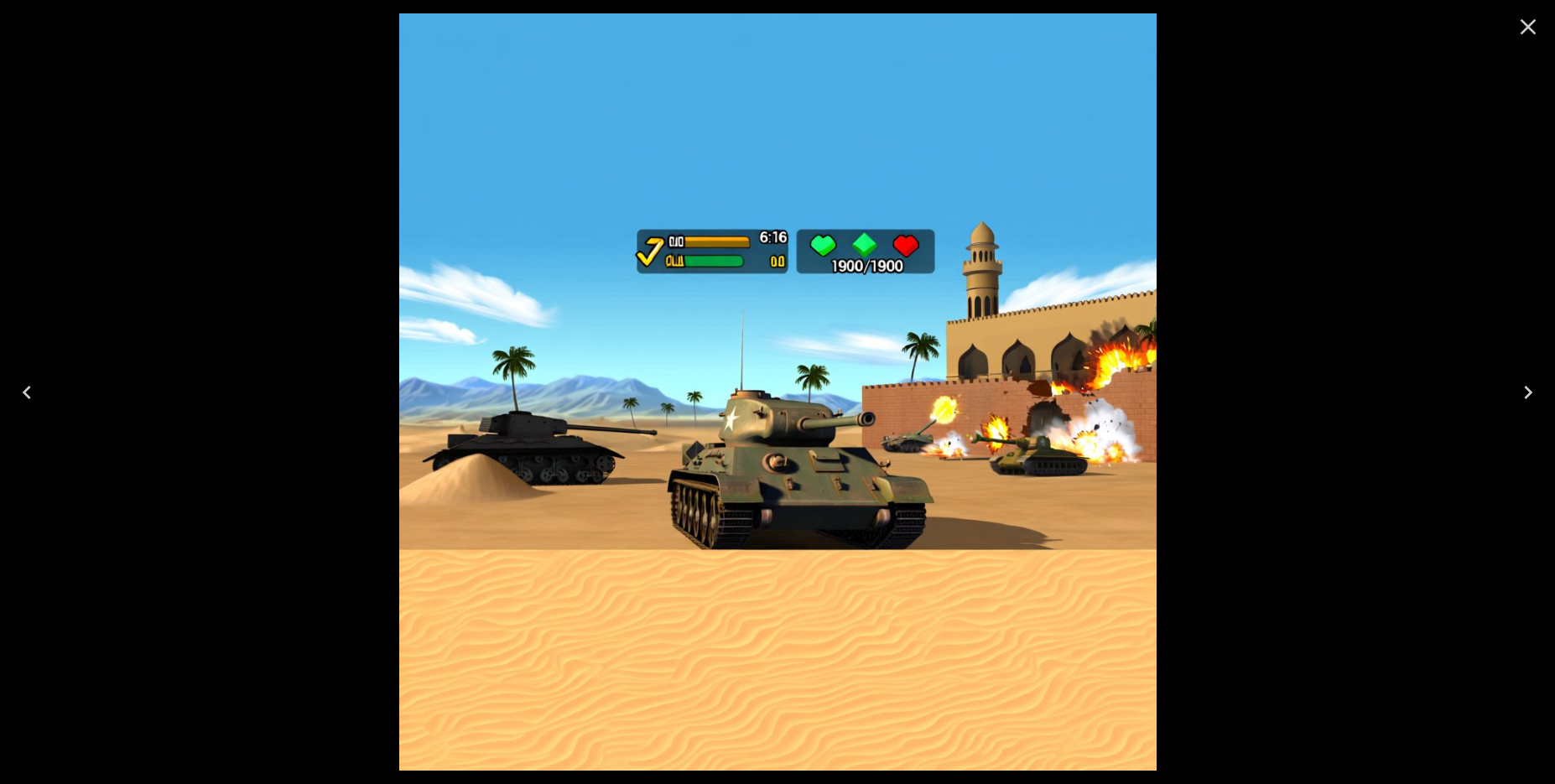
click at [1538, 405] on icon "Next" at bounding box center [1529, 392] width 26 height 26
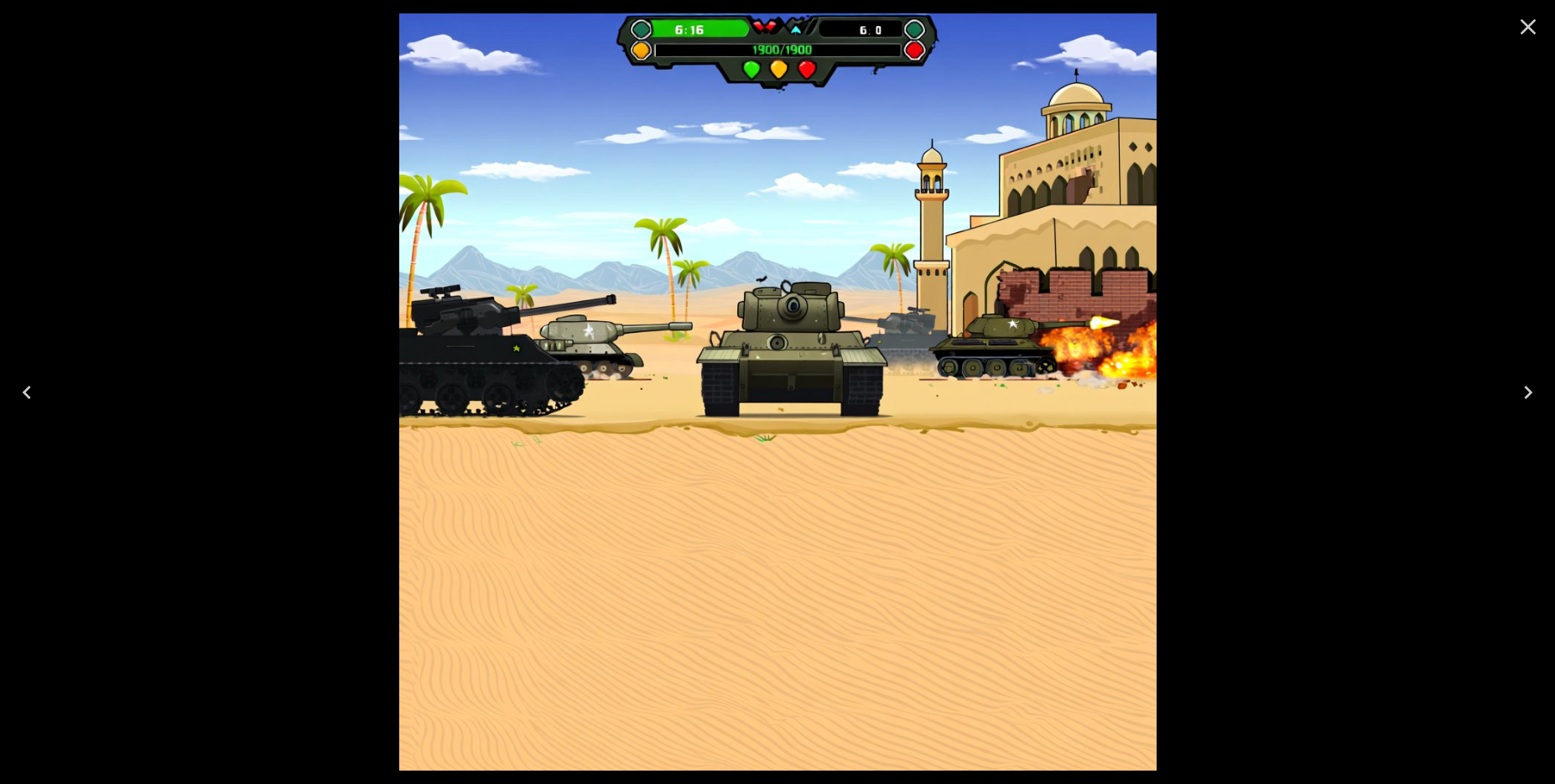
click at [1538, 405] on icon "Next" at bounding box center [1529, 392] width 26 height 26
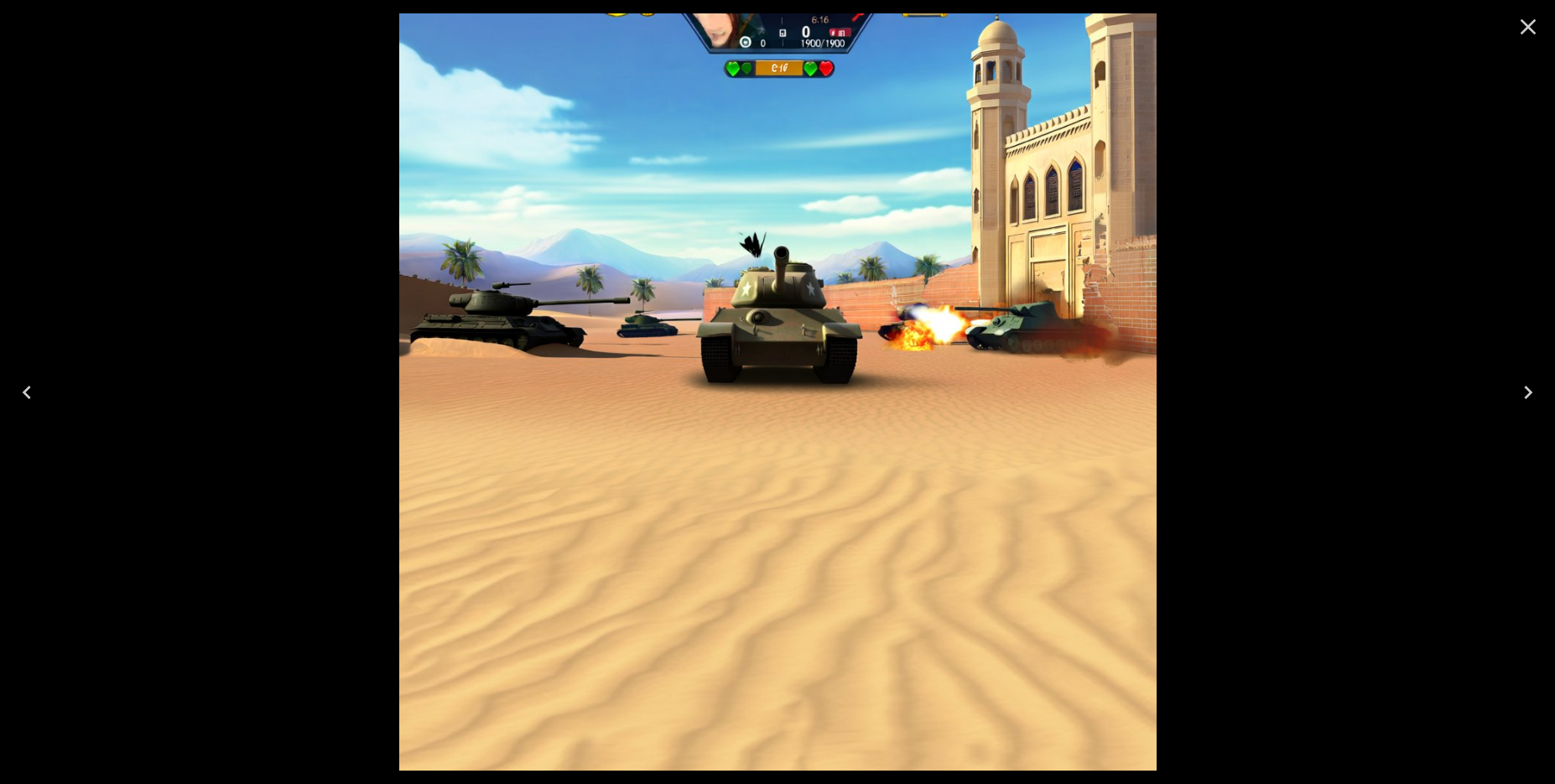
click at [1538, 405] on icon "Next" at bounding box center [1529, 392] width 26 height 26
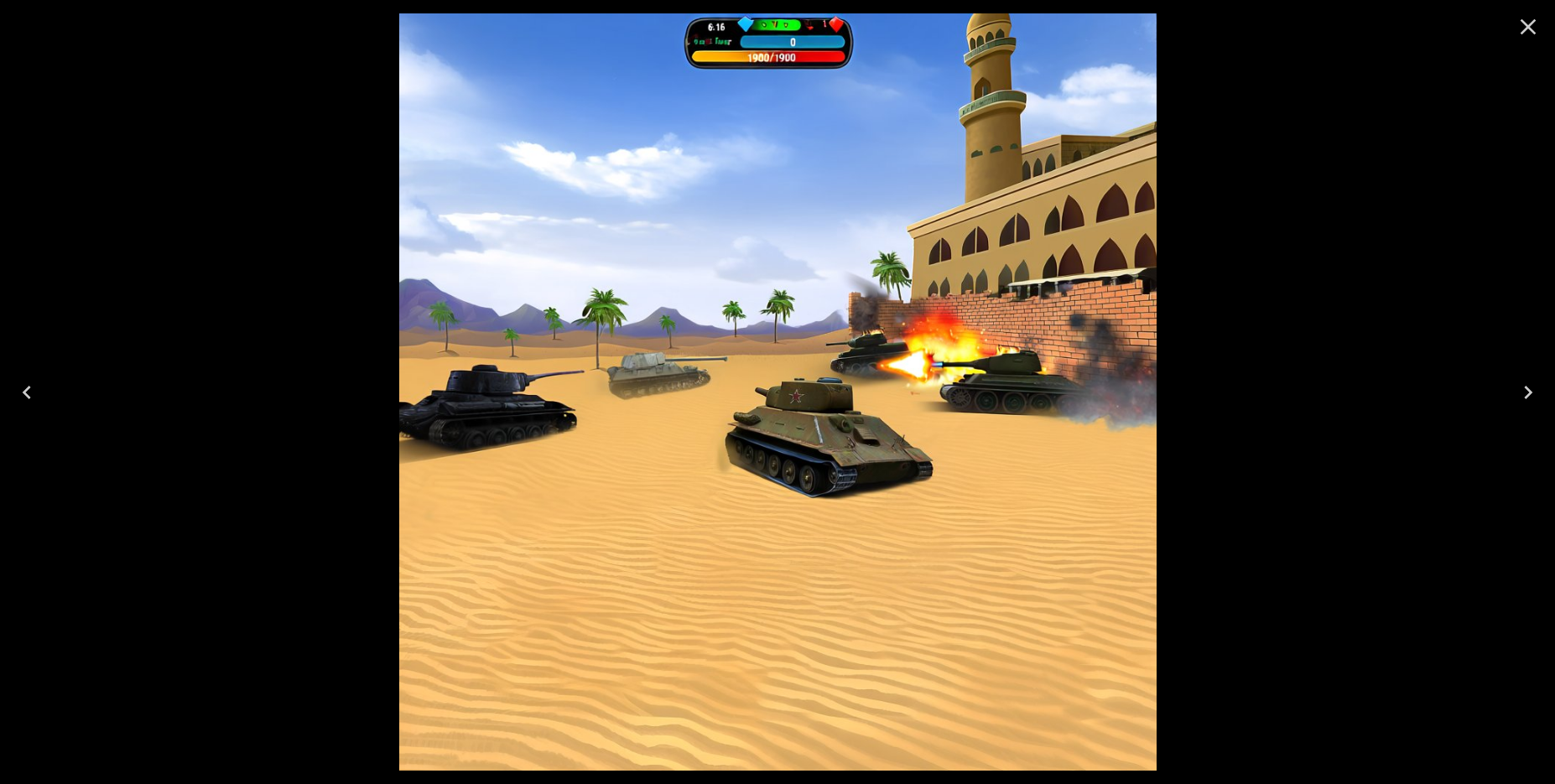
click at [1538, 405] on icon "Next" at bounding box center [1529, 392] width 26 height 26
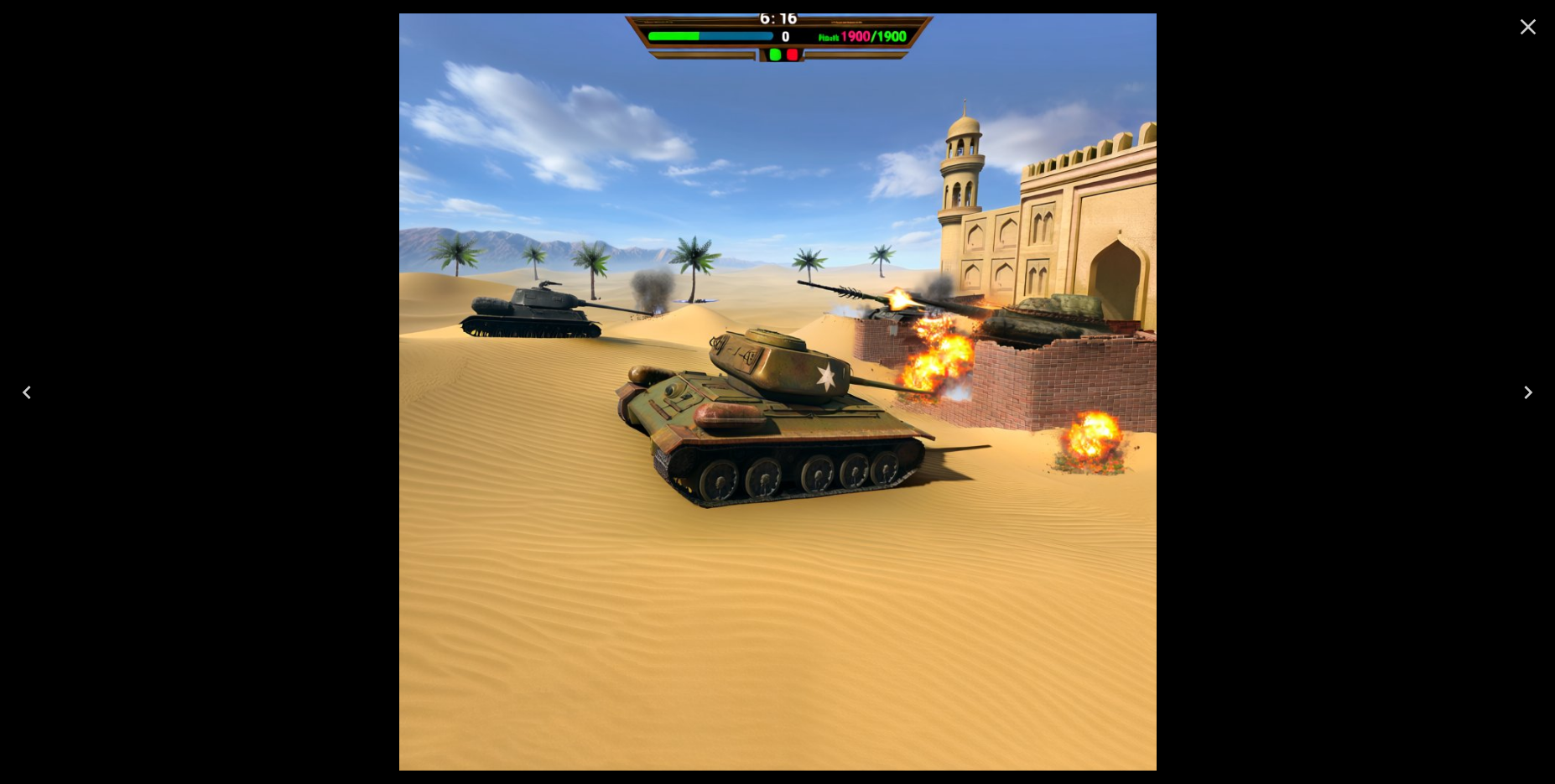
click at [1538, 405] on icon "Next" at bounding box center [1529, 392] width 26 height 26
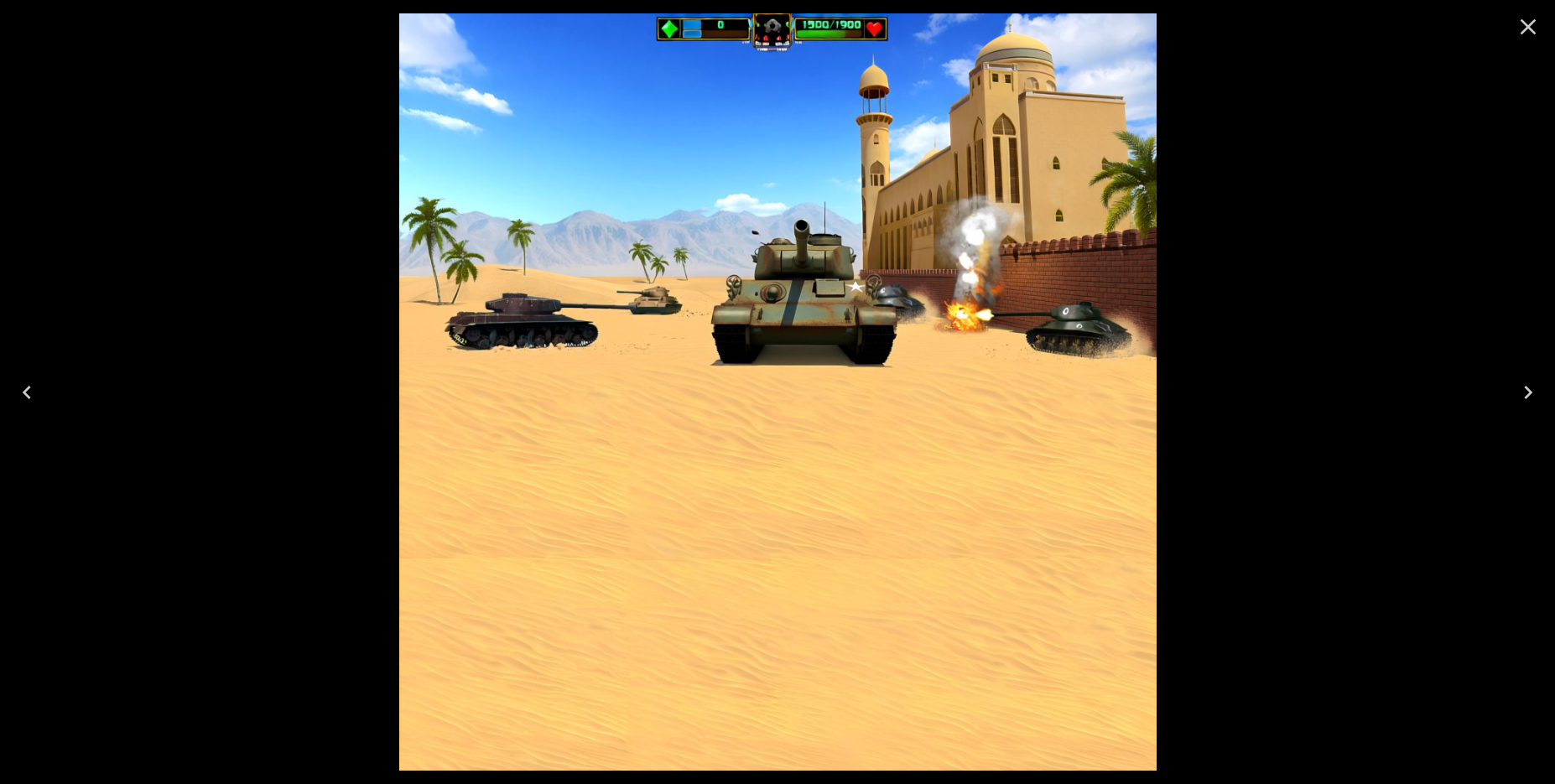
click at [1538, 405] on icon "Next" at bounding box center [1529, 392] width 26 height 26
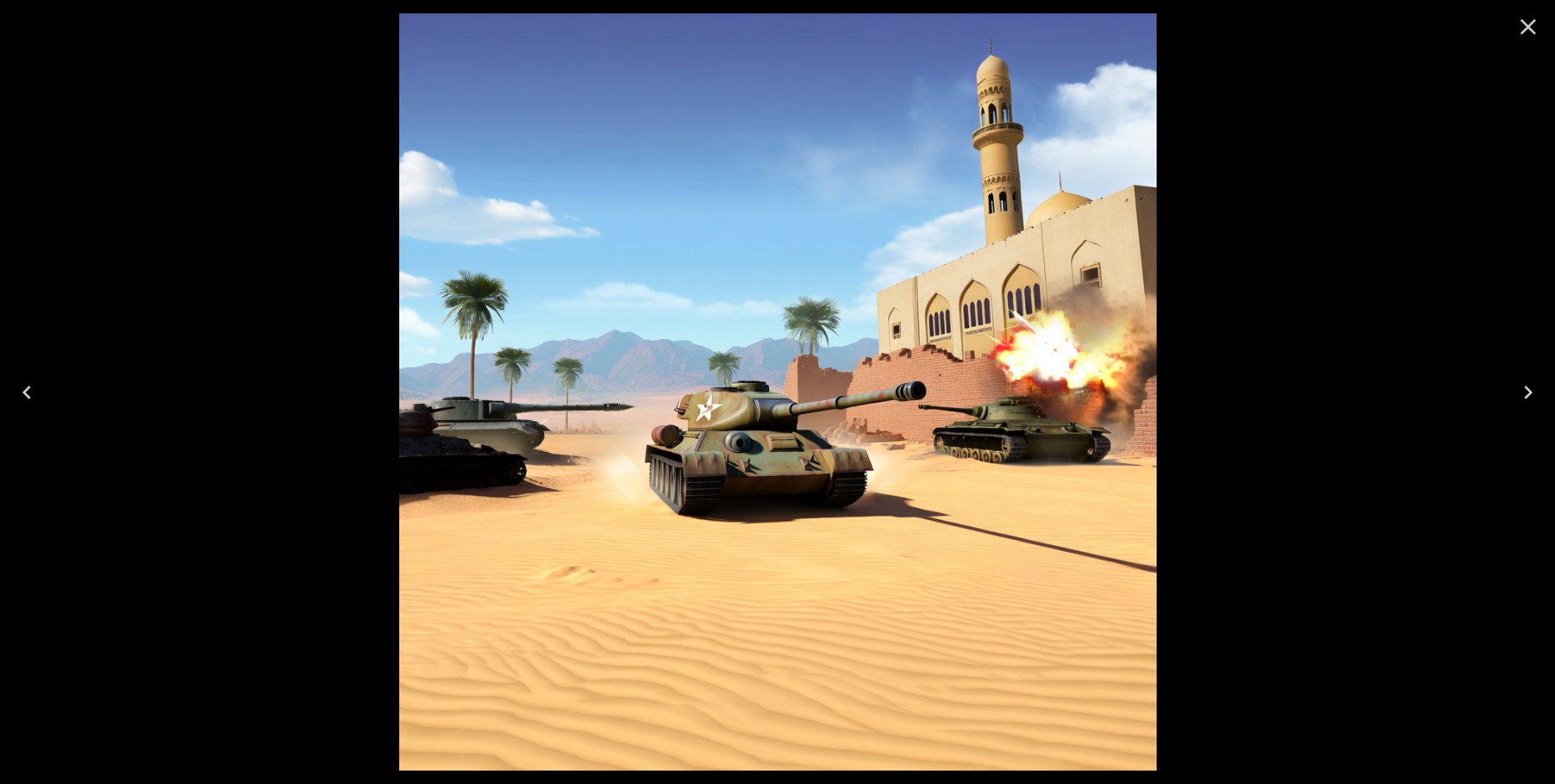
click at [1538, 405] on icon "Next" at bounding box center [1529, 392] width 26 height 26
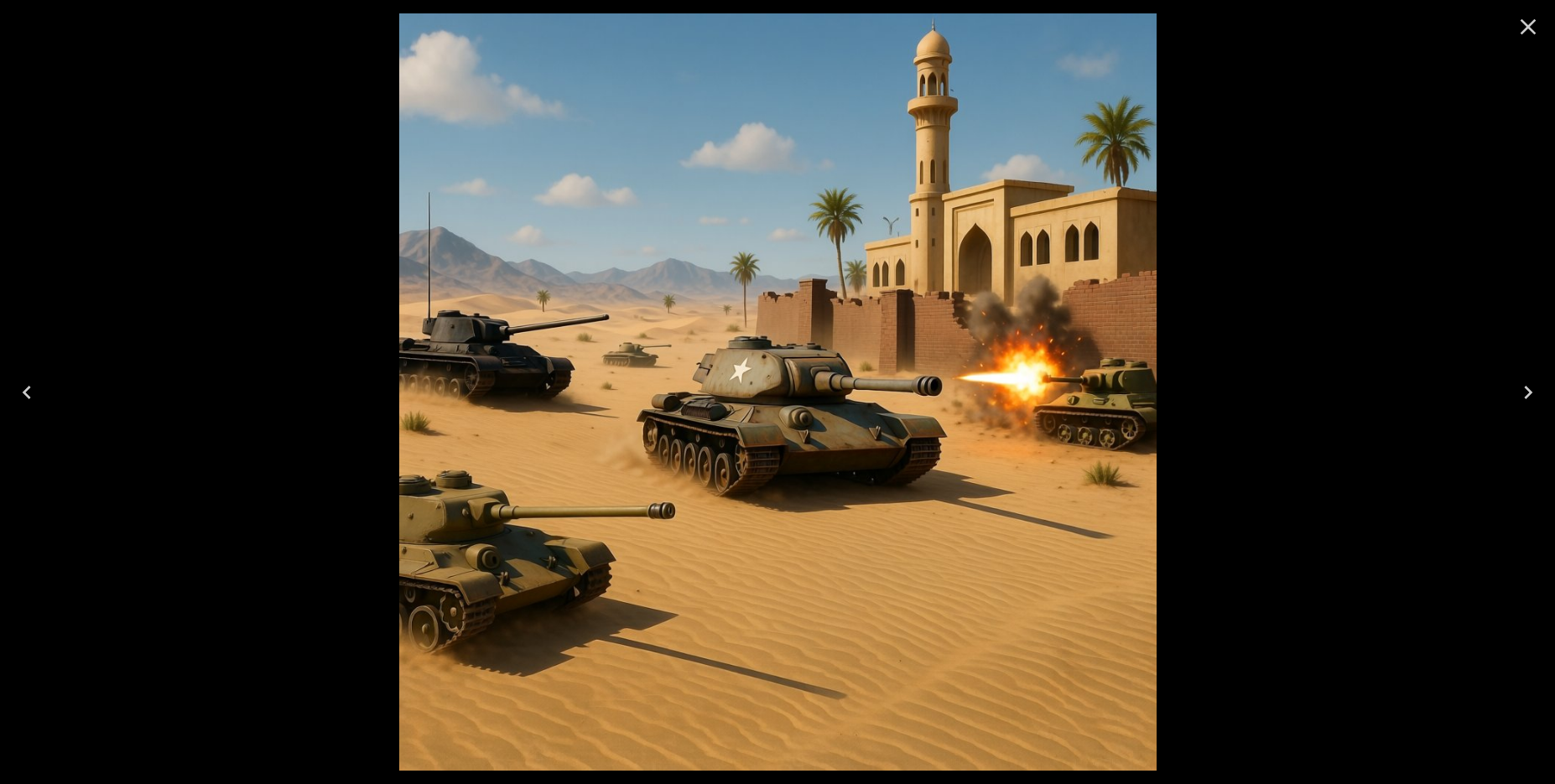
click at [1538, 405] on icon "Next" at bounding box center [1529, 392] width 26 height 26
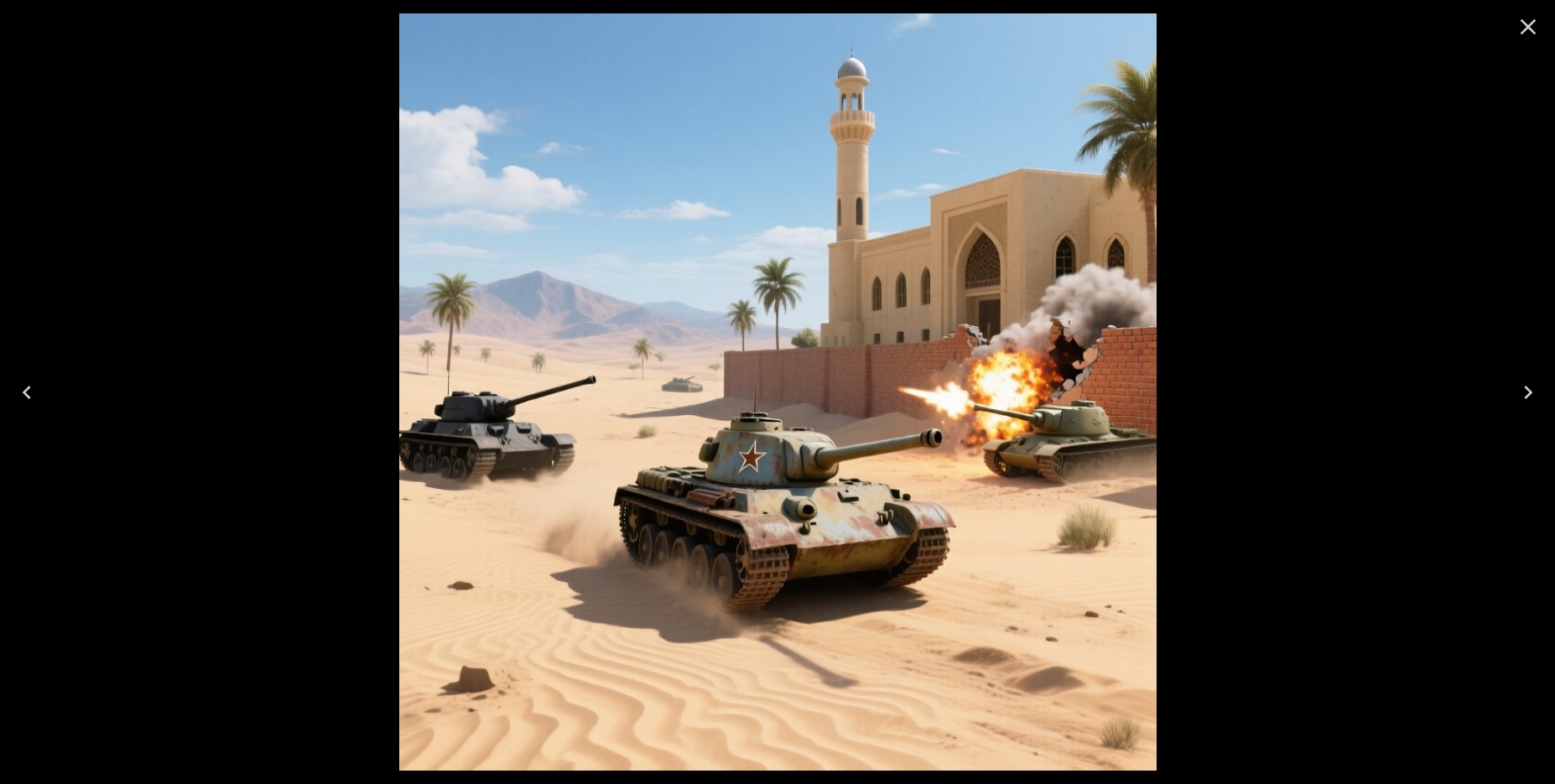
click at [1538, 405] on icon "Next" at bounding box center [1529, 392] width 26 height 26
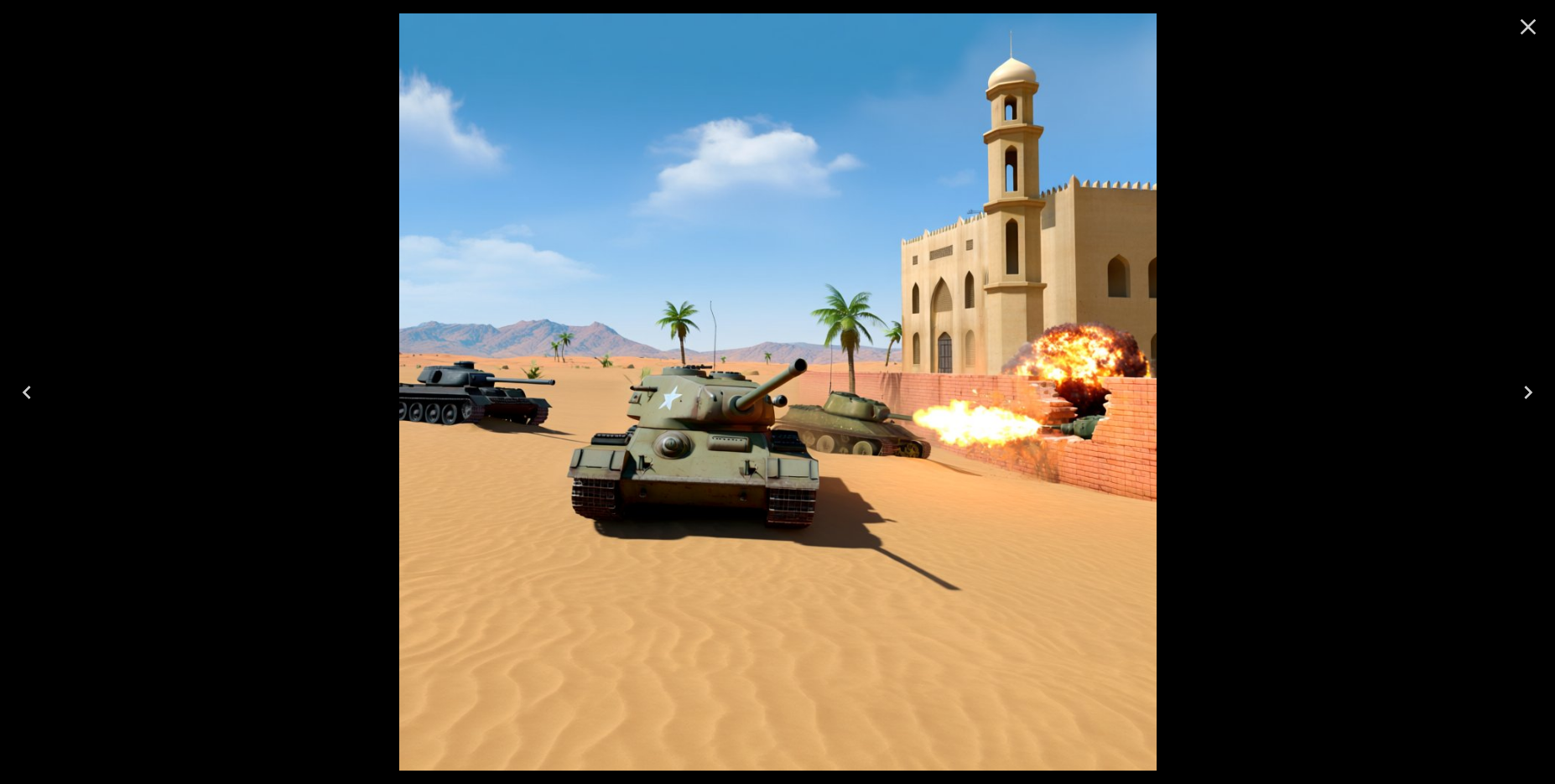
click at [1537, 34] on icon "Close" at bounding box center [1529, 26] width 26 height 26
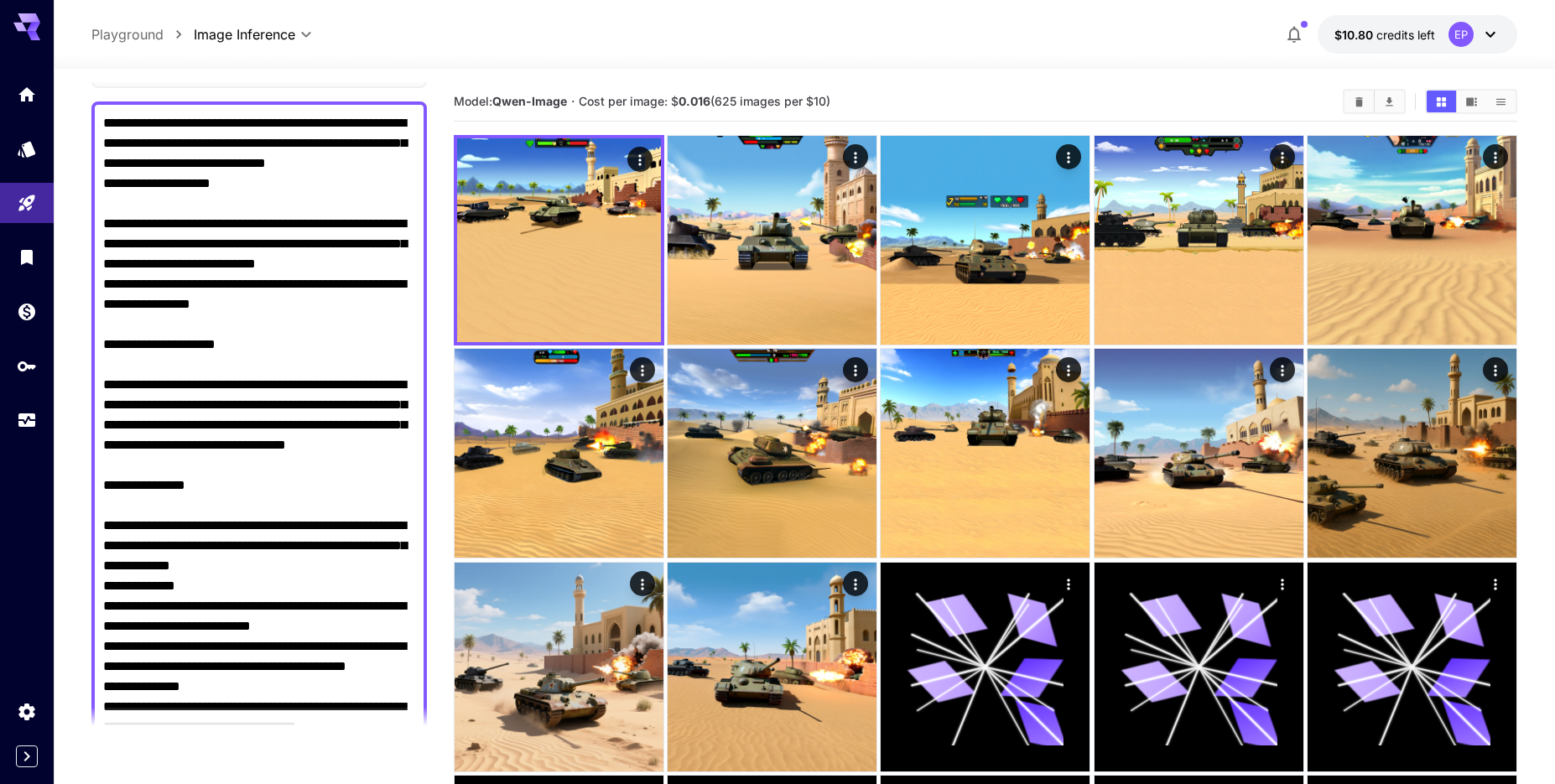
scroll to position [95, 0]
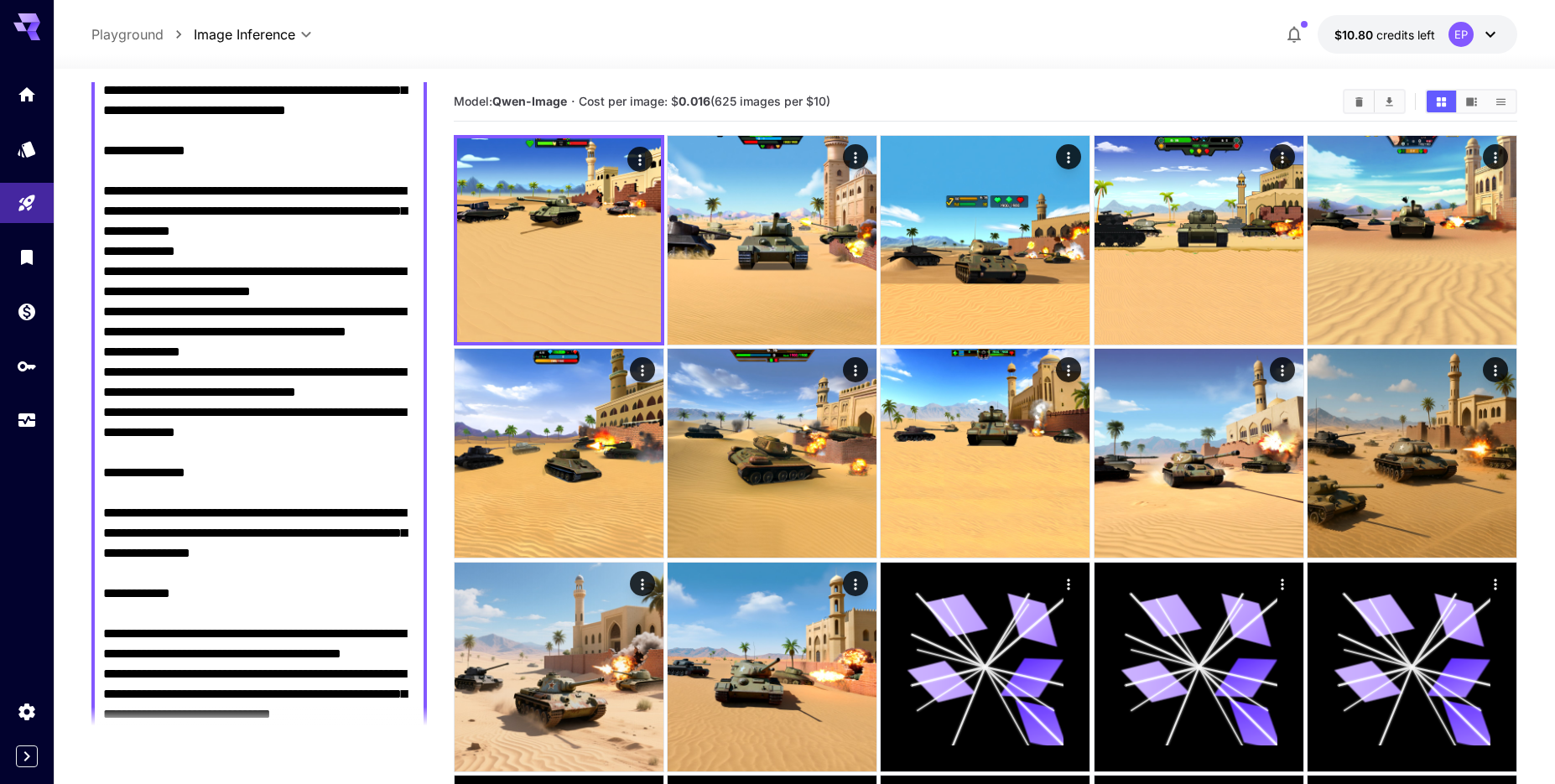
scroll to position [478, 0]
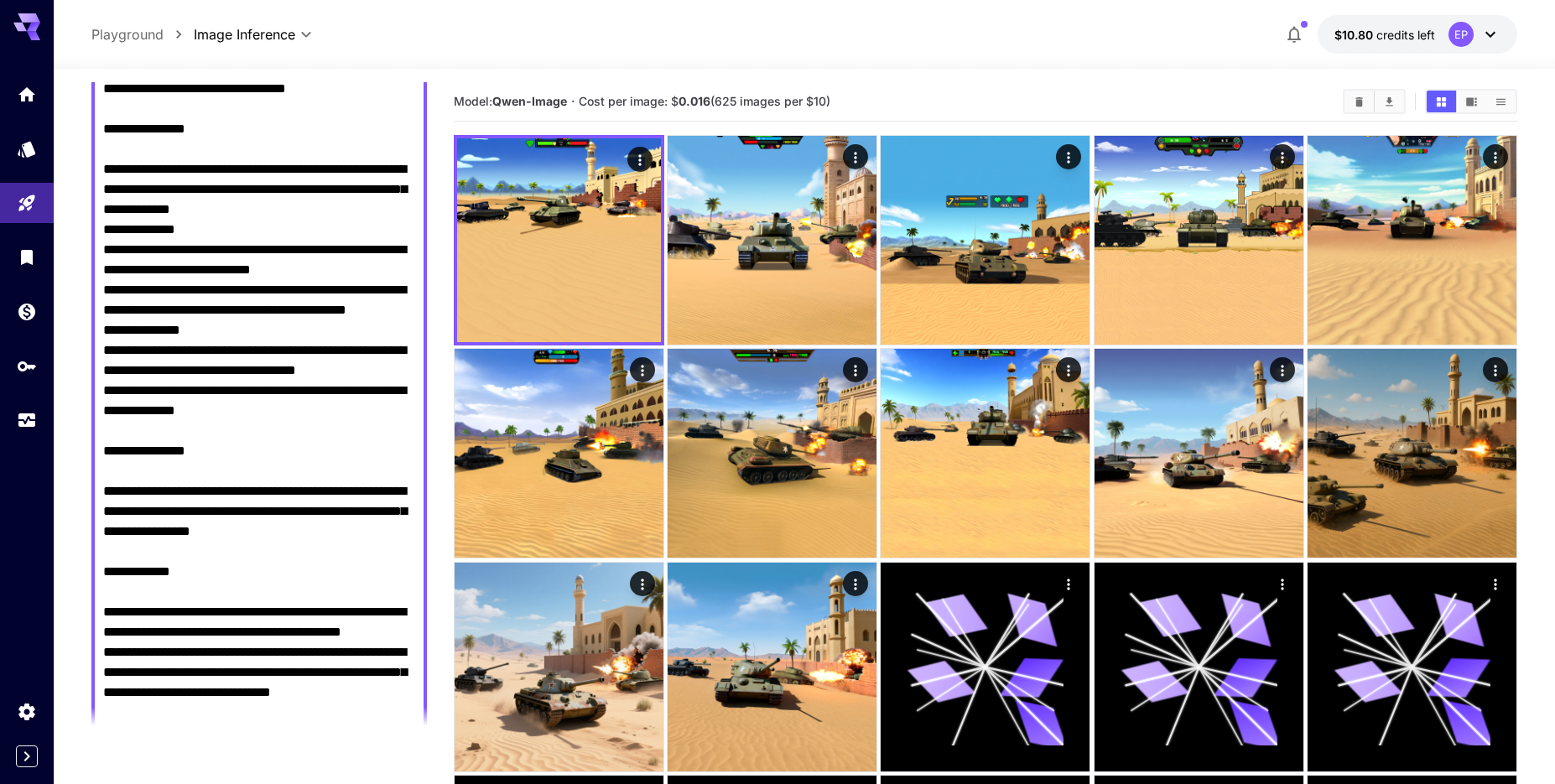
click at [103, 465] on textarea "Negative Prompt" at bounding box center [259, 330] width 312 height 1147
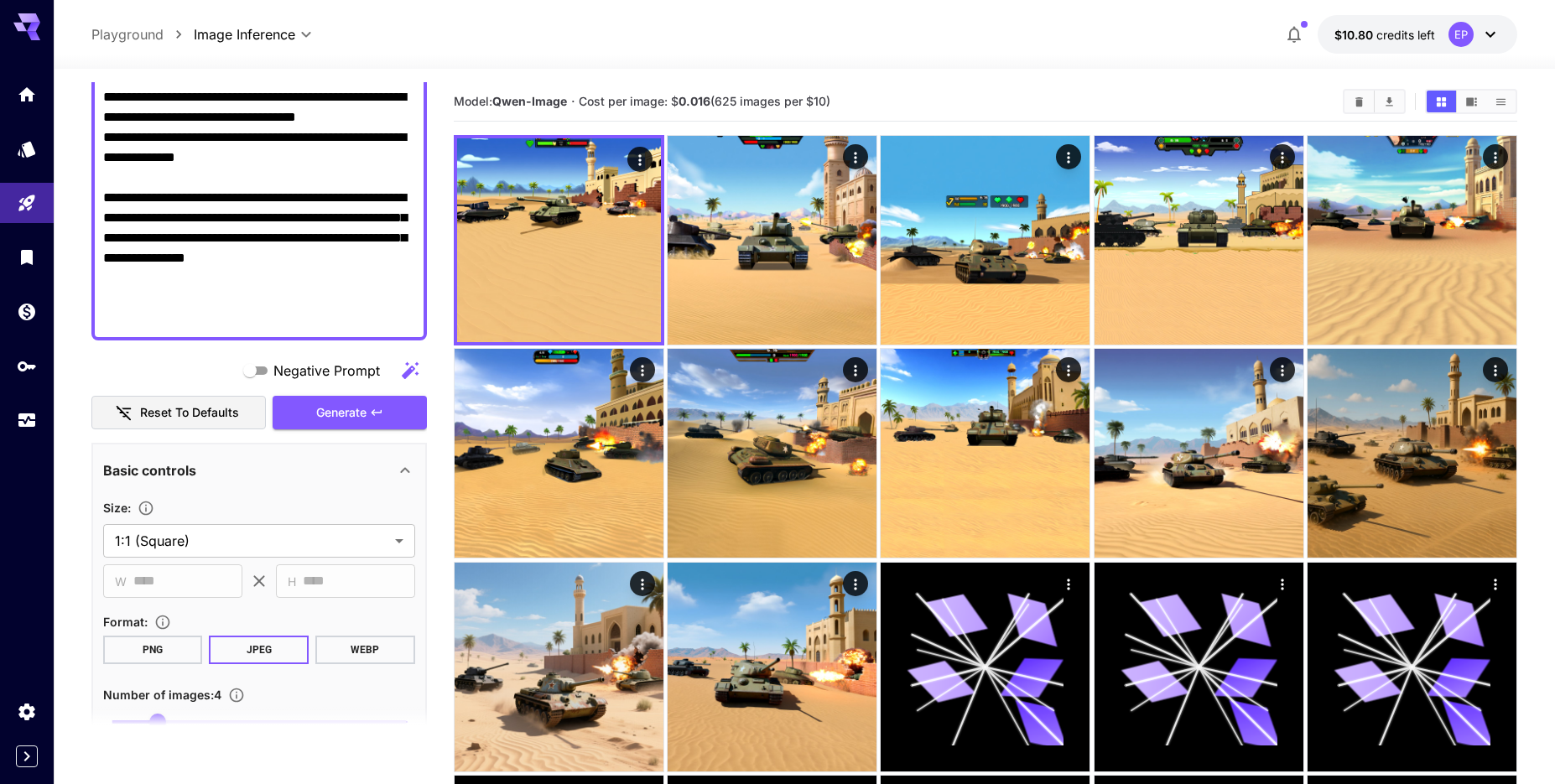
scroll to position [647, 0]
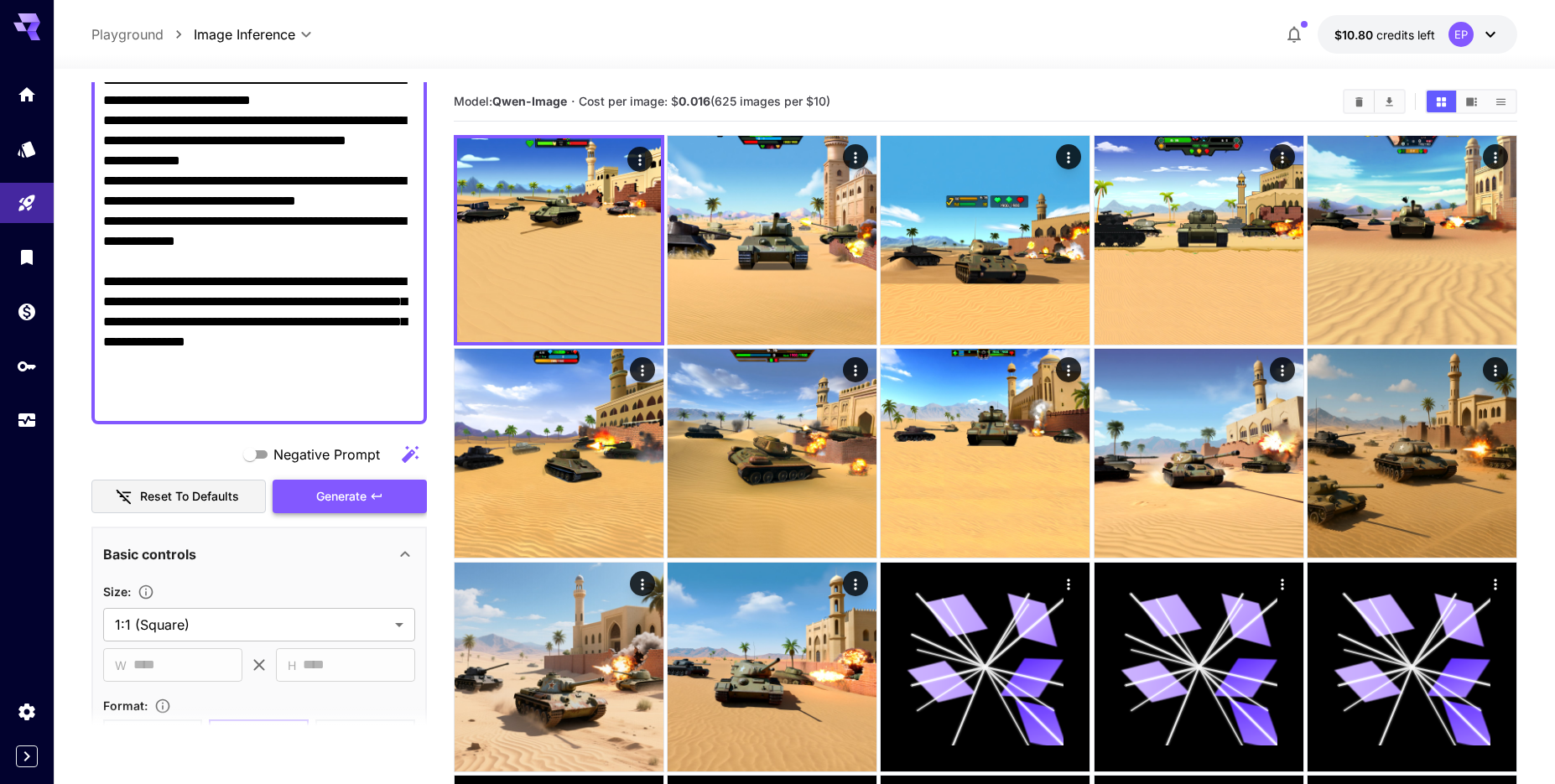
type textarea "**********"
click at [360, 498] on span "Generate" at bounding box center [341, 497] width 50 height 21
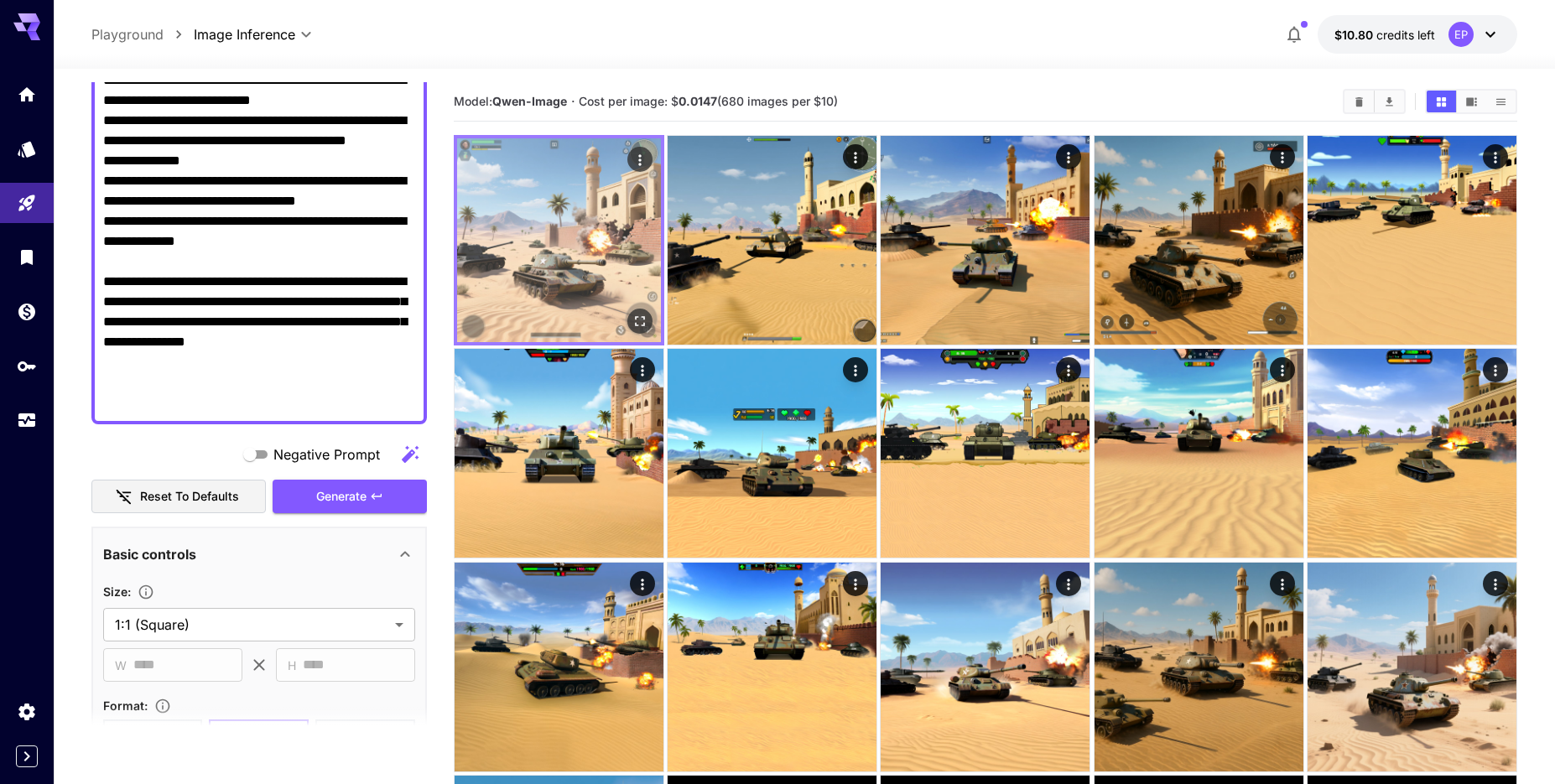
click at [556, 191] on img at bounding box center [560, 241] width 204 height 204
click at [630, 322] on button "Open in fullscreen" at bounding box center [640, 321] width 25 height 25
